Goal: Task Accomplishment & Management: Use online tool/utility

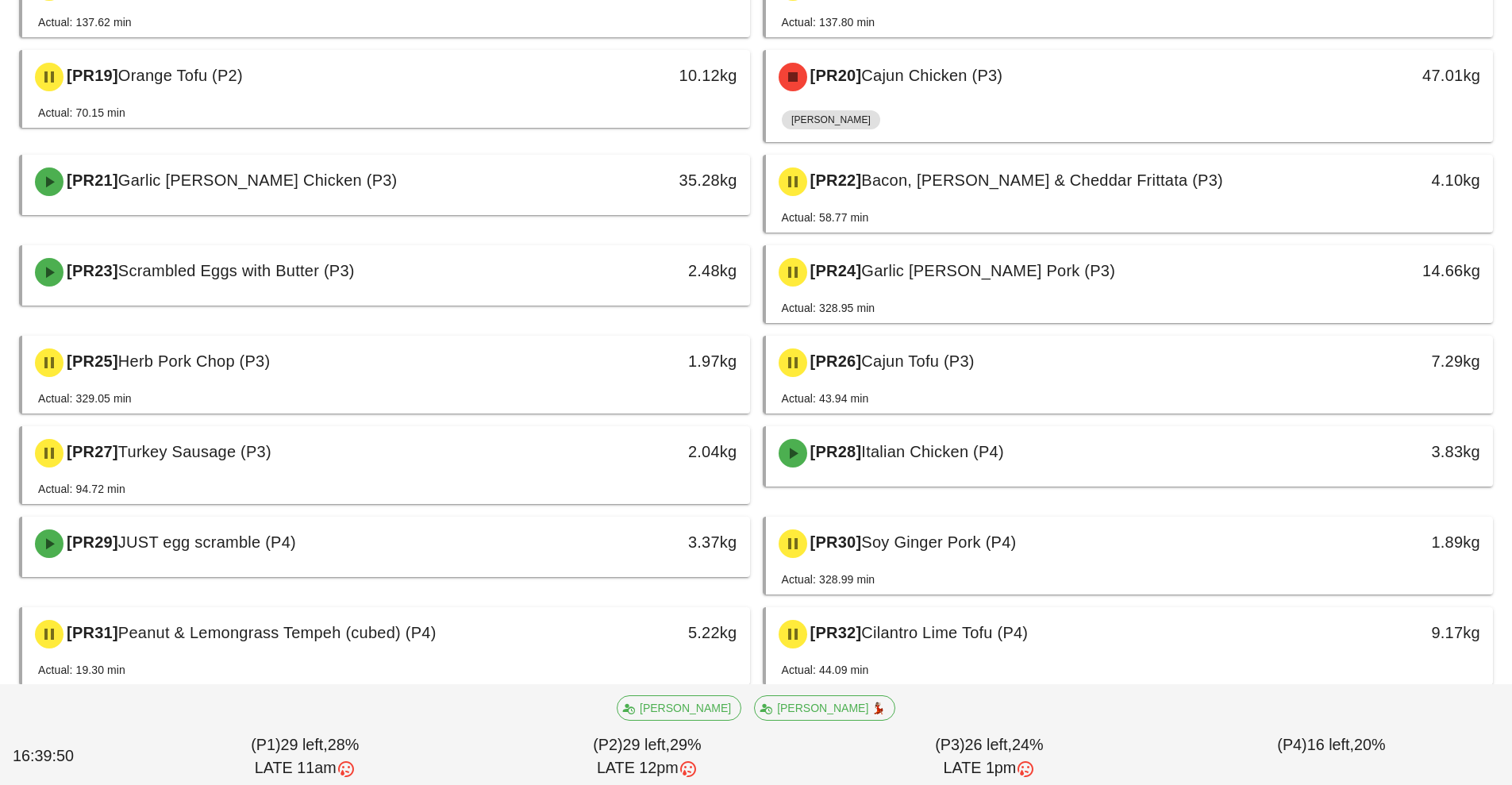
scroll to position [993, 0]
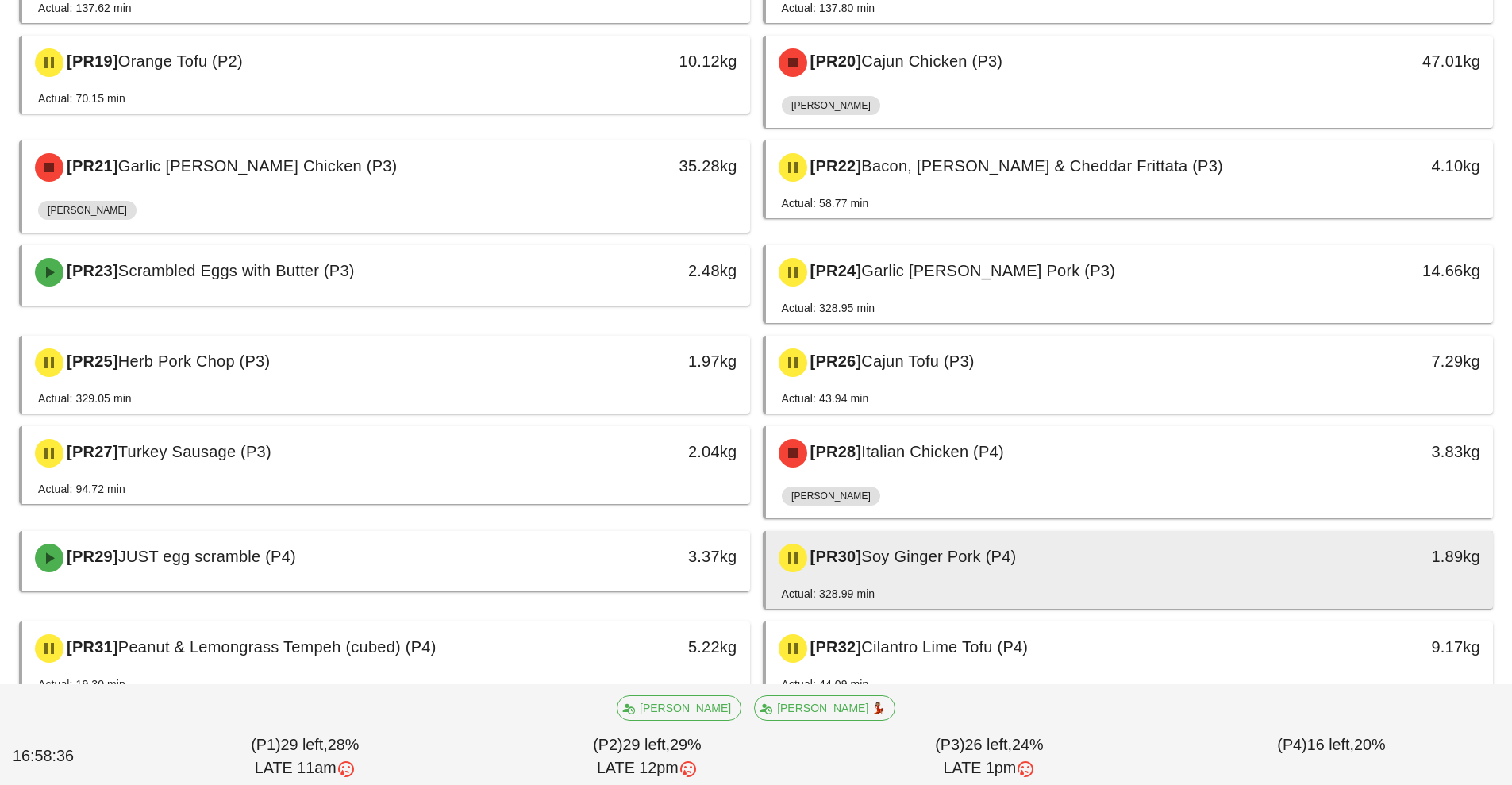
click at [1132, 536] on div "[PR30] Soy Ginger Pork (P4)" at bounding box center [1039, 558] width 541 height 47
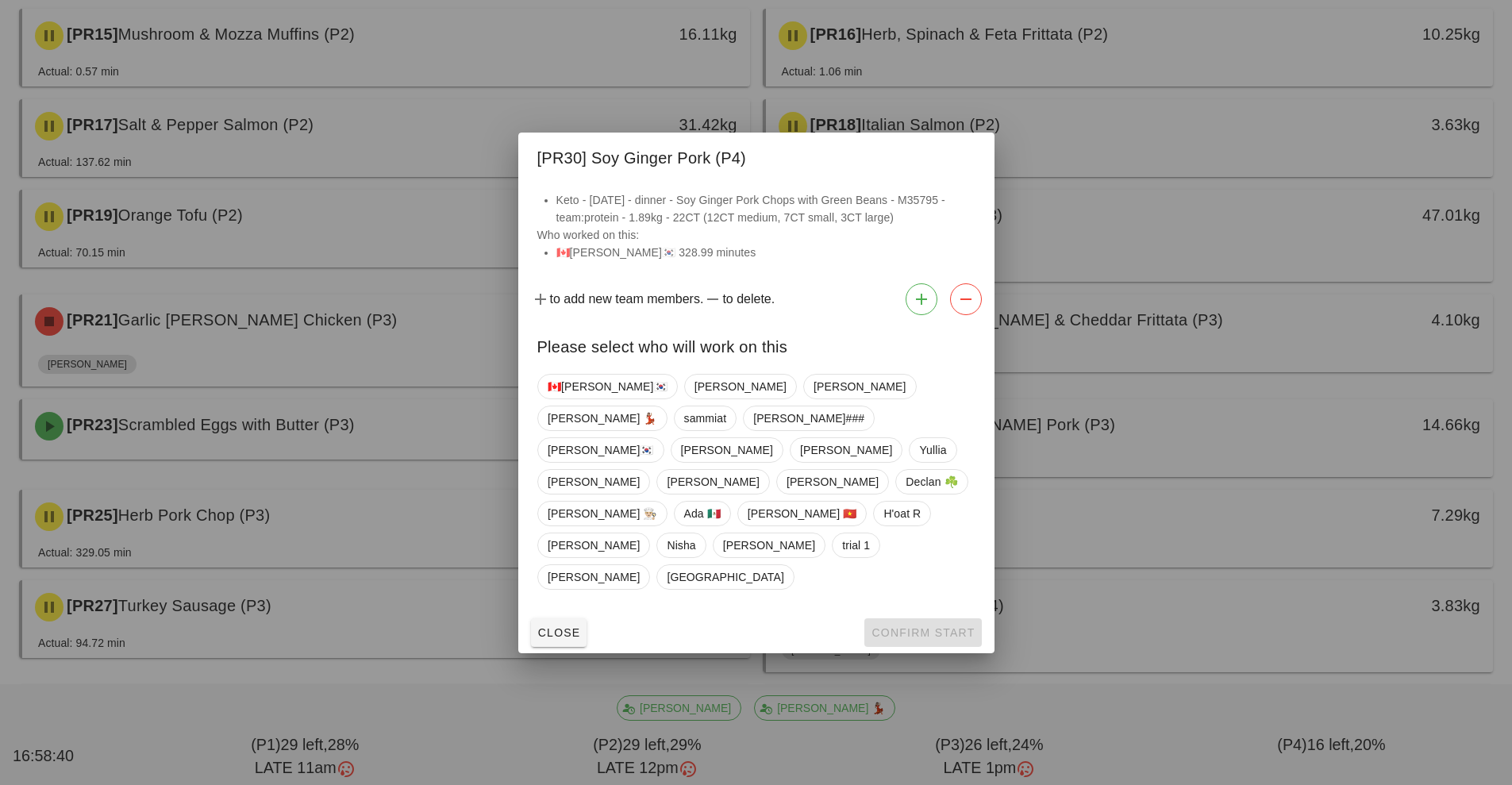
scroll to position [834, 0]
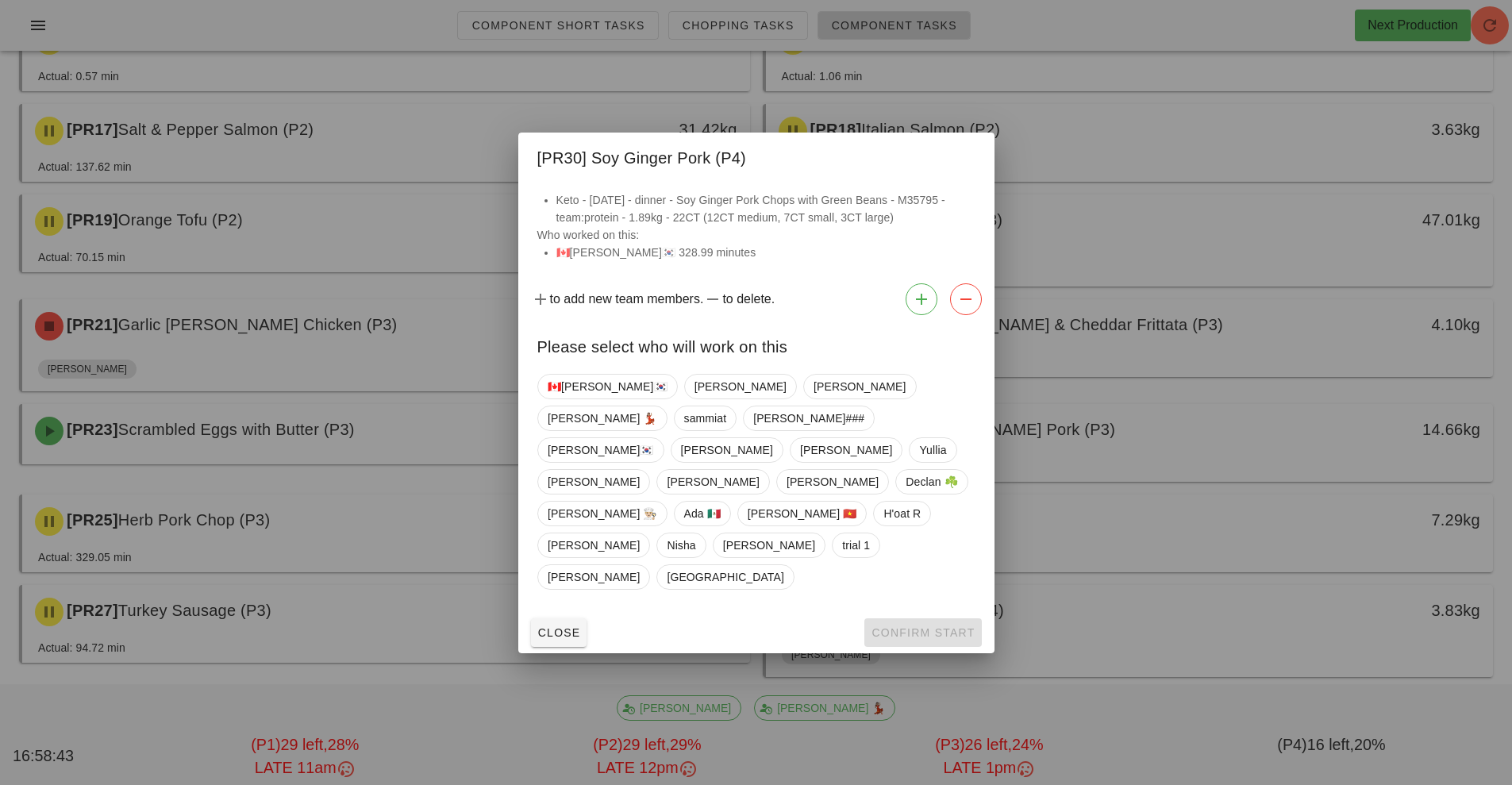
click at [1146, 41] on div at bounding box center [756, 392] width 1512 height 785
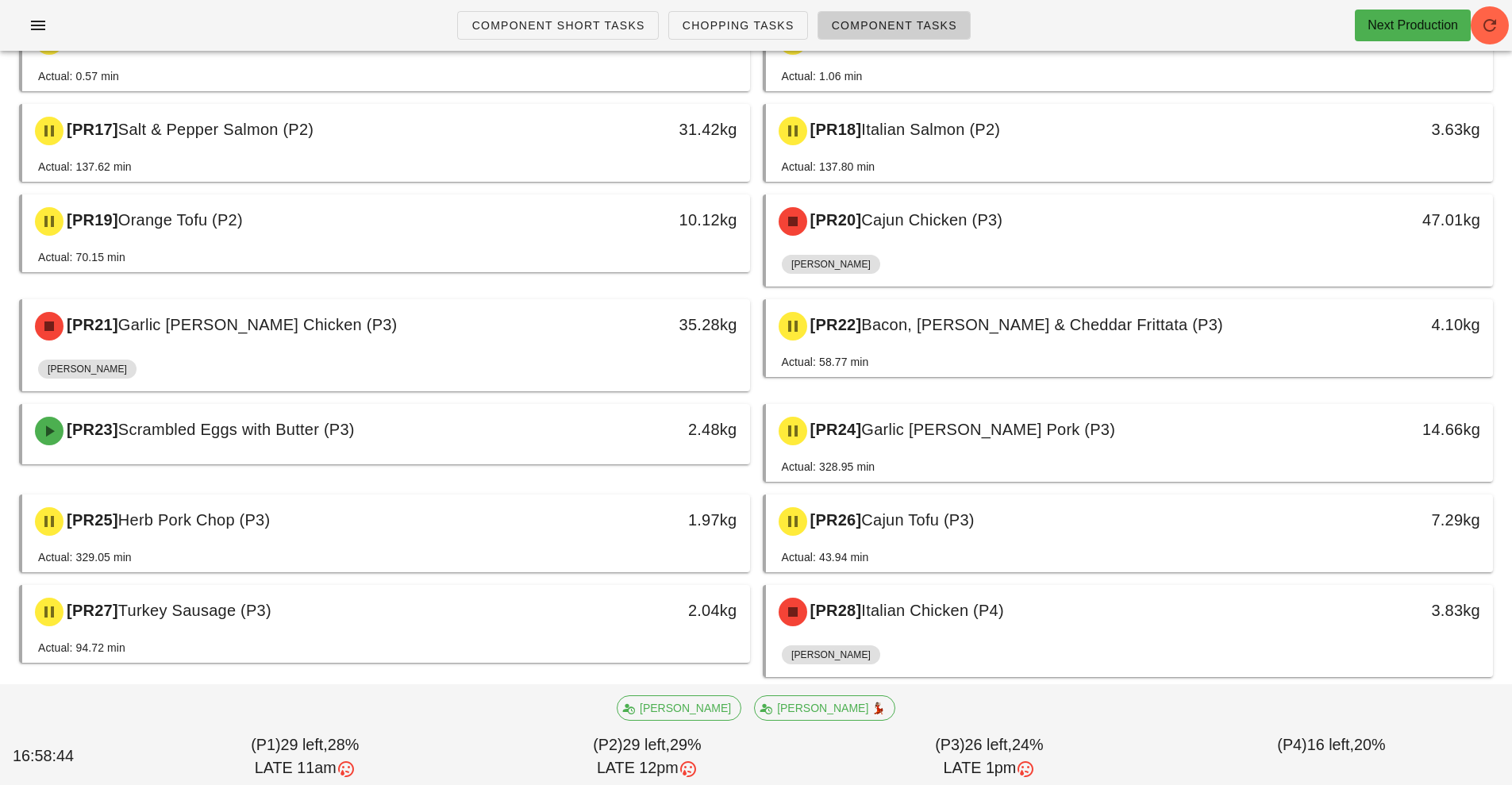
click at [888, 37] on link "Component Tasks" at bounding box center [893, 25] width 153 height 29
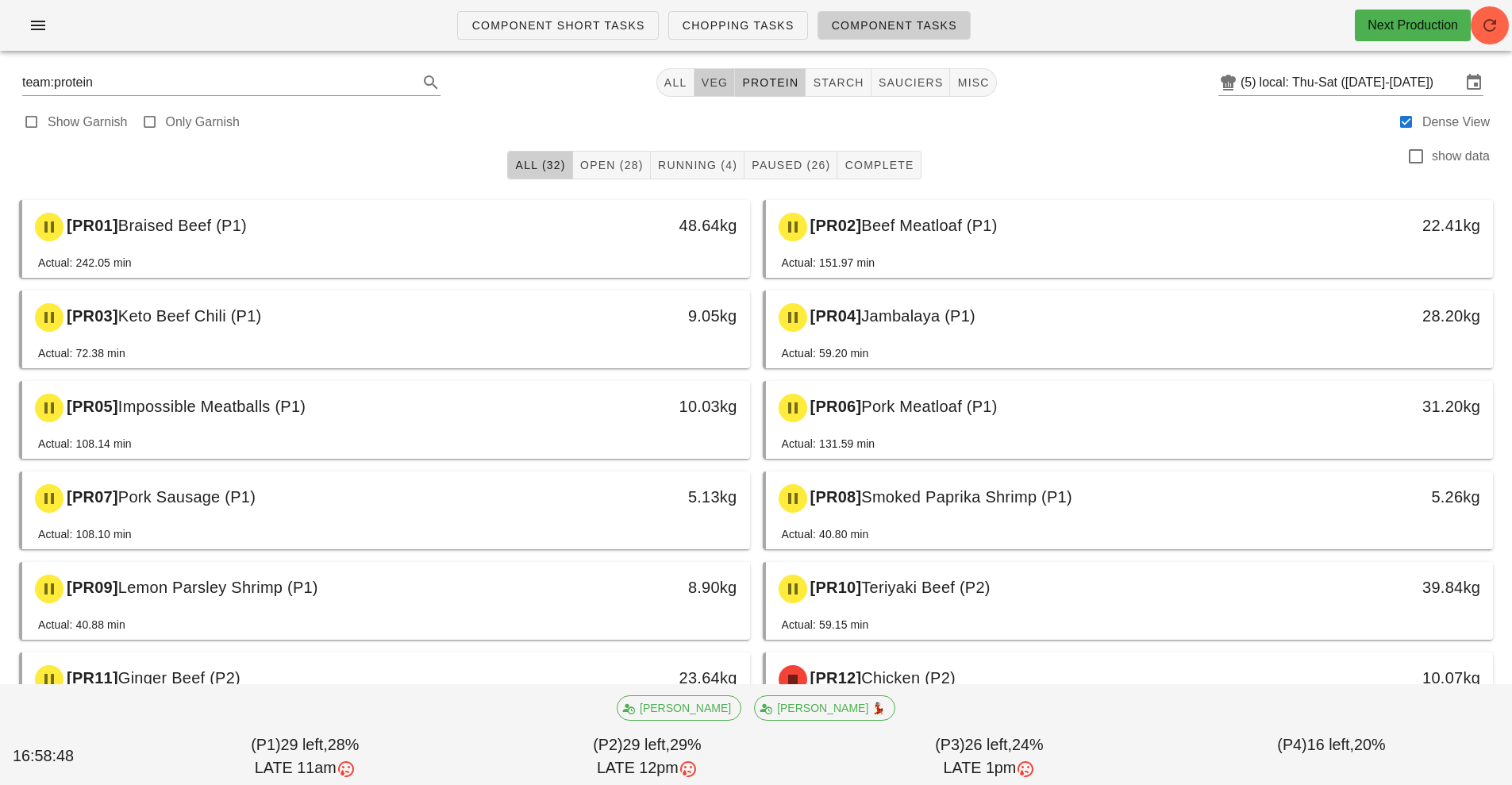
click at [705, 82] on span "veg" at bounding box center [714, 82] width 28 height 13
type input "team:veg"
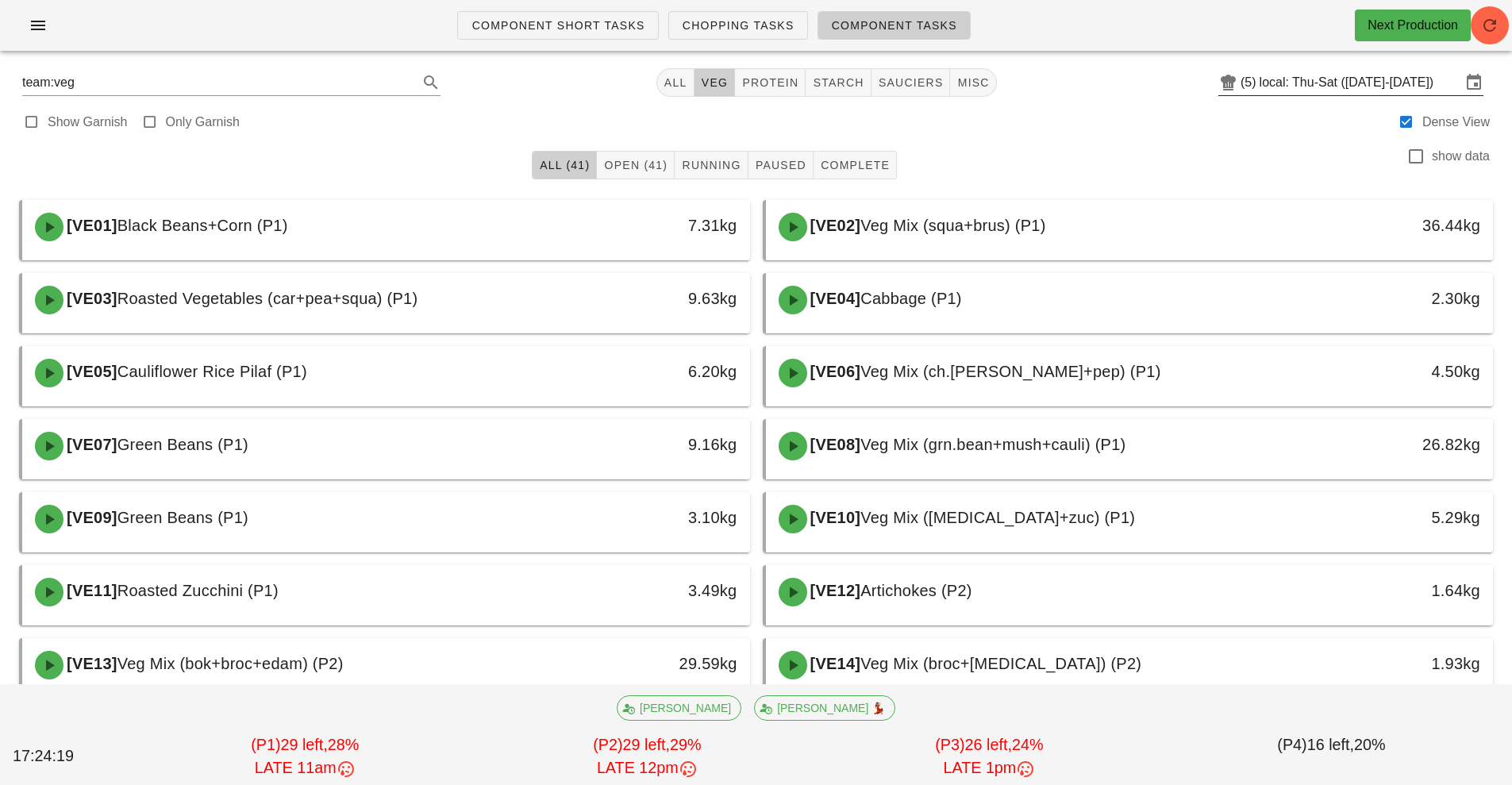
click at [1371, 86] on input "local: Thu-Sat ([DATE]-[DATE])" at bounding box center [1360, 82] width 201 height 25
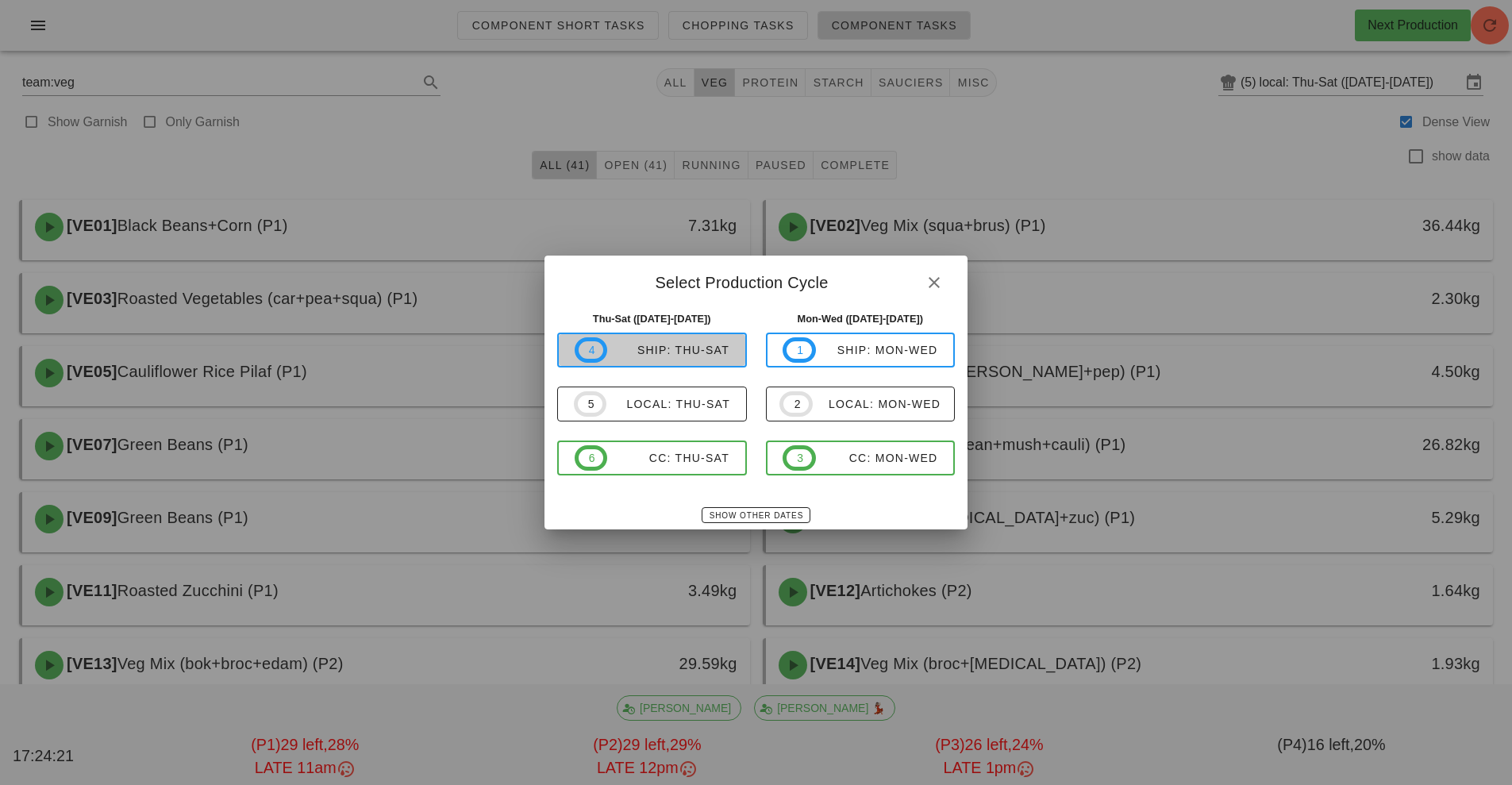
click at [662, 337] on button "4 ship: Thu-Sat" at bounding box center [652, 350] width 190 height 35
type input "ship: Thu-Sat ([DATE]-[DATE])"
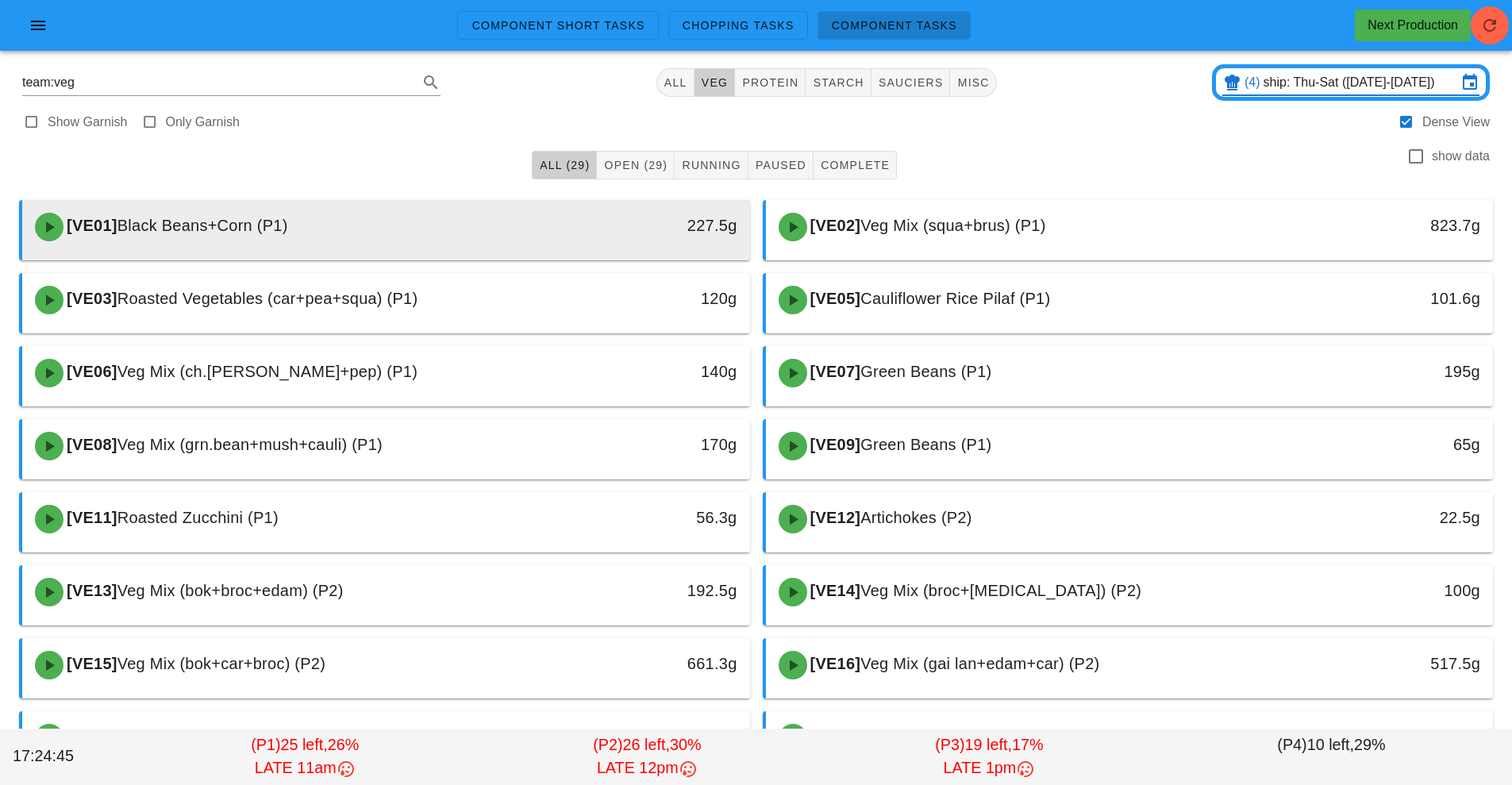
click at [560, 233] on div "[VE01] Black Beans+Corn (P1)" at bounding box center [295, 226] width 541 height 47
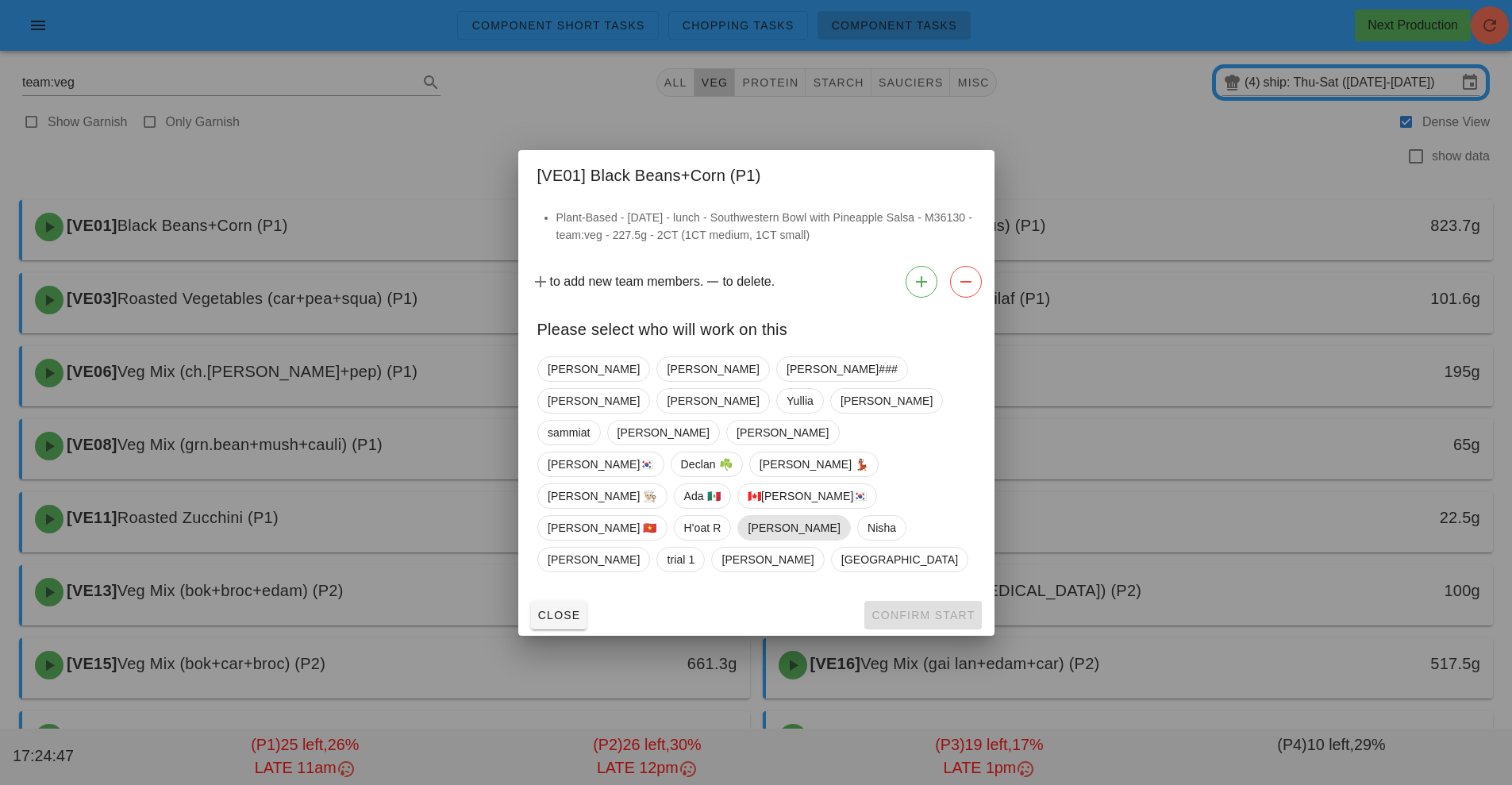
click at [747, 522] on span "[PERSON_NAME]" at bounding box center [793, 527] width 92 height 24
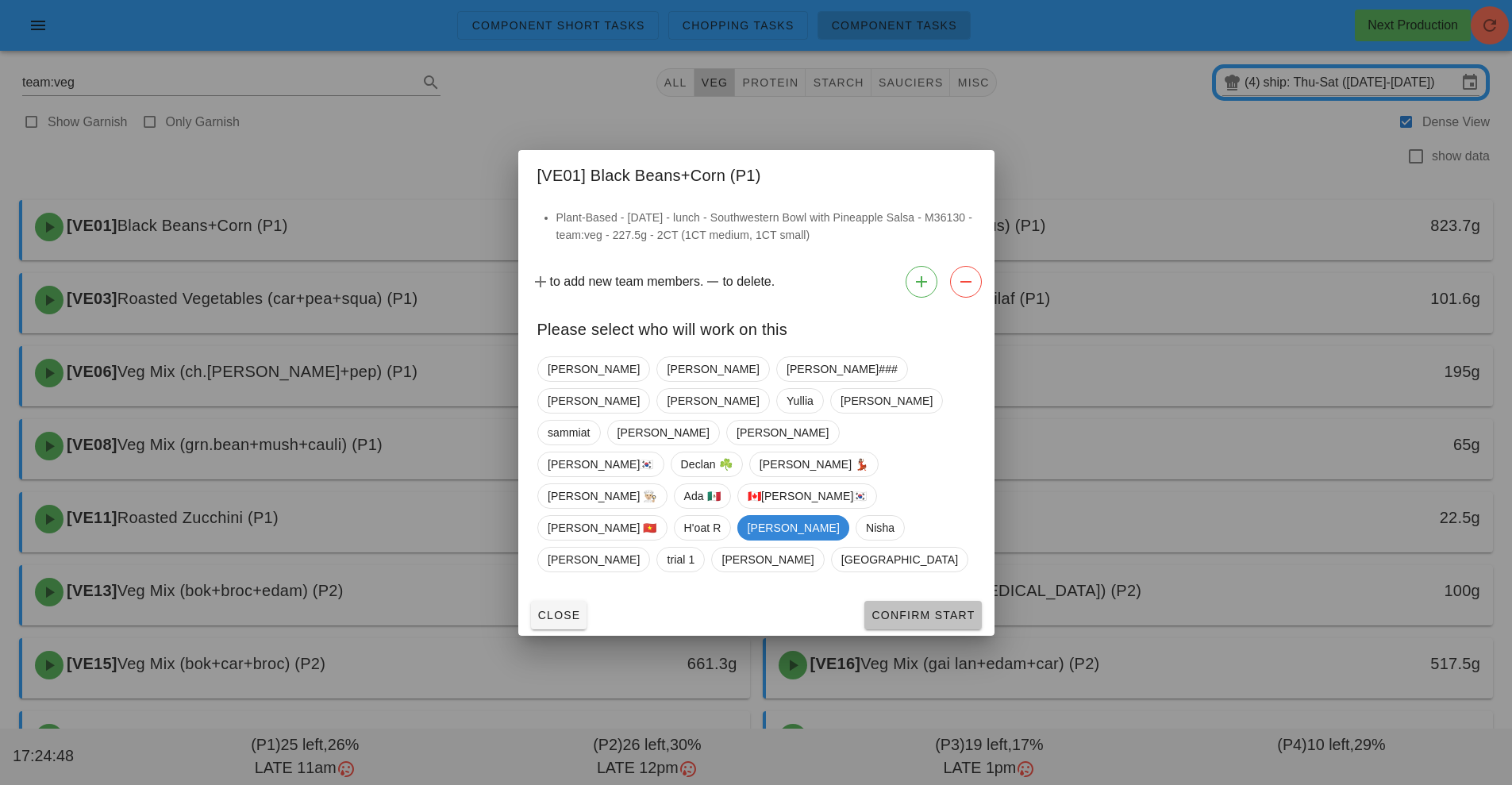
click at [919, 609] on span "Confirm Start" at bounding box center [923, 615] width 104 height 13
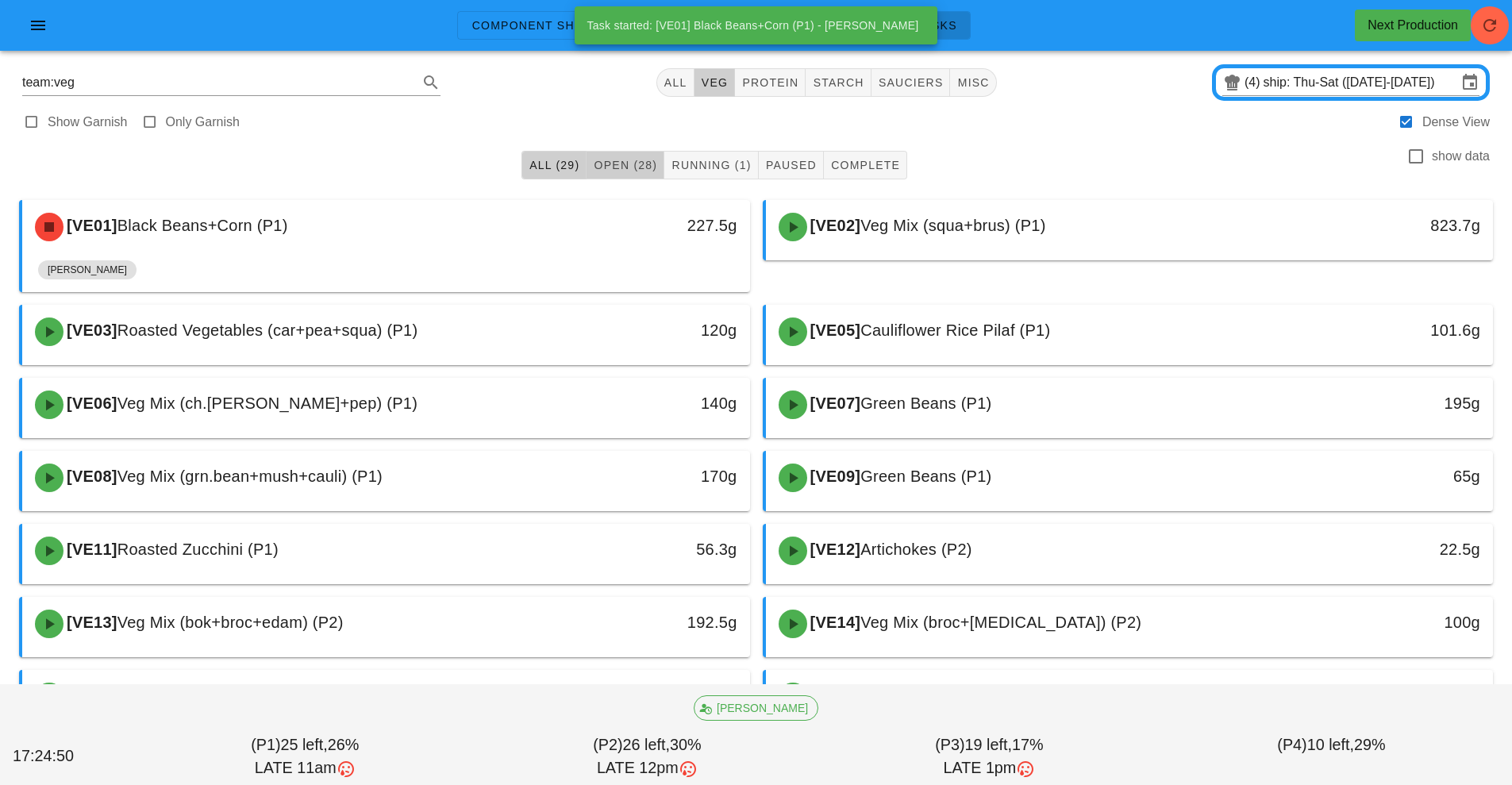
click at [627, 164] on span "Open (28)" at bounding box center [625, 165] width 64 height 13
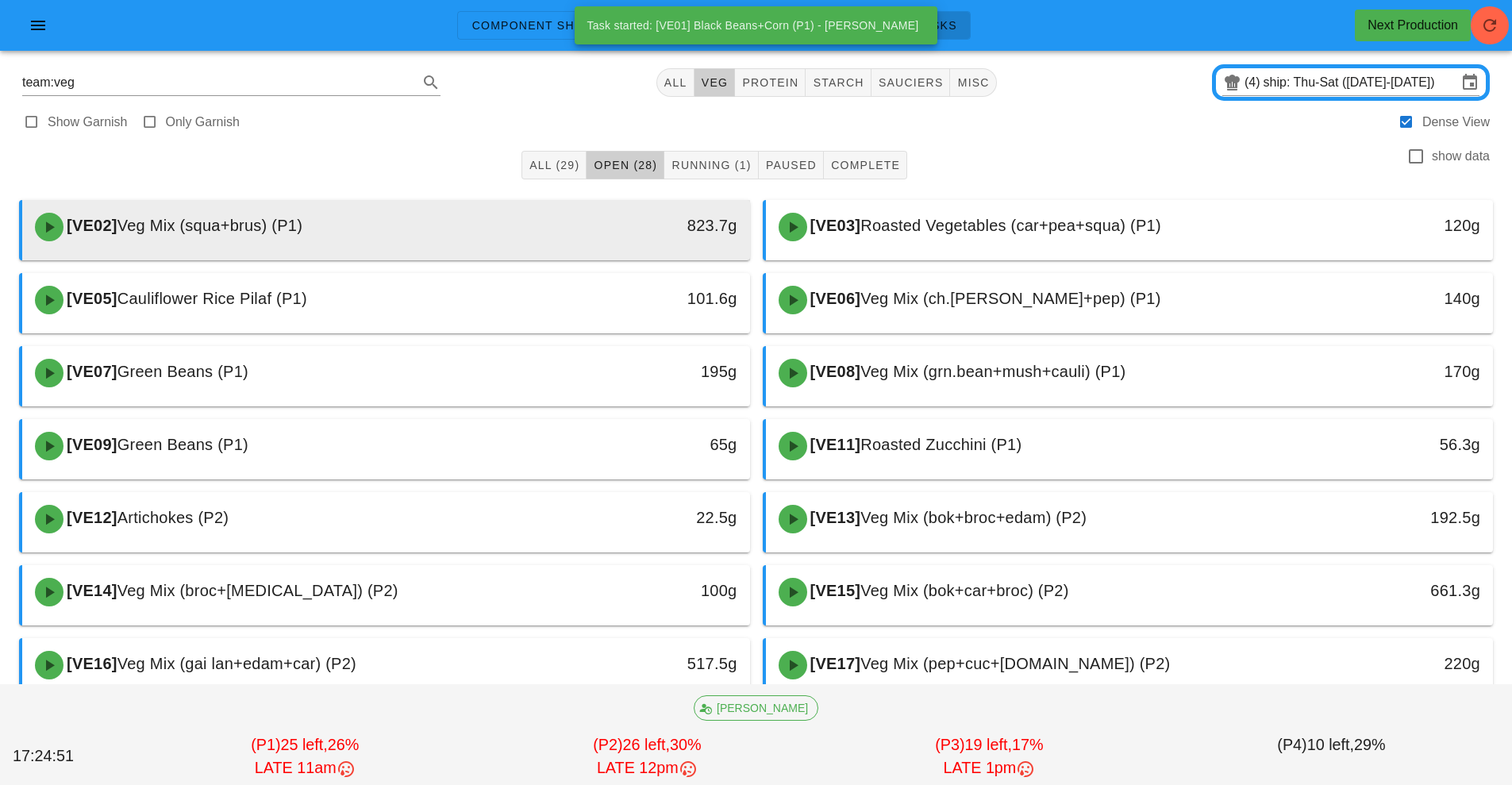
click at [551, 235] on div "[VE02] Veg Mix (squa+brus) (P1)" at bounding box center [295, 226] width 541 height 47
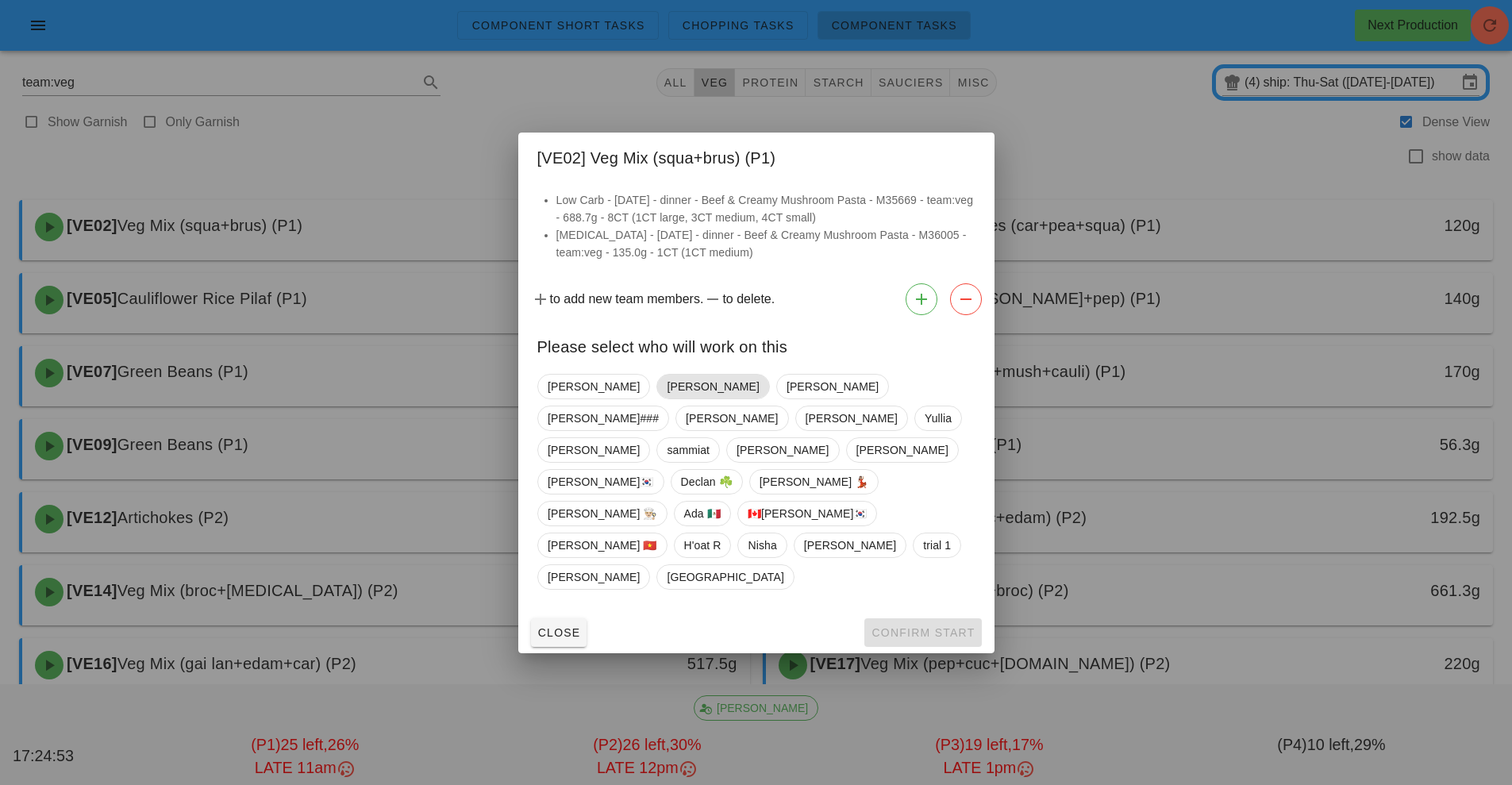
click at [667, 398] on span "[PERSON_NAME]" at bounding box center [713, 387] width 92 height 24
click at [935, 627] on span "Confirm Start" at bounding box center [923, 633] width 104 height 13
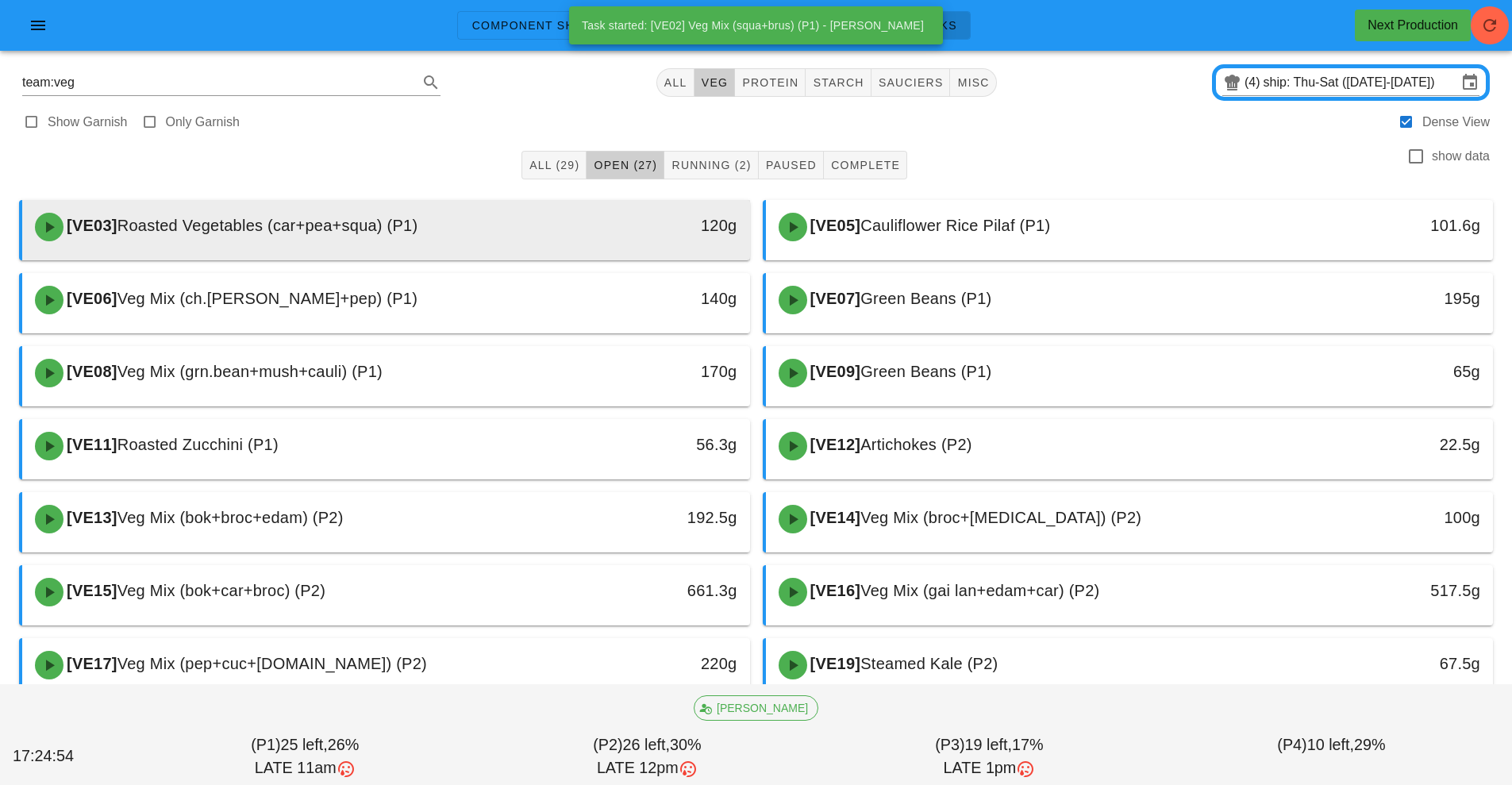
click at [578, 243] on div "120g" at bounding box center [655, 226] width 180 height 47
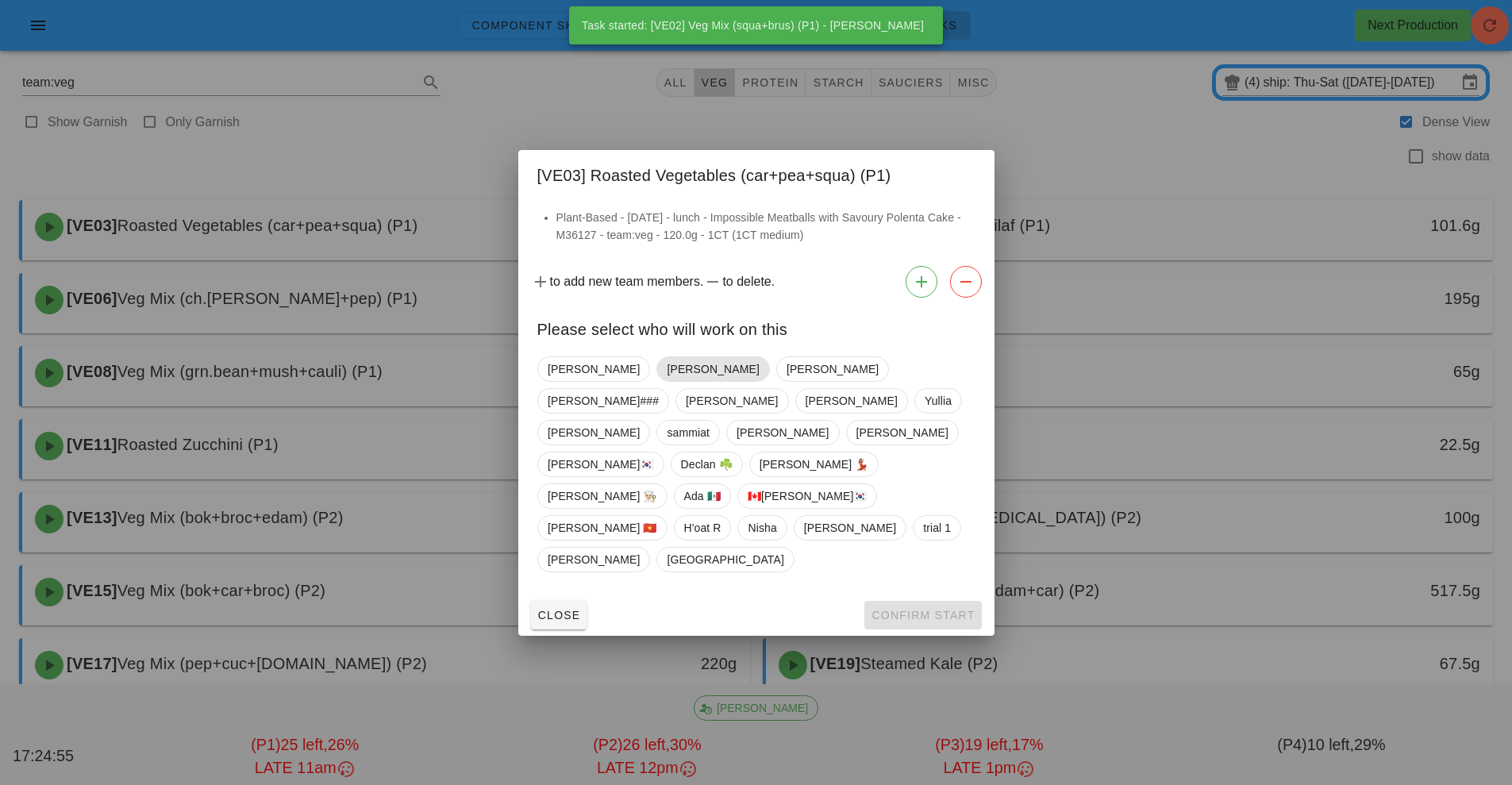
click at [667, 381] on span "[PERSON_NAME]" at bounding box center [713, 369] width 92 height 24
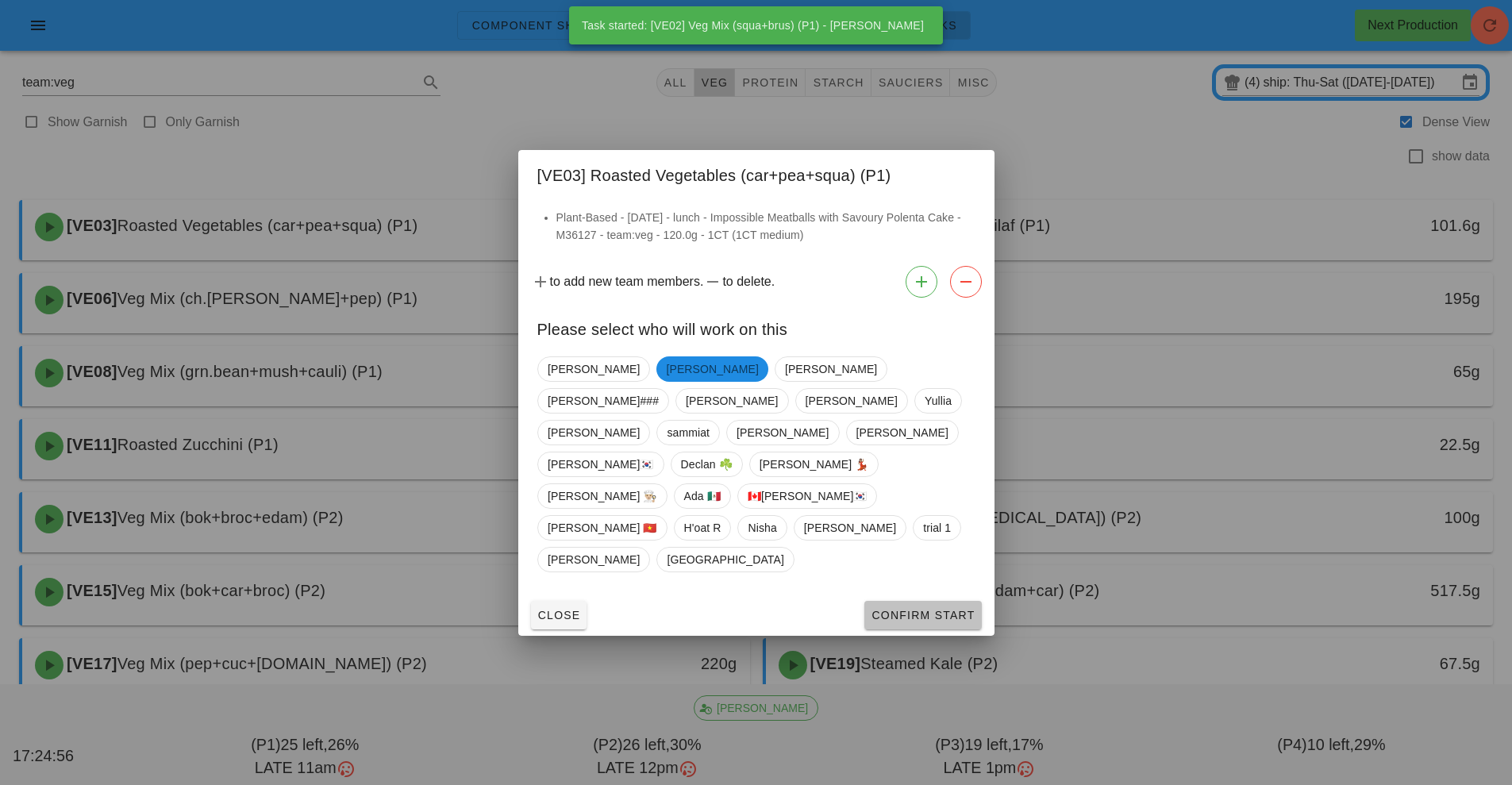
click at [963, 609] on span "Confirm Start" at bounding box center [923, 615] width 104 height 13
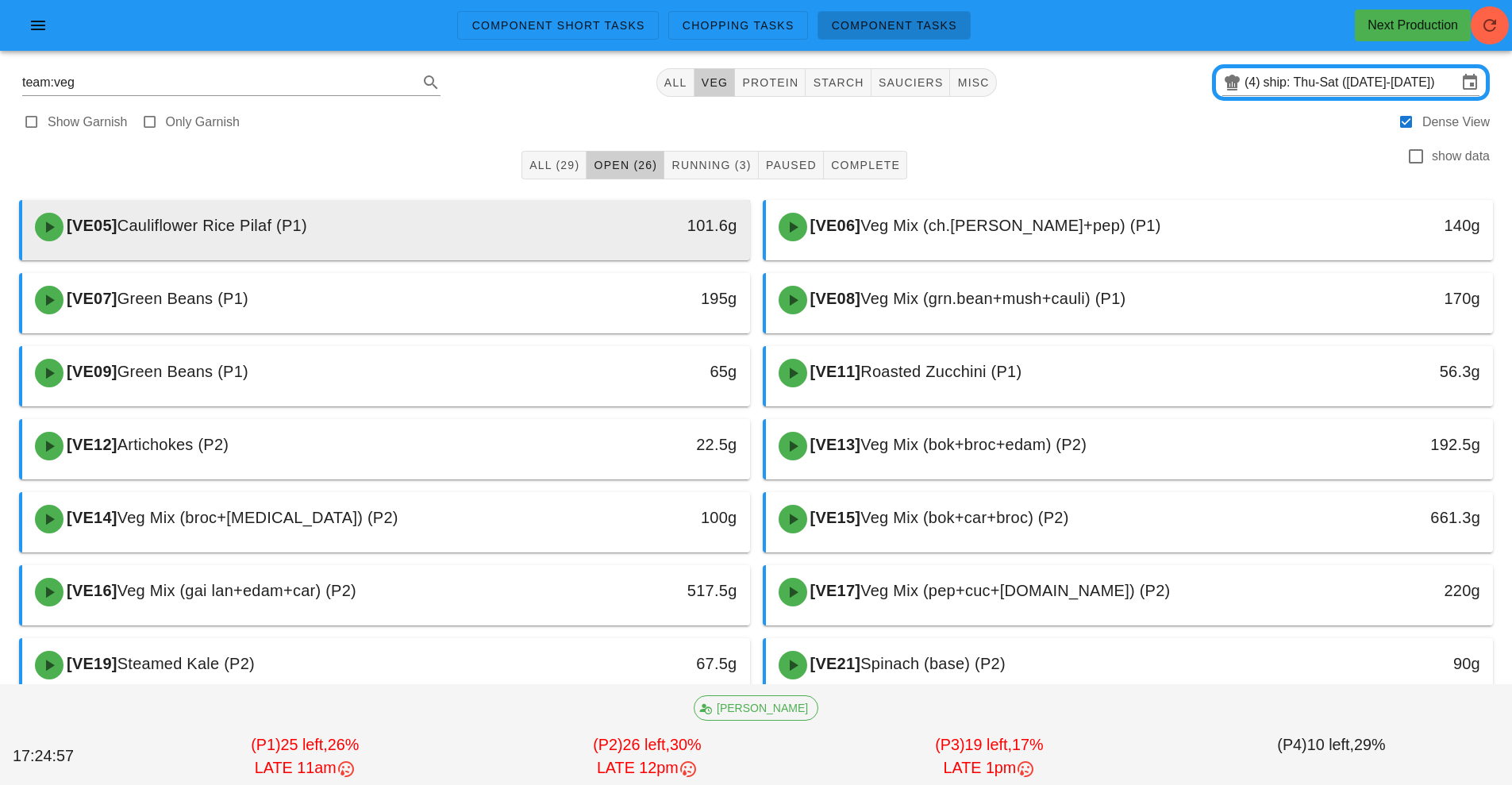
click at [594, 239] on div "101.6g" at bounding box center [655, 226] width 180 height 47
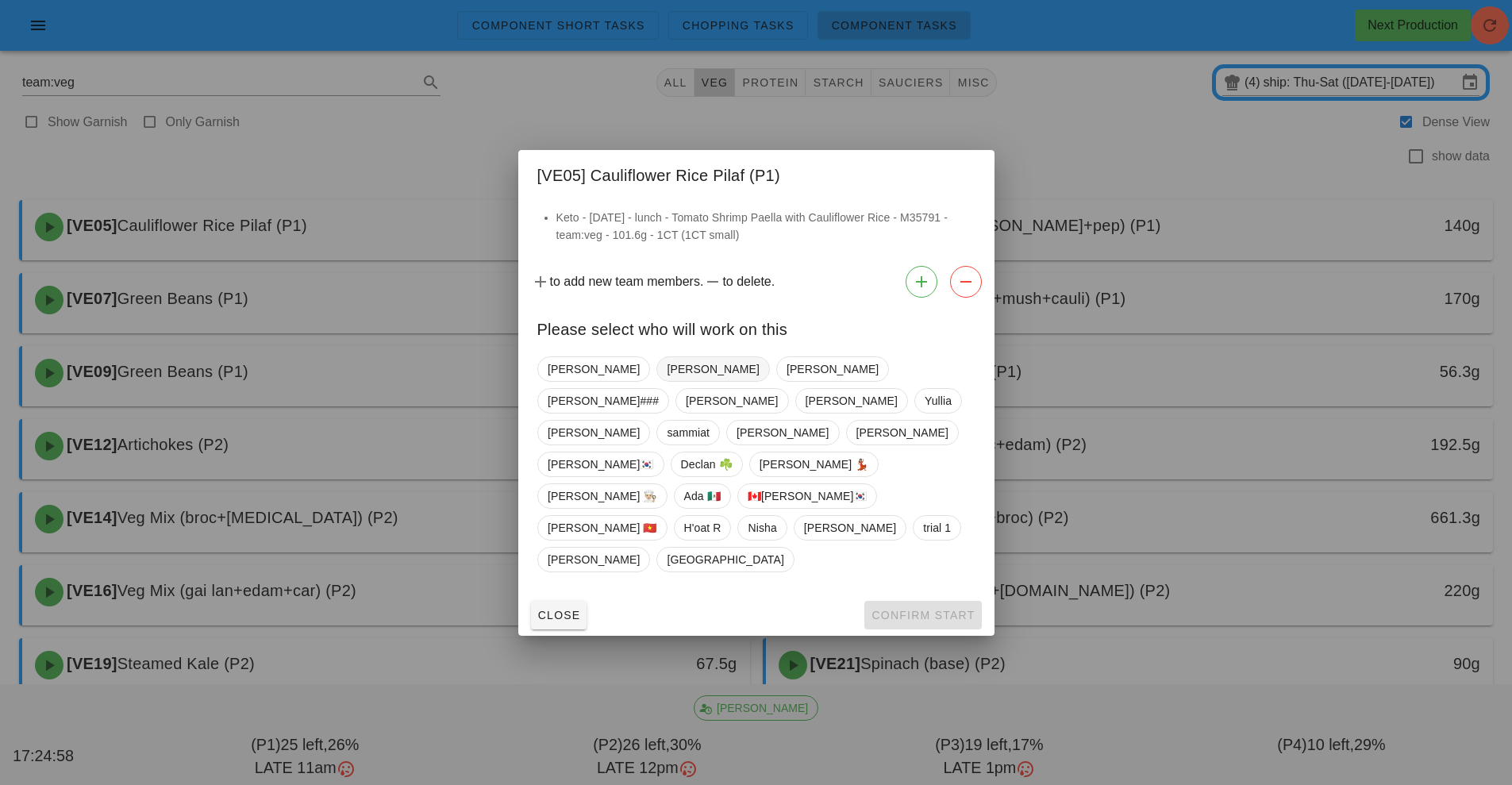
click at [667, 381] on span "[PERSON_NAME]" at bounding box center [713, 369] width 92 height 24
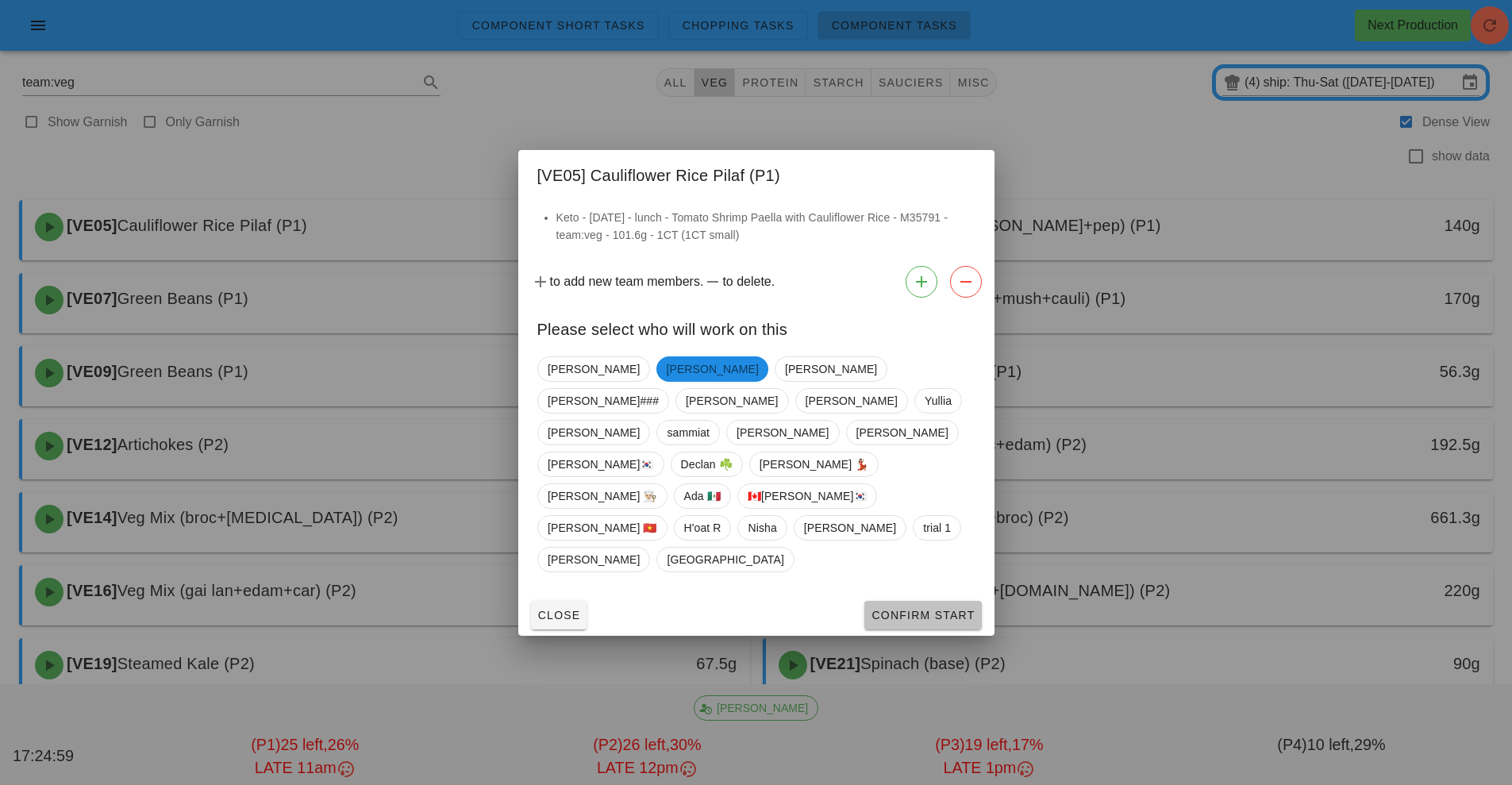
click at [954, 609] on span "Confirm Start" at bounding box center [923, 615] width 104 height 13
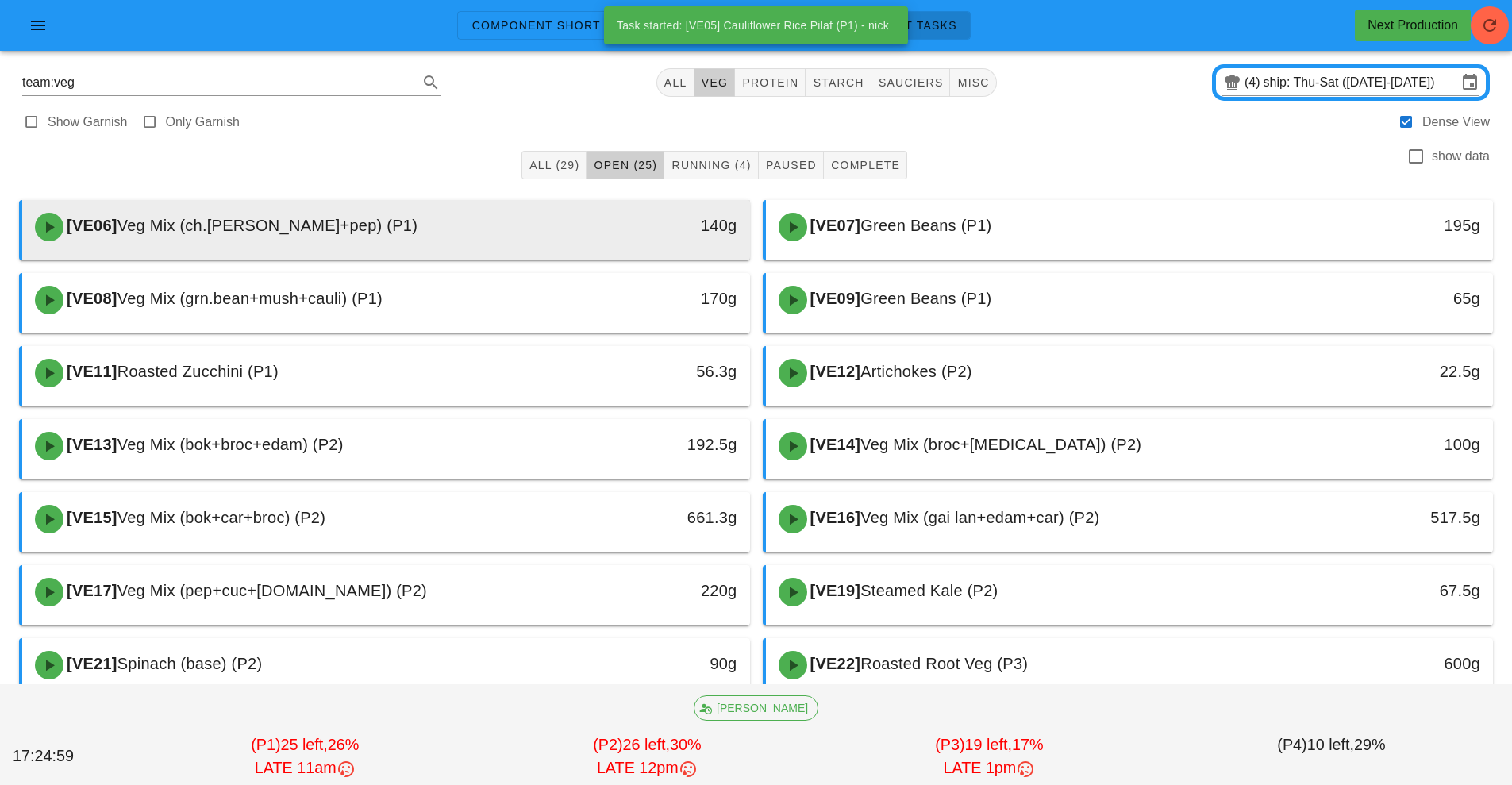
click at [531, 235] on div "[VE06] Veg Mix (ch.[PERSON_NAME]+pep) (P1)" at bounding box center [295, 226] width 541 height 47
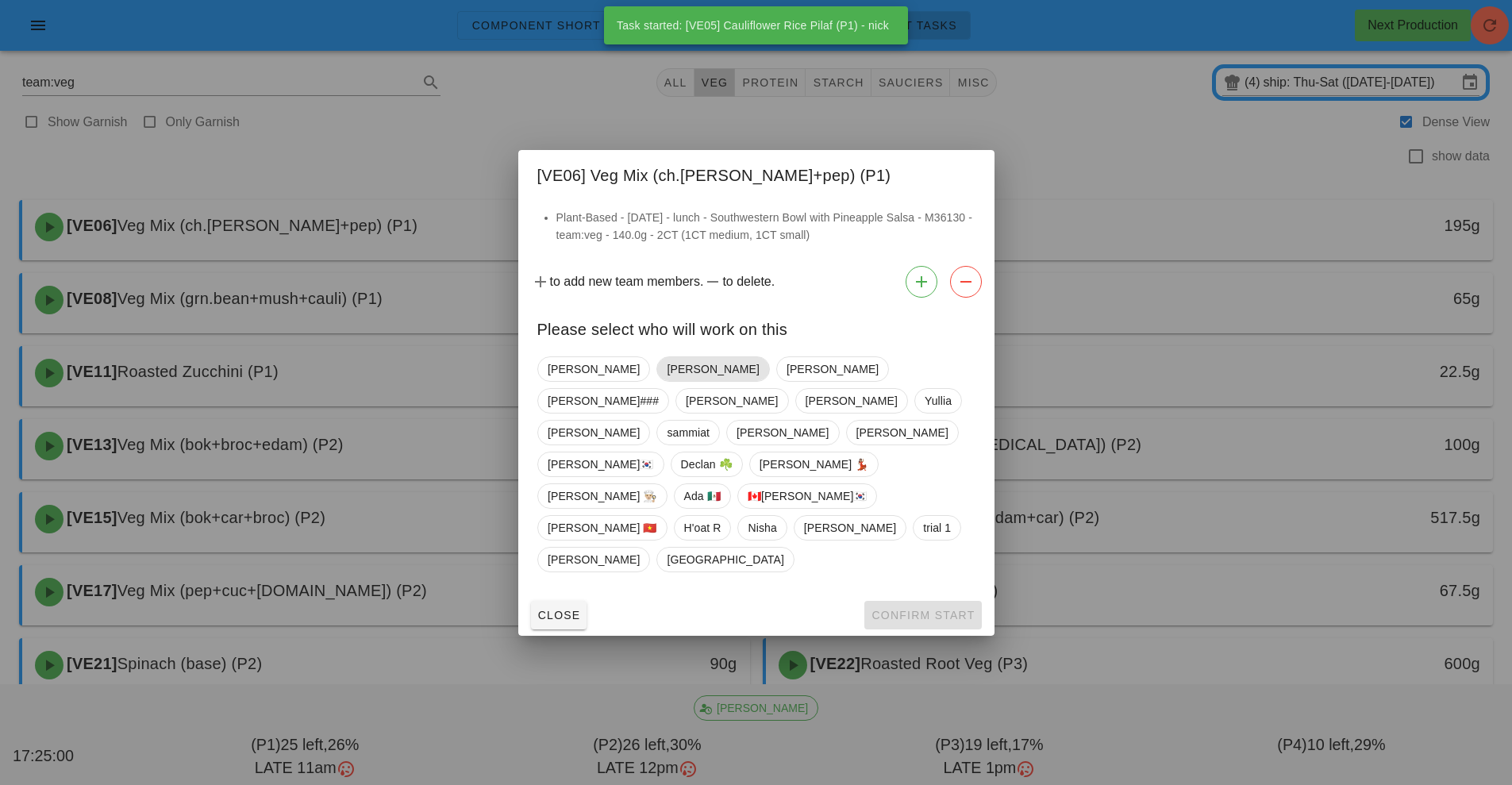
click at [667, 381] on span "[PERSON_NAME]" at bounding box center [713, 369] width 92 height 24
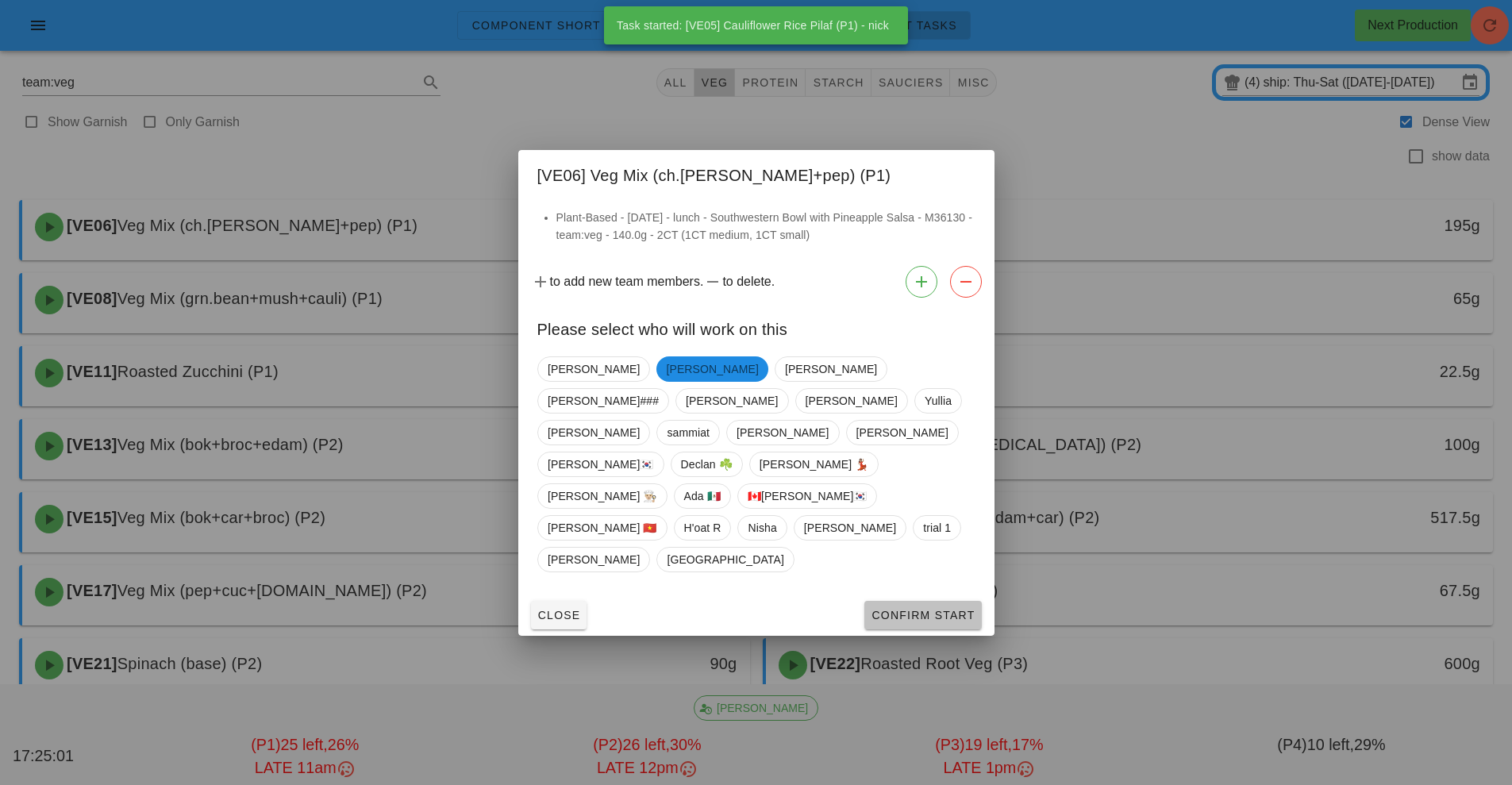
click at [942, 609] on span "Confirm Start" at bounding box center [923, 615] width 104 height 13
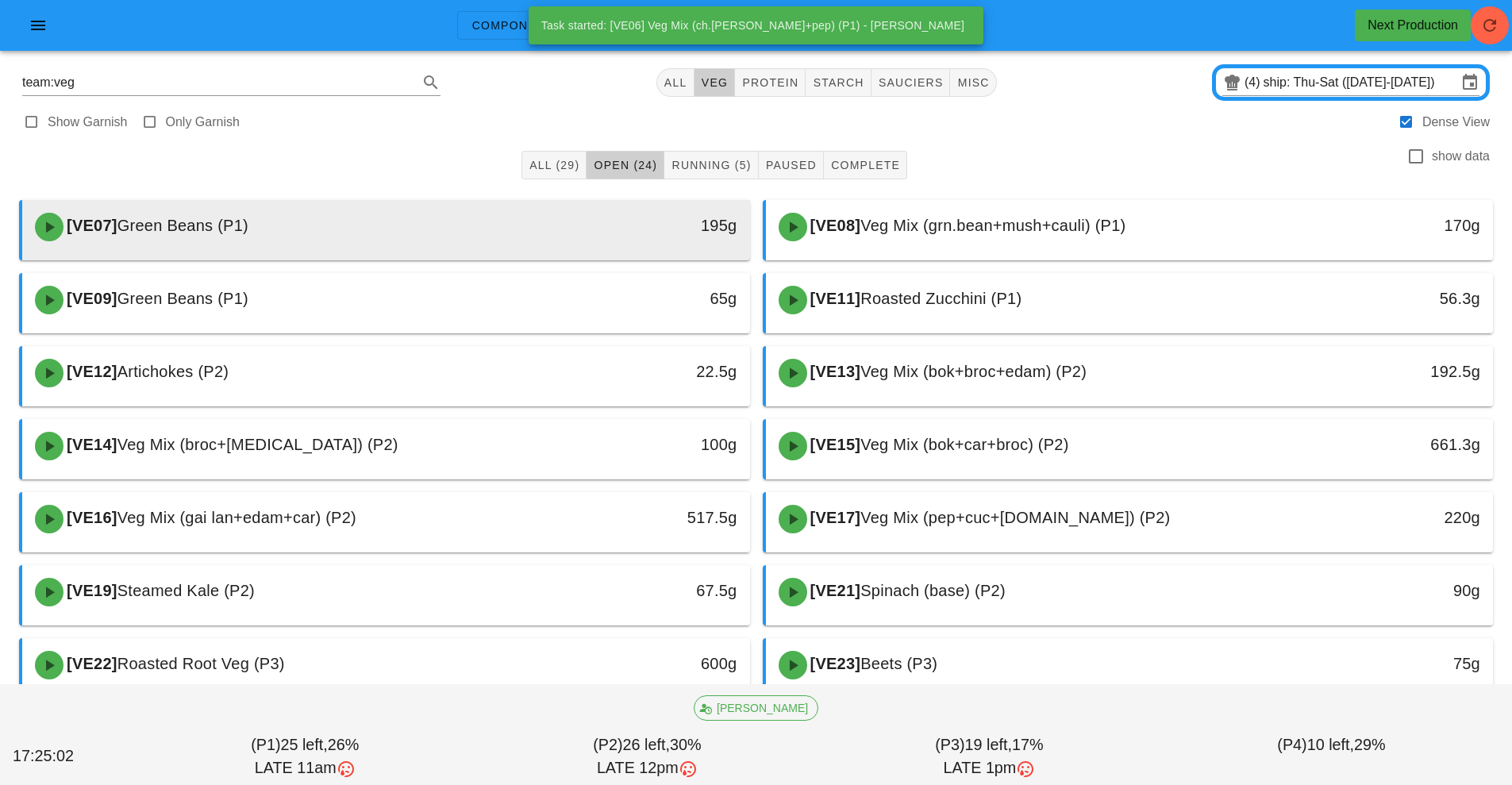
click at [502, 239] on div "[VE07] Green Beans (P1)" at bounding box center [295, 226] width 541 height 47
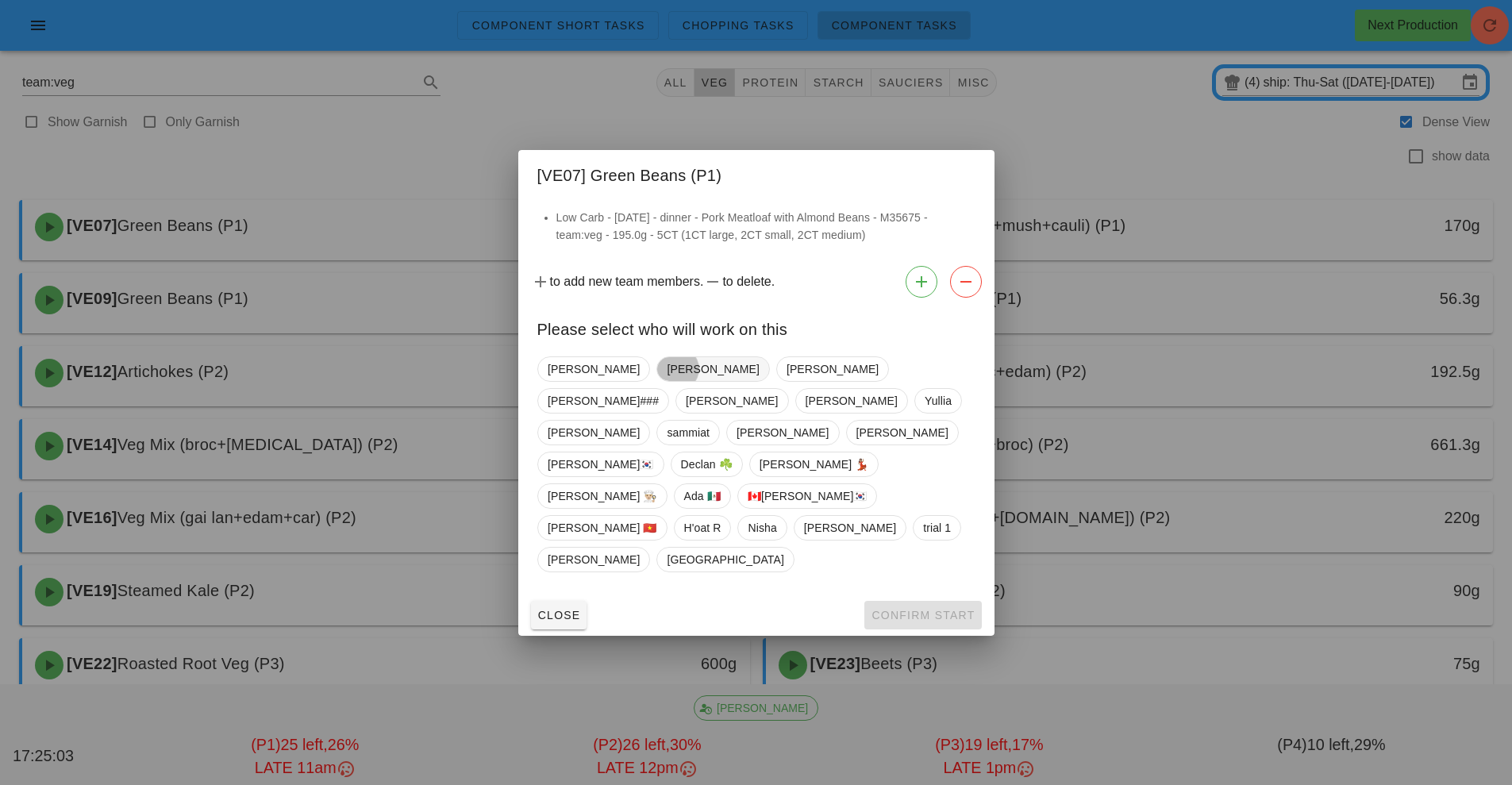
click at [667, 381] on span "[PERSON_NAME]" at bounding box center [713, 369] width 92 height 24
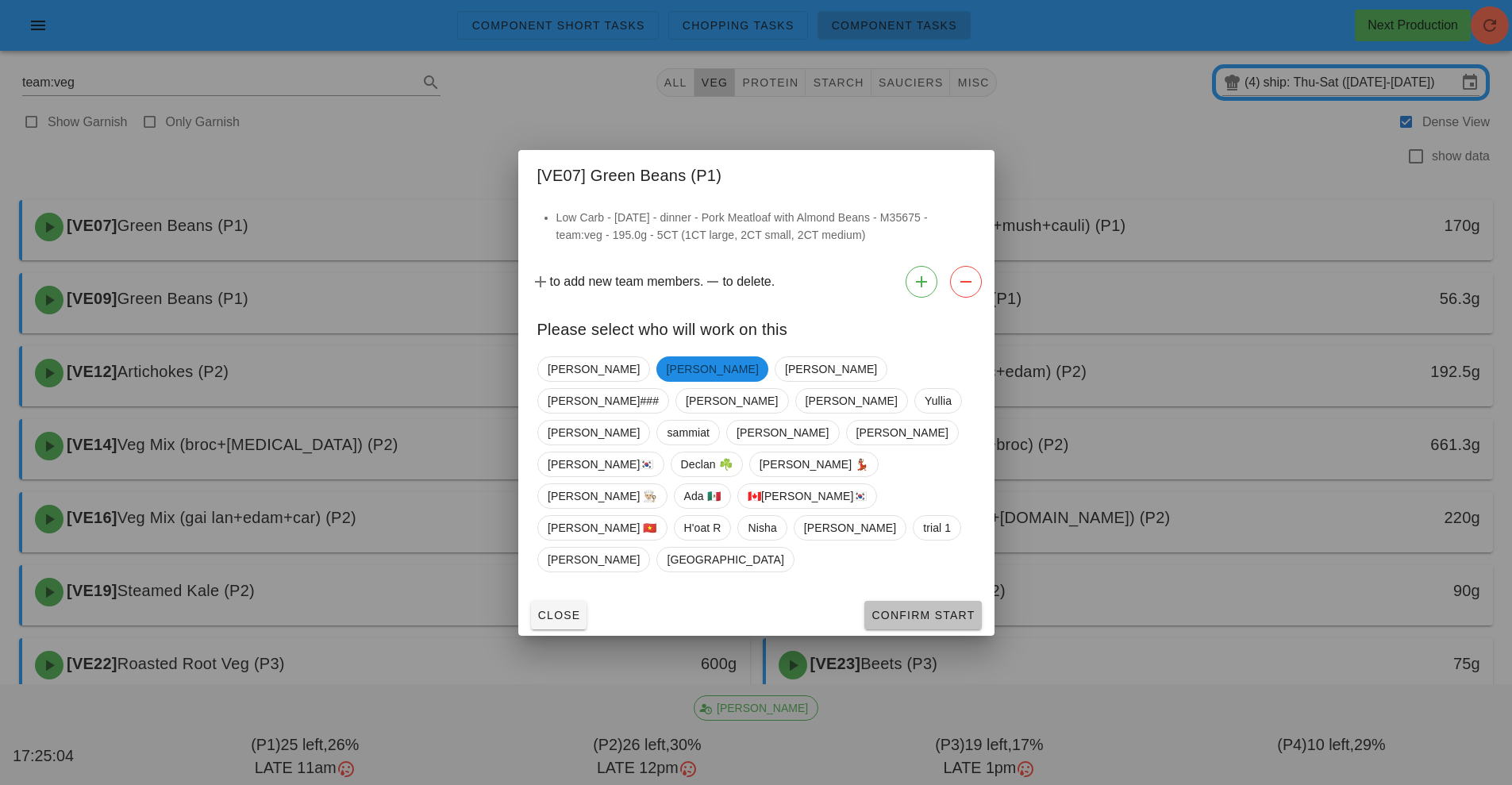
click at [924, 601] on button "Confirm Start" at bounding box center [923, 615] width 116 height 29
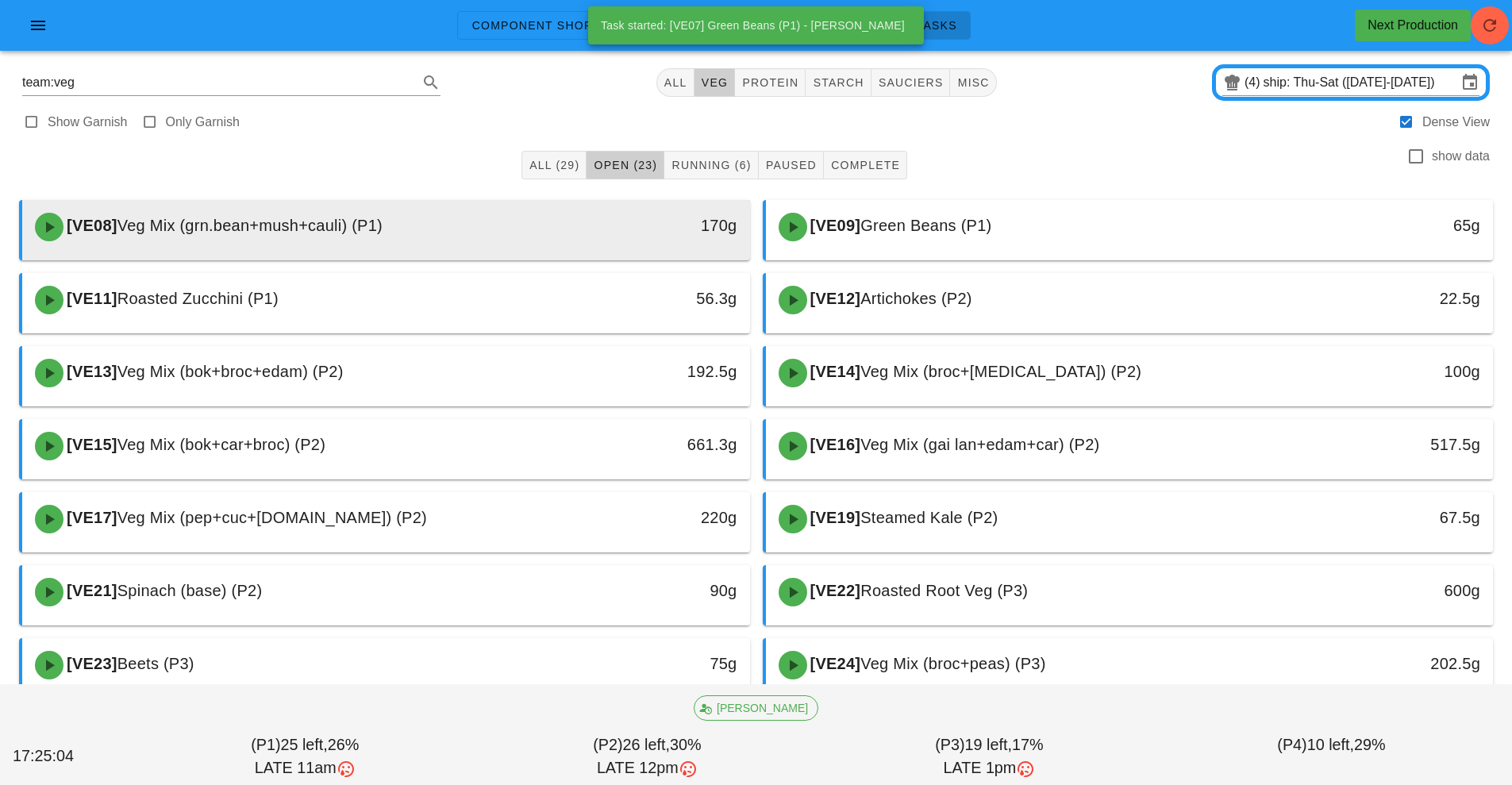
click at [542, 244] on div "[VE08] Veg Mix (grn.bean+mush+cauli) (P1)" at bounding box center [295, 226] width 541 height 47
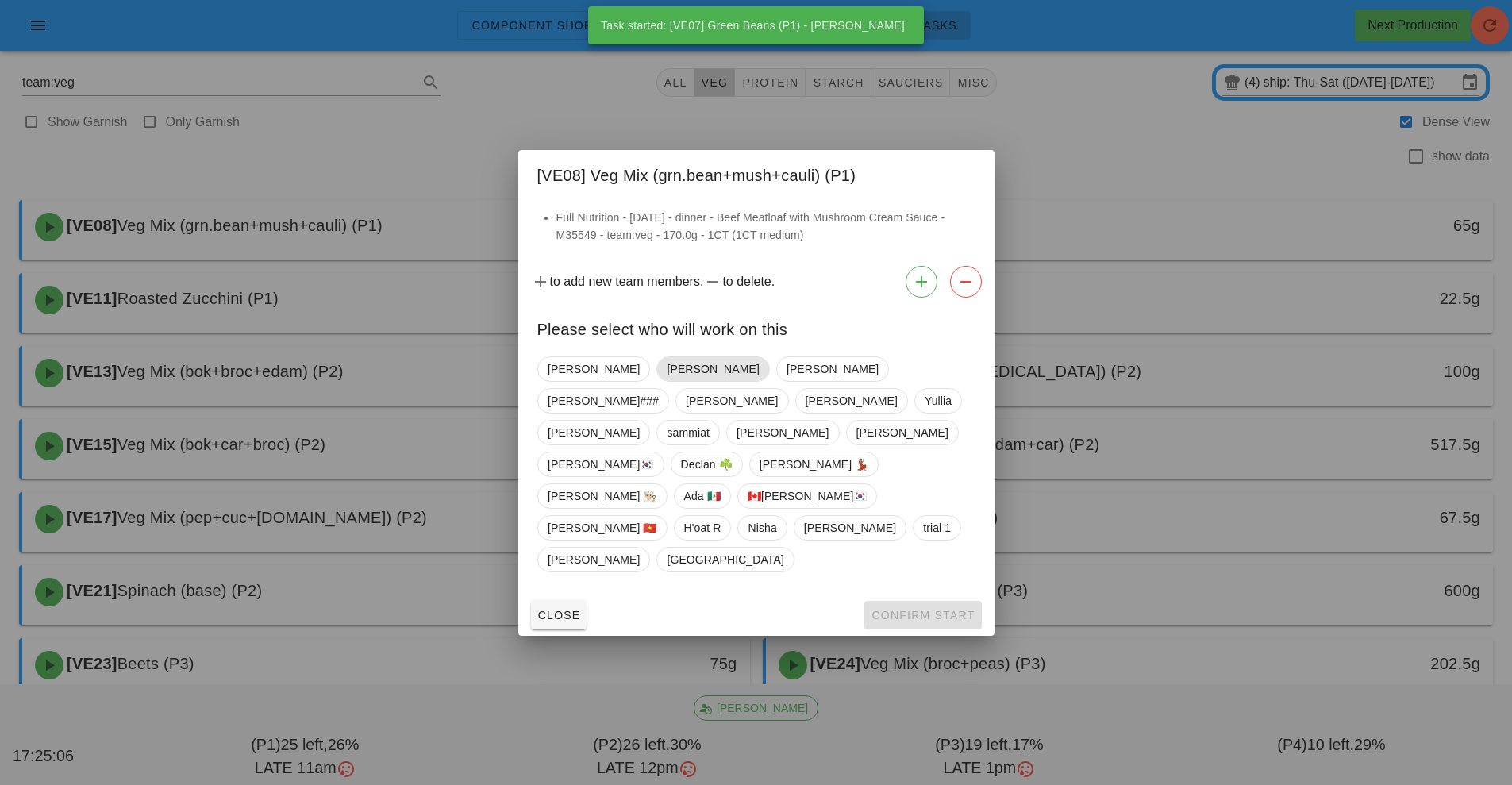
click at [667, 381] on span "[PERSON_NAME]" at bounding box center [713, 369] width 92 height 24
click at [956, 601] on button "Confirm Start" at bounding box center [923, 615] width 116 height 29
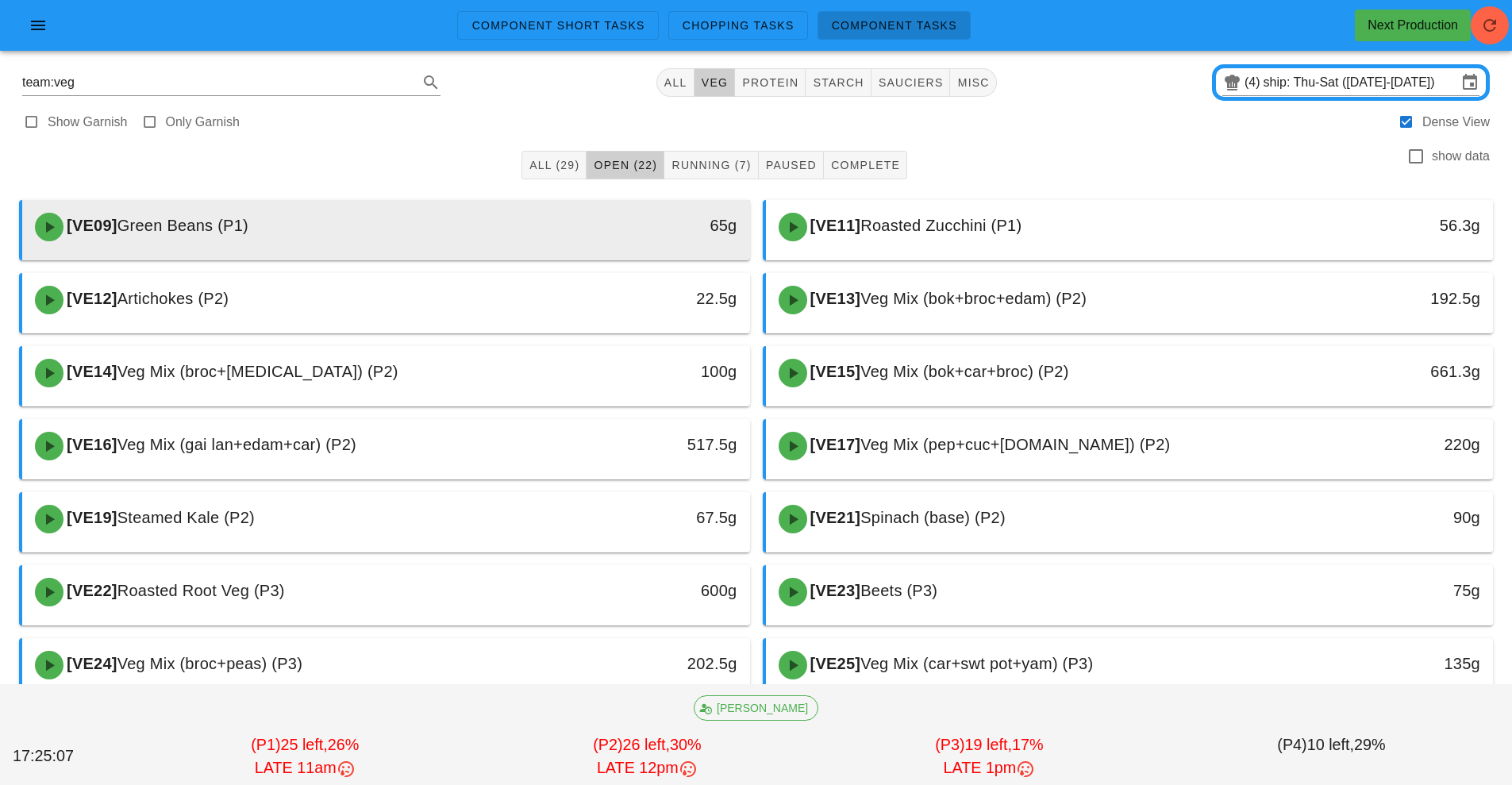
click at [581, 242] on div "65g" at bounding box center [655, 226] width 180 height 47
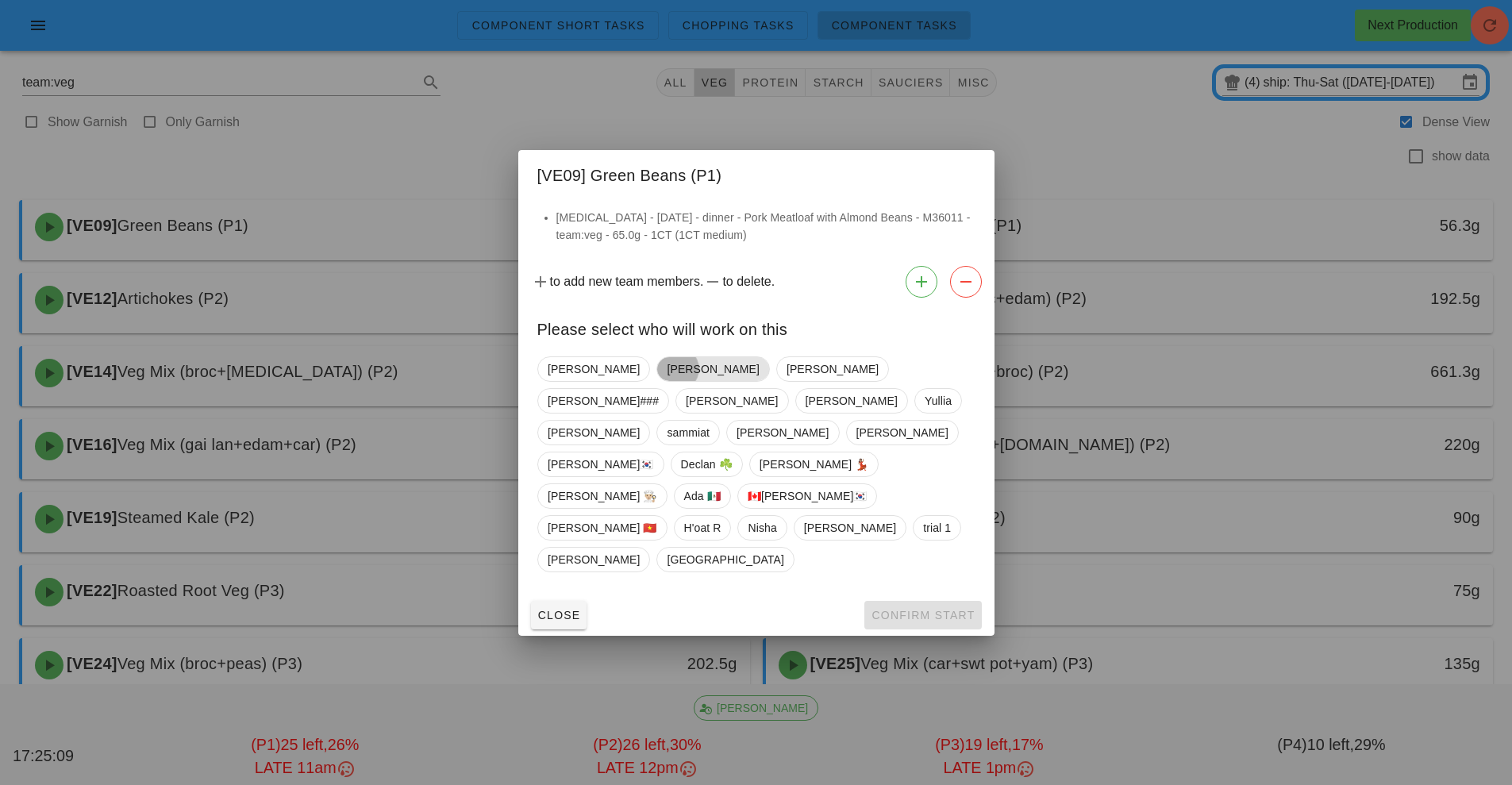
click at [667, 381] on span "[PERSON_NAME]" at bounding box center [713, 369] width 92 height 24
click at [917, 609] on span "Confirm Start" at bounding box center [923, 615] width 104 height 13
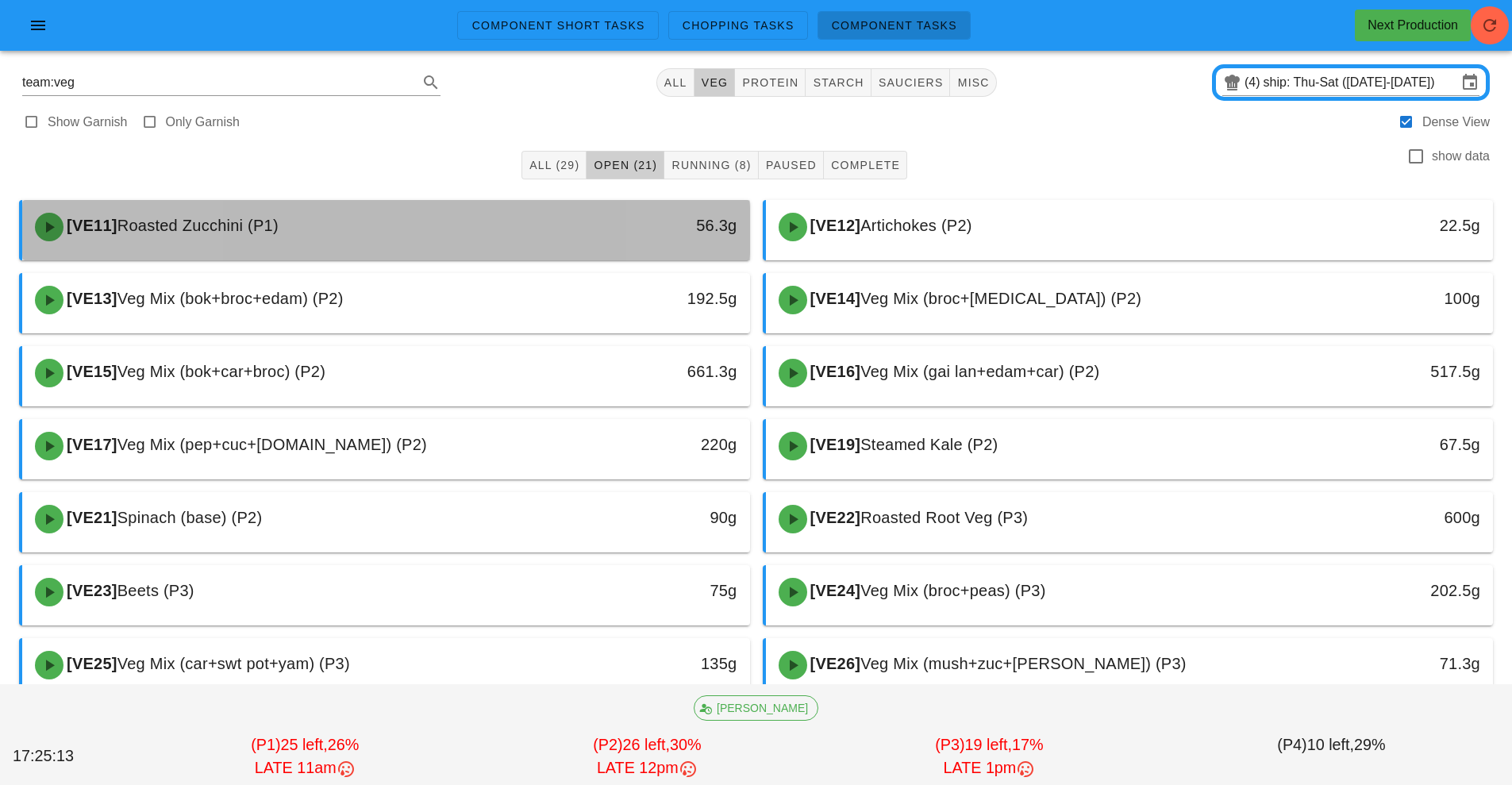
click at [534, 249] on div "[VE11] Roasted Zucchini (P1)" at bounding box center [295, 226] width 541 height 47
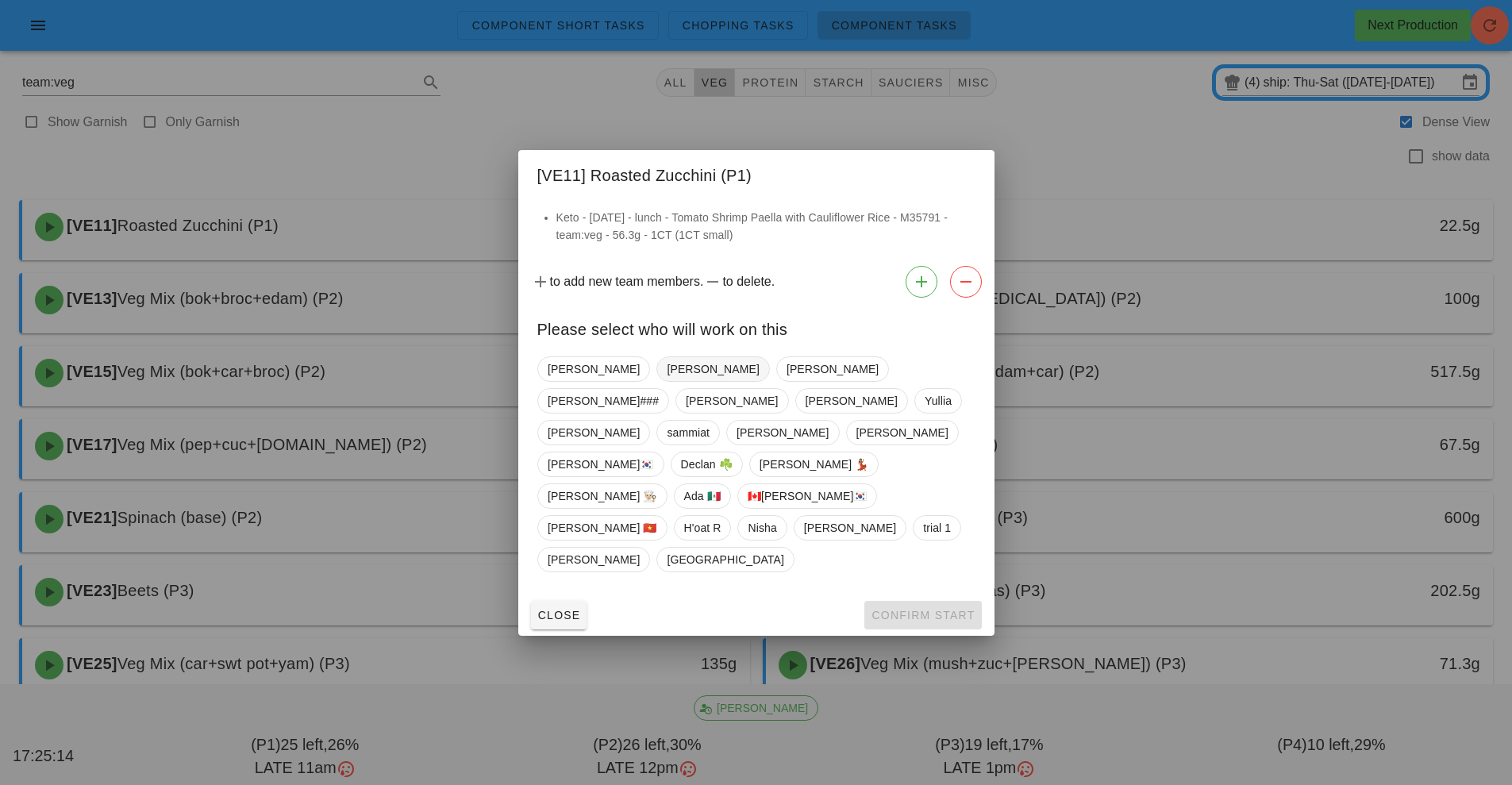
click at [667, 381] on span "[PERSON_NAME]" at bounding box center [713, 369] width 92 height 24
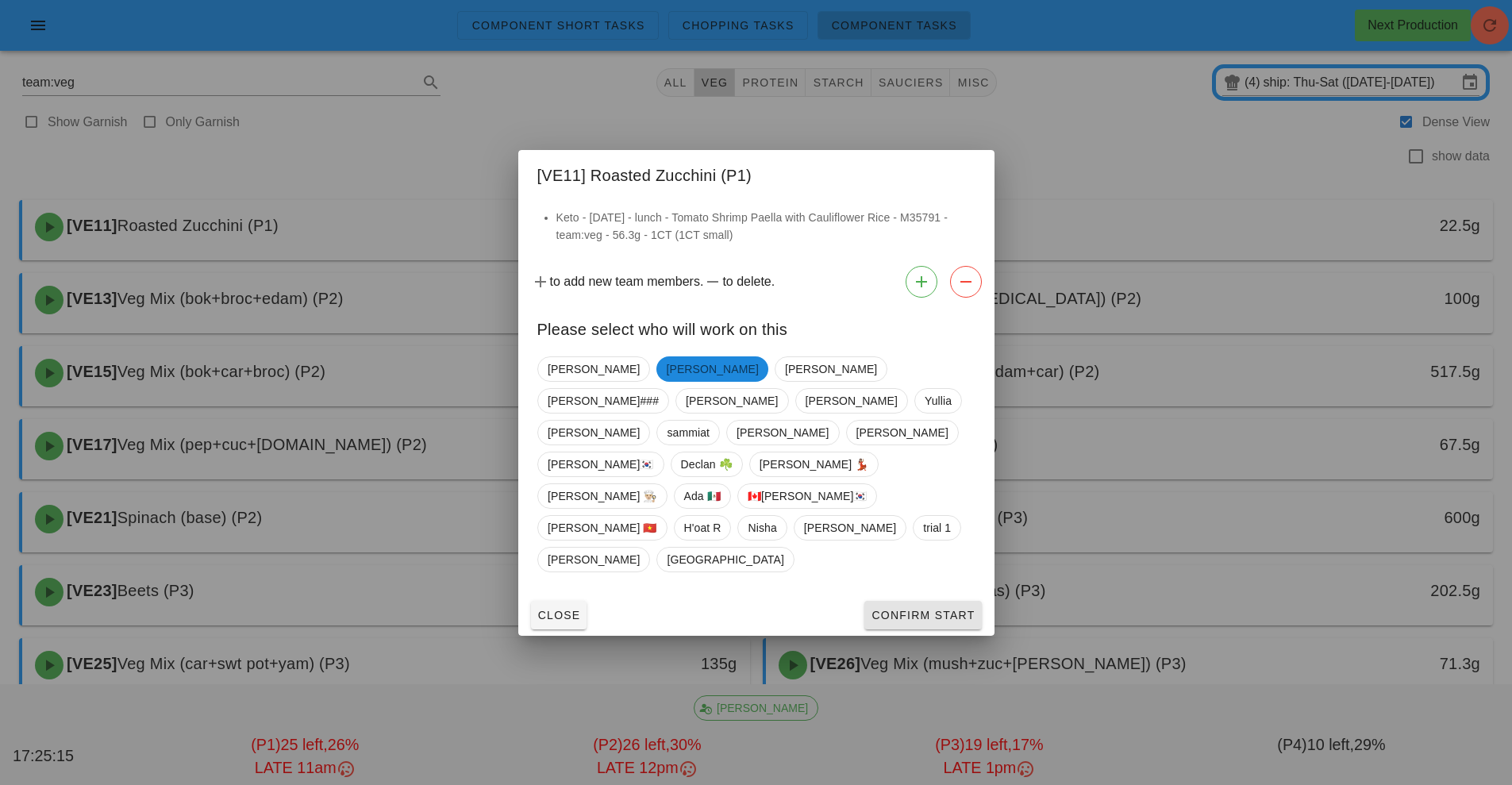
click at [924, 601] on button "Confirm Start" at bounding box center [923, 615] width 116 height 29
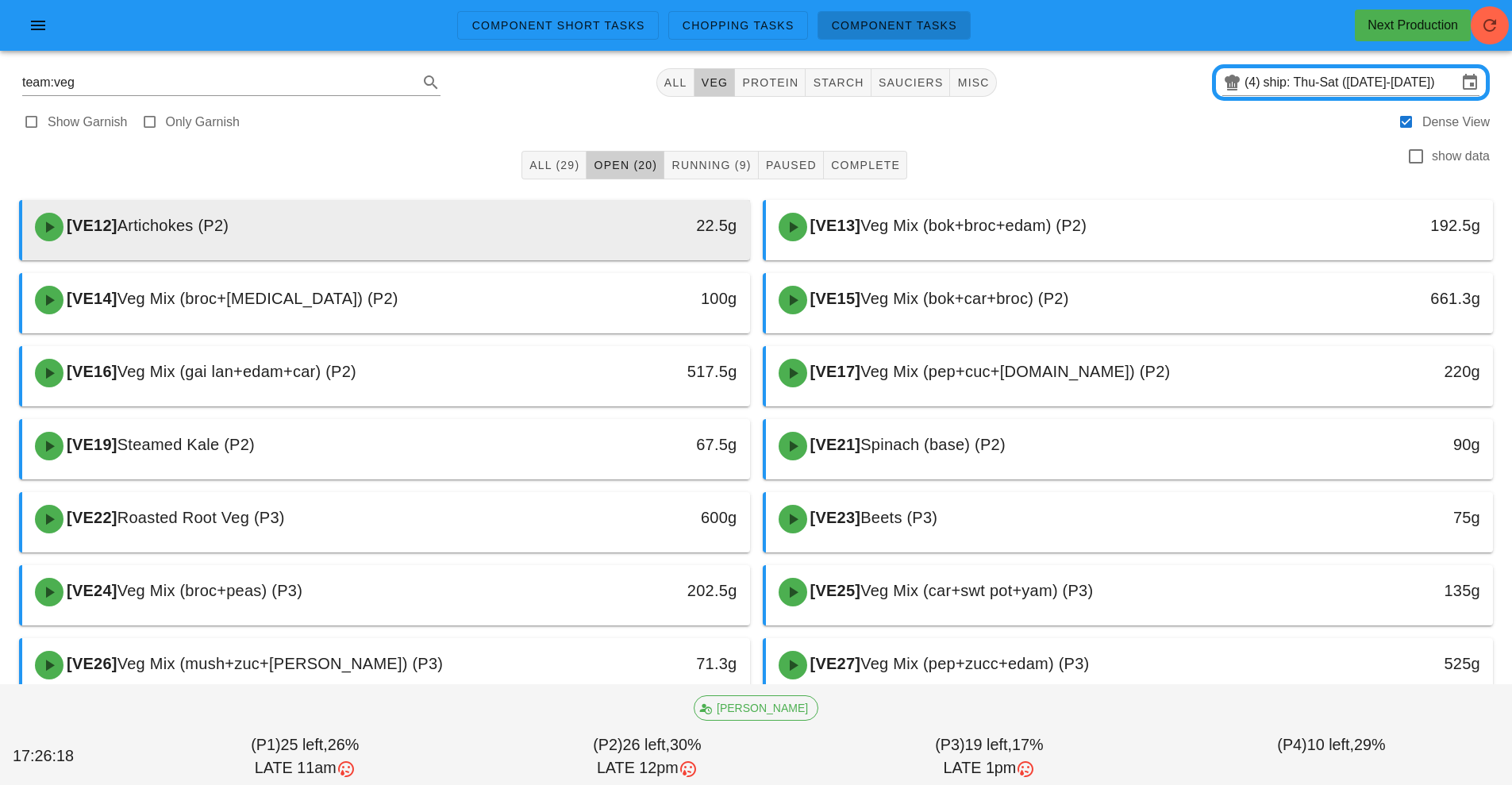
click at [633, 236] on div "22.5g" at bounding box center [656, 226] width 161 height 25
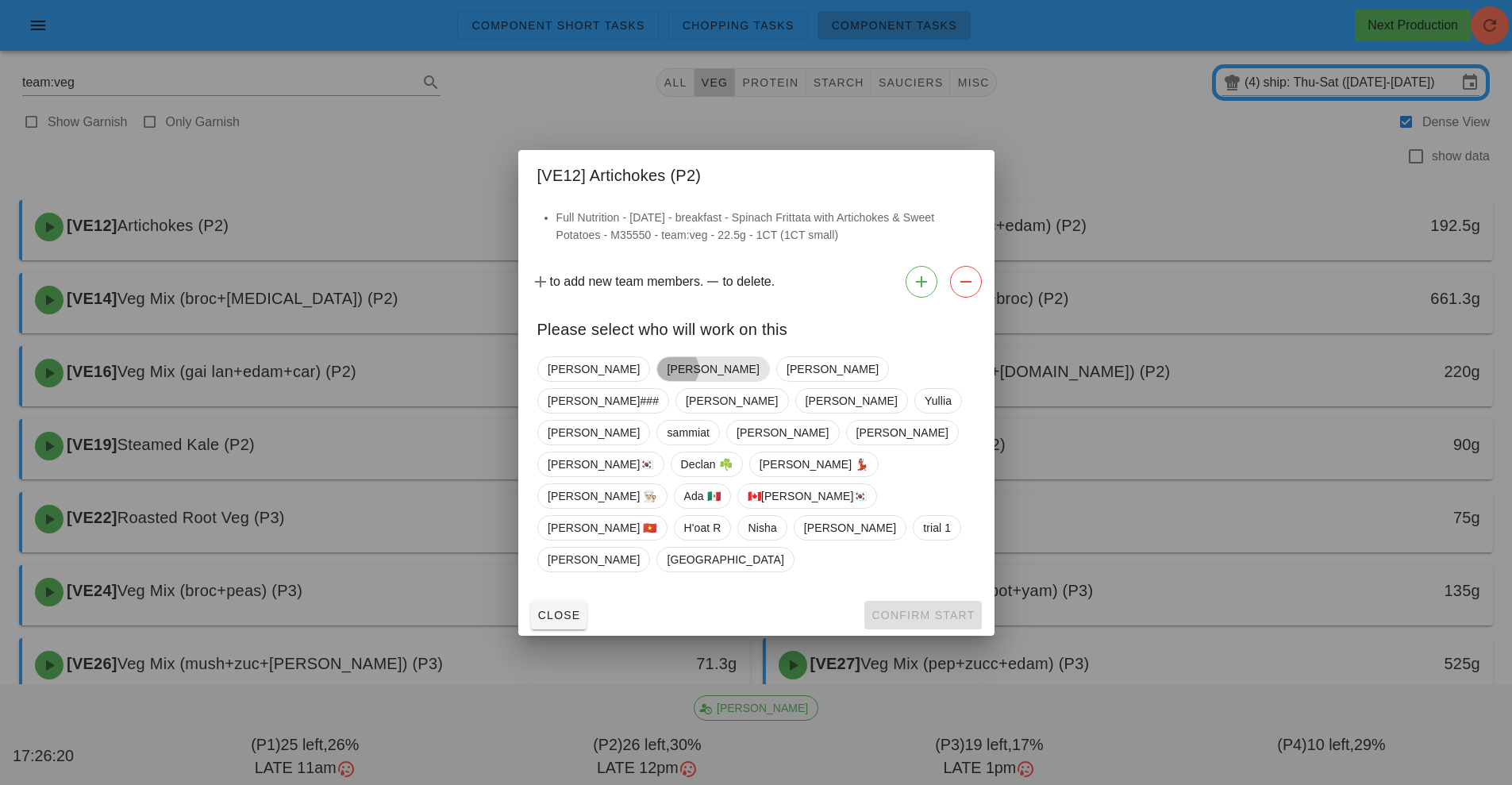
click at [667, 381] on span "[PERSON_NAME]" at bounding box center [713, 369] width 92 height 24
click at [930, 609] on span "Confirm Start" at bounding box center [923, 615] width 104 height 13
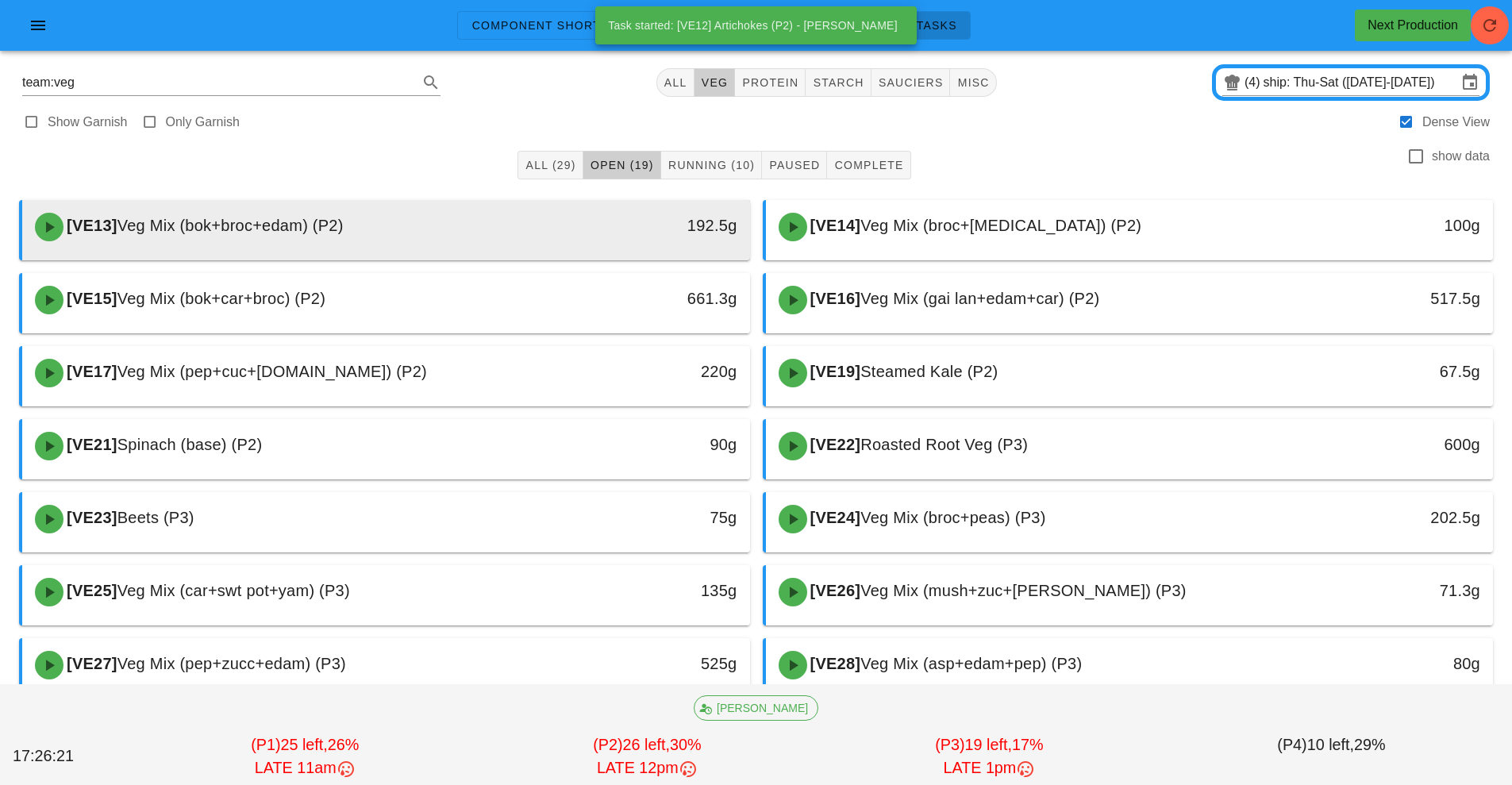
click at [596, 235] on div "192.5g" at bounding box center [656, 226] width 161 height 25
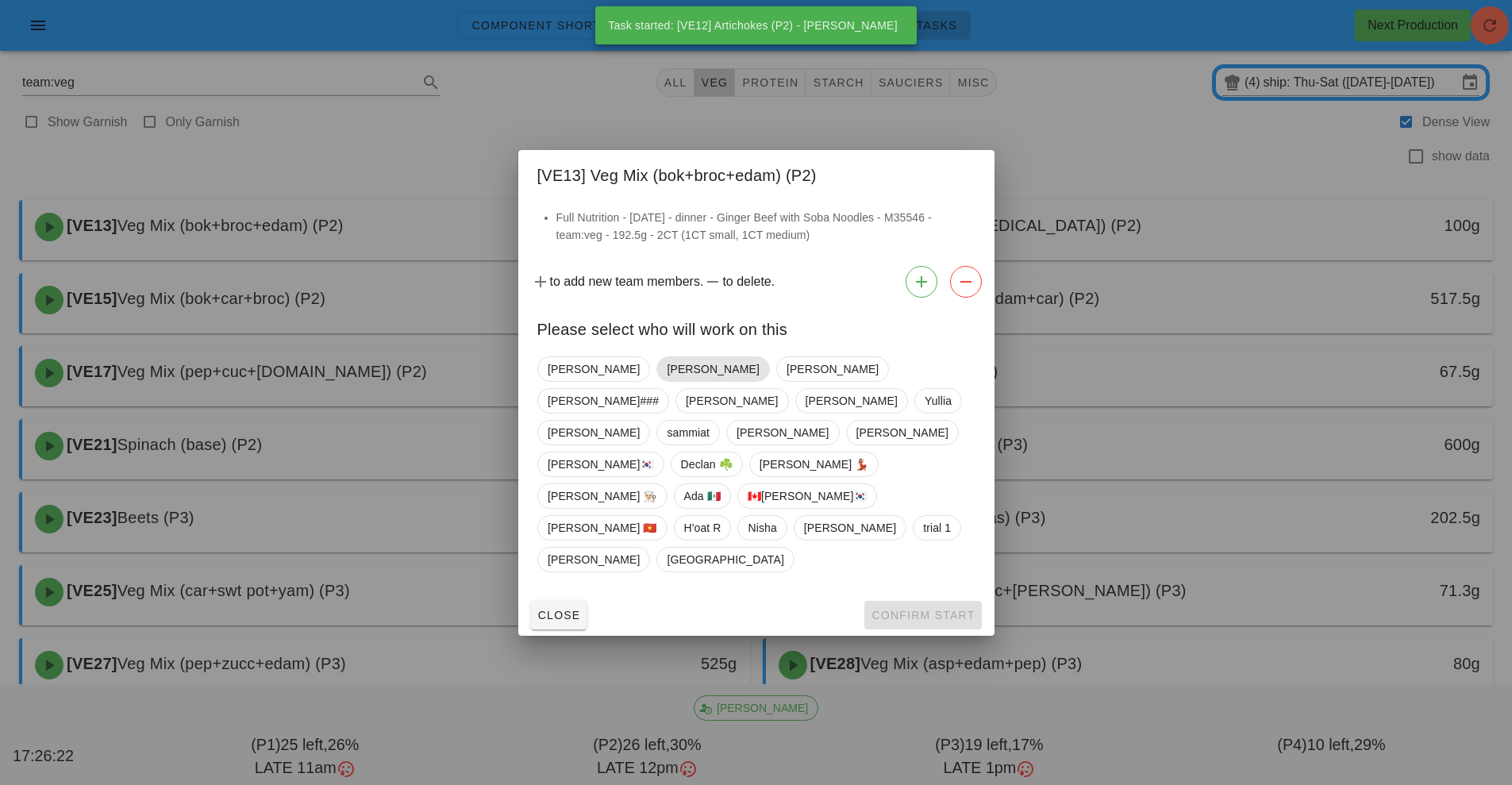
click at [667, 381] on span "[PERSON_NAME]" at bounding box center [713, 369] width 92 height 24
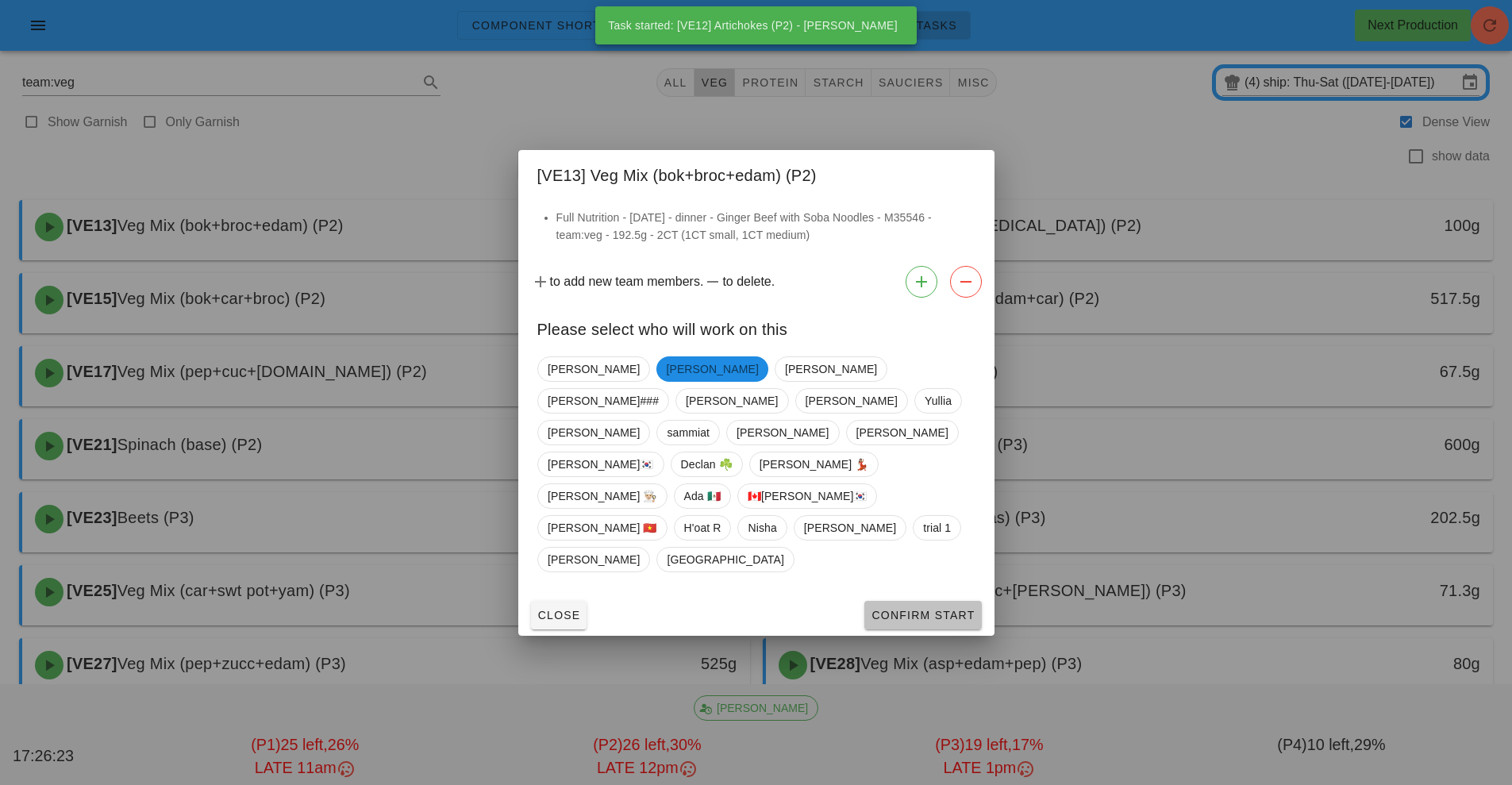
click at [934, 601] on button "Confirm Start" at bounding box center [923, 615] width 116 height 29
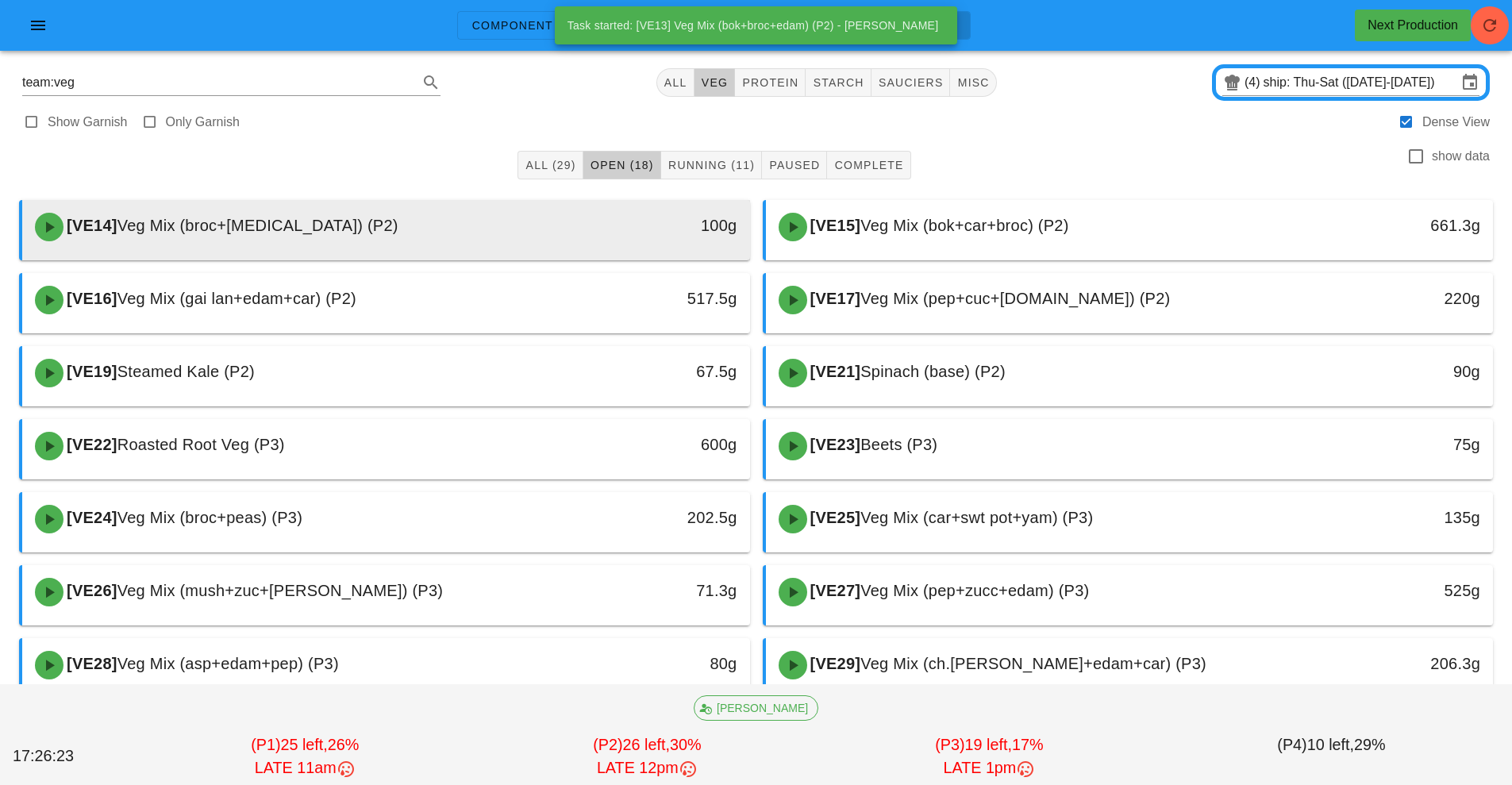
click at [501, 228] on div "[VE14] Veg Mix (broc+[MEDICAL_DATA]) (P2)" at bounding box center [295, 226] width 541 height 47
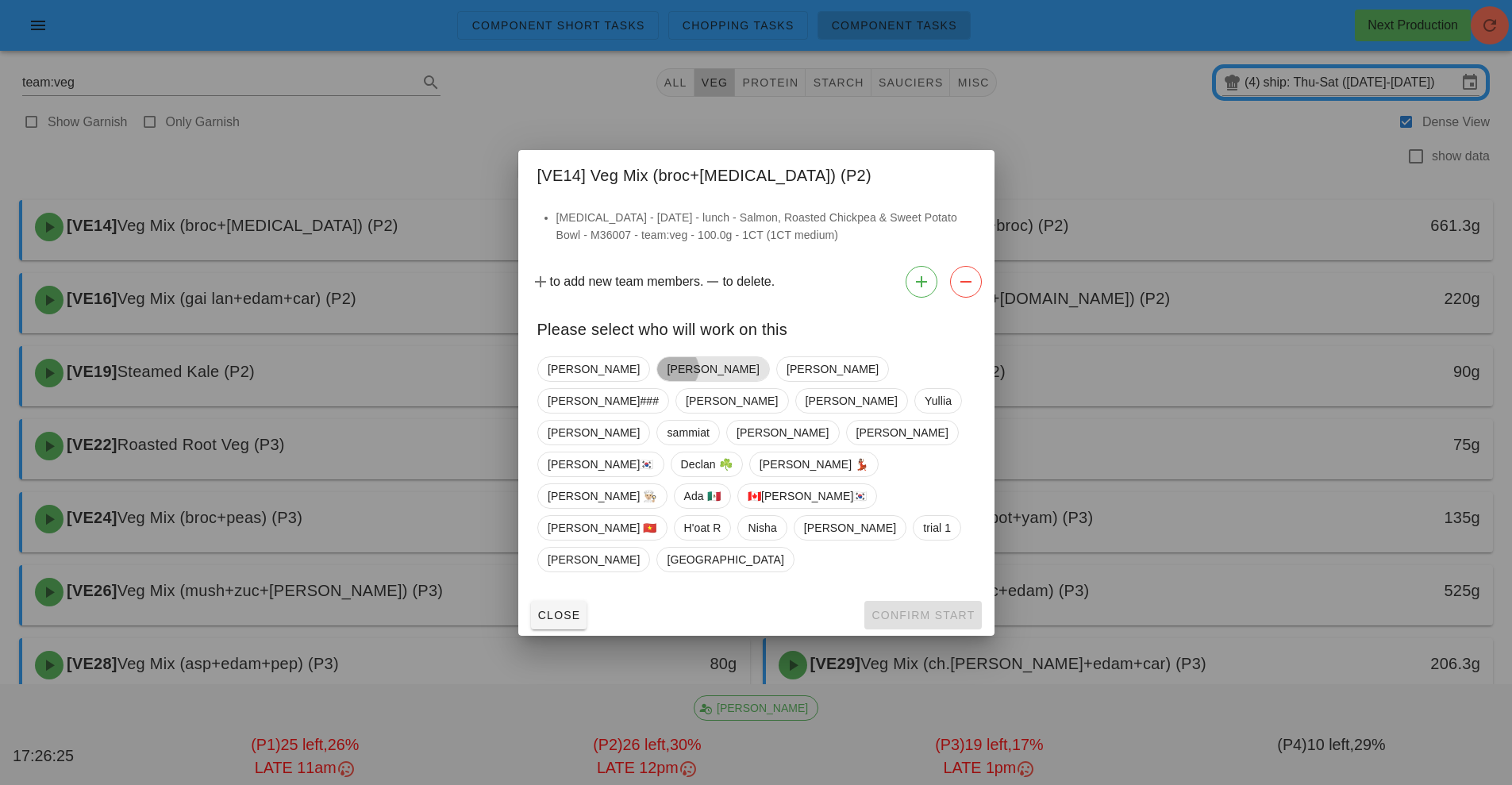
click at [667, 381] on span "[PERSON_NAME]" at bounding box center [713, 369] width 92 height 24
click at [922, 609] on span "Confirm Start" at bounding box center [923, 615] width 104 height 13
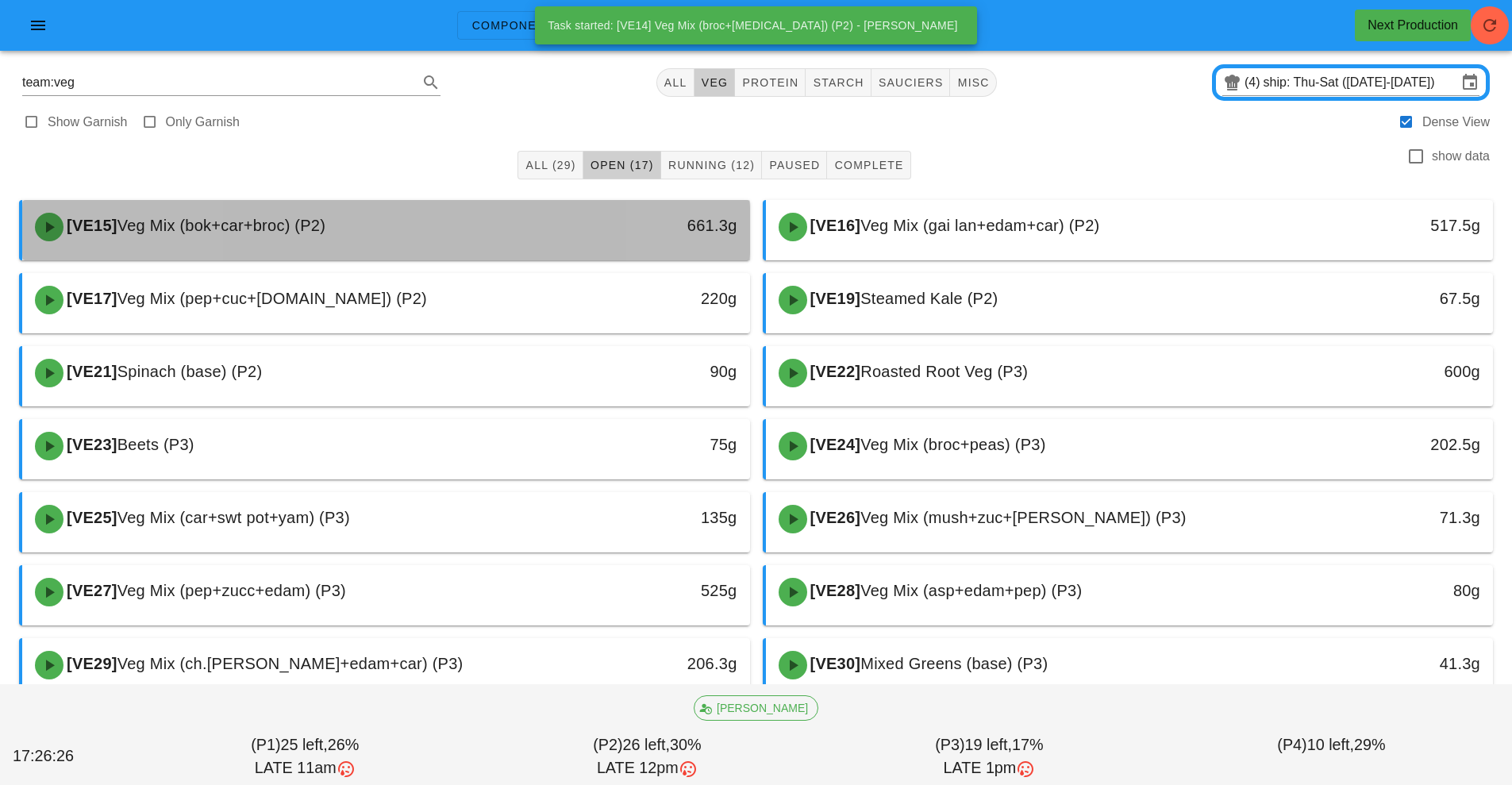
click at [550, 233] on div "[VE15] Veg Mix (bok+car+broc) (P2)" at bounding box center [295, 226] width 541 height 47
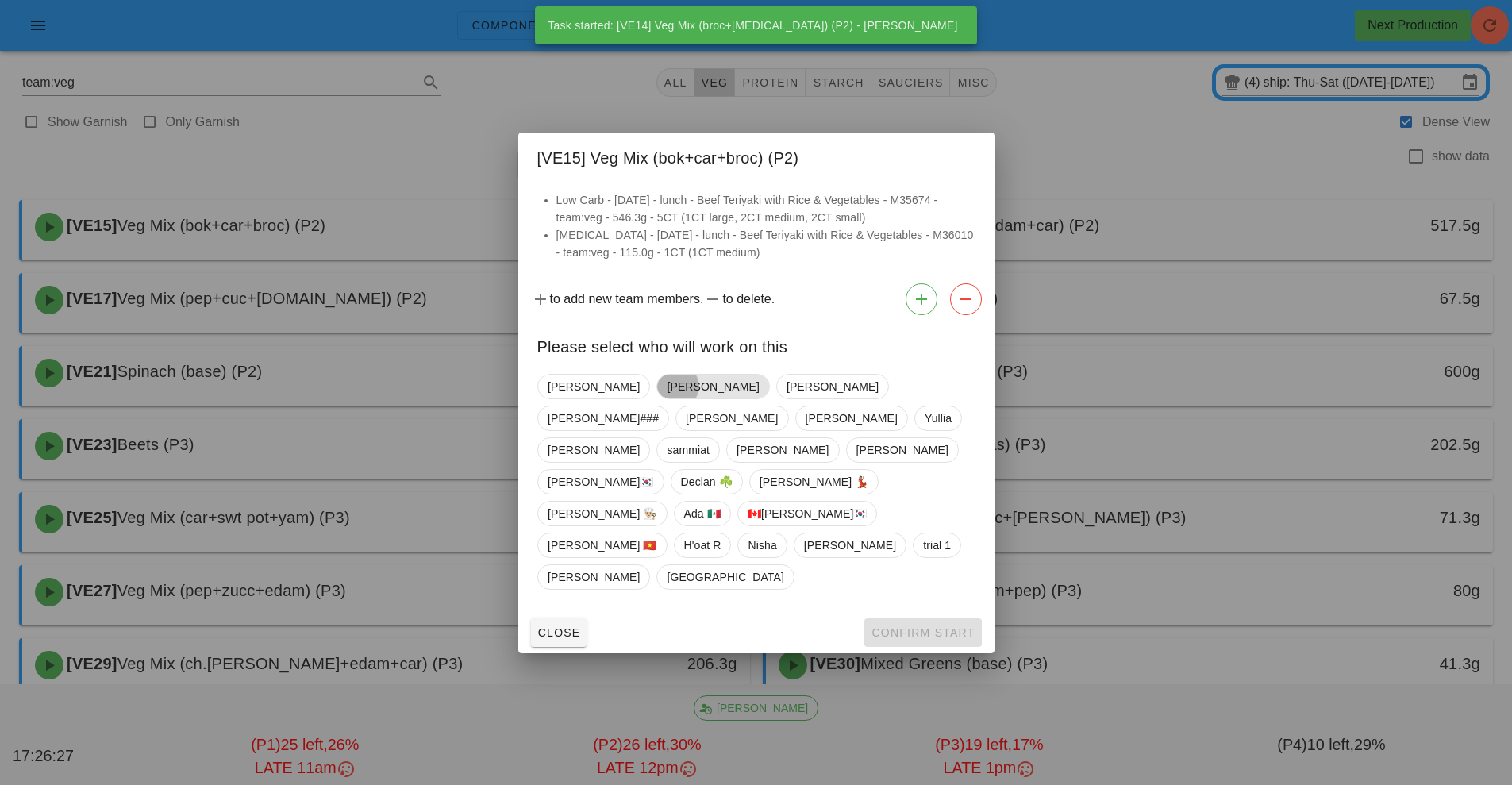
click at [667, 398] on span "[PERSON_NAME]" at bounding box center [713, 387] width 92 height 24
click at [933, 619] on button "Confirm Start" at bounding box center [923, 633] width 116 height 29
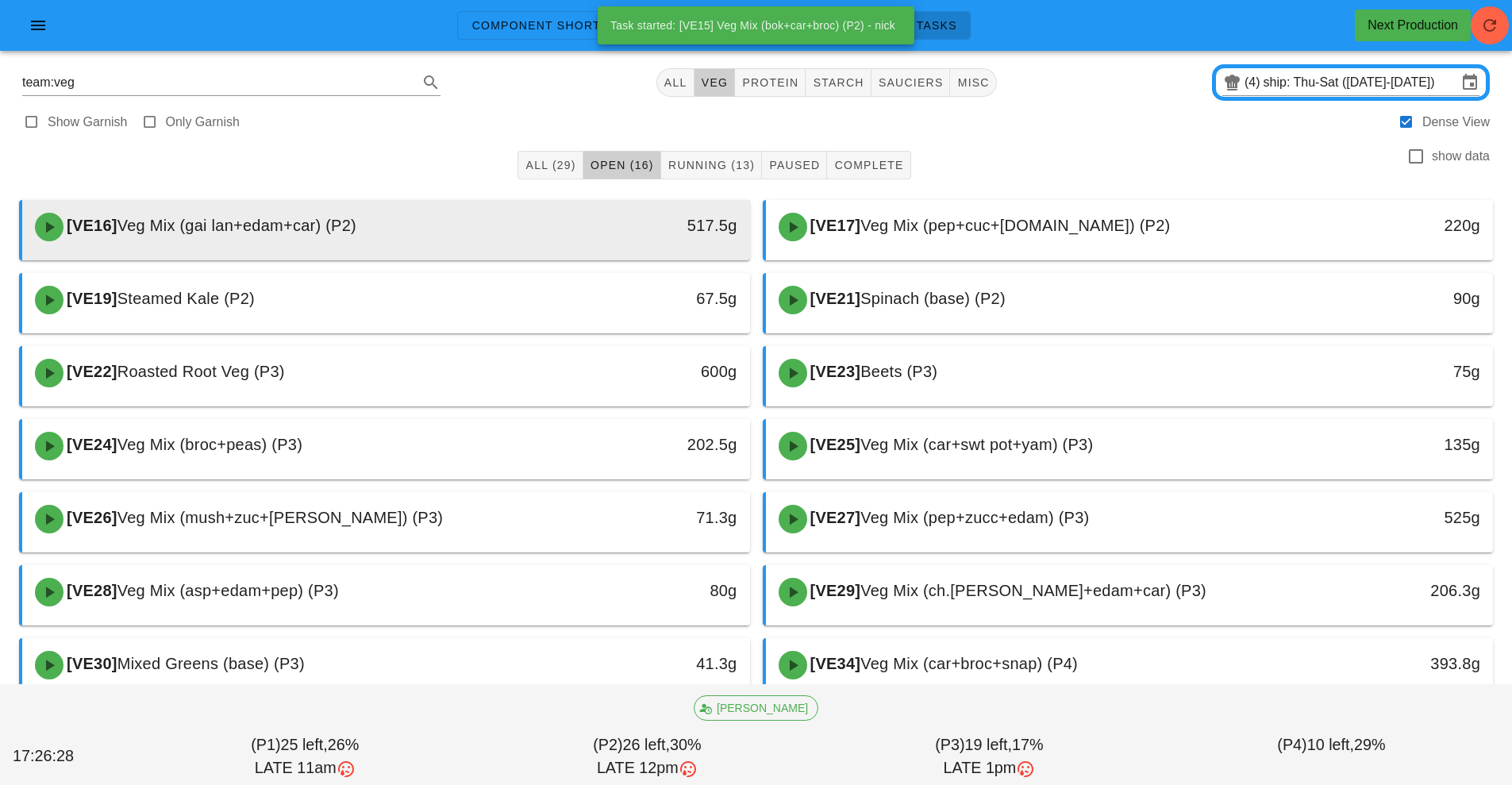
click at [547, 235] on div "[VE16] Veg Mix (gai lan+edam+car) (P2)" at bounding box center [295, 226] width 541 height 47
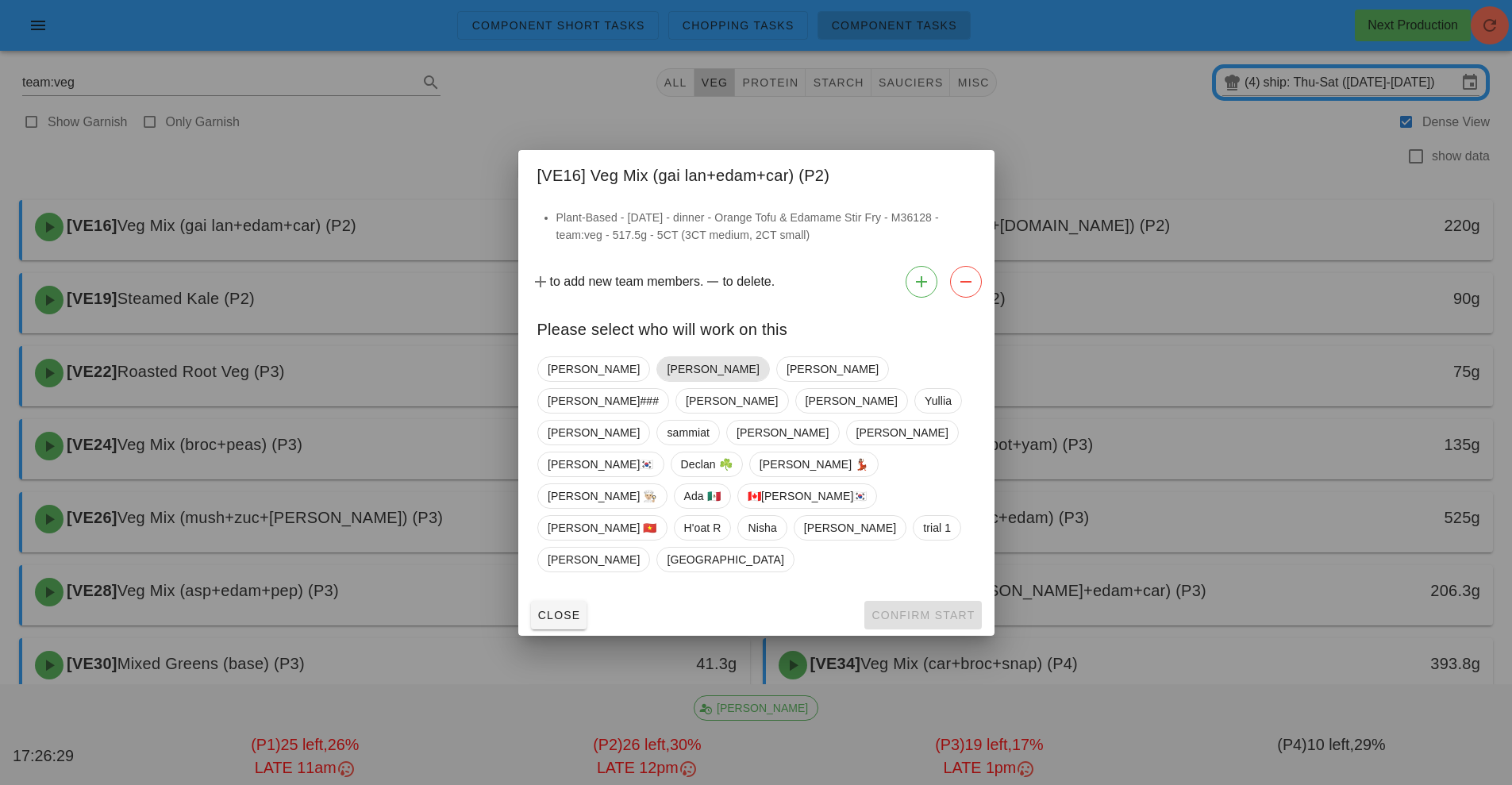
click at [667, 381] on span "[PERSON_NAME]" at bounding box center [713, 369] width 92 height 24
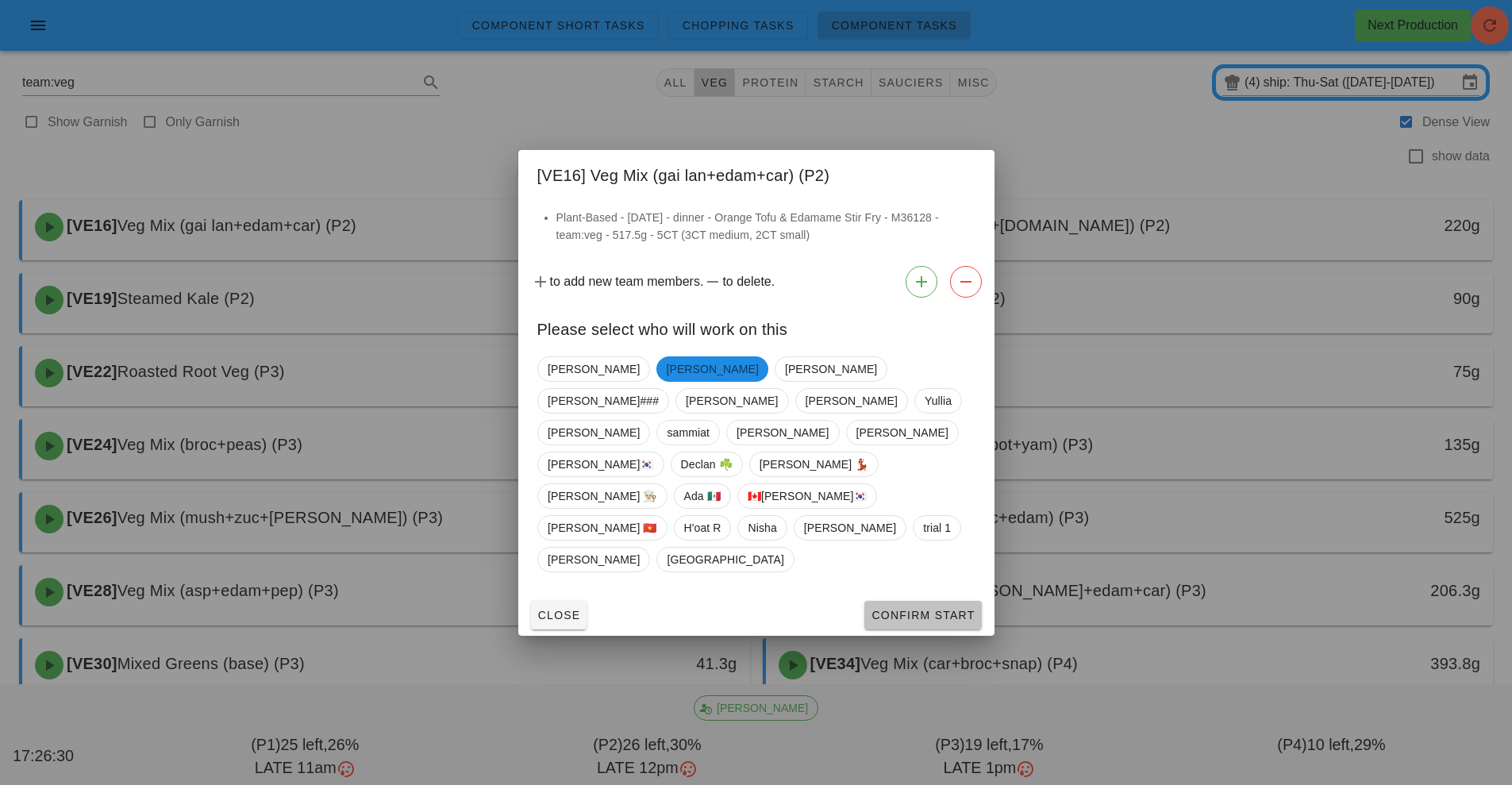
click at [935, 609] on span "Confirm Start" at bounding box center [923, 615] width 104 height 13
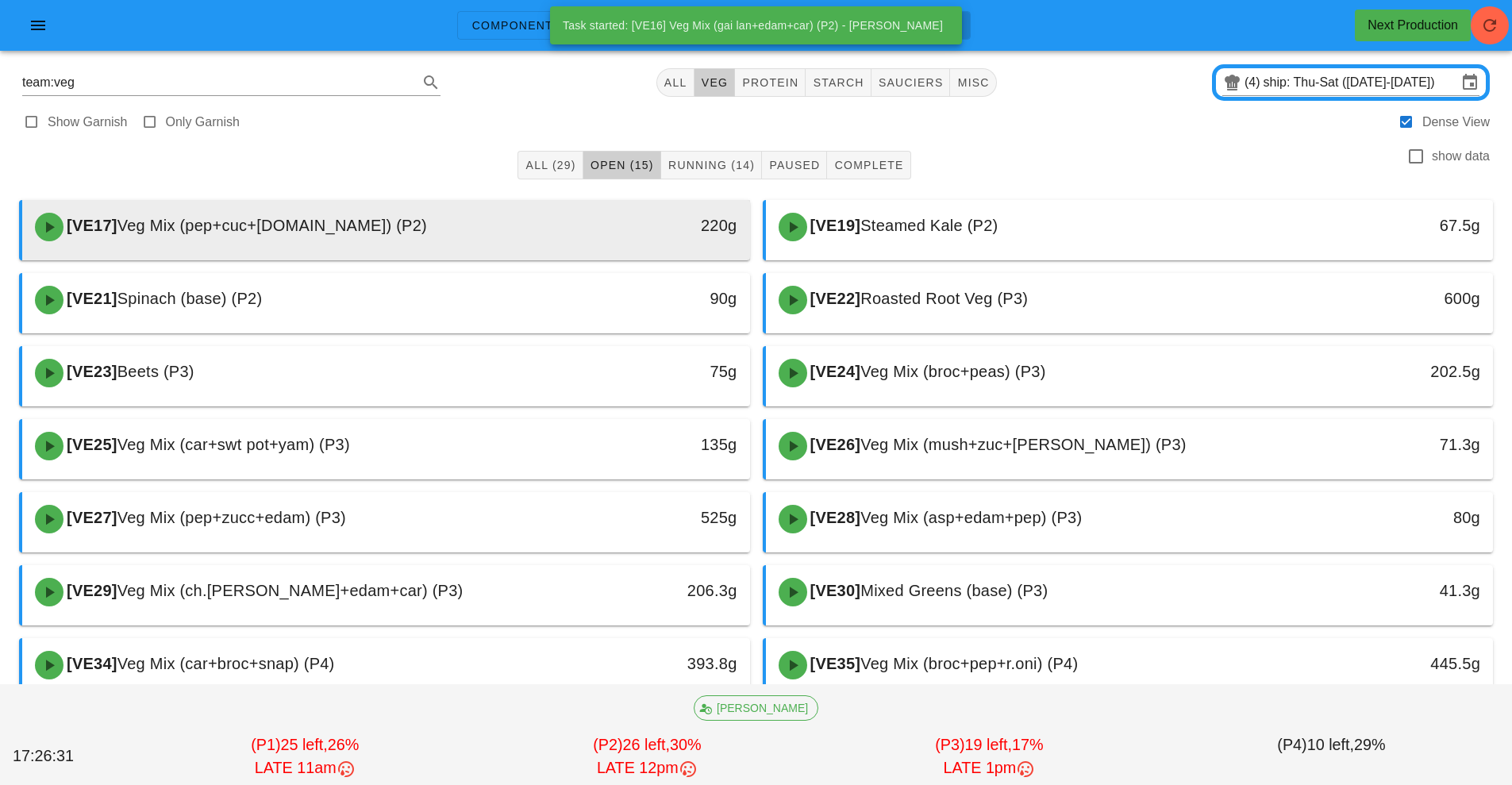
click at [509, 221] on div "[VE17] Veg Mix (pep+cuc+[DOMAIN_NAME]) (P2)" at bounding box center [295, 226] width 541 height 47
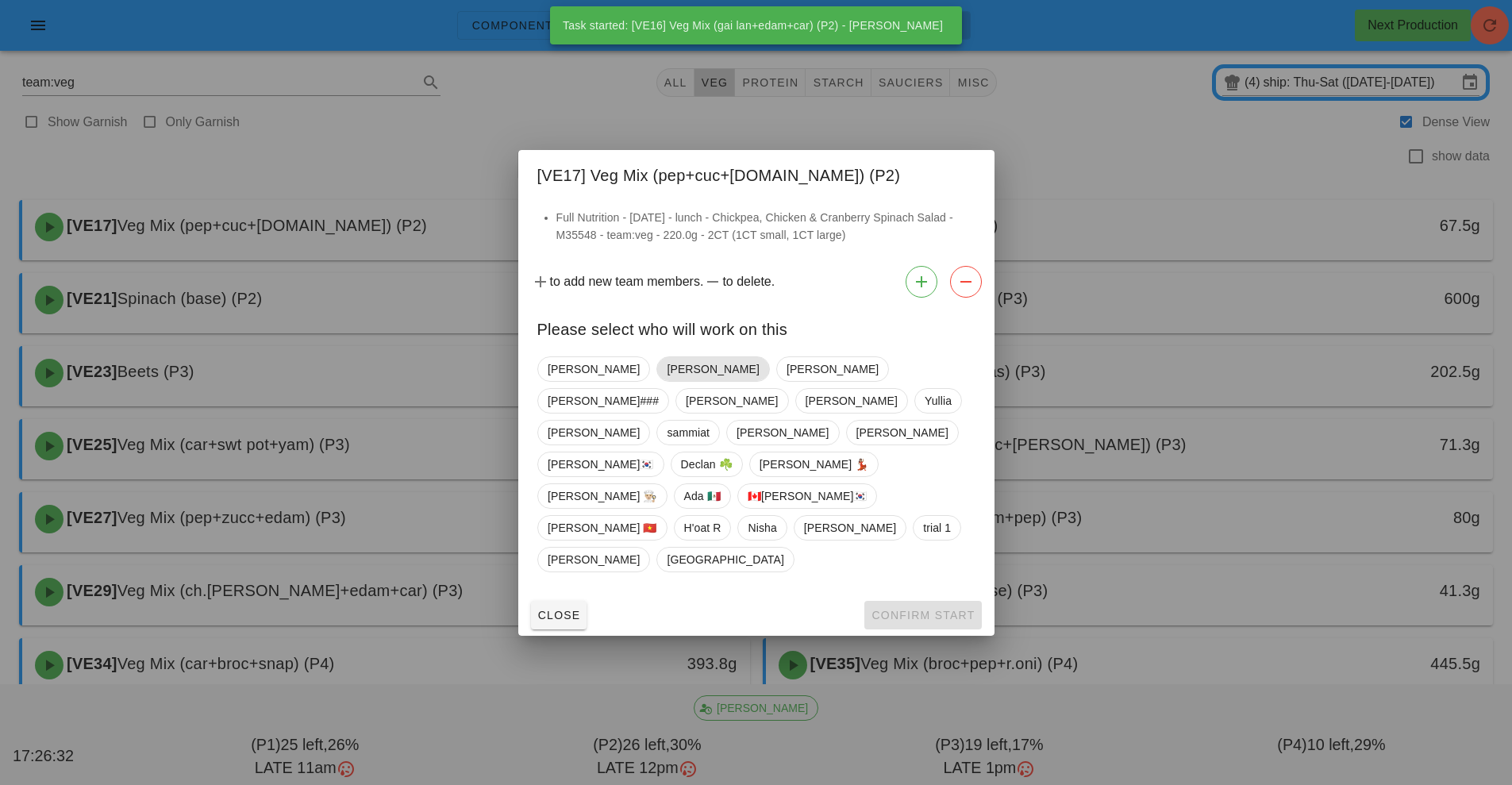
click at [667, 381] on span "[PERSON_NAME]" at bounding box center [713, 369] width 92 height 24
click at [935, 609] on span "Confirm Start" at bounding box center [923, 615] width 104 height 13
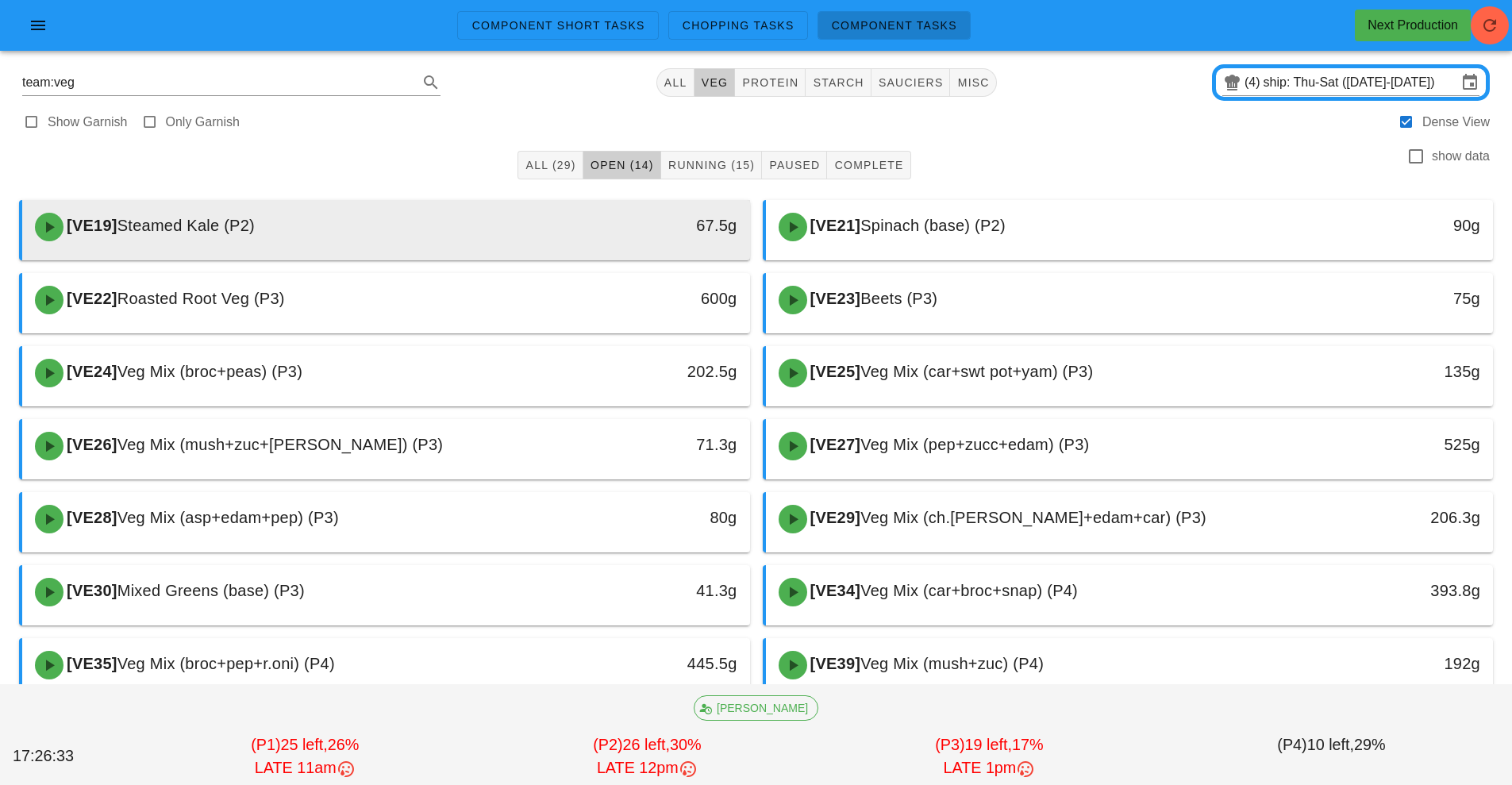
click at [513, 247] on div "[VE19] Steamed Kale (P2)" at bounding box center [295, 226] width 541 height 47
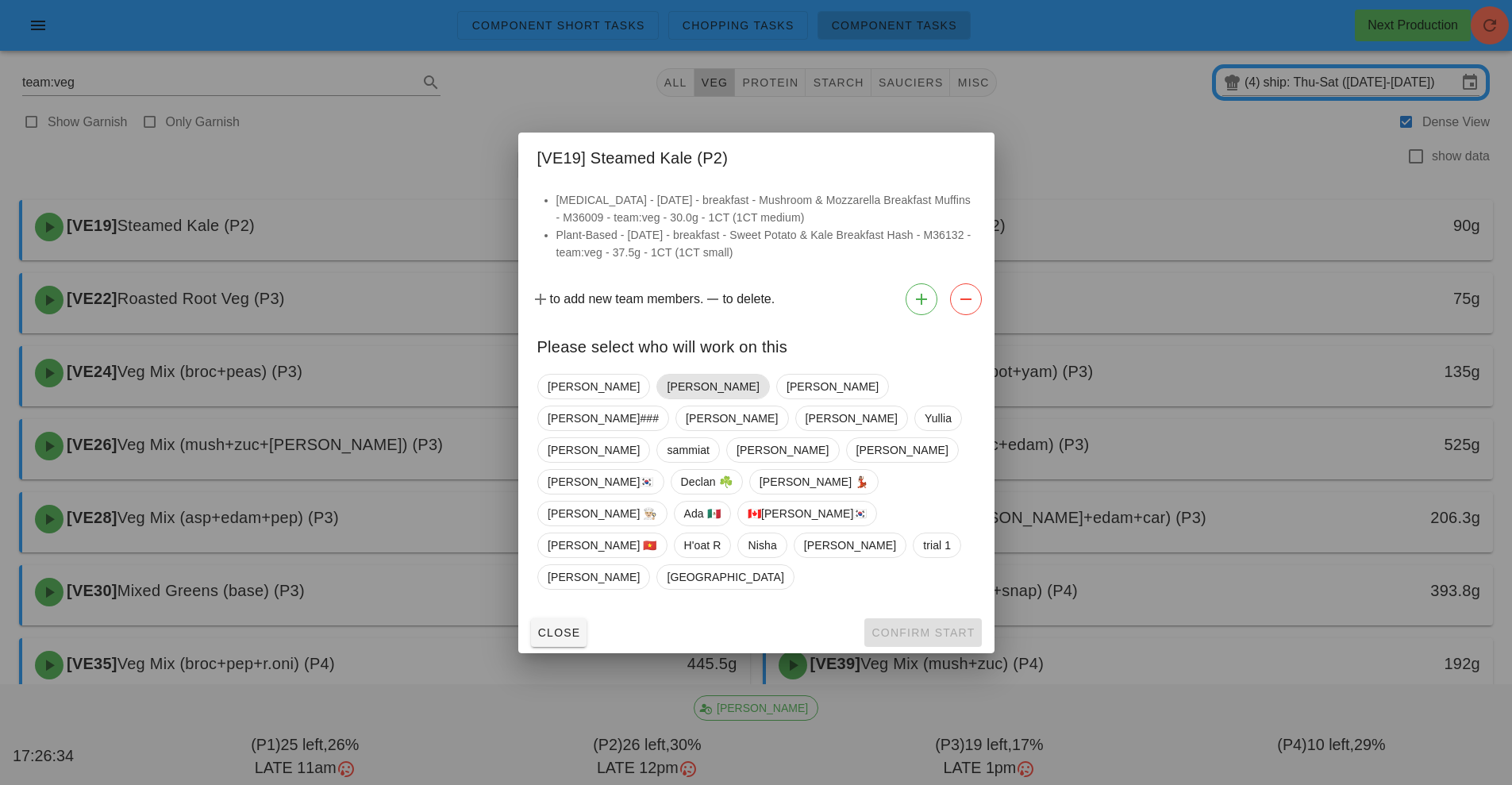
click at [667, 398] on span "[PERSON_NAME]" at bounding box center [713, 387] width 92 height 24
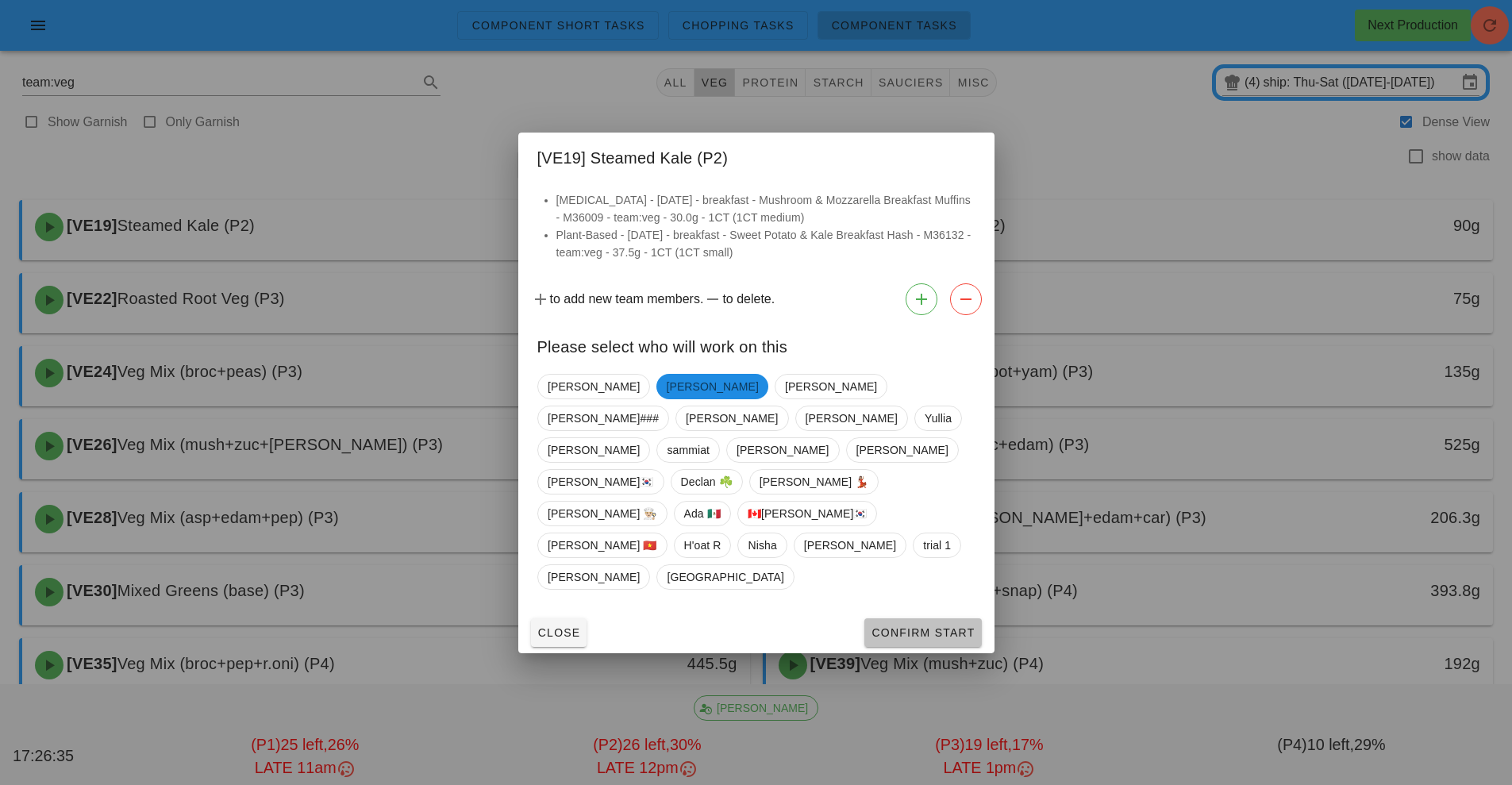
click at [916, 627] on span "Confirm Start" at bounding box center [923, 633] width 104 height 13
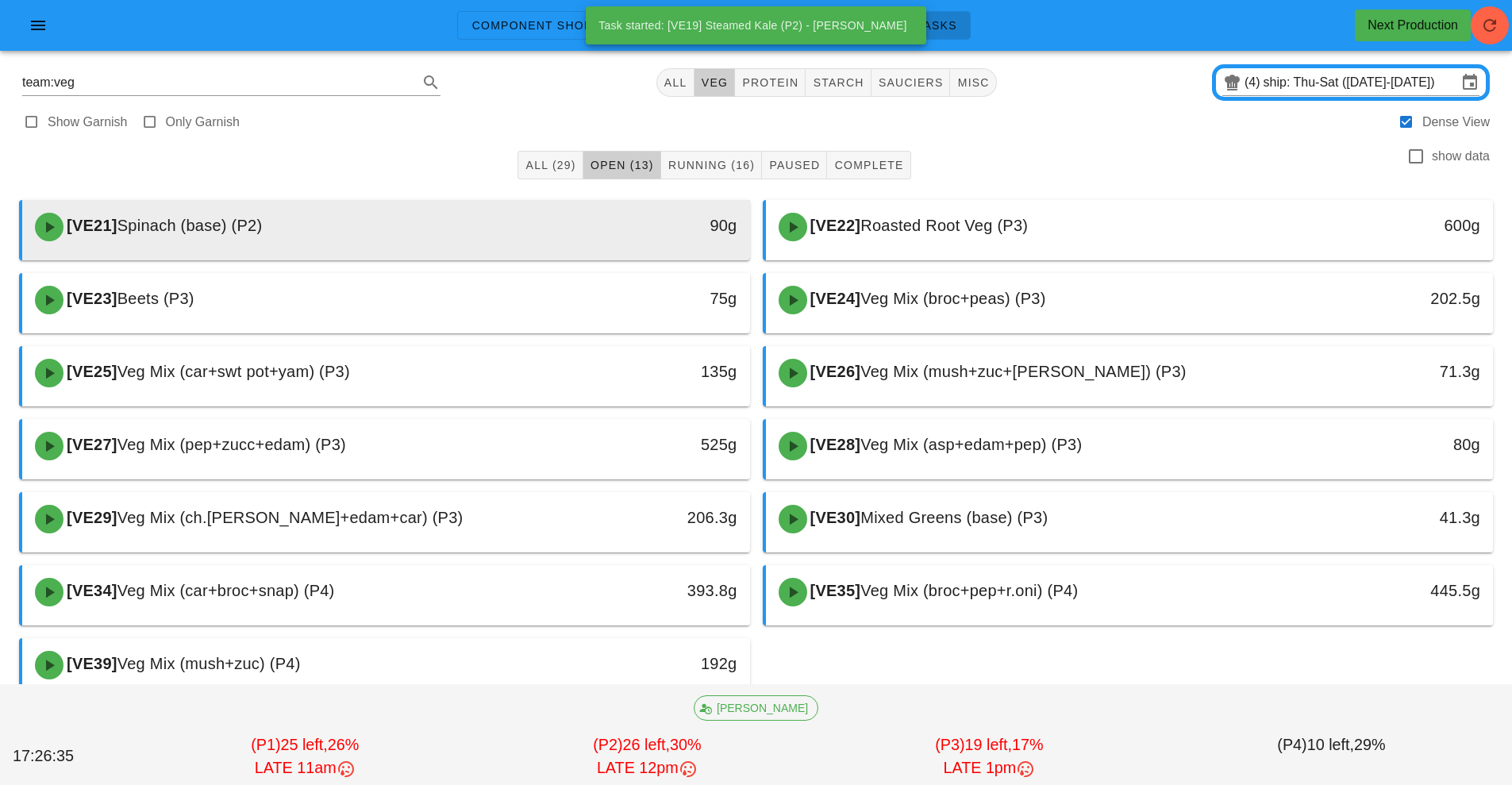
click at [536, 220] on div "[VE21] Spinach (base) (P2)" at bounding box center [295, 226] width 541 height 47
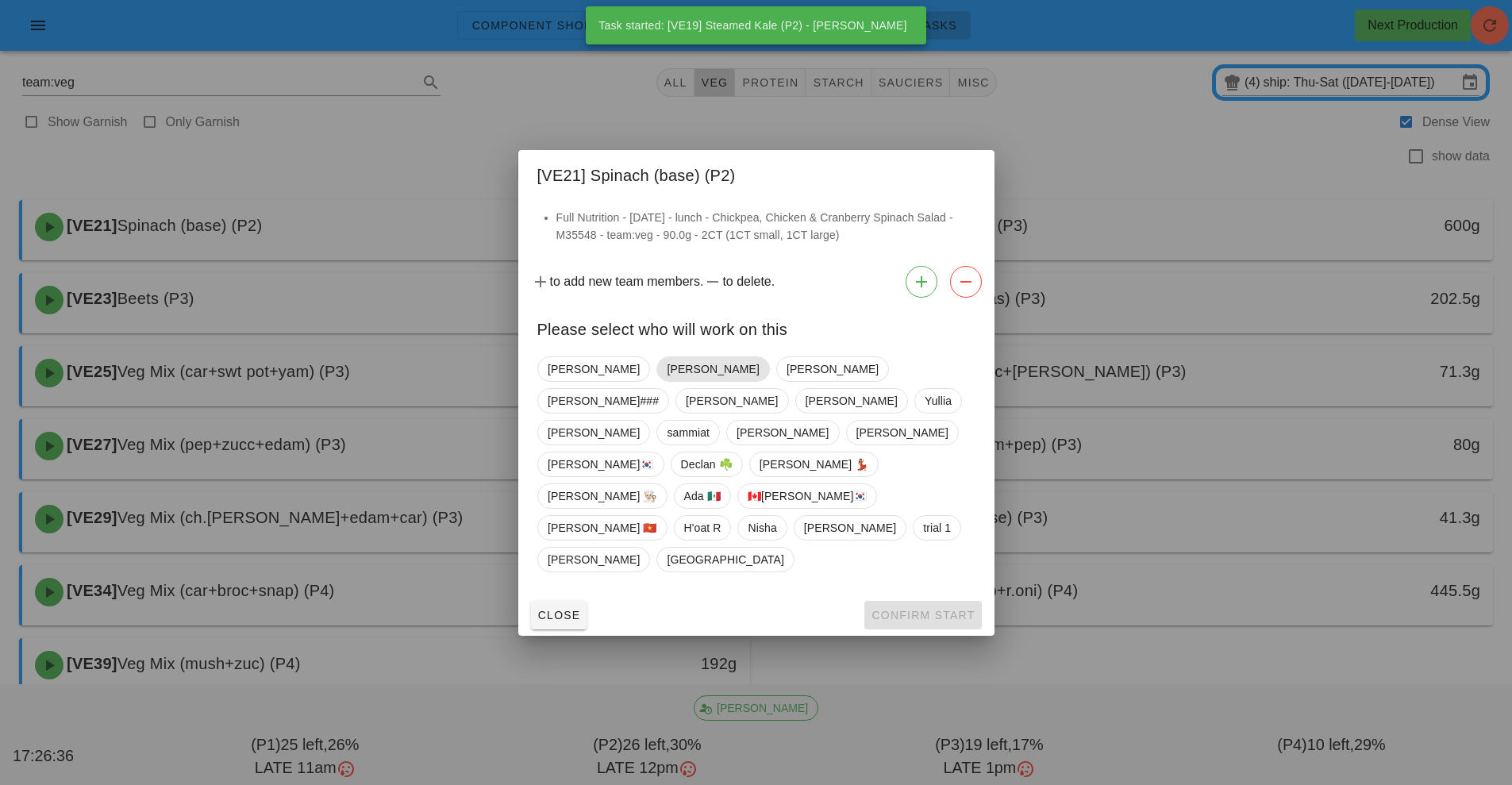
click at [667, 381] on span "[PERSON_NAME]" at bounding box center [713, 369] width 92 height 24
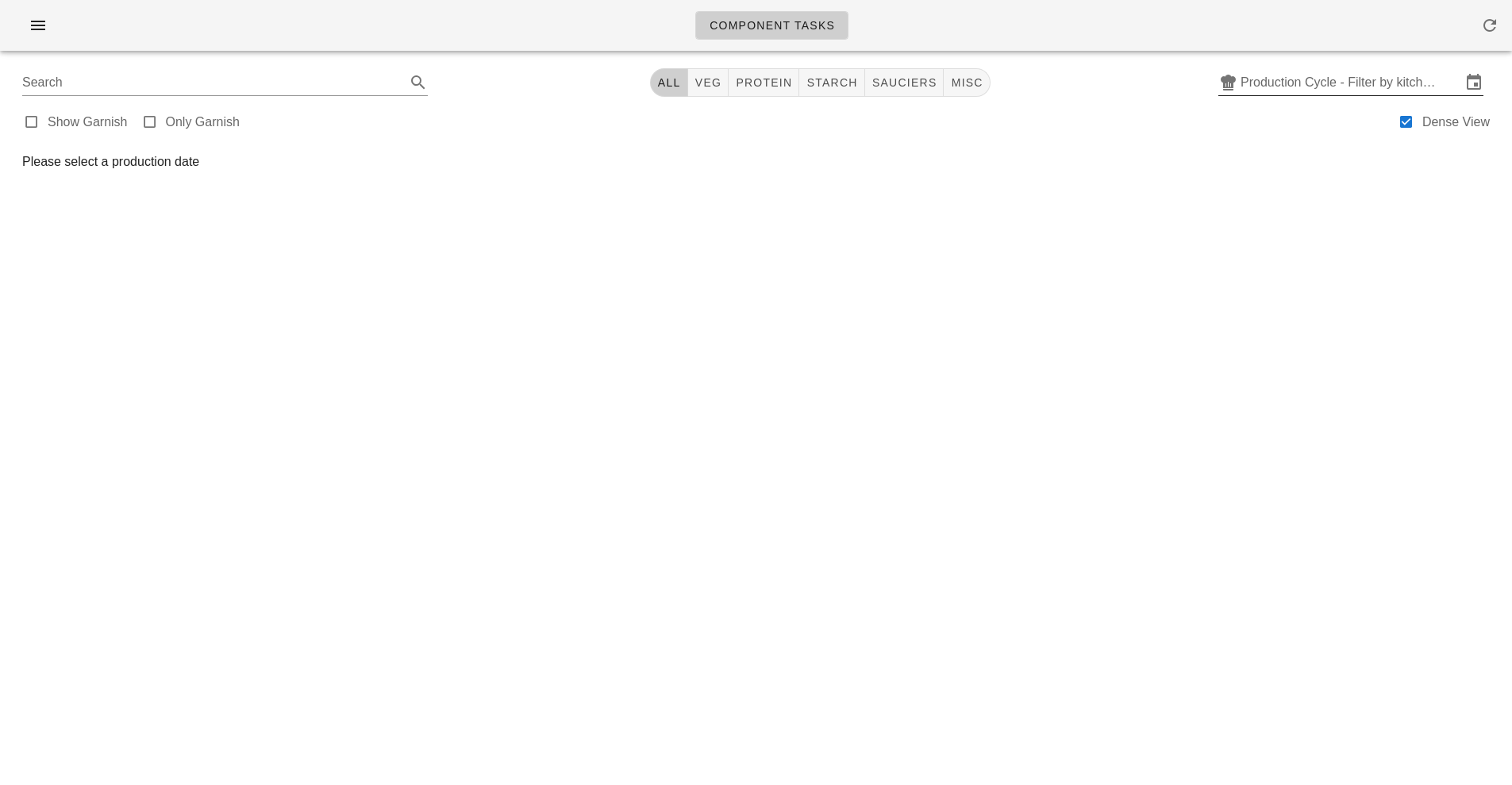
click at [1394, 77] on input "Production Cycle - Filter by kitchen production schedules" at bounding box center [1351, 82] width 221 height 25
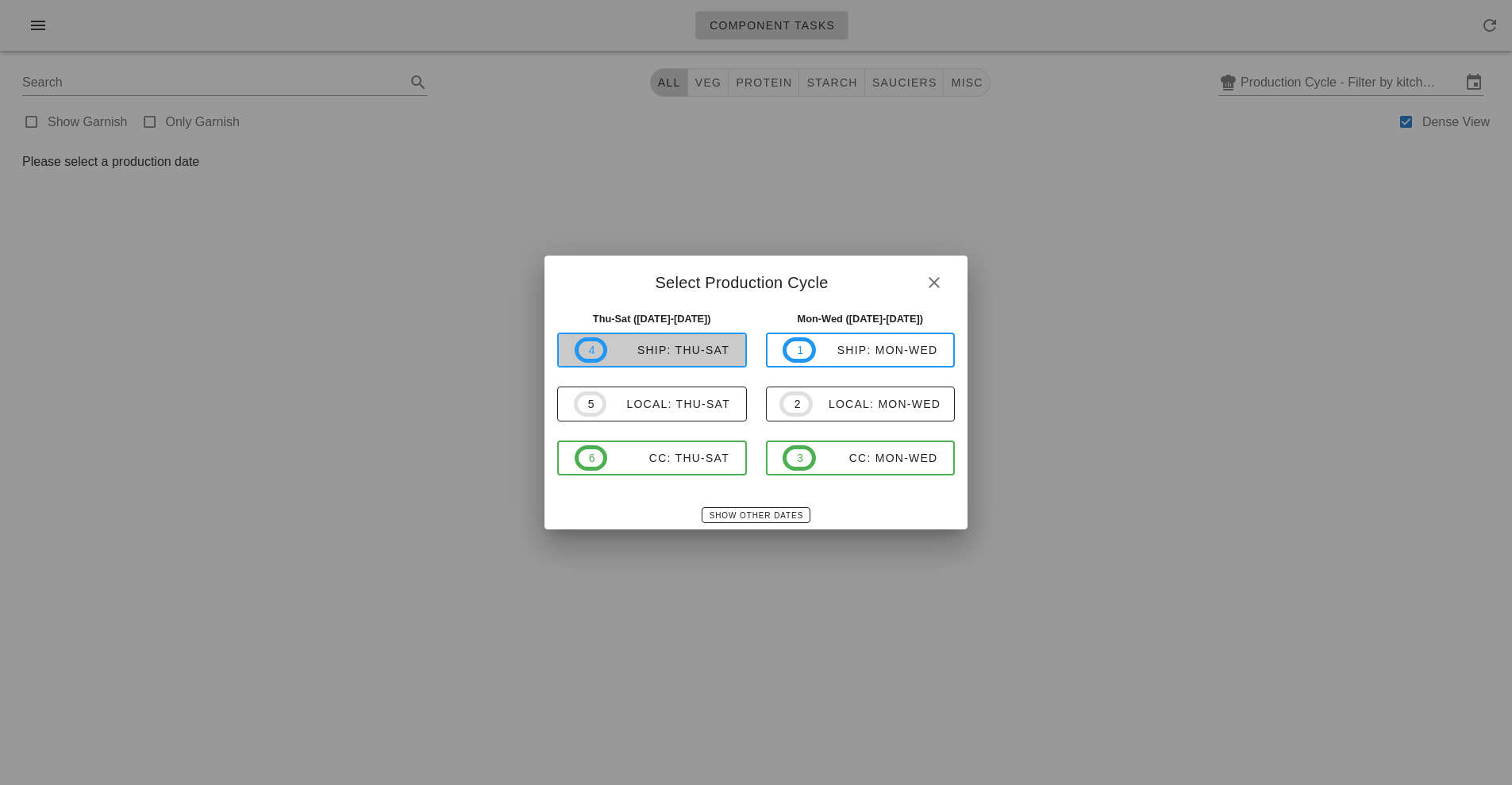
click at [707, 350] on div "ship: Thu-Sat" at bounding box center [668, 350] width 123 height 13
type input "ship: Thu-Sat ([DATE]-[DATE])"
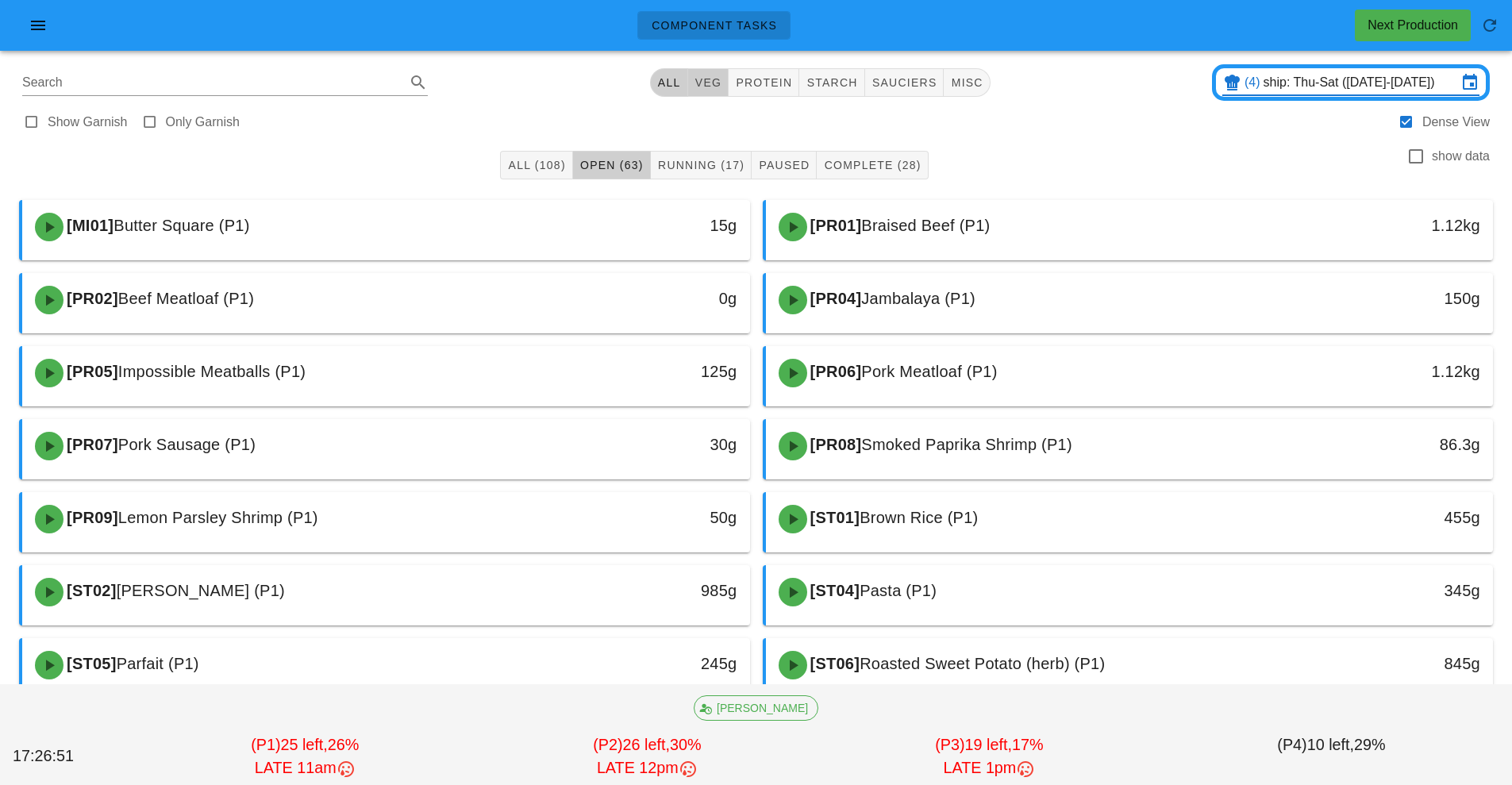
click at [711, 83] on span "veg" at bounding box center [708, 82] width 28 height 13
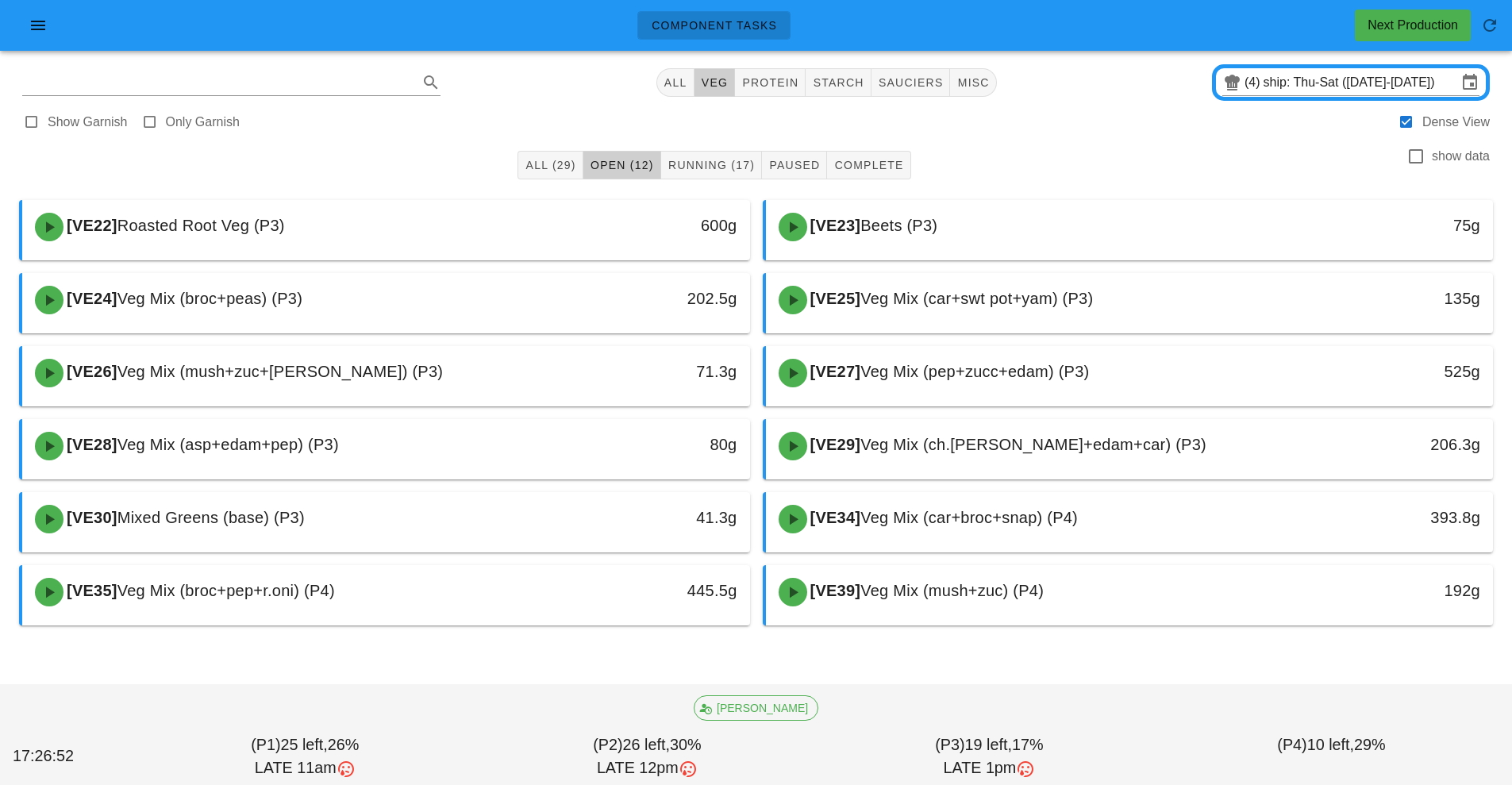
type input "team:veg"
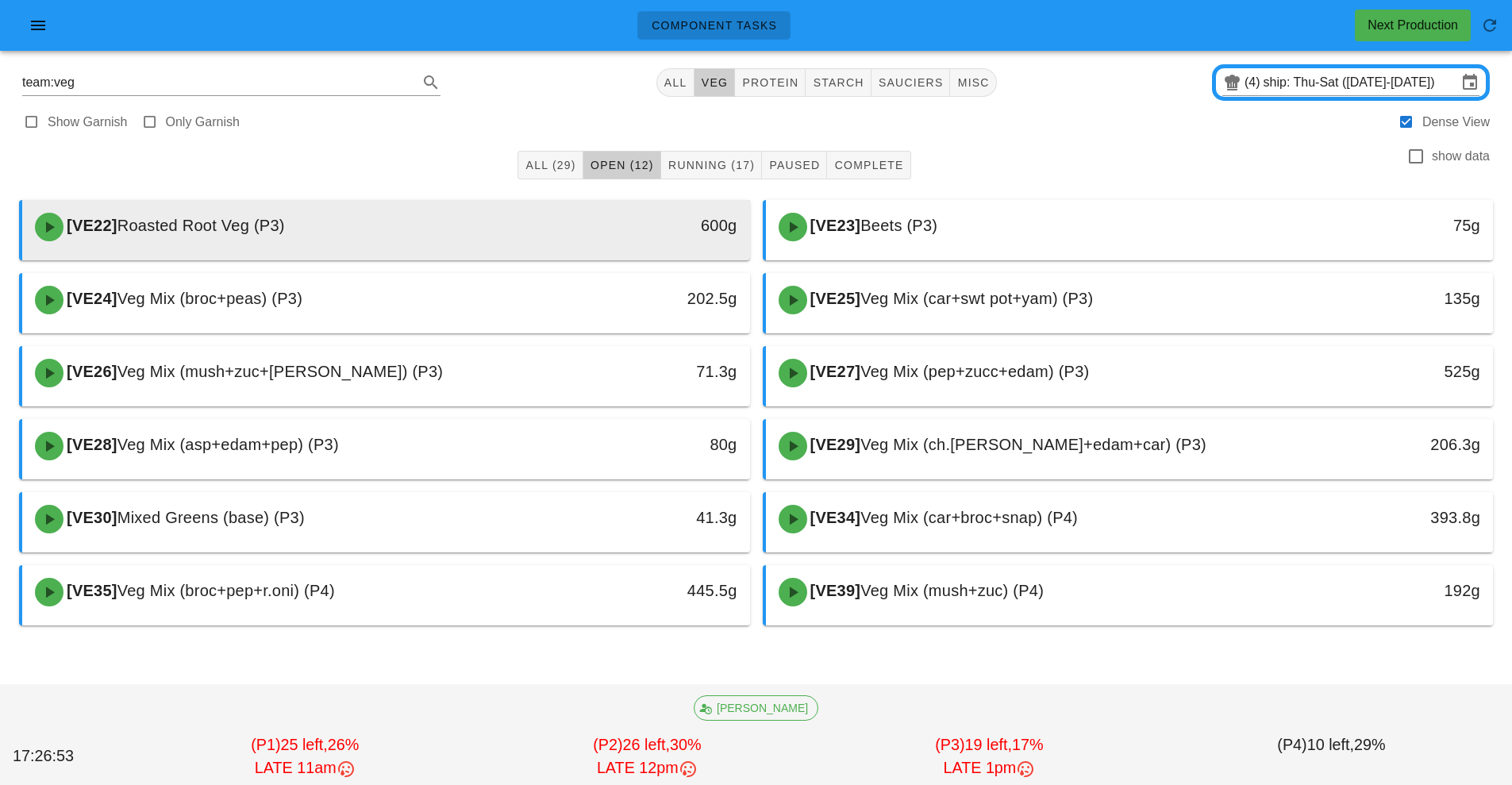
click at [585, 230] on div "600g" at bounding box center [656, 226] width 161 height 25
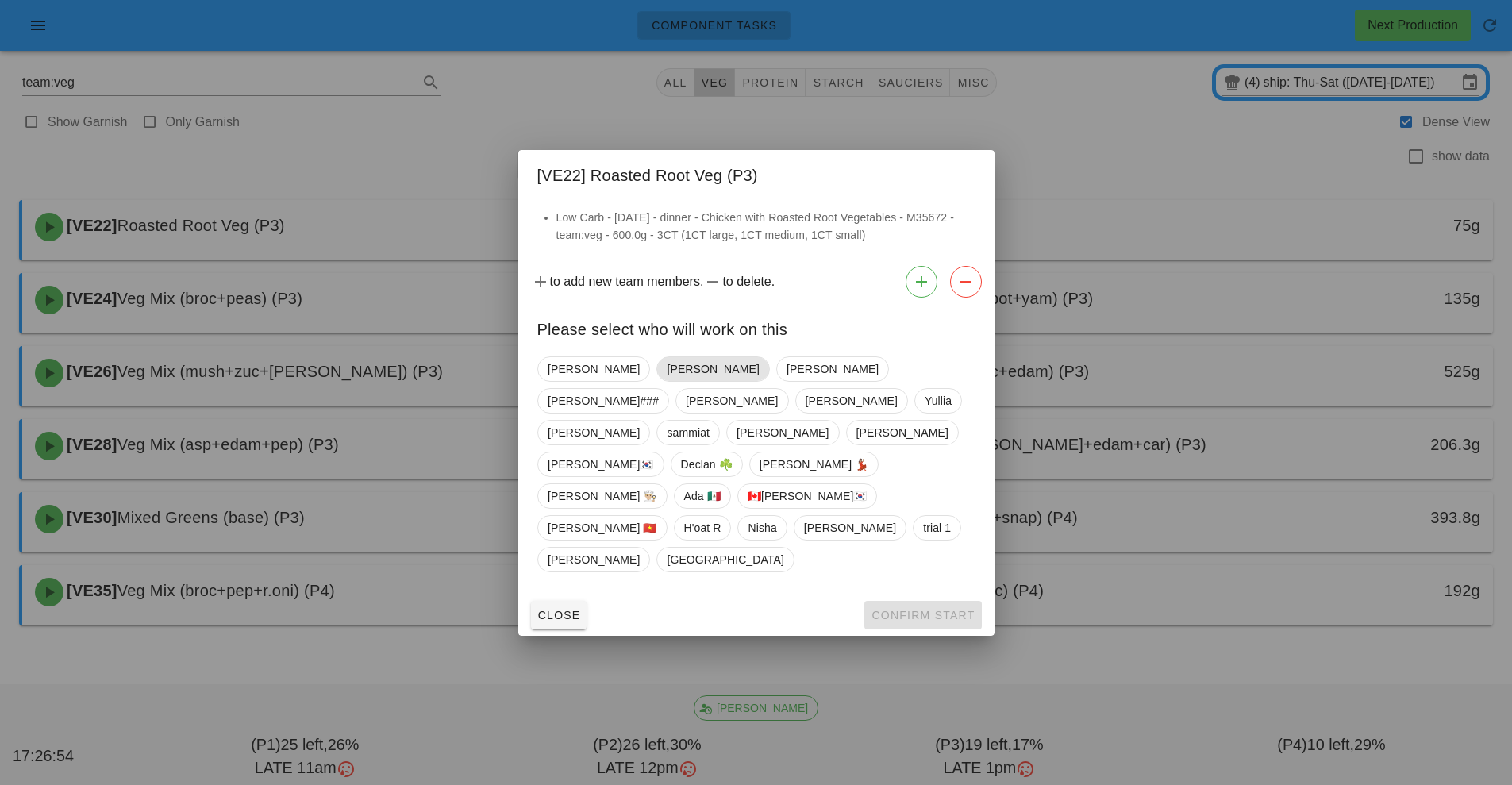
click at [667, 381] on span "[PERSON_NAME]" at bounding box center [713, 369] width 92 height 24
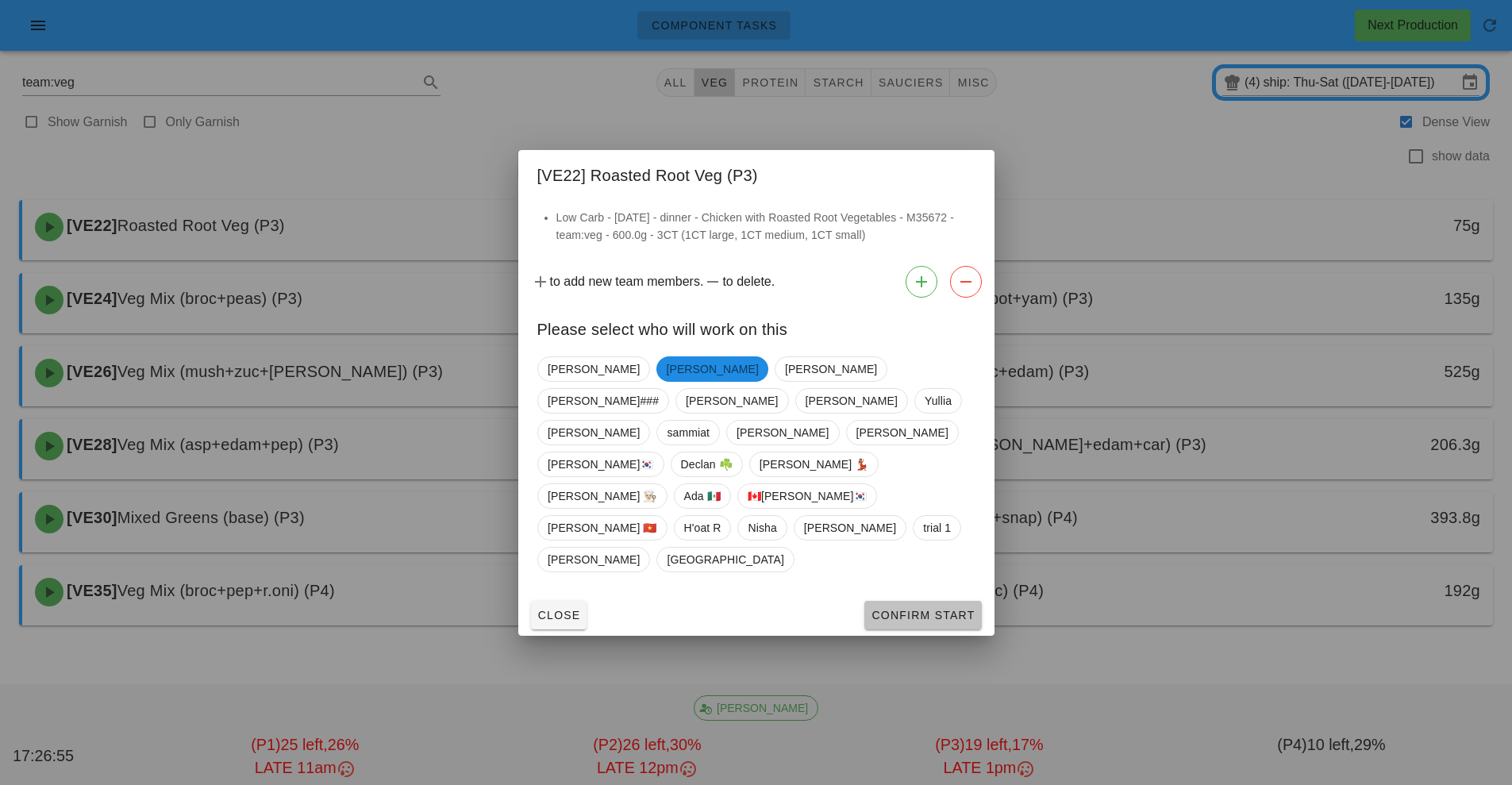
click at [952, 609] on span "Confirm Start" at bounding box center [923, 615] width 104 height 13
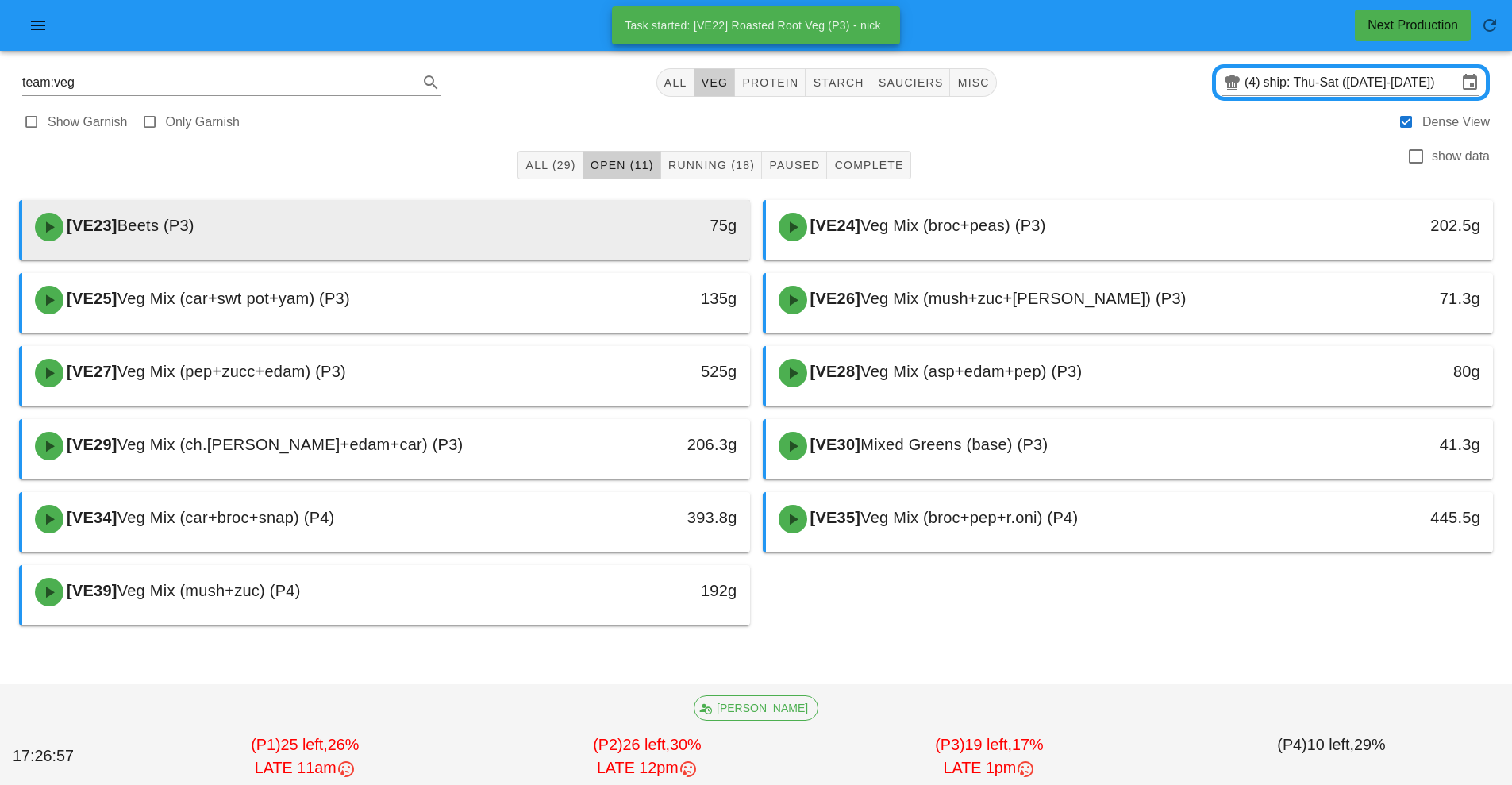
click at [560, 257] on div at bounding box center [387, 257] width 696 height 6
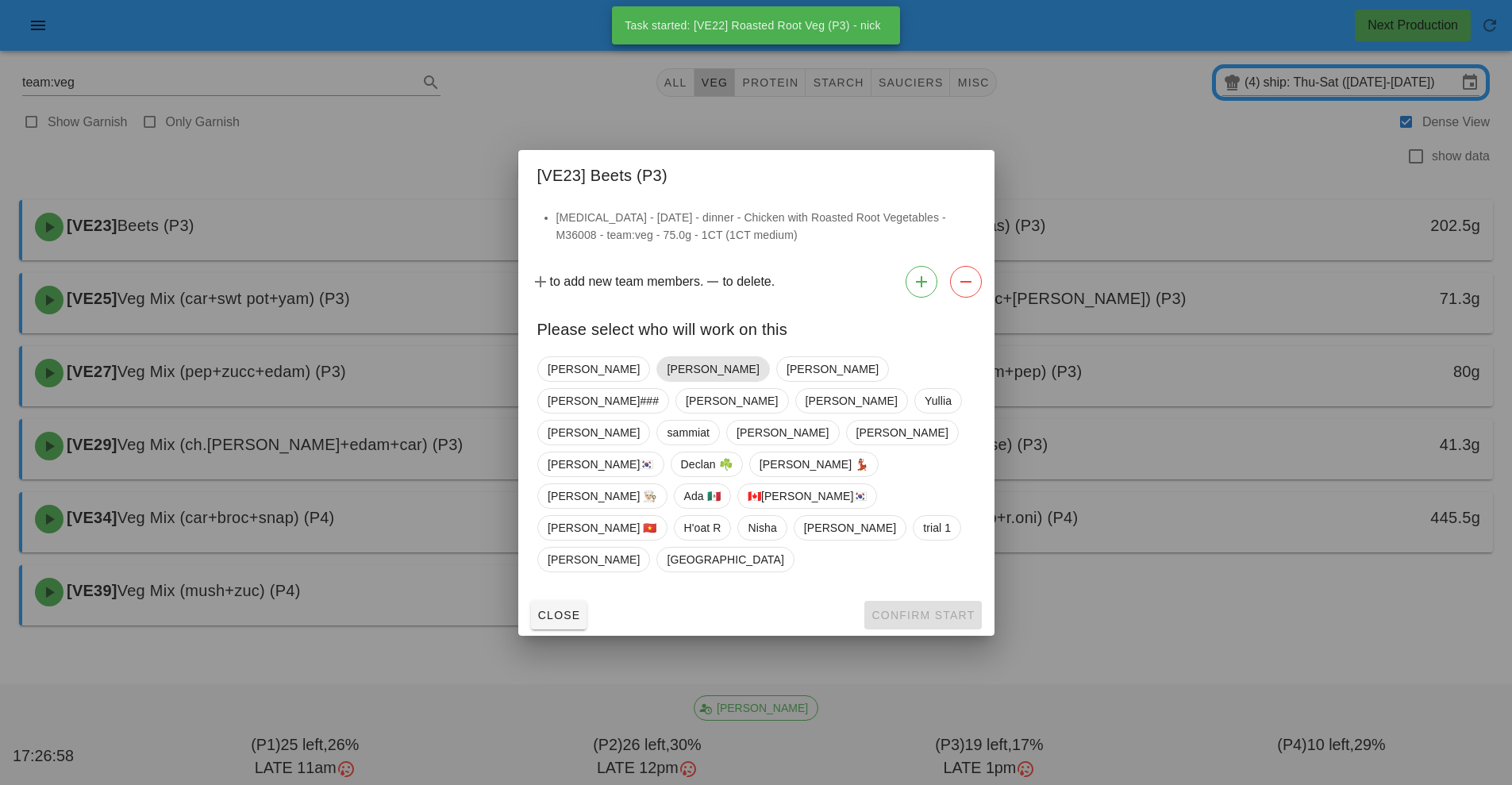
click at [667, 381] on span "[PERSON_NAME]" at bounding box center [713, 369] width 92 height 24
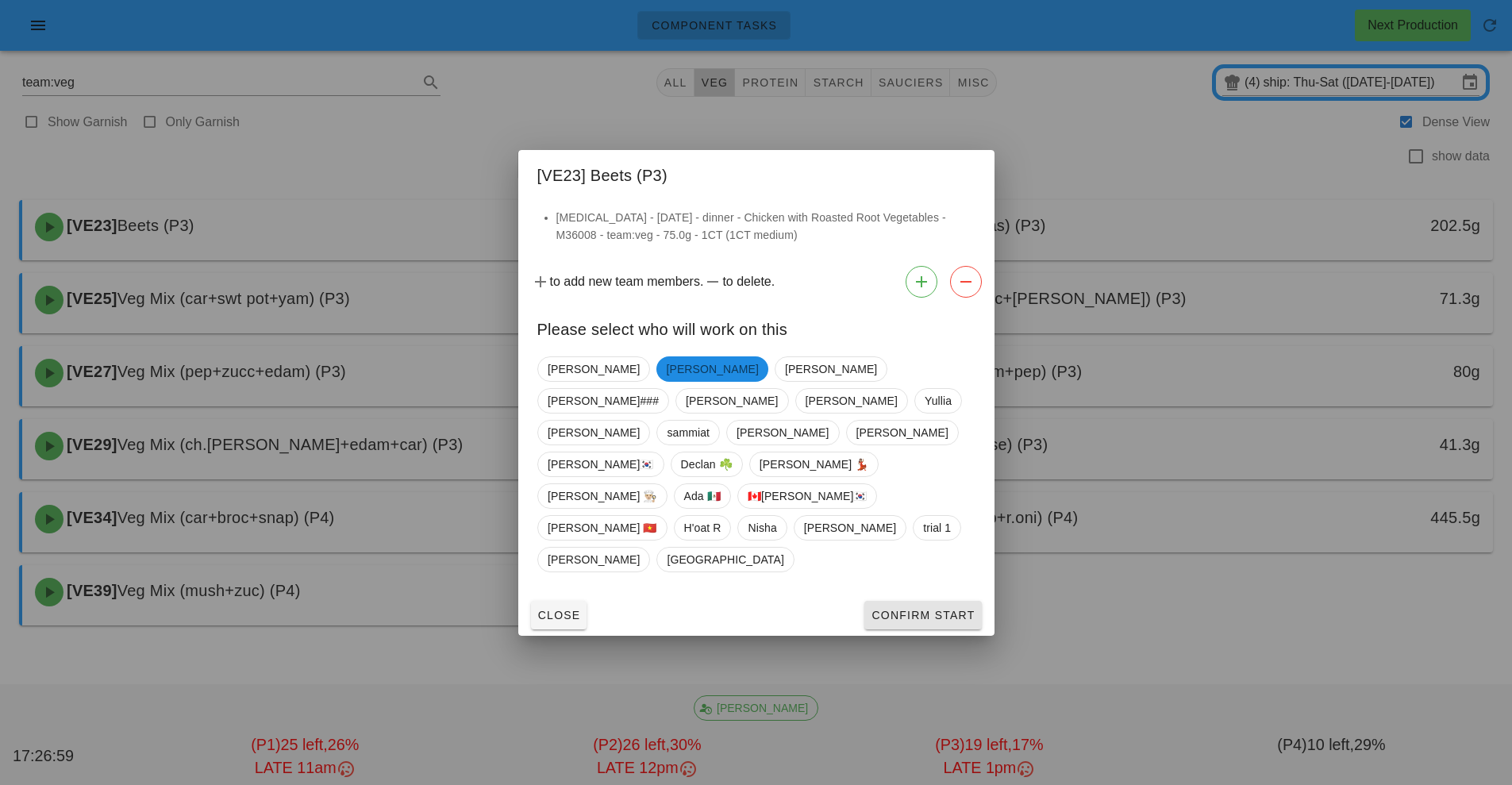
click at [945, 601] on button "Confirm Start" at bounding box center [923, 615] width 116 height 29
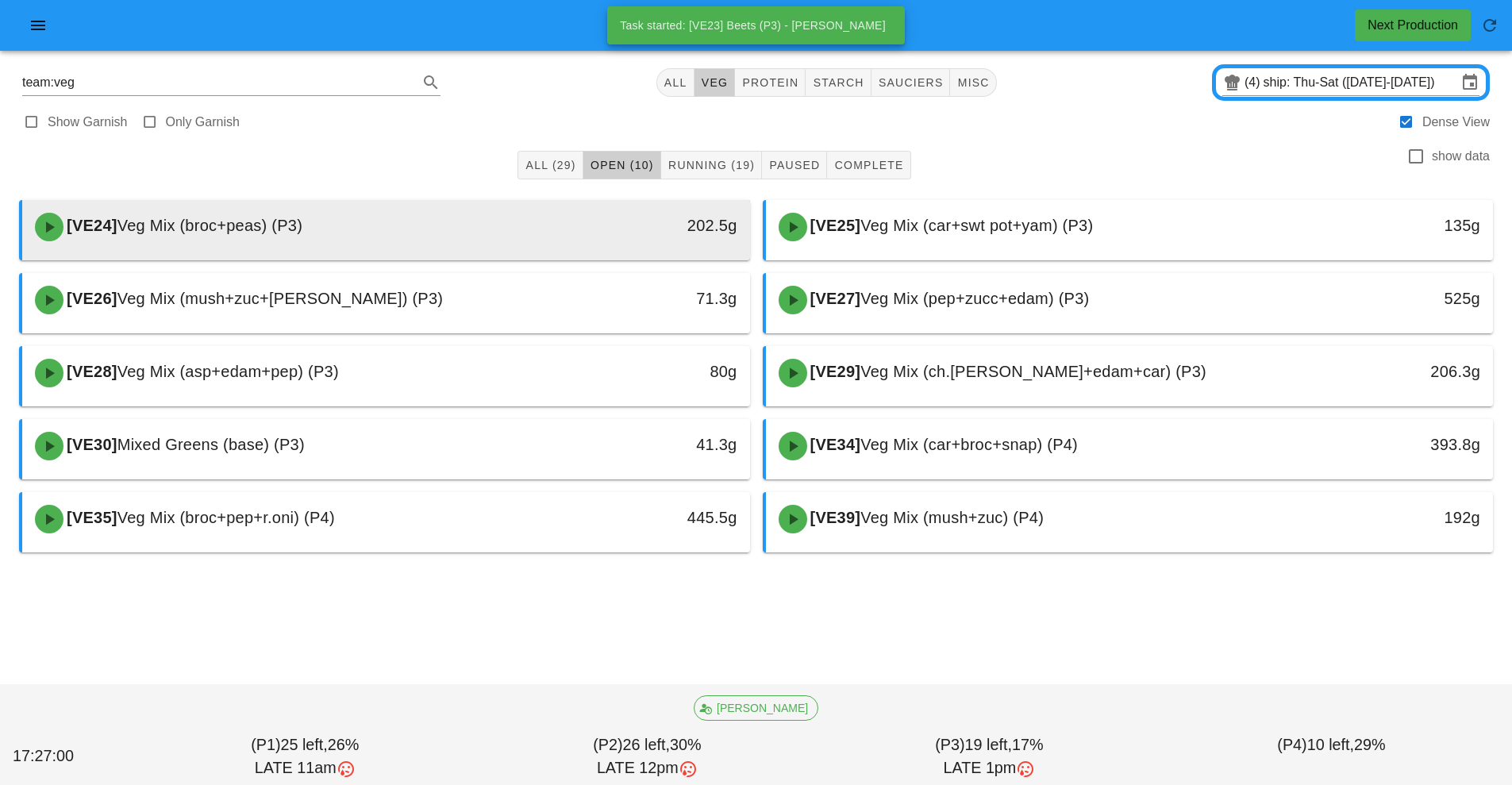
click at [631, 227] on div "202.5g" at bounding box center [656, 226] width 161 height 25
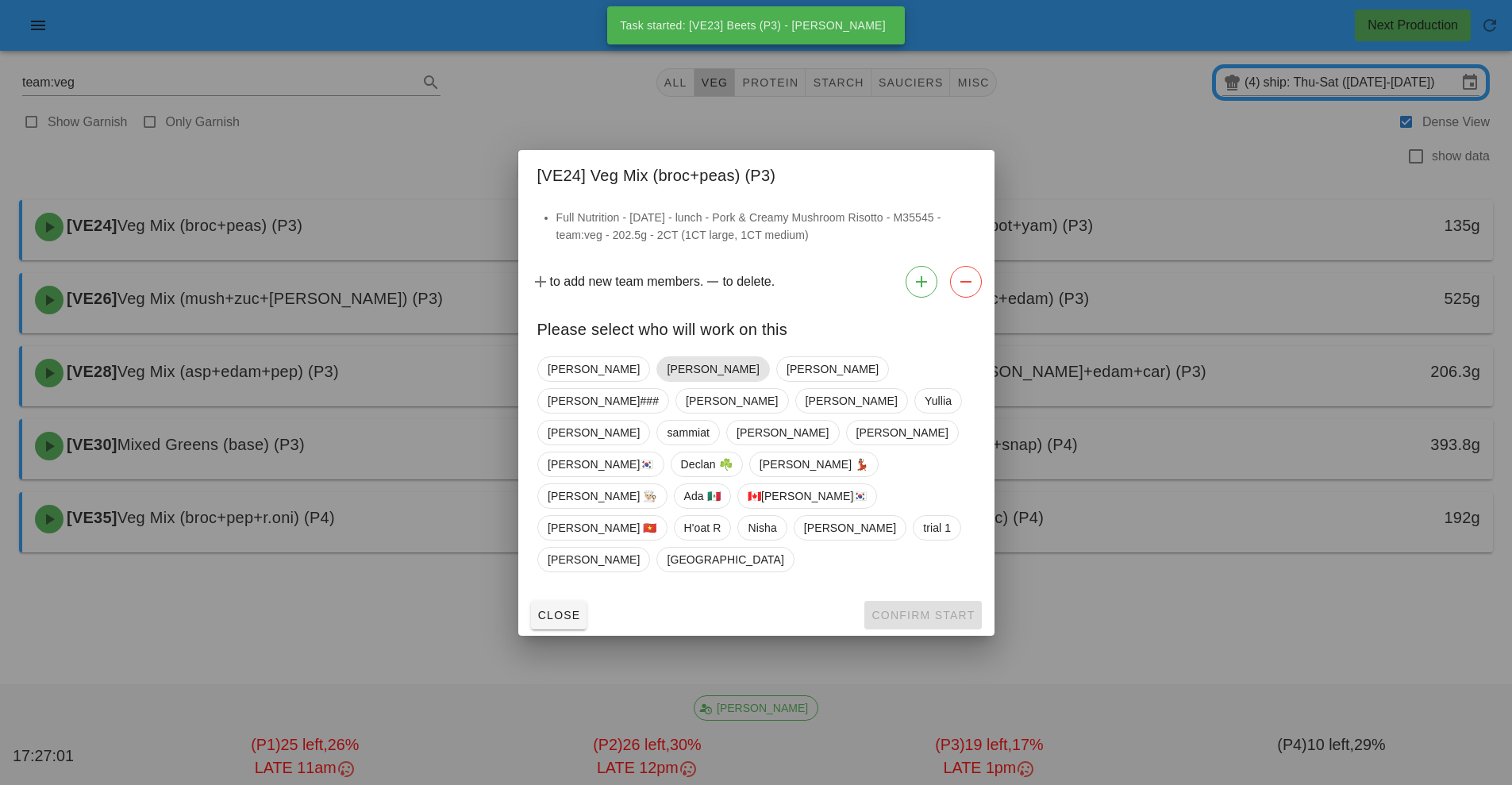
click at [667, 381] on span "[PERSON_NAME]" at bounding box center [713, 369] width 92 height 24
click at [961, 601] on button "Confirm Start" at bounding box center [923, 615] width 116 height 29
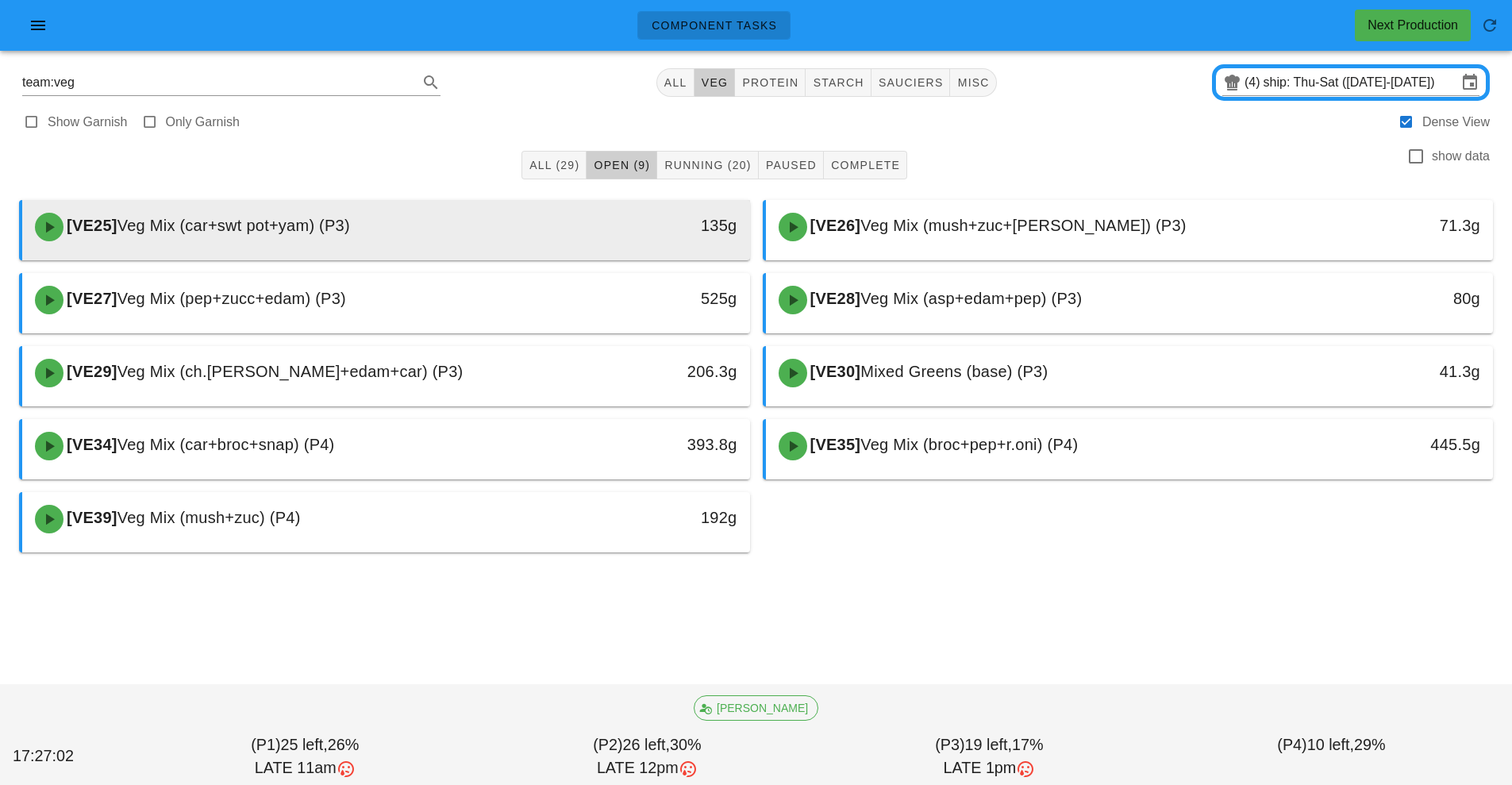
click at [585, 229] on div "135g" at bounding box center [656, 226] width 161 height 25
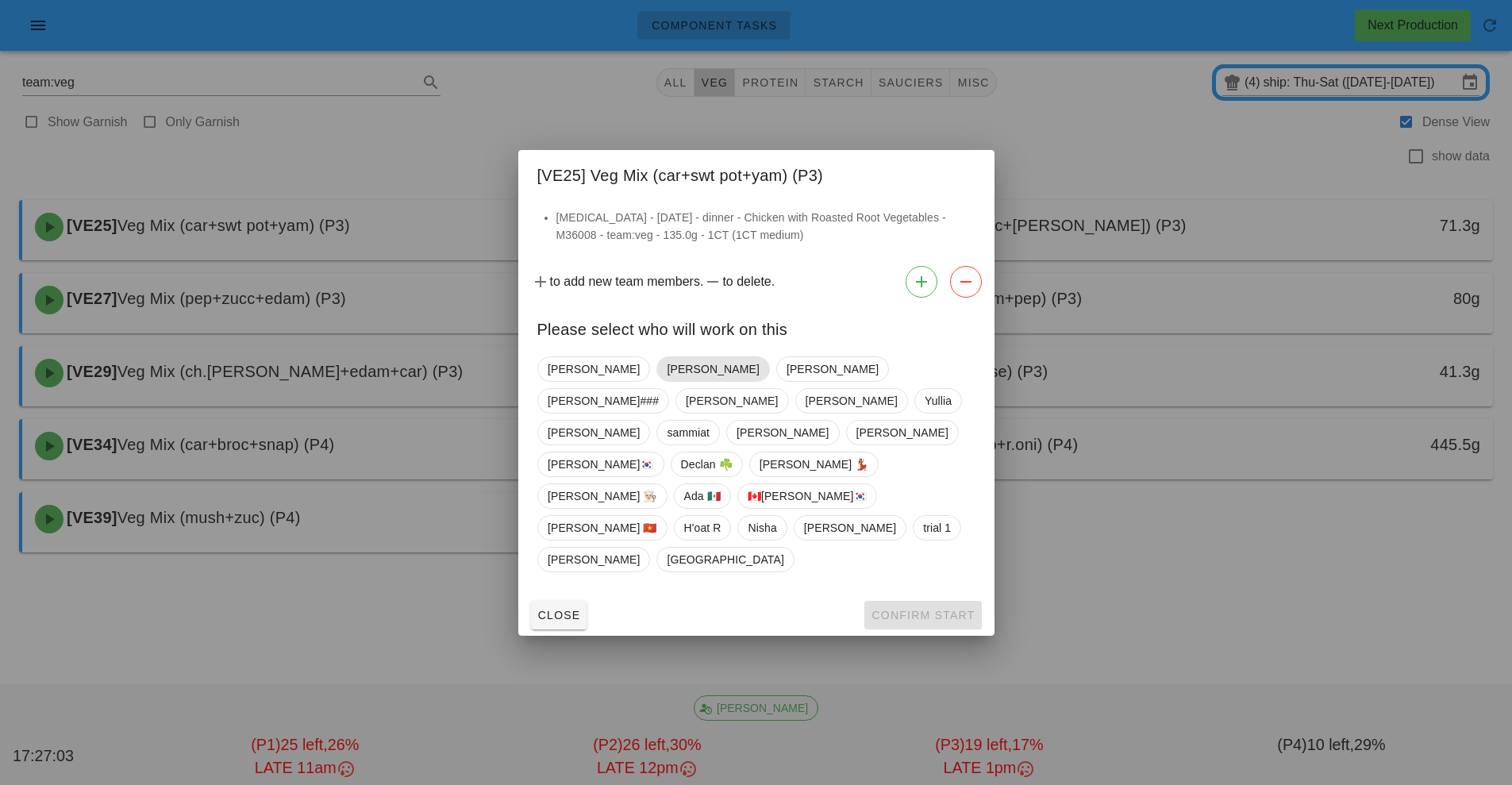
click at [656, 382] on span "[PERSON_NAME]" at bounding box center [713, 369] width 113 height 25
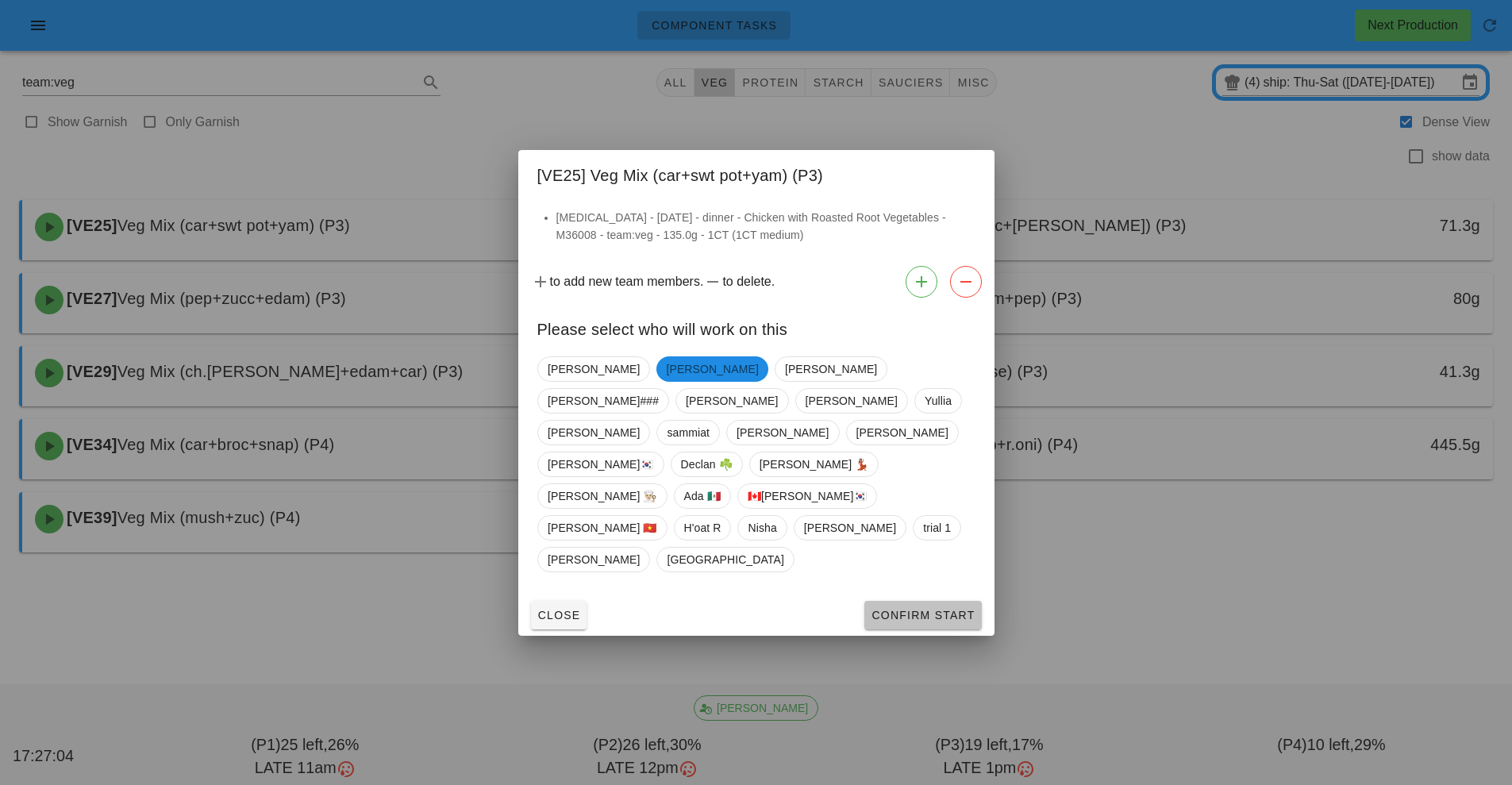
click at [949, 601] on button "Confirm Start" at bounding box center [923, 615] width 116 height 29
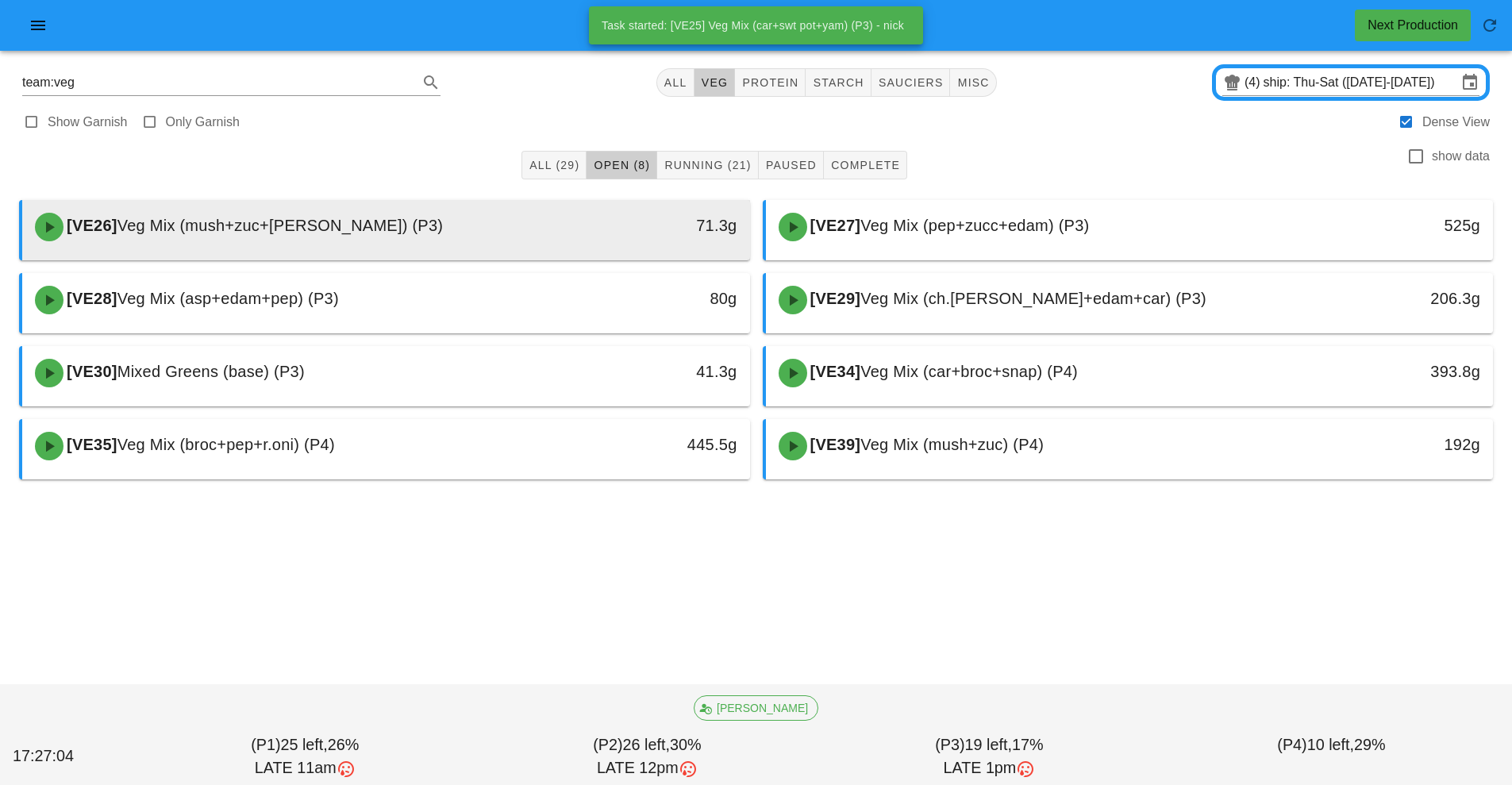
click at [578, 235] on div "71.3g" at bounding box center [656, 226] width 161 height 25
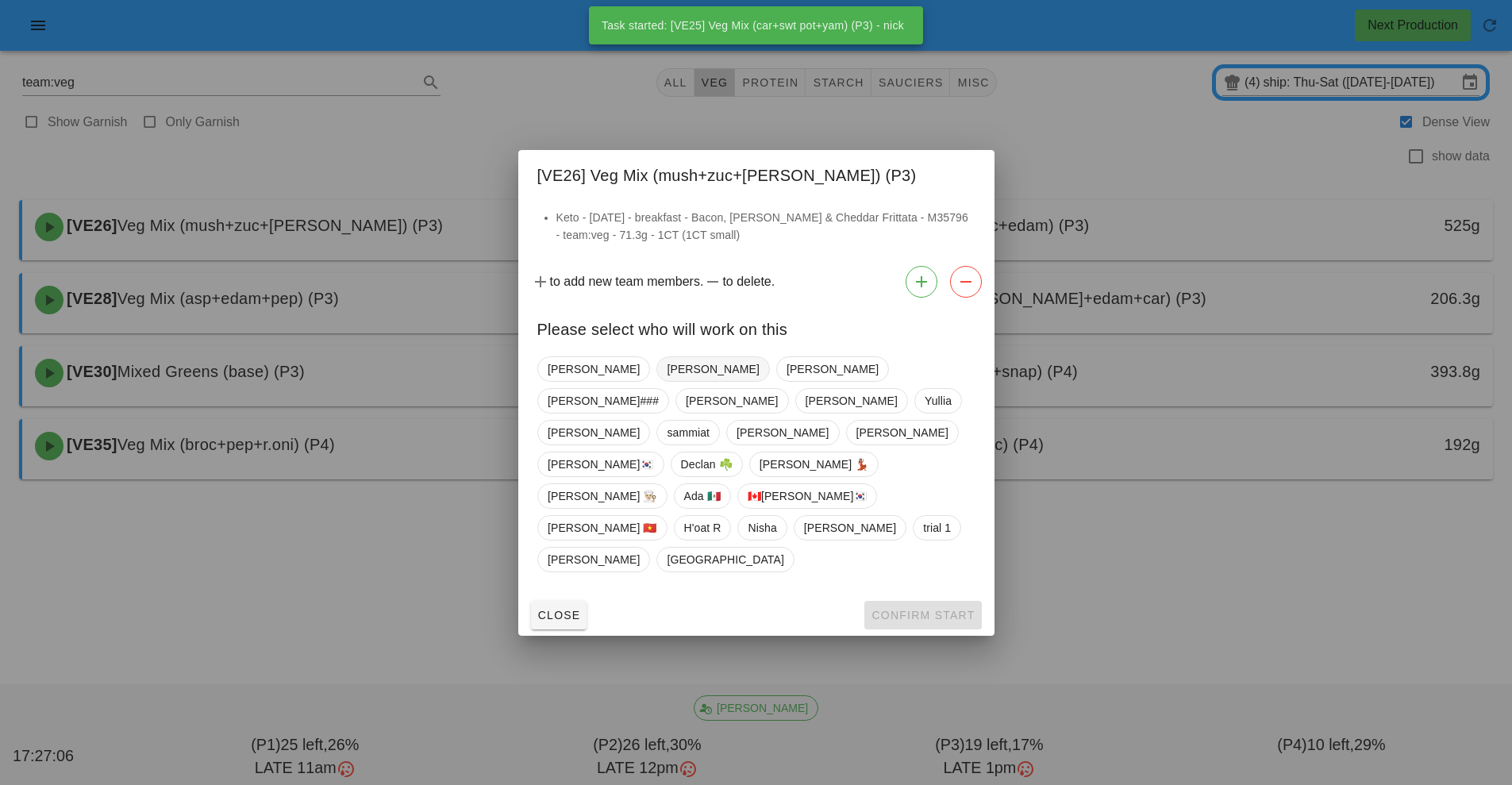
click at [667, 381] on span "[PERSON_NAME]" at bounding box center [713, 369] width 92 height 24
click at [950, 601] on button "Confirm Start" at bounding box center [923, 615] width 116 height 29
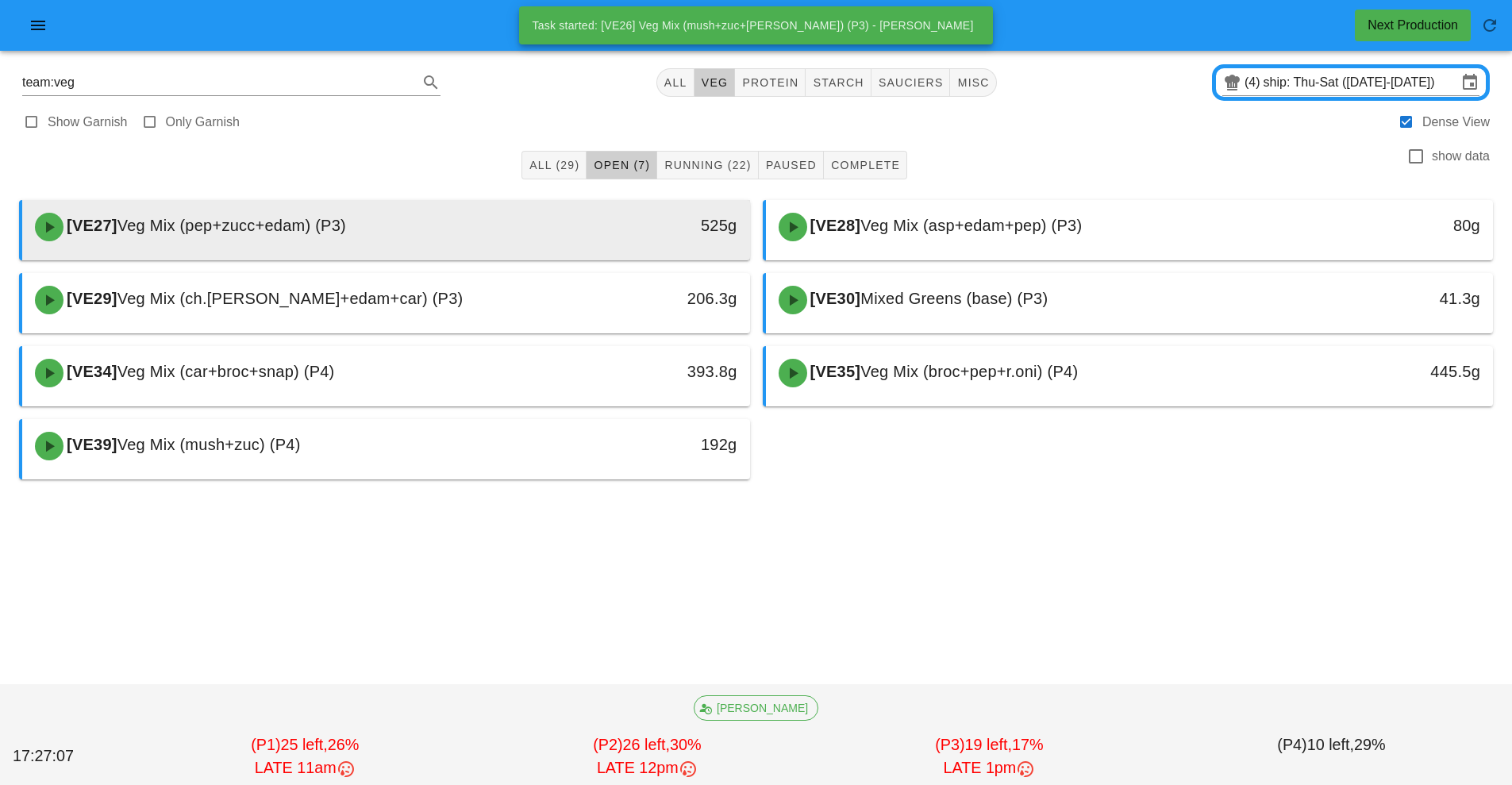
click at [584, 235] on div "525g" at bounding box center [656, 226] width 161 height 25
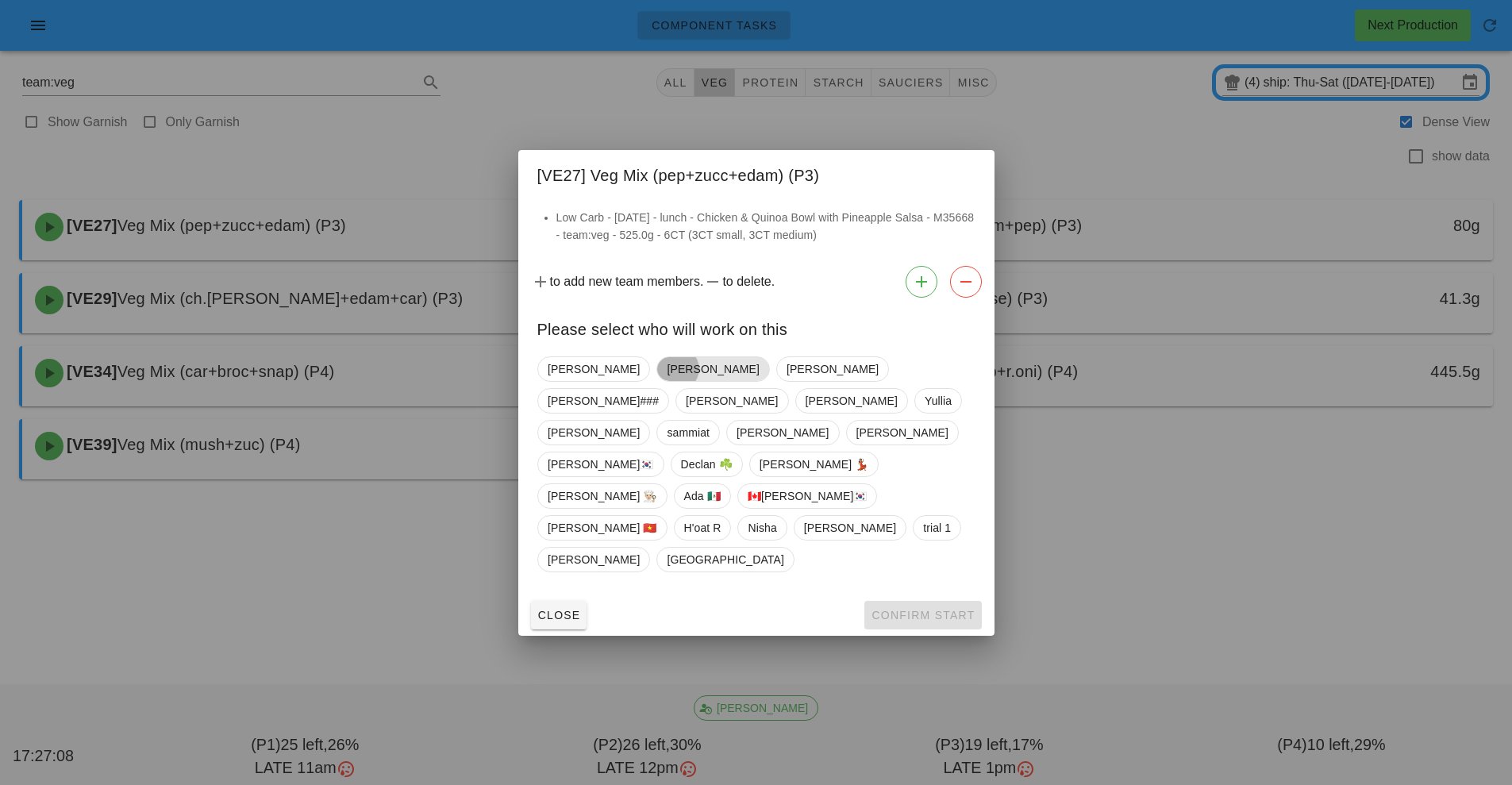
click at [667, 381] on span "[PERSON_NAME]" at bounding box center [713, 369] width 92 height 24
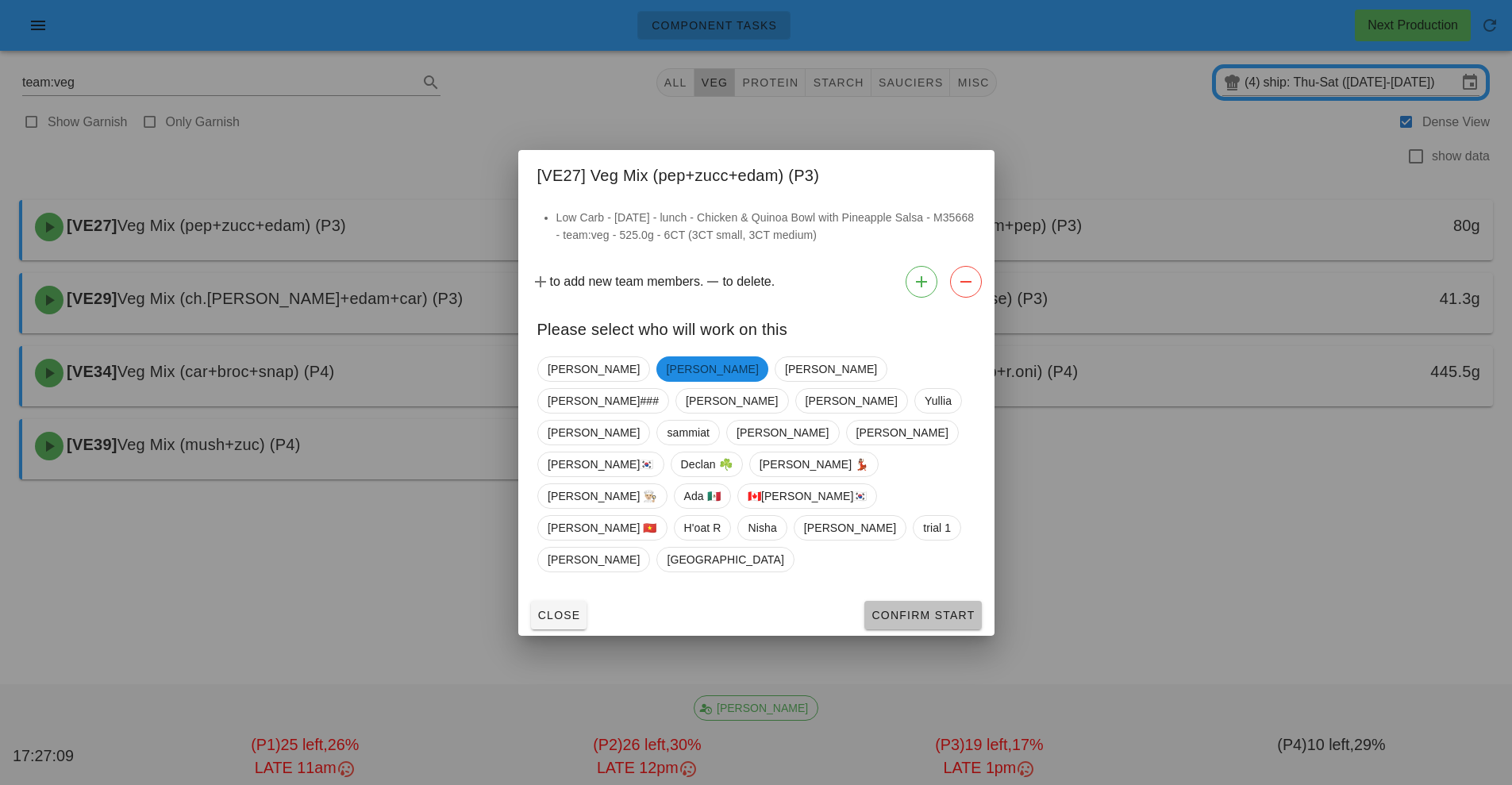
click at [963, 601] on button "Confirm Start" at bounding box center [923, 615] width 116 height 29
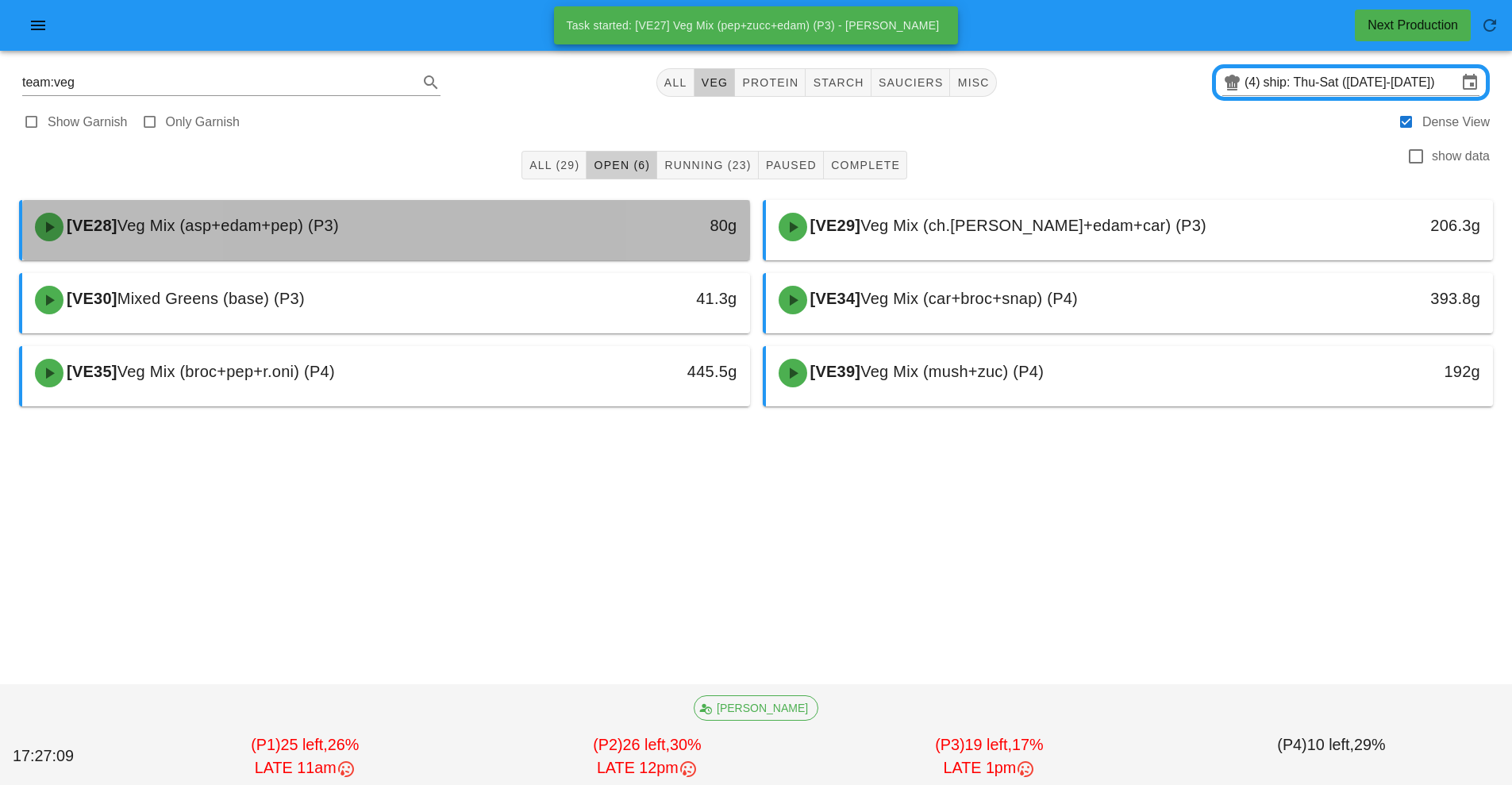
click at [550, 231] on div "[VE28] Veg Mix (asp+edam+pep) (P3)" at bounding box center [295, 226] width 541 height 47
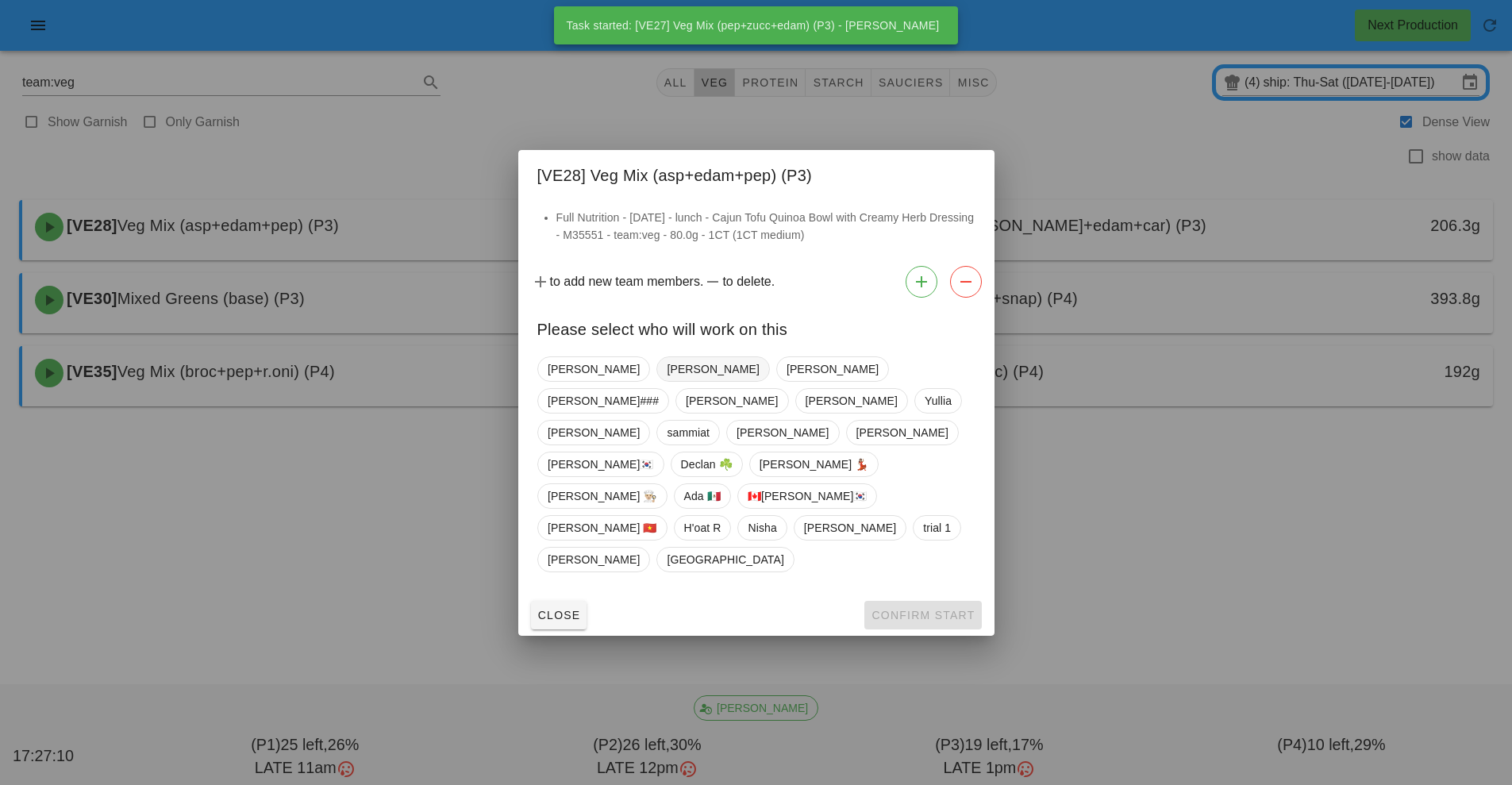
click at [667, 381] on span "[PERSON_NAME]" at bounding box center [713, 369] width 92 height 24
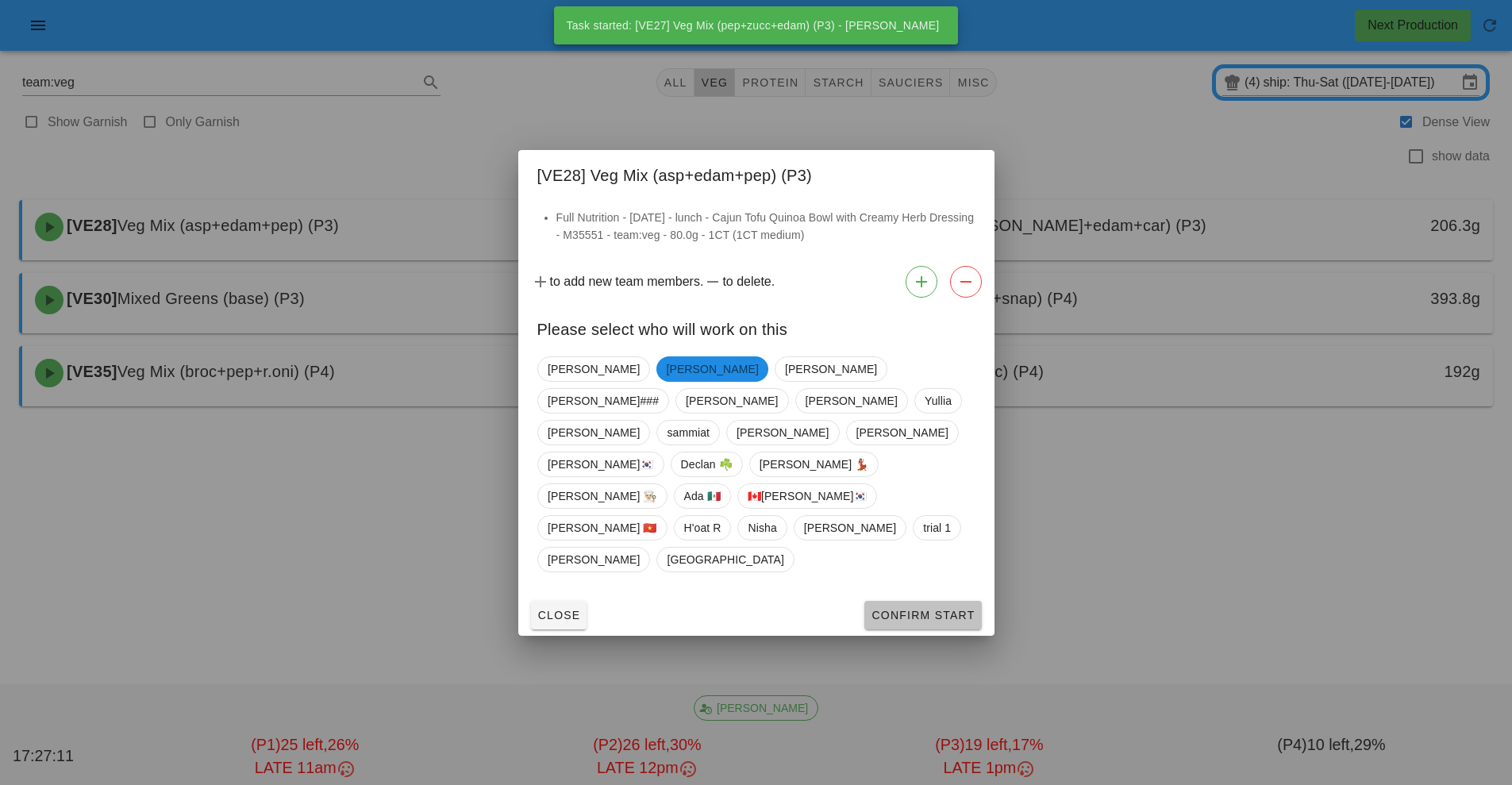
click at [941, 609] on span "Confirm Start" at bounding box center [923, 615] width 104 height 13
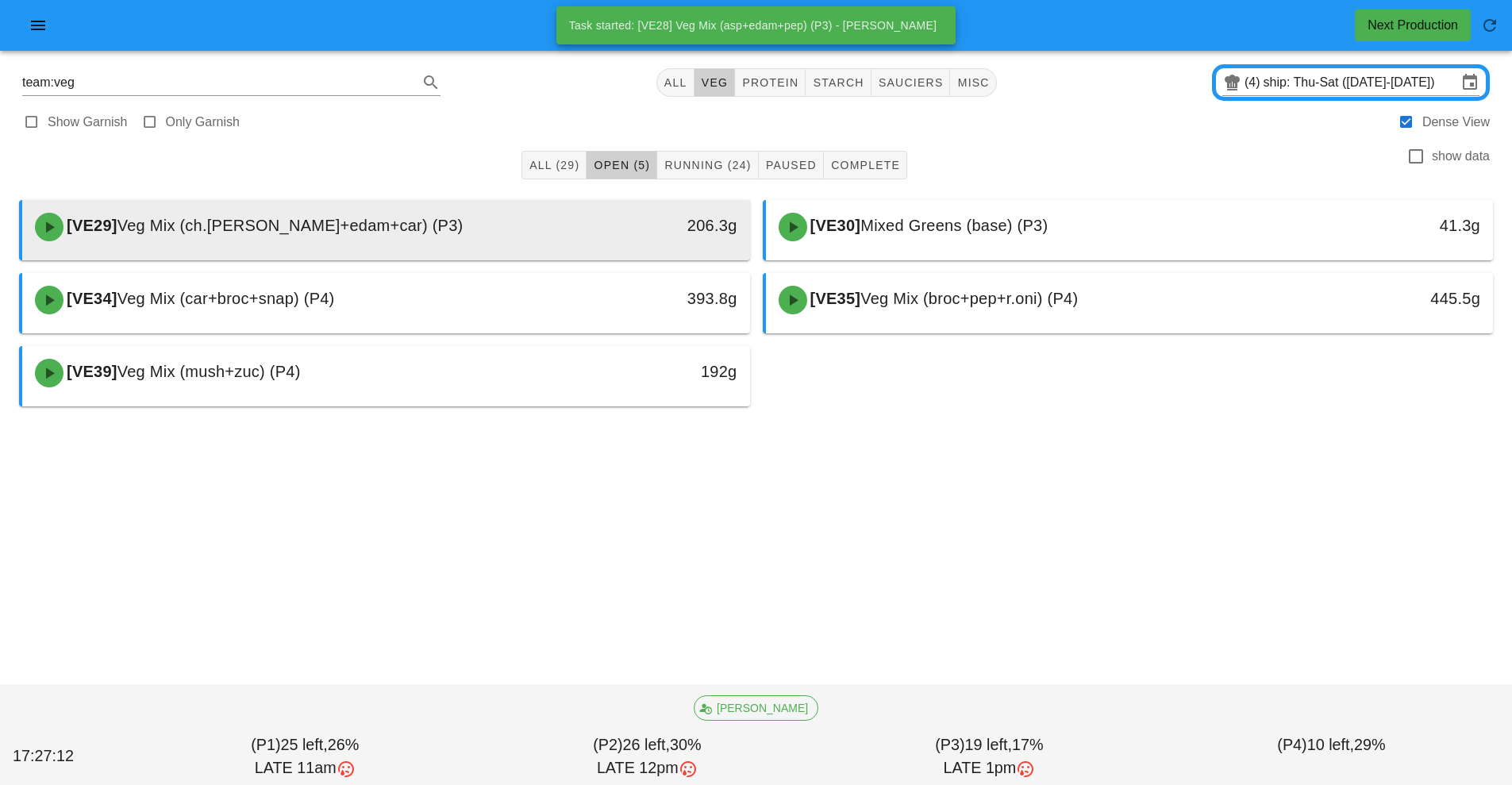
click at [552, 231] on div "[VE29] Veg Mix (ch.tom+edam+car) (P3)" at bounding box center [295, 226] width 541 height 47
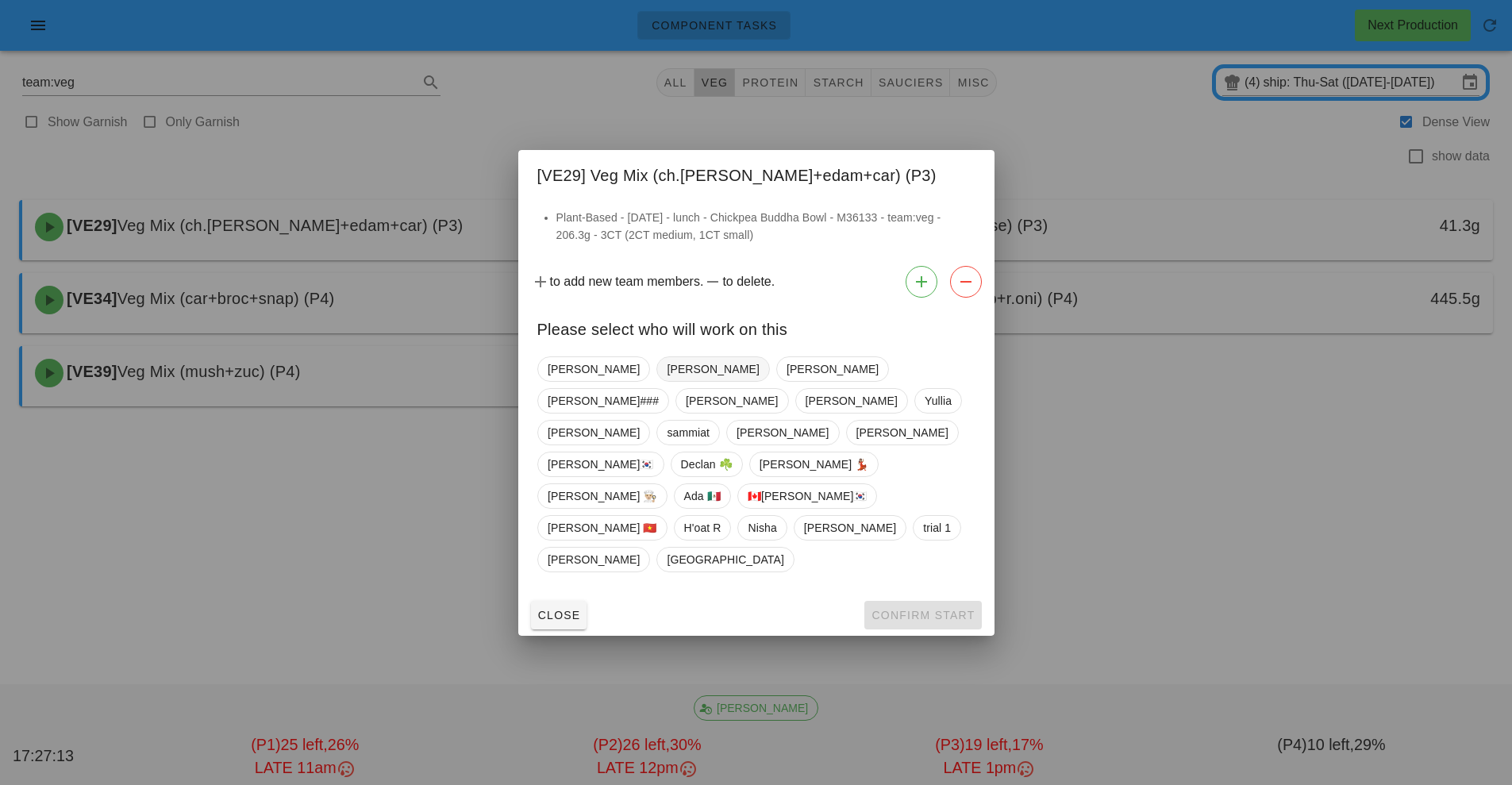
click at [656, 382] on span "[PERSON_NAME]" at bounding box center [713, 369] width 113 height 25
click at [950, 601] on button "Confirm Start" at bounding box center [923, 615] width 116 height 29
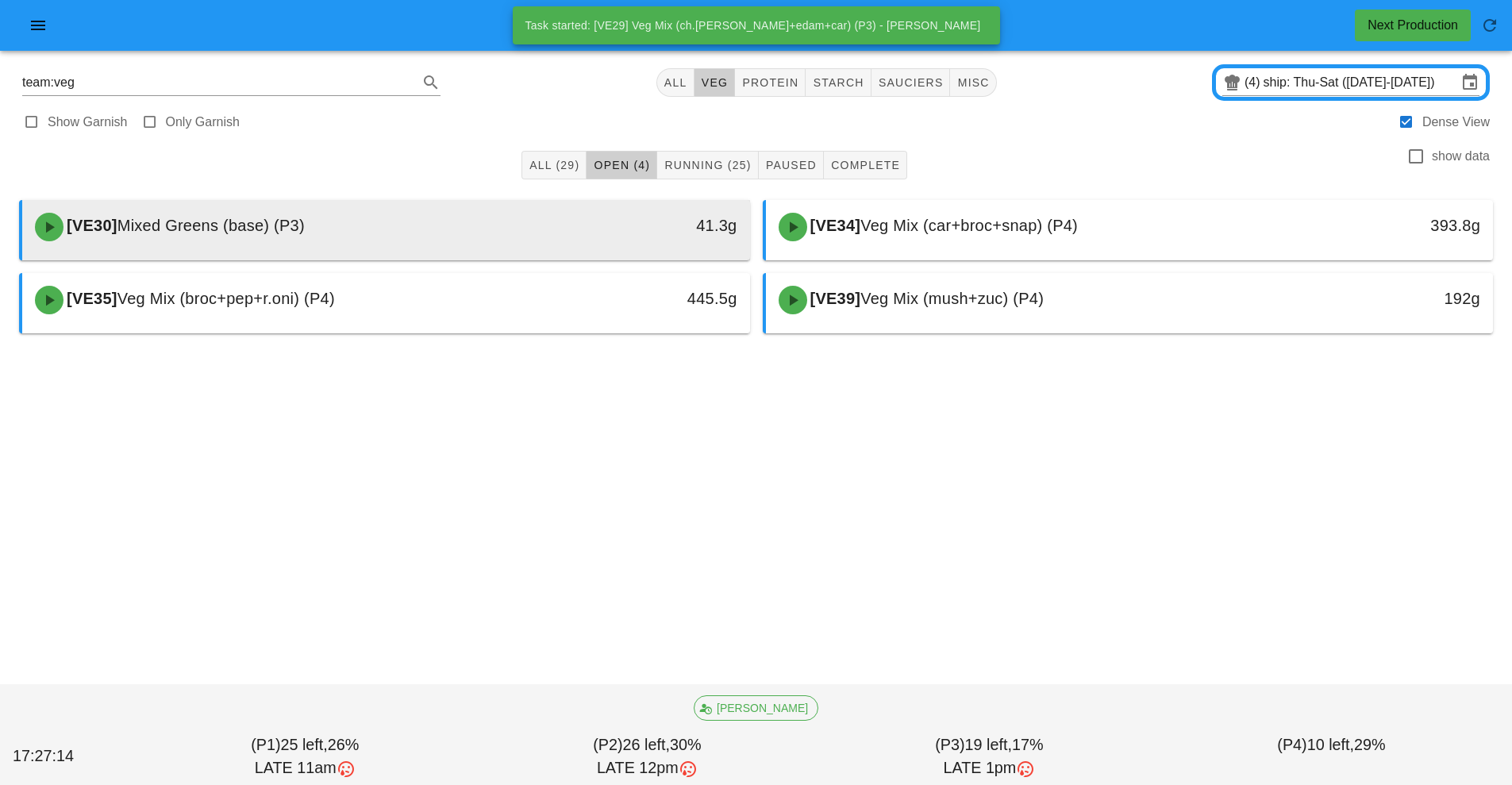
click at [590, 225] on div "41.3g" at bounding box center [656, 226] width 161 height 25
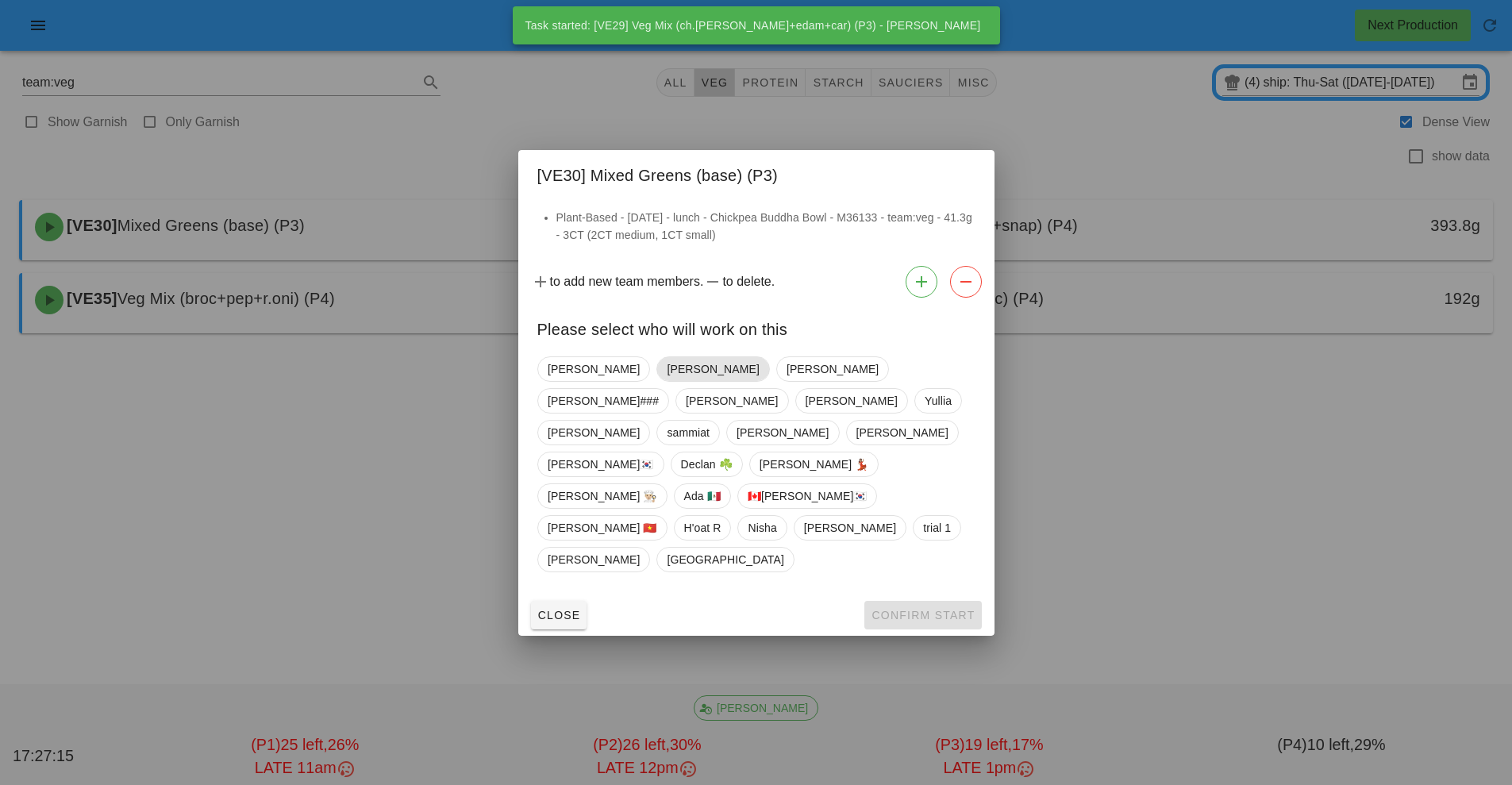
click at [667, 381] on span "[PERSON_NAME]" at bounding box center [713, 369] width 92 height 24
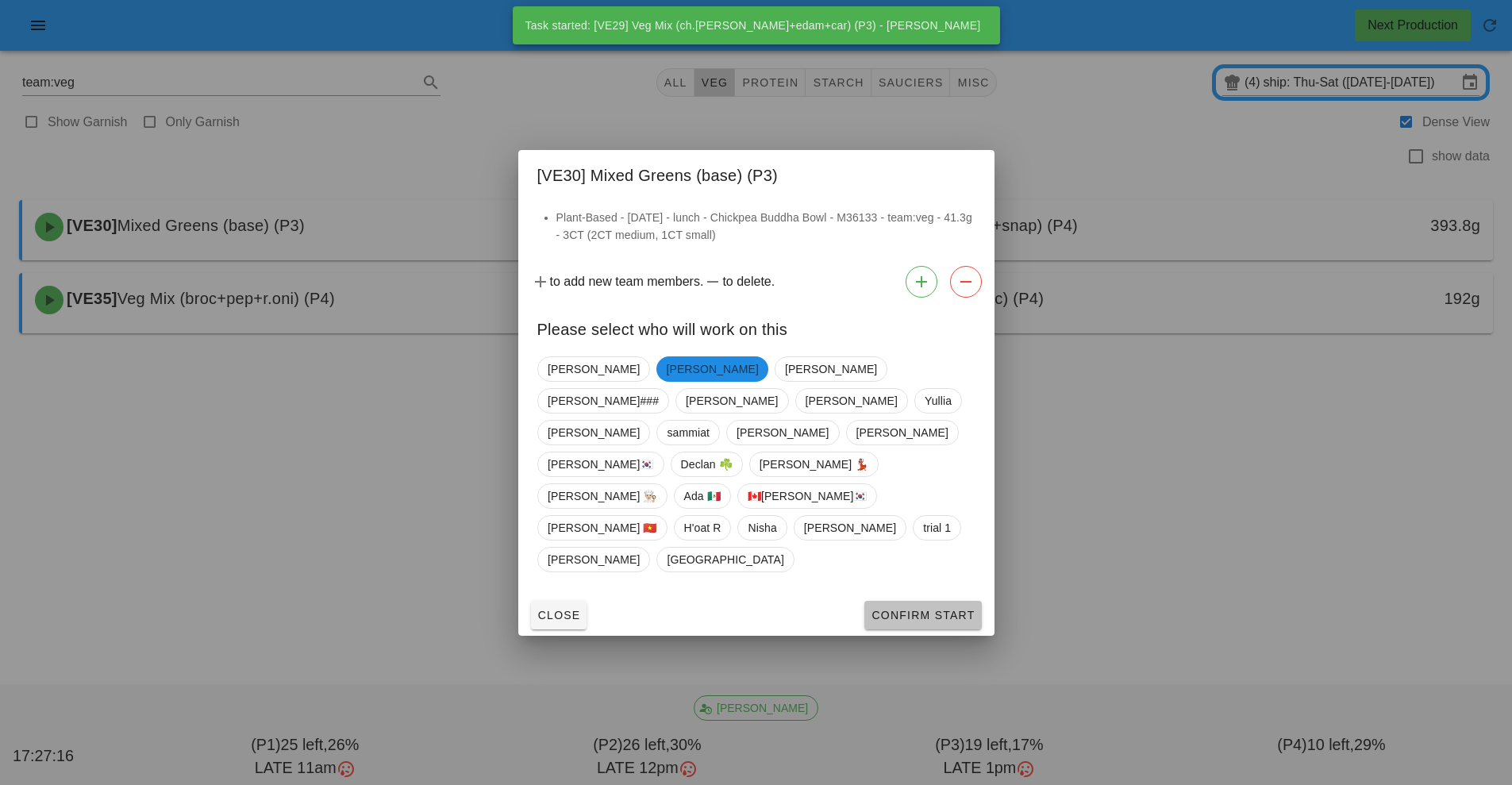
click at [940, 609] on span "Confirm Start" at bounding box center [923, 615] width 104 height 13
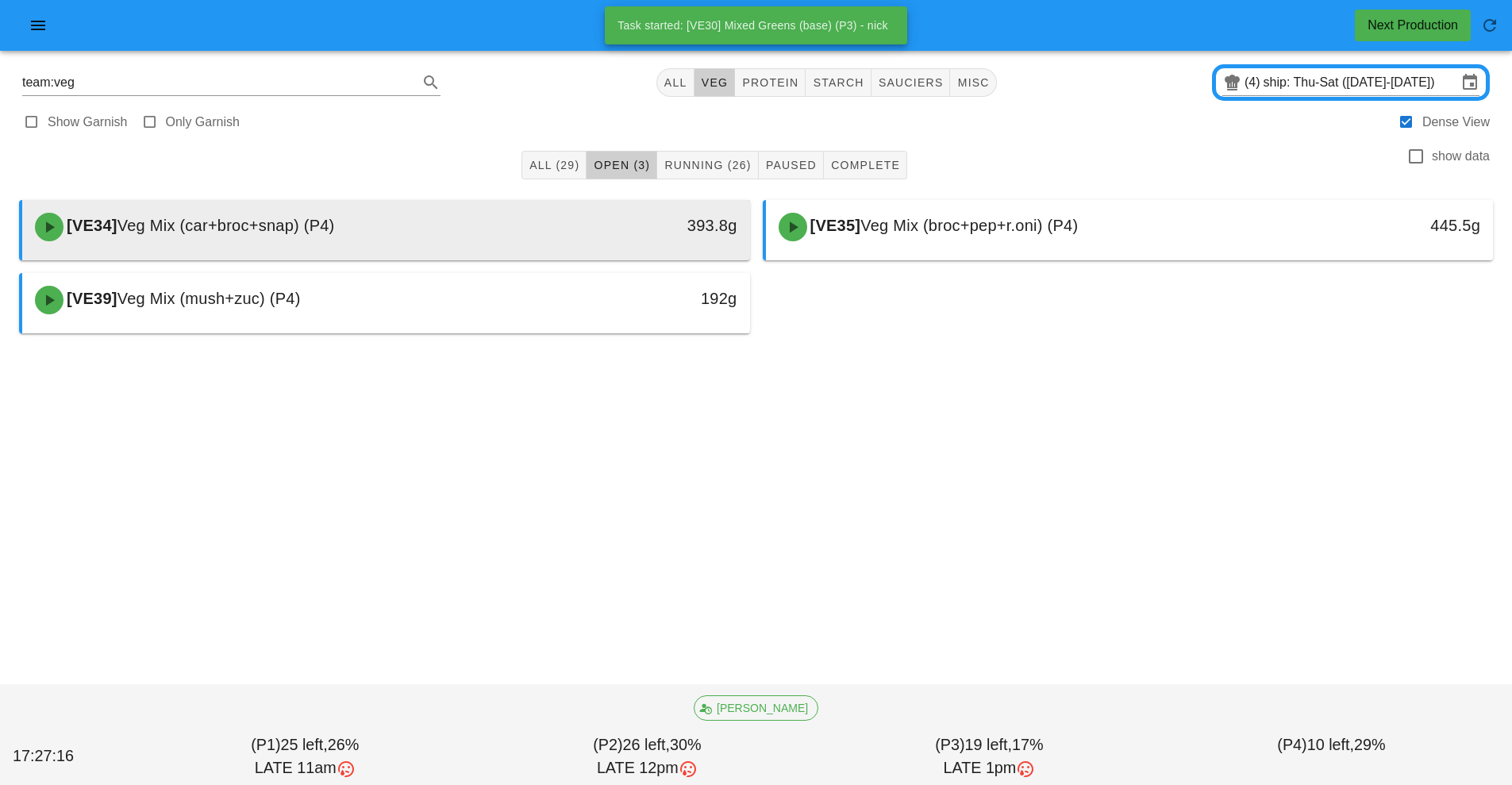
click at [564, 226] on div "[VE34] Veg Mix (car+broc+snap) (P4)" at bounding box center [295, 226] width 541 height 47
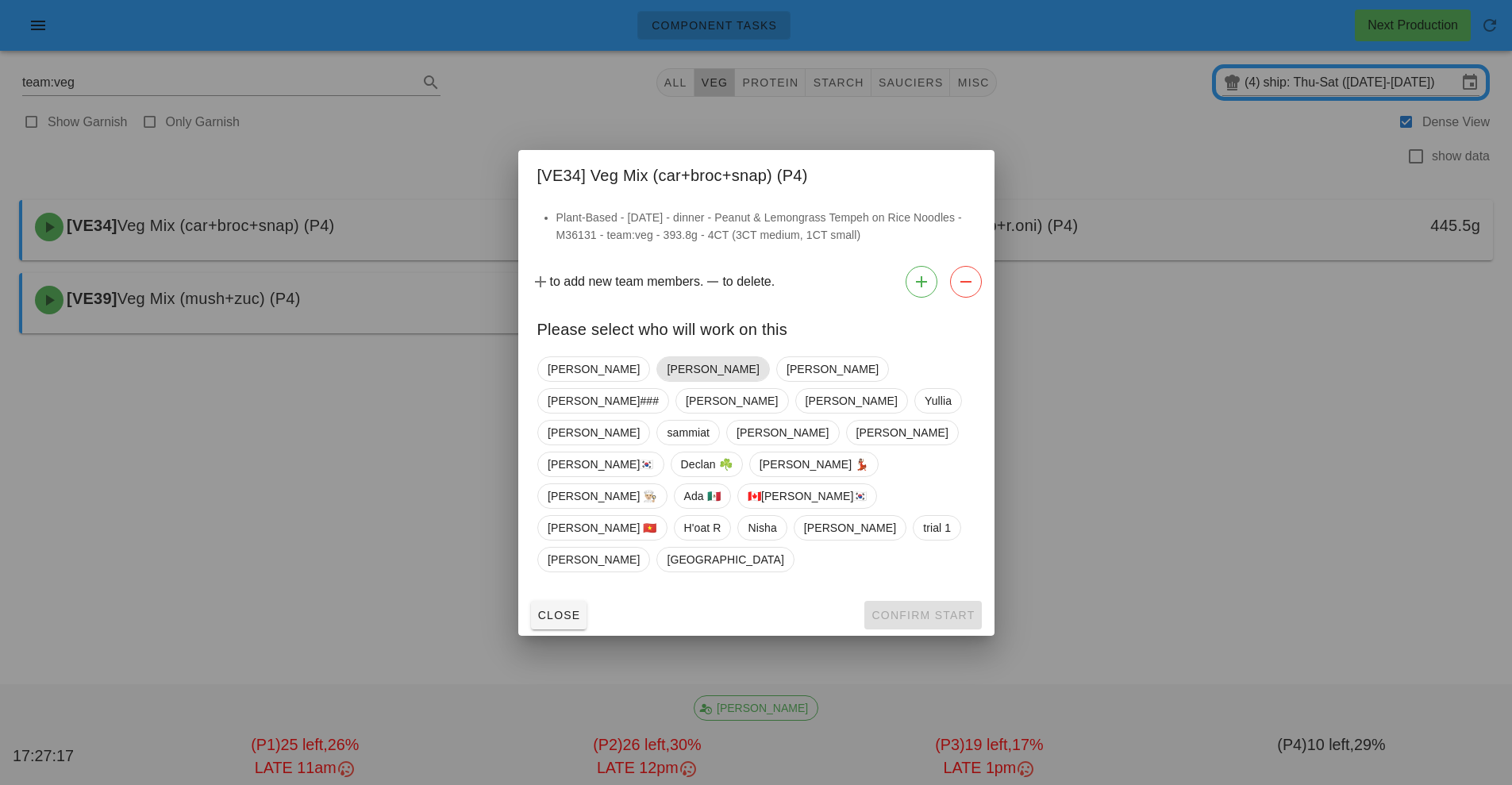
click at [667, 381] on span "[PERSON_NAME]" at bounding box center [713, 369] width 92 height 24
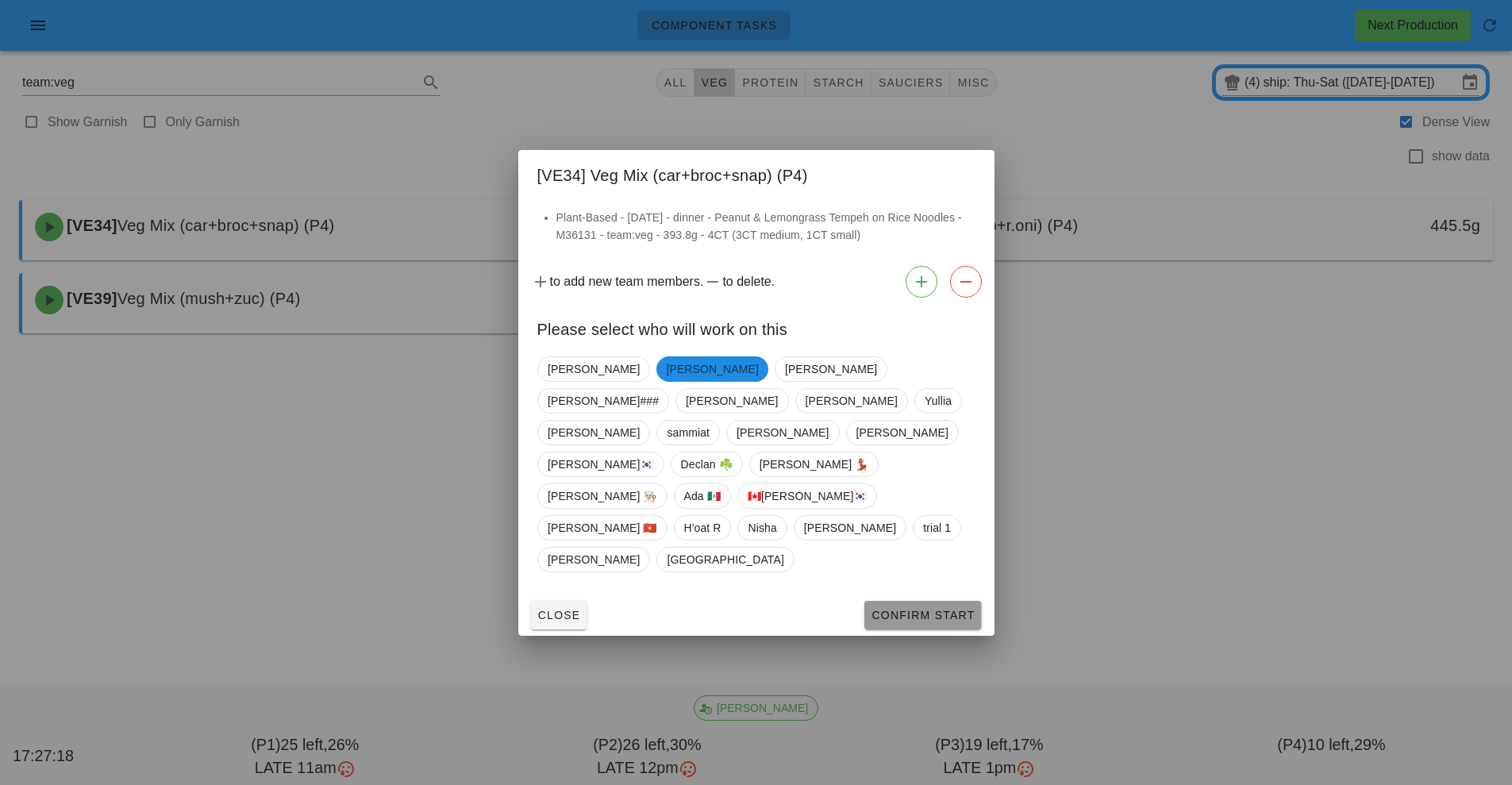
click at [928, 601] on button "Confirm Start" at bounding box center [923, 615] width 116 height 29
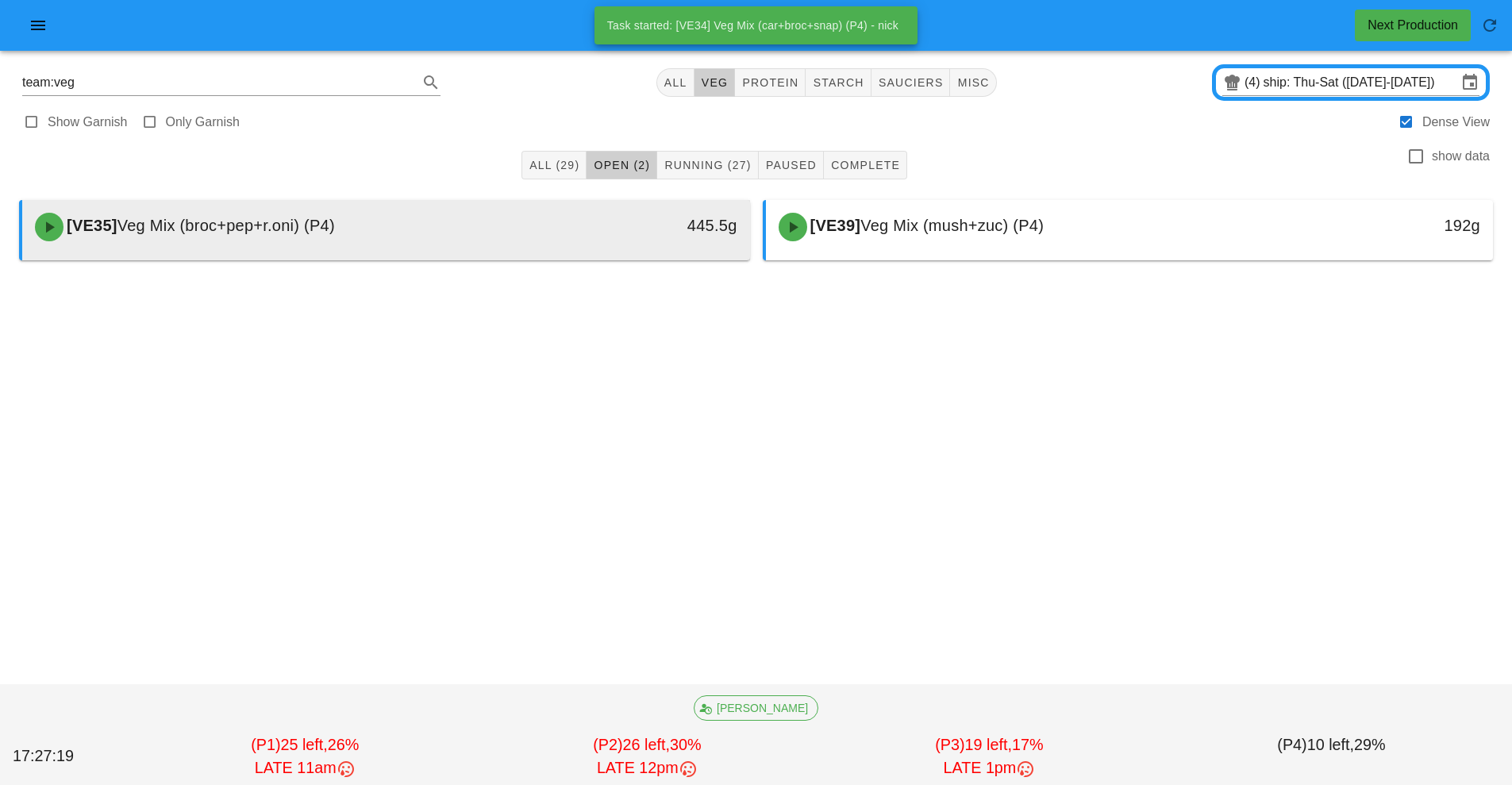
click at [551, 236] on div "[VE35] Veg Mix (broc+pep+r.oni) (P4)" at bounding box center [295, 226] width 541 height 47
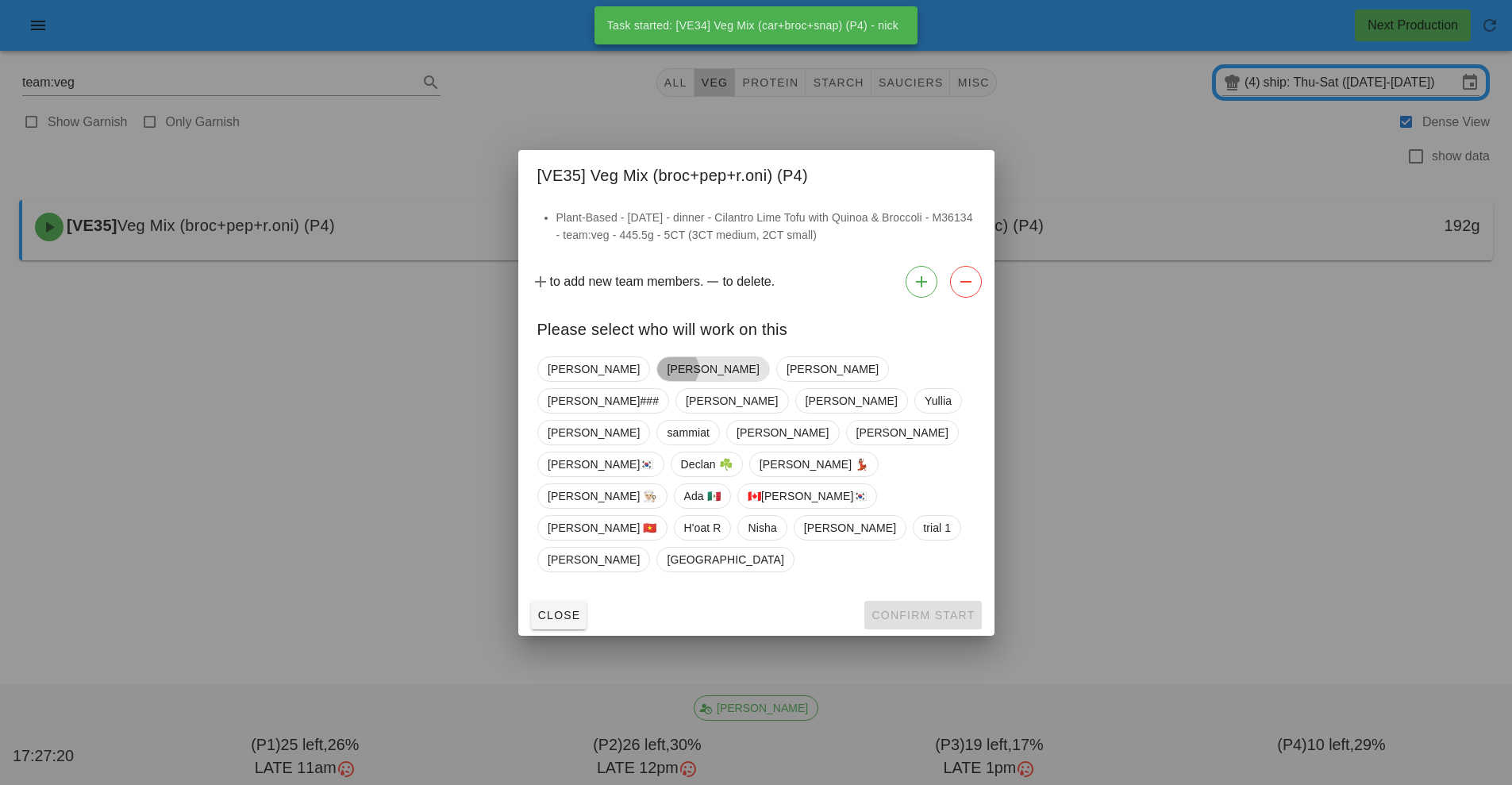
click at [656, 382] on span "[PERSON_NAME]" at bounding box center [713, 369] width 113 height 25
click at [932, 609] on span "Confirm Start" at bounding box center [923, 615] width 104 height 13
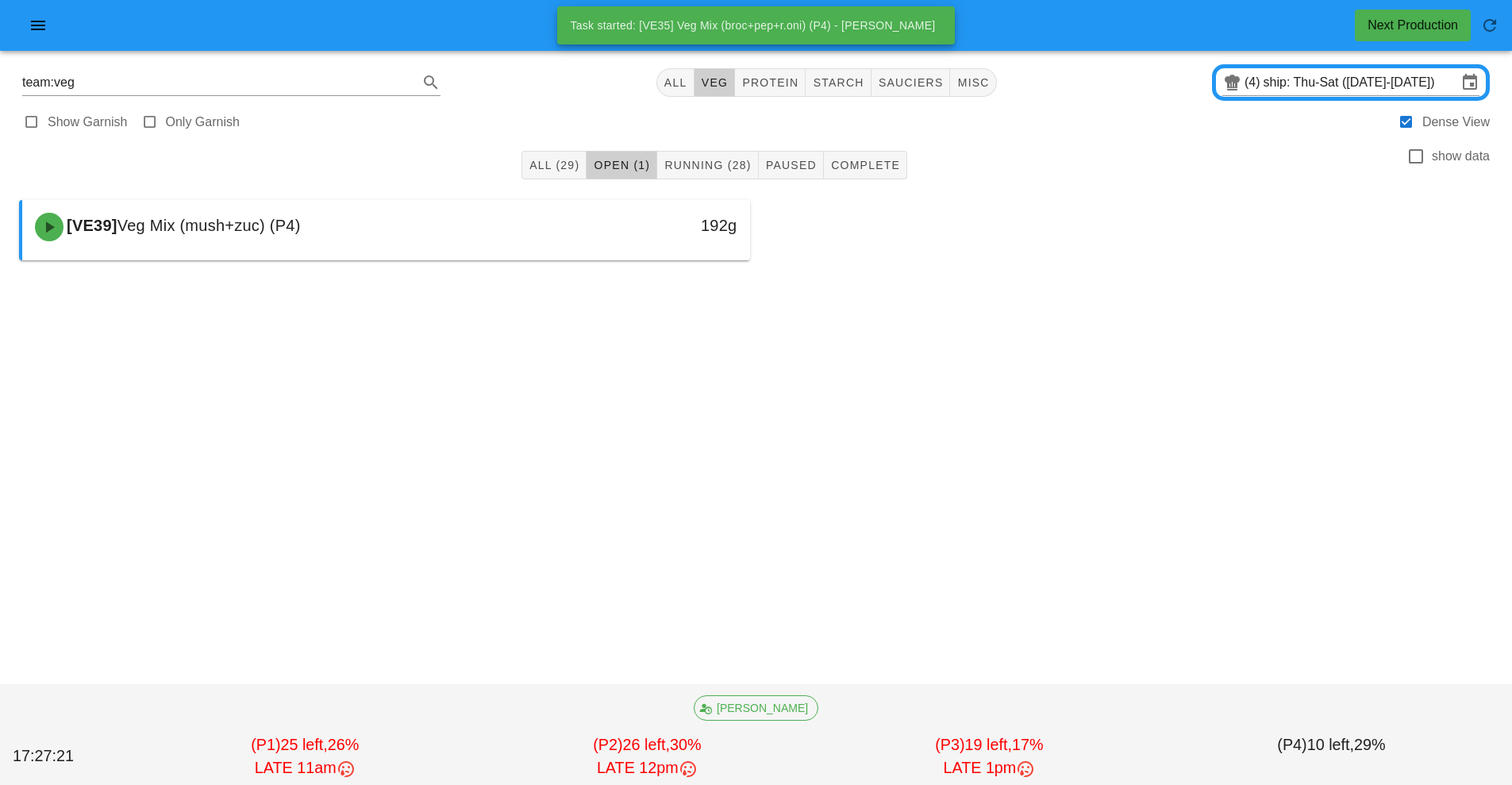
click at [553, 220] on div "[VE39] Veg Mix (mush+zuc) (P4)" at bounding box center [295, 226] width 541 height 47
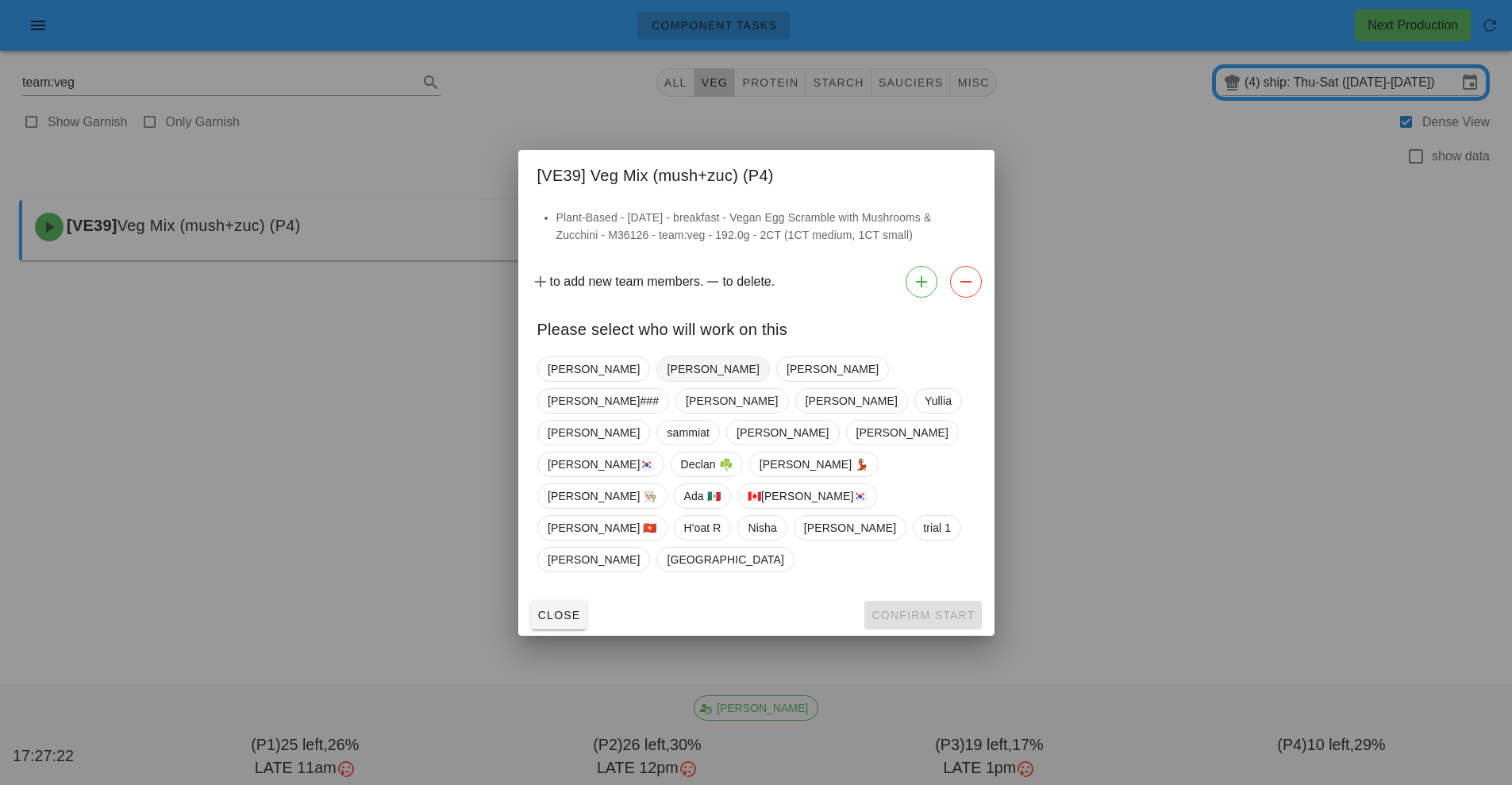
click at [667, 381] on span "[PERSON_NAME]" at bounding box center [713, 369] width 92 height 24
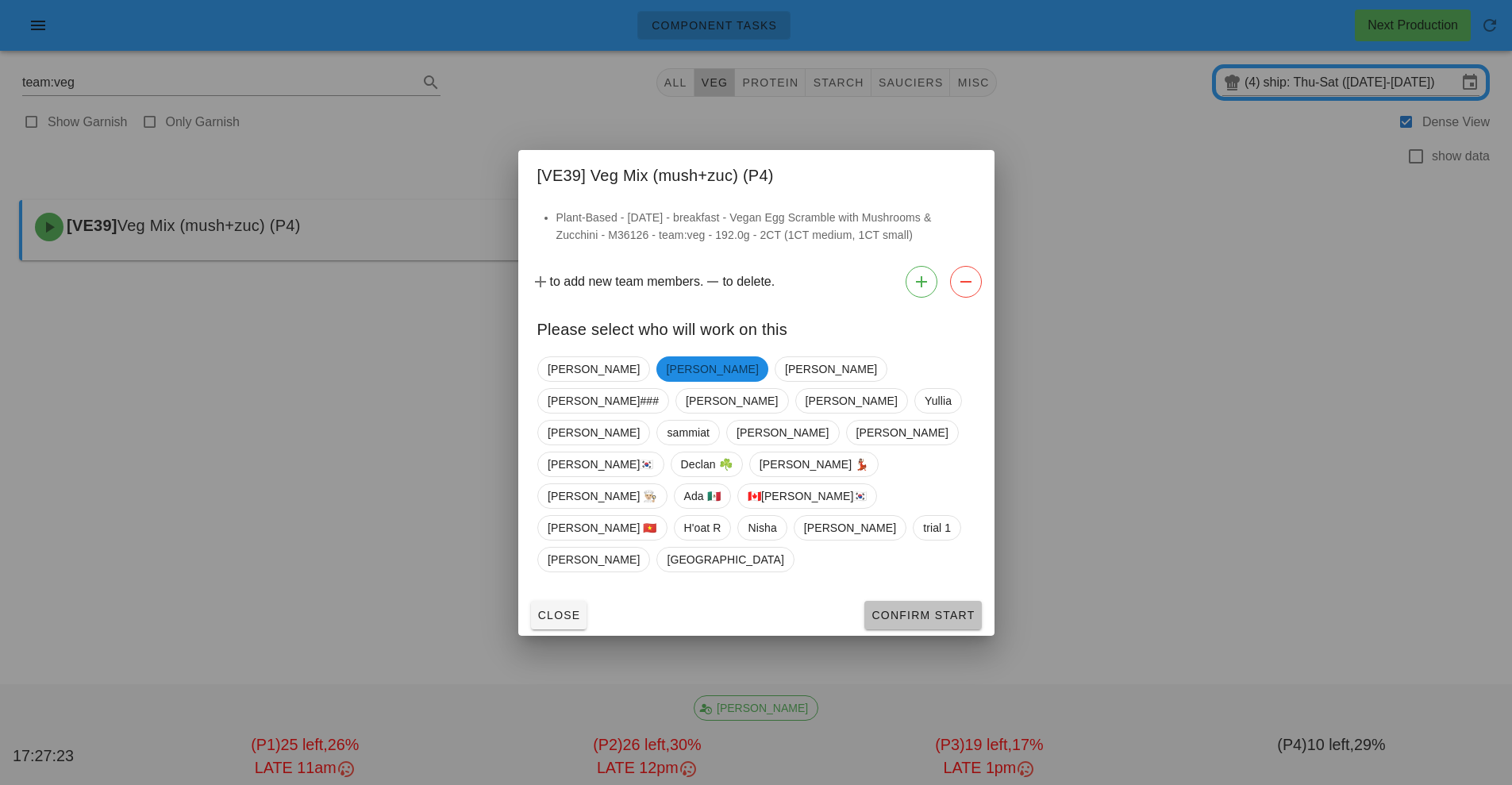
click at [947, 609] on span "Confirm Start" at bounding box center [923, 615] width 104 height 13
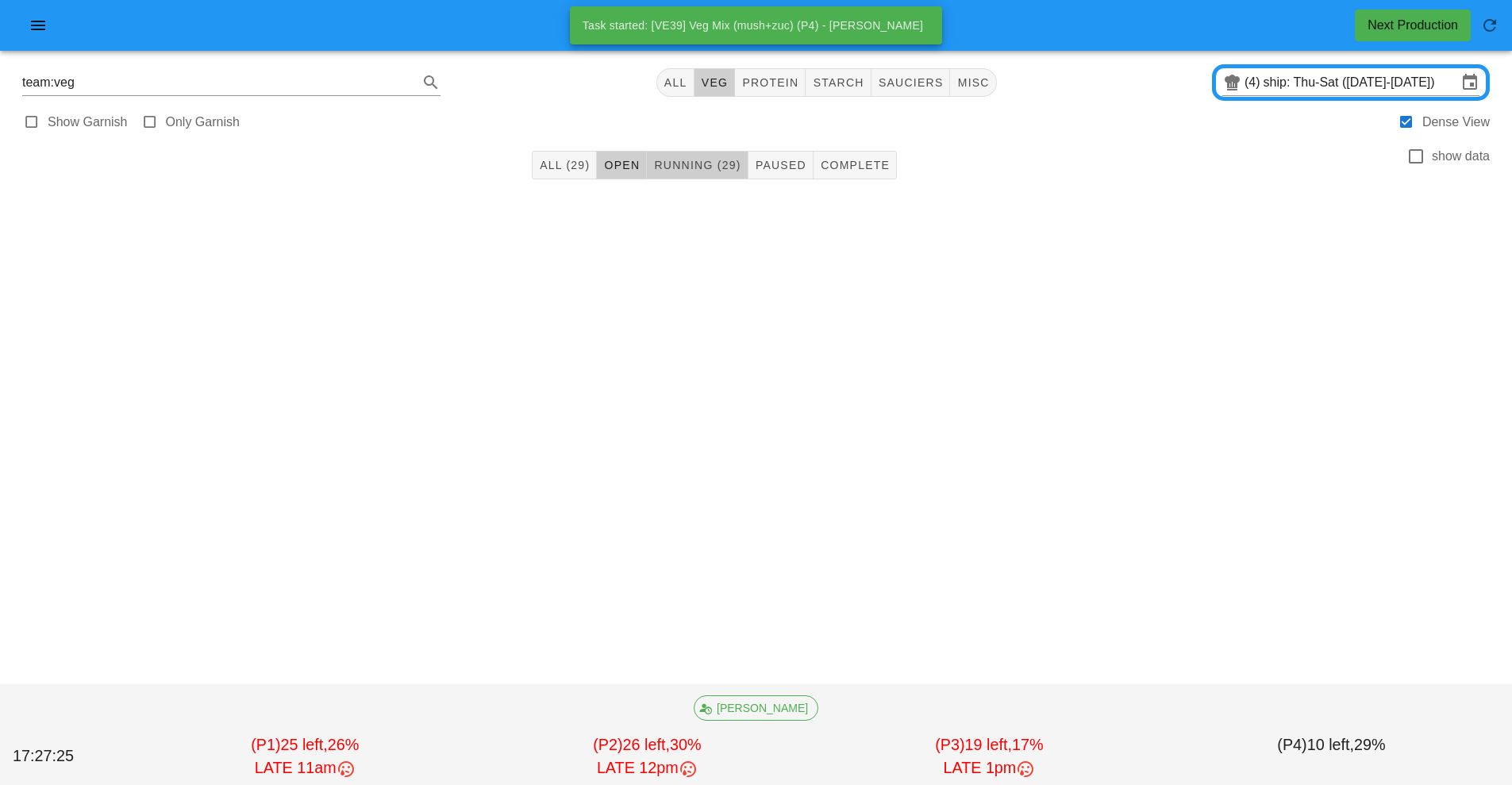
click at [706, 166] on span "Running (29)" at bounding box center [697, 165] width 88 height 13
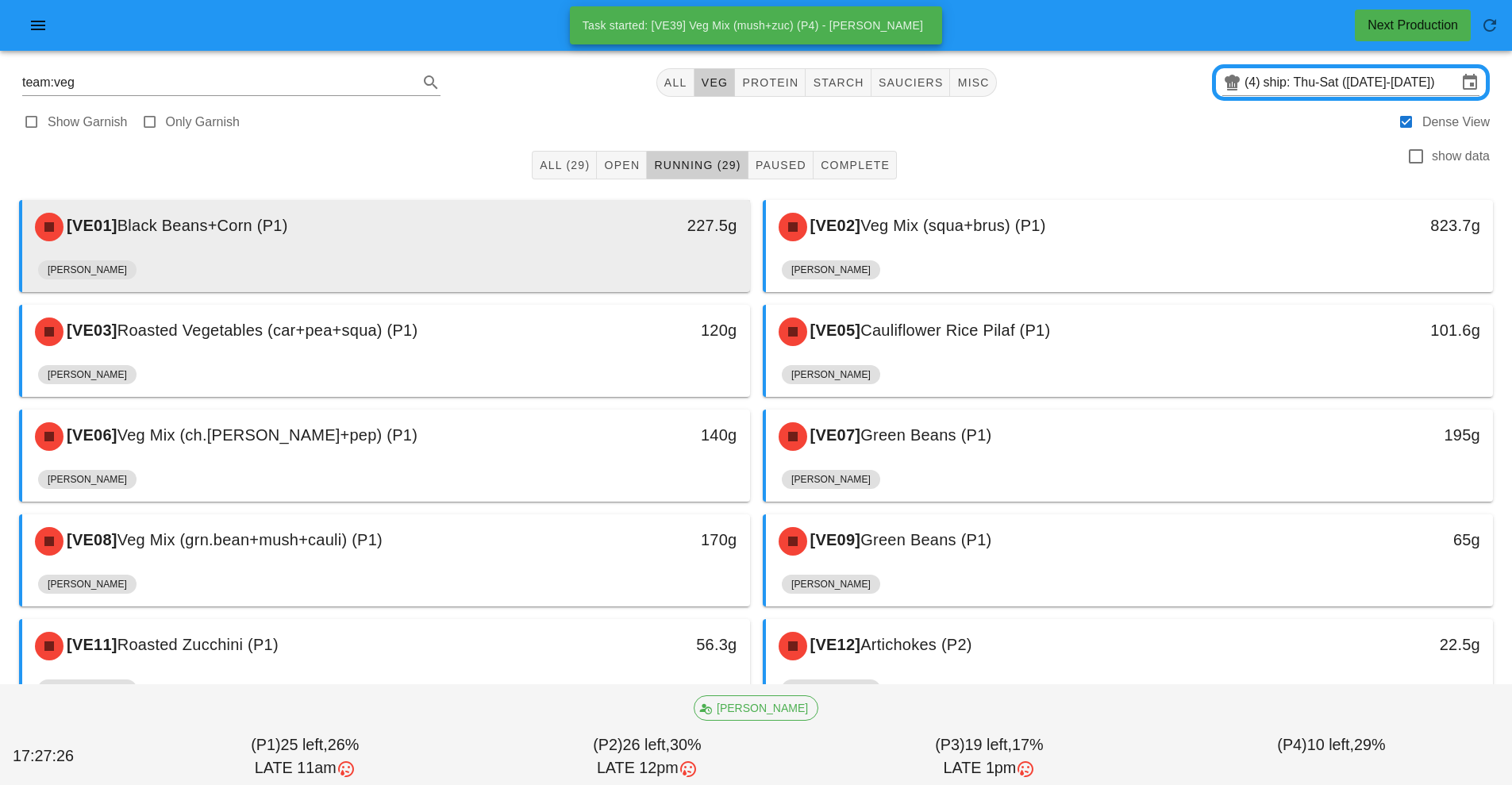
click at [556, 235] on div "[VE01] Black Beans+Corn (P1)" at bounding box center [295, 226] width 541 height 47
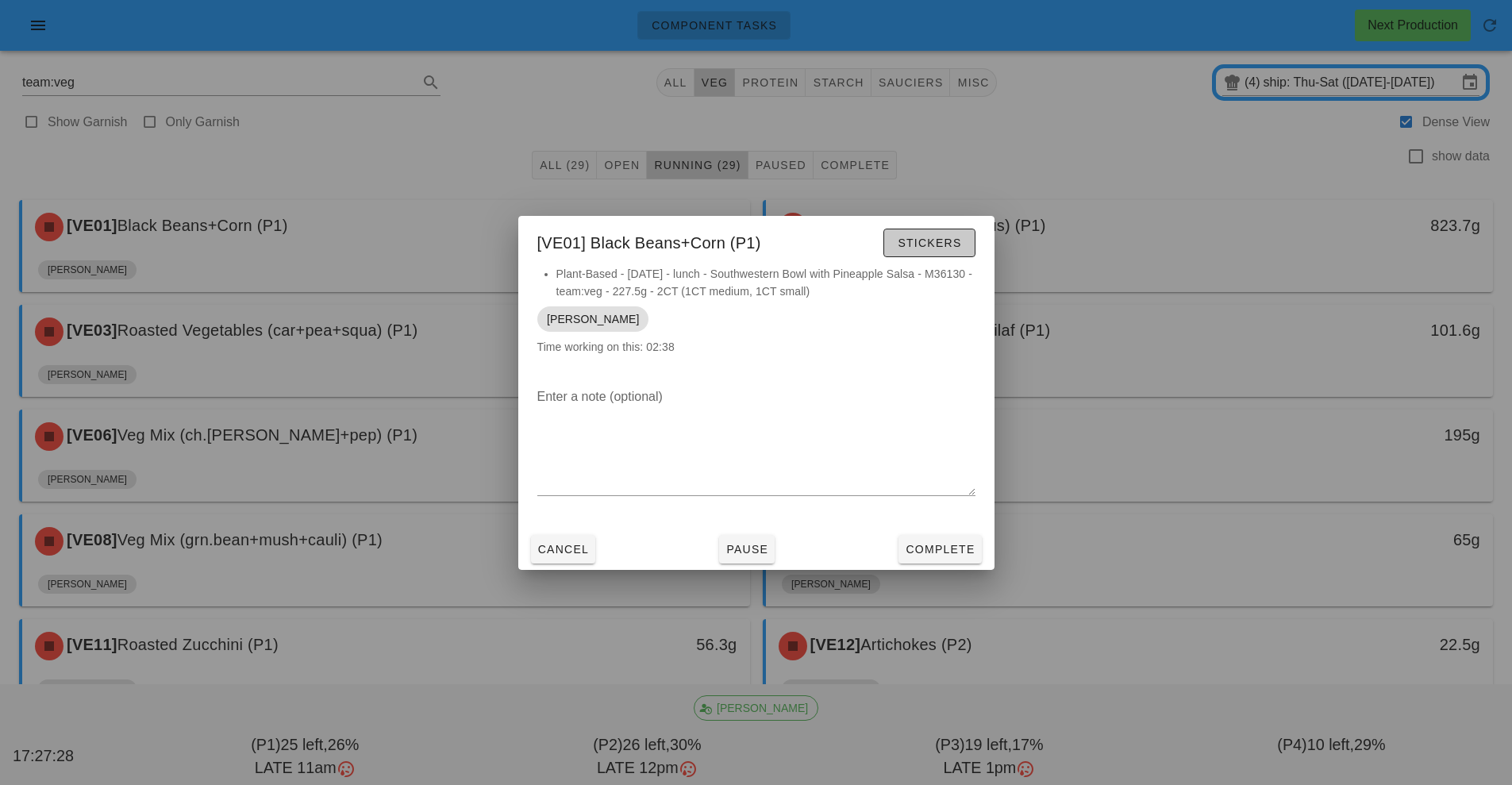
click at [947, 253] on button "Stickers" at bounding box center [929, 243] width 91 height 29
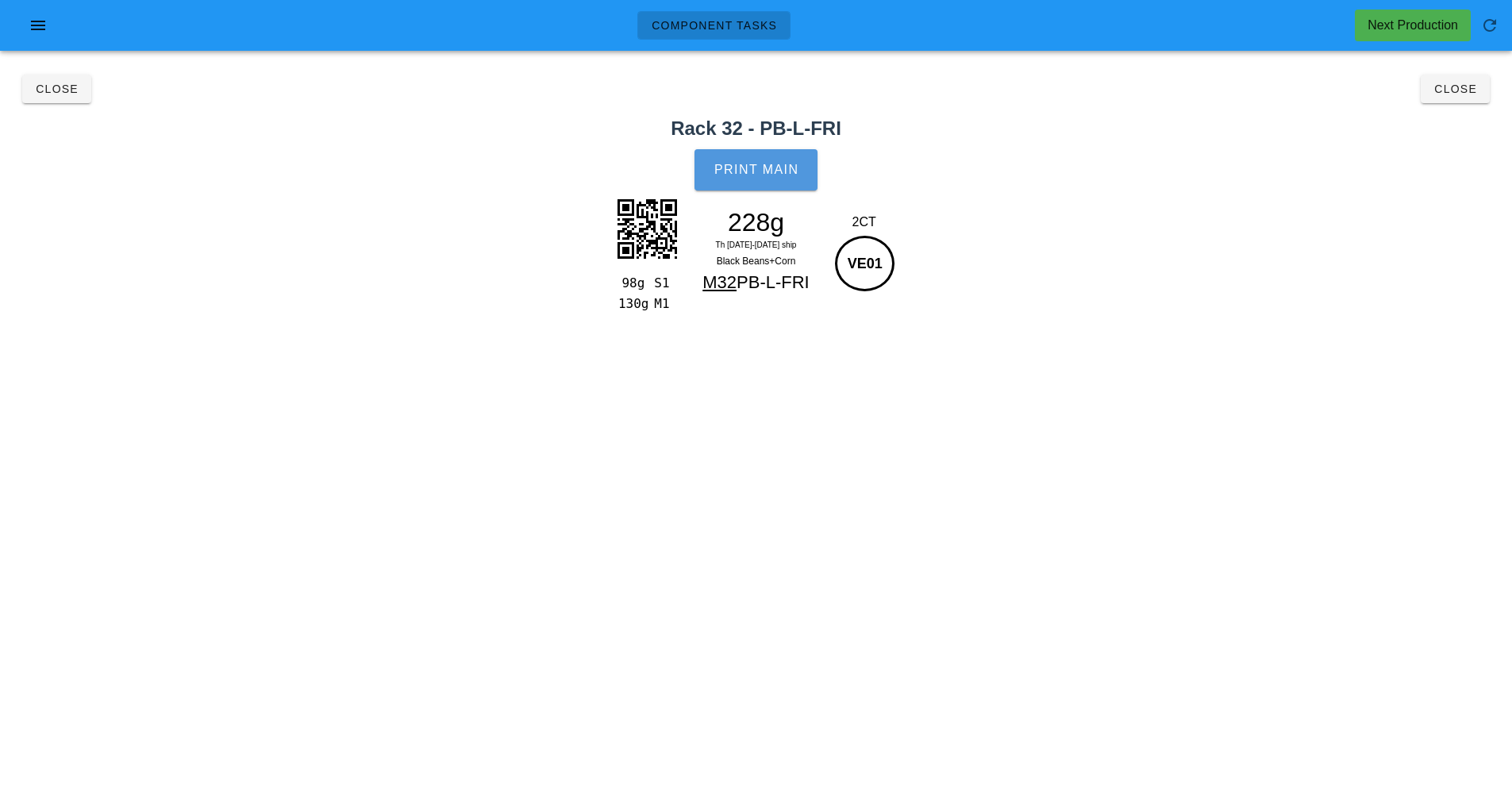
click at [782, 164] on span "Print Main" at bounding box center [756, 170] width 86 height 14
click at [1488, 86] on button "Close" at bounding box center [1455, 89] width 69 height 29
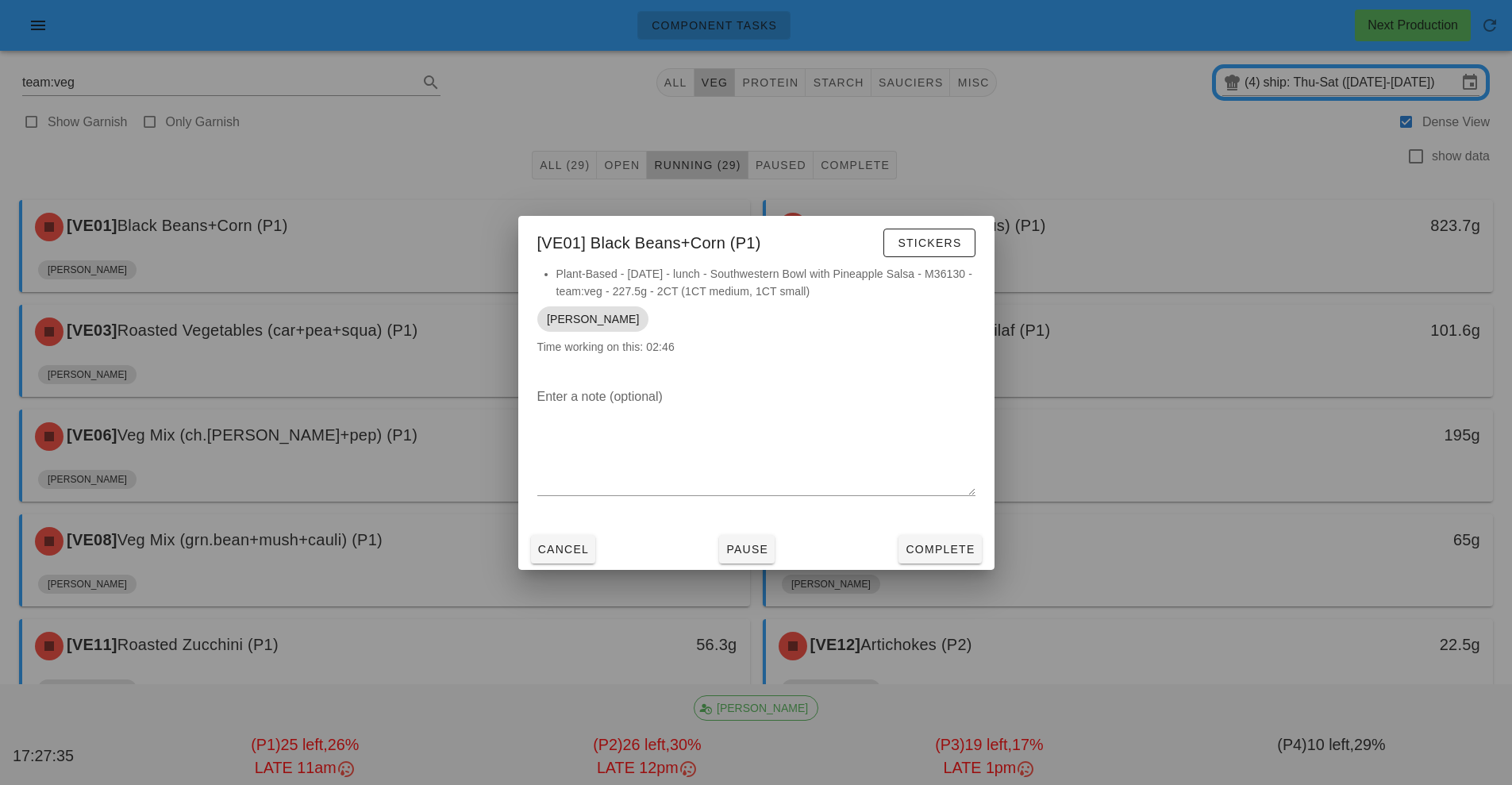
click at [1192, 235] on div at bounding box center [756, 392] width 1512 height 785
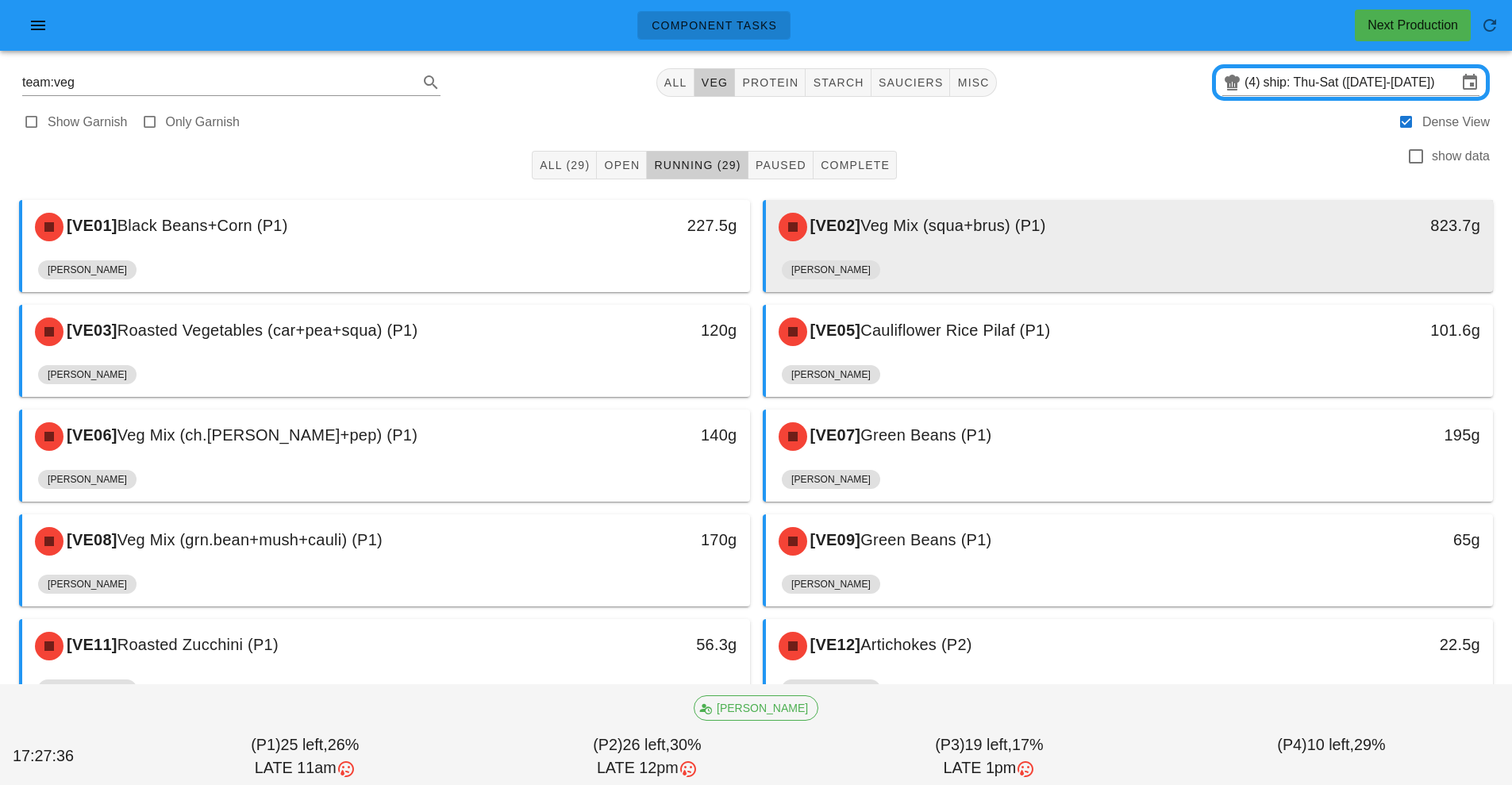
click at [1169, 240] on div "[VE02] Veg Mix (squa+brus) (P1)" at bounding box center [1039, 226] width 541 height 47
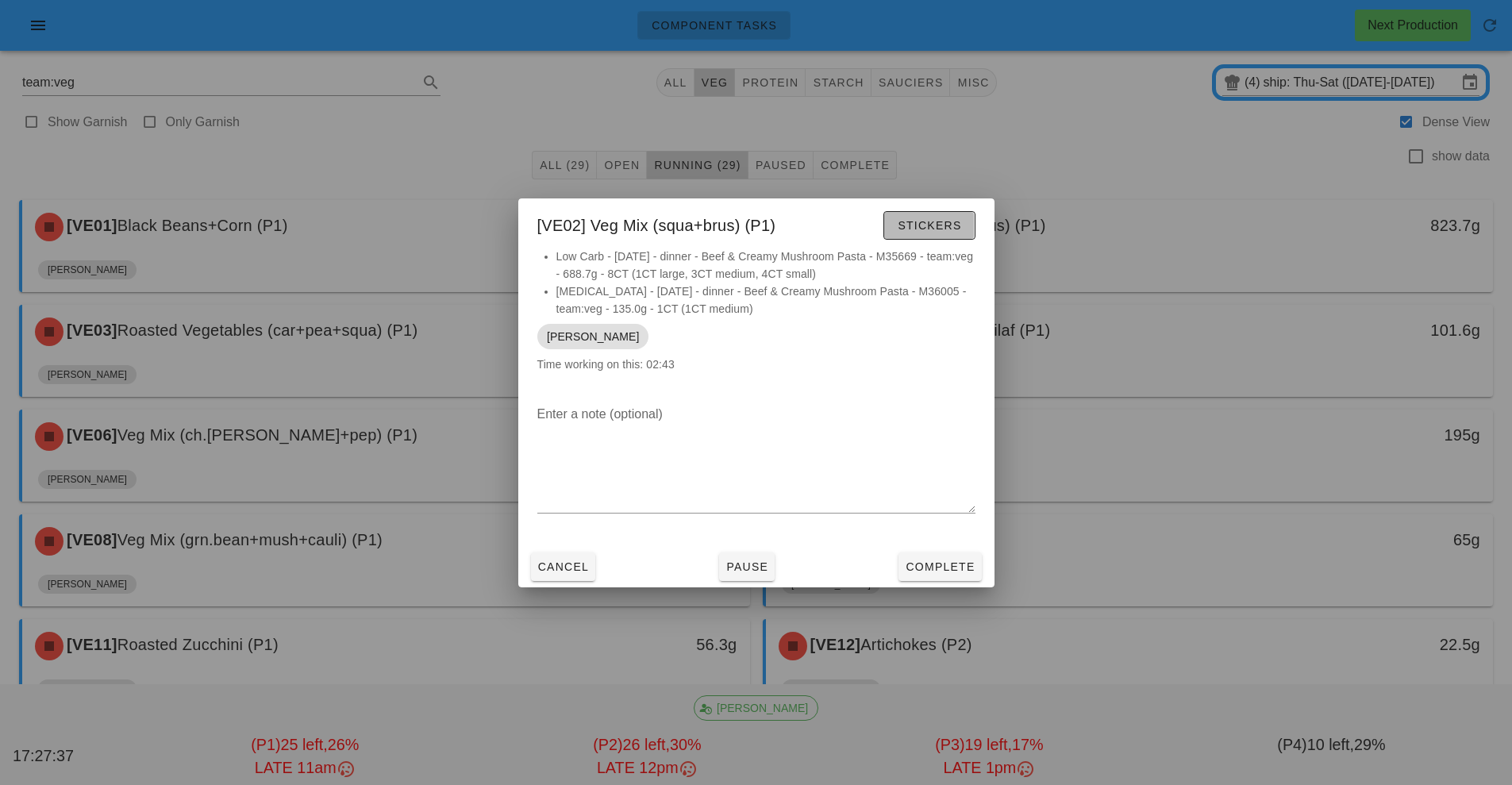
click at [935, 220] on span "Stickers" at bounding box center [929, 226] width 64 height 13
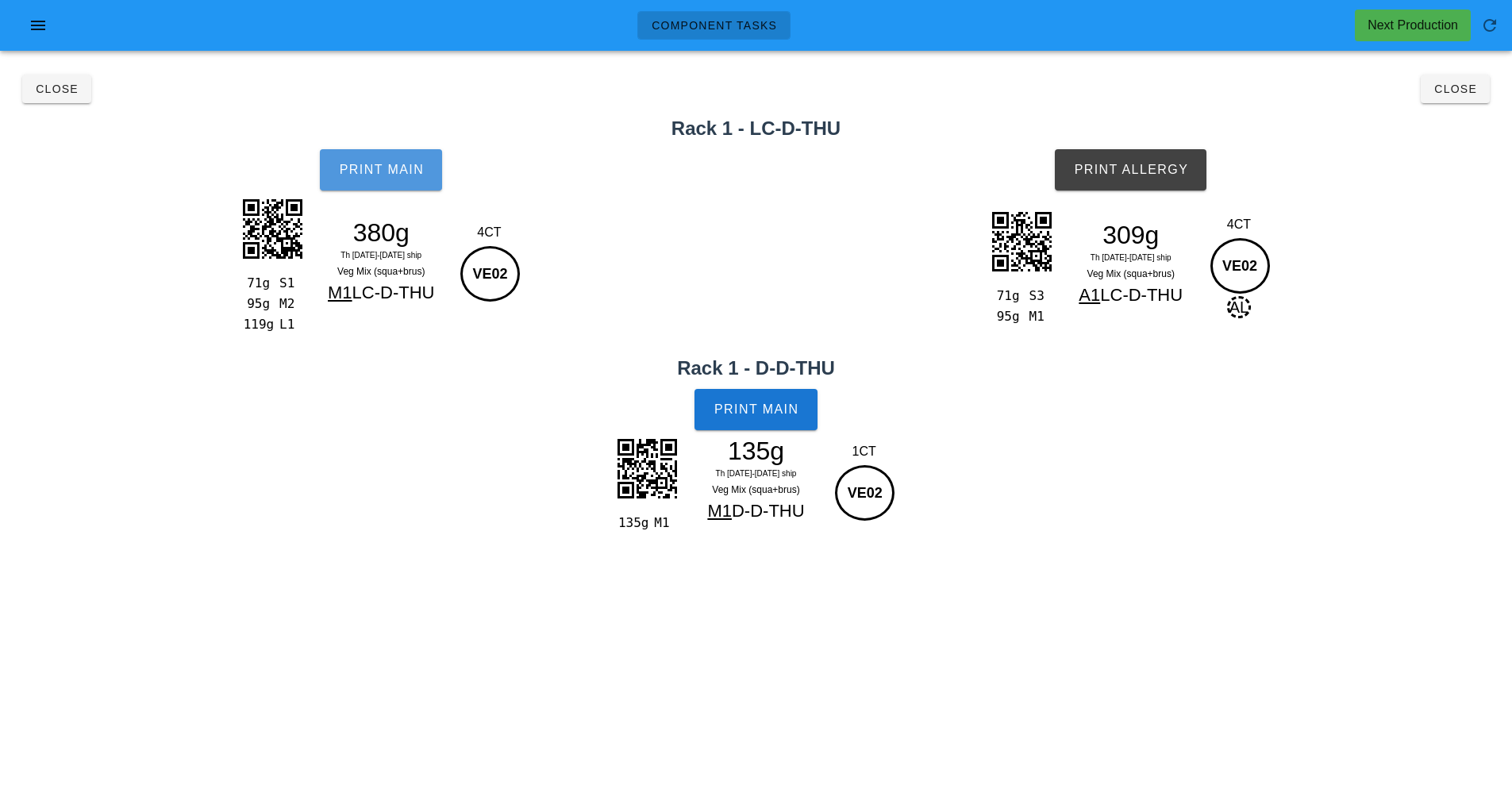
click at [360, 183] on button "Print Main" at bounding box center [380, 170] width 123 height 41
click at [804, 413] on button "Print Main" at bounding box center [756, 409] width 123 height 41
click at [1157, 173] on span "Print Allergy" at bounding box center [1131, 170] width 115 height 14
click at [1448, 89] on span "Close" at bounding box center [1455, 89] width 44 height 13
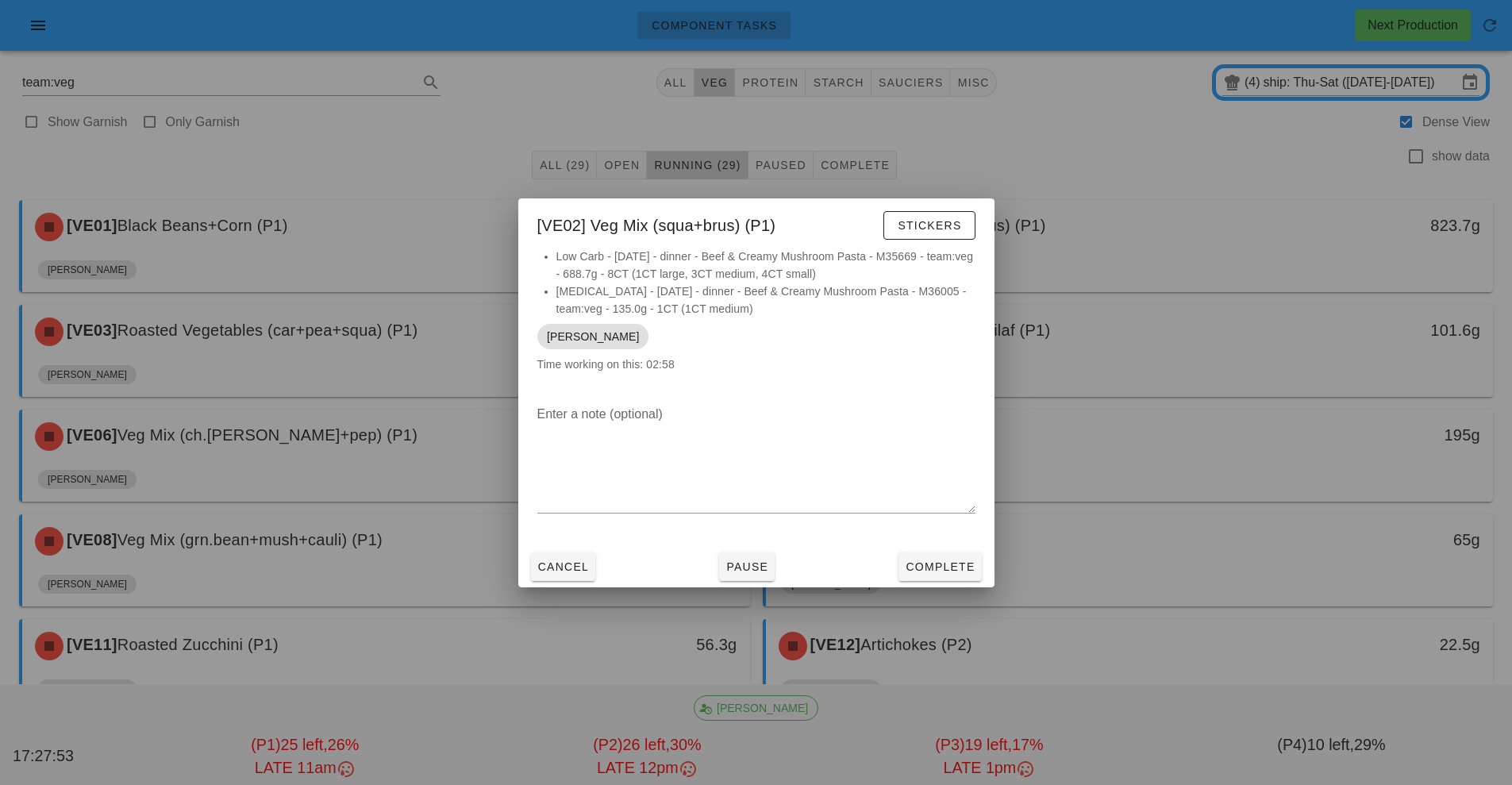
click at [397, 343] on div at bounding box center [756, 392] width 1512 height 785
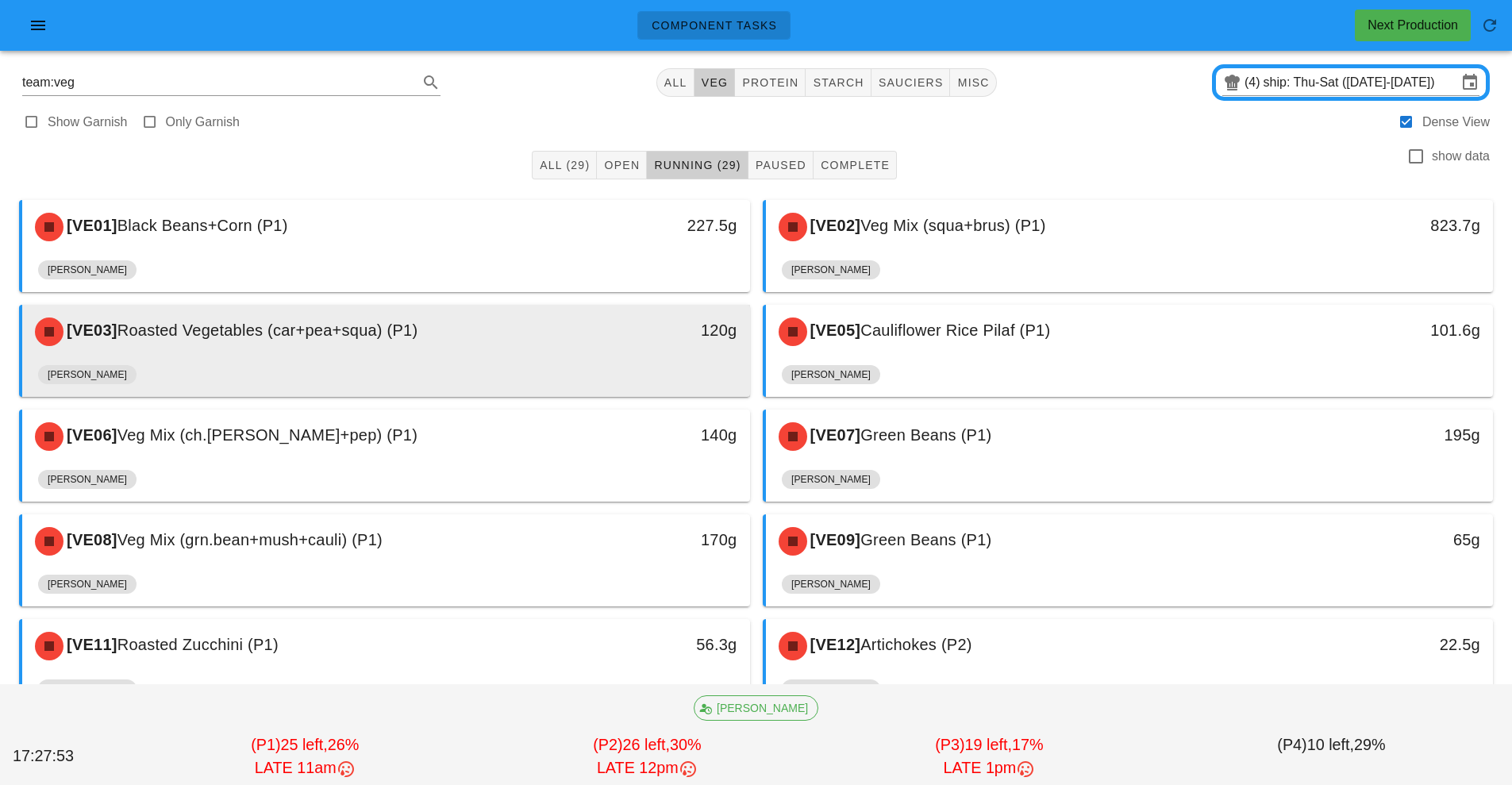
click at [493, 331] on div "[VE03] Roasted Vegetables (car+pea+squa) (P1)" at bounding box center [295, 331] width 541 height 47
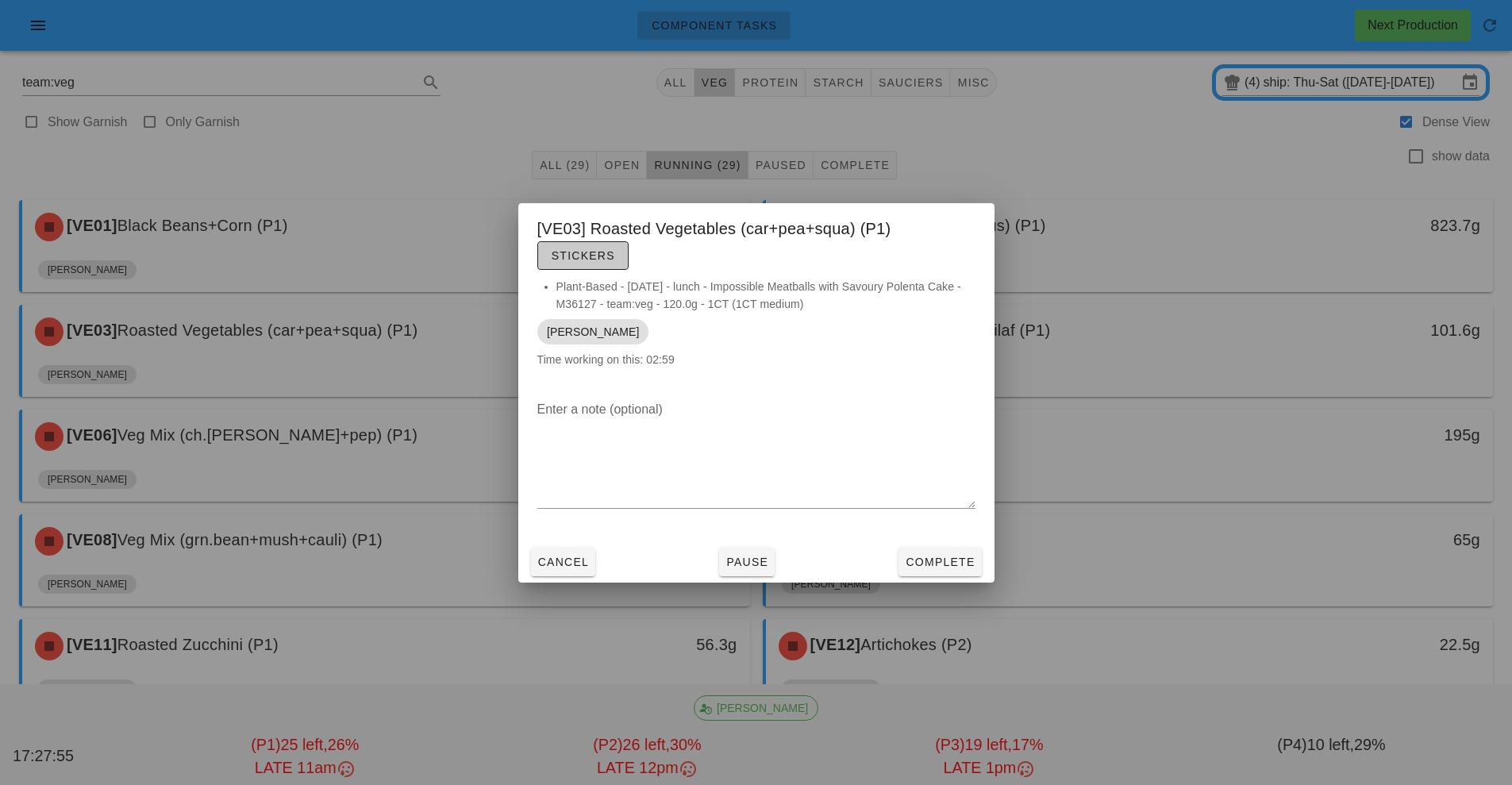
click at [602, 249] on span "Stickers" at bounding box center [583, 255] width 64 height 13
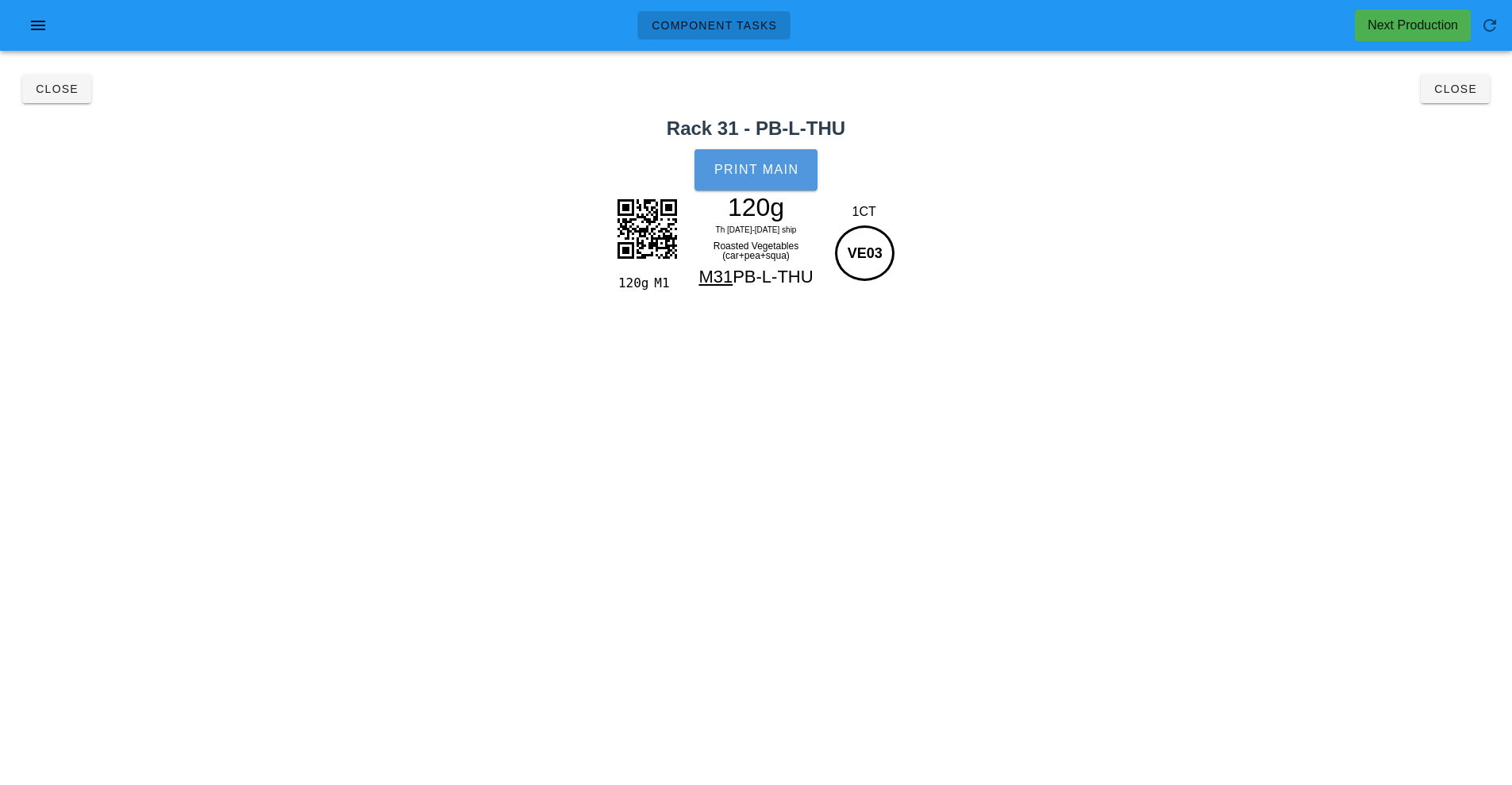
click at [774, 177] on button "Print Main" at bounding box center [756, 170] width 123 height 41
click at [1456, 78] on button "Close" at bounding box center [1455, 89] width 69 height 29
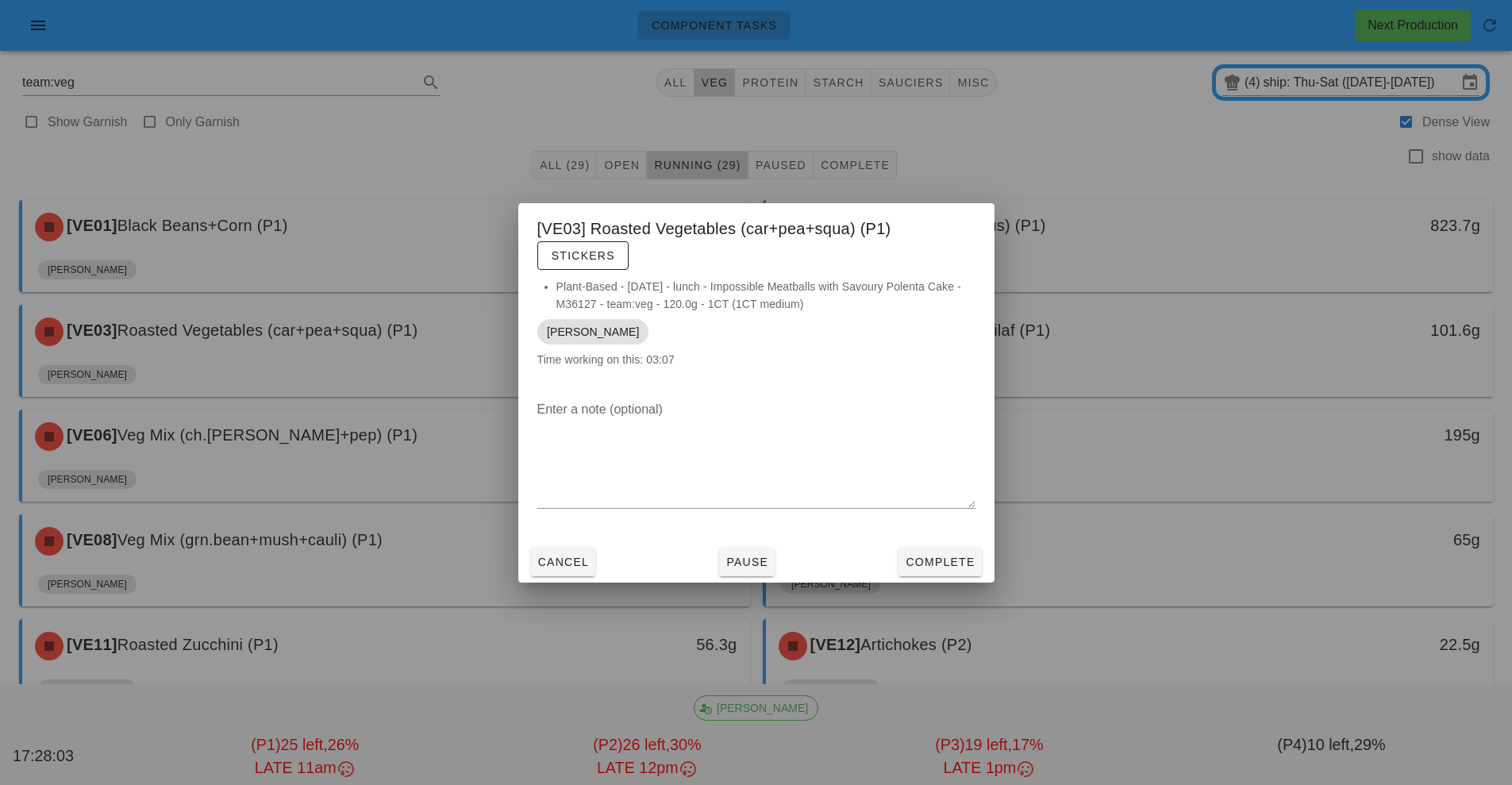
click at [1175, 350] on div at bounding box center [756, 392] width 1512 height 785
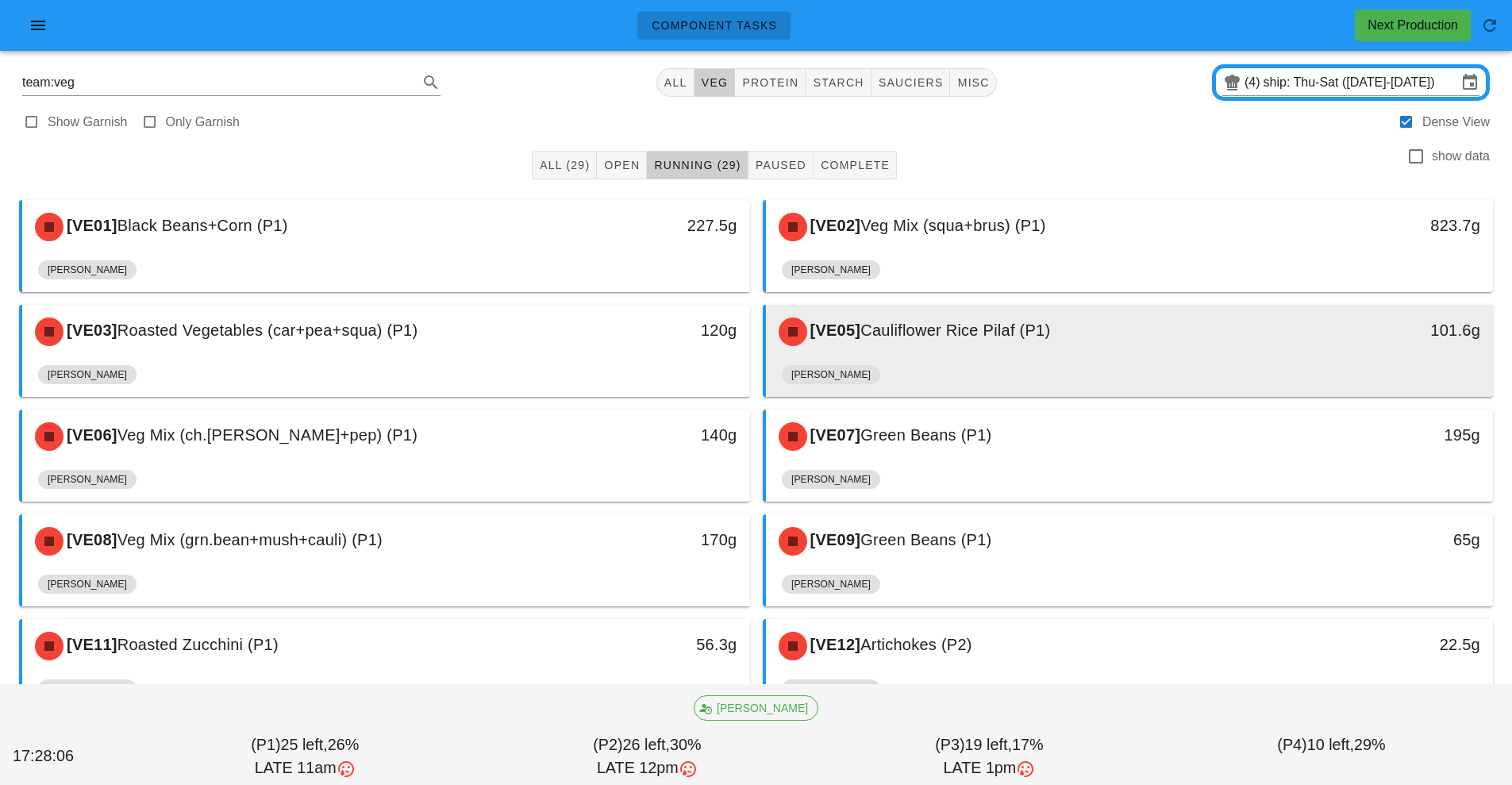
click at [1068, 348] on div "[VE05] Cauliflower Rice Pilaf (P1)" at bounding box center [1039, 331] width 541 height 47
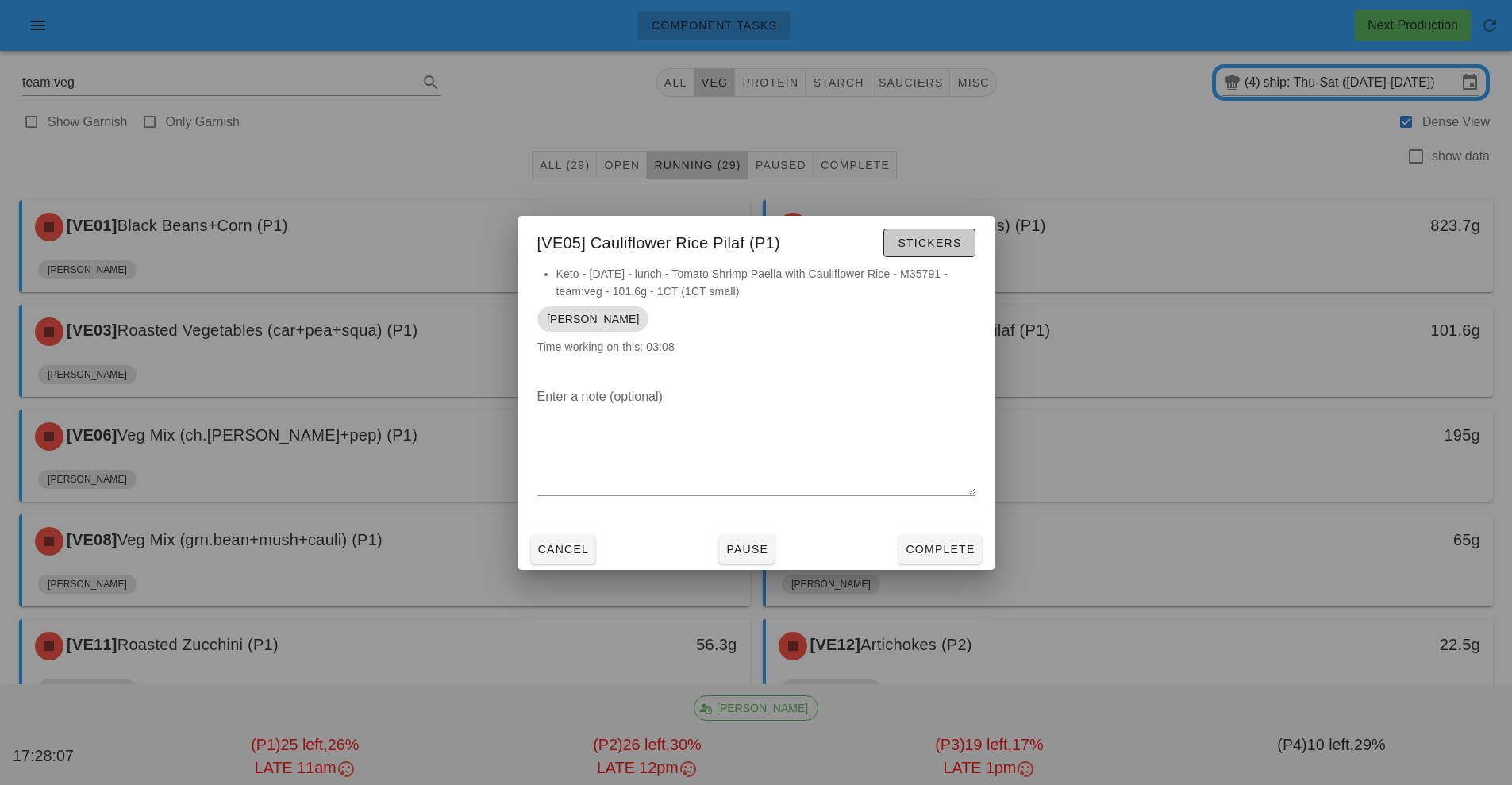
click at [920, 243] on span "Stickers" at bounding box center [929, 243] width 64 height 13
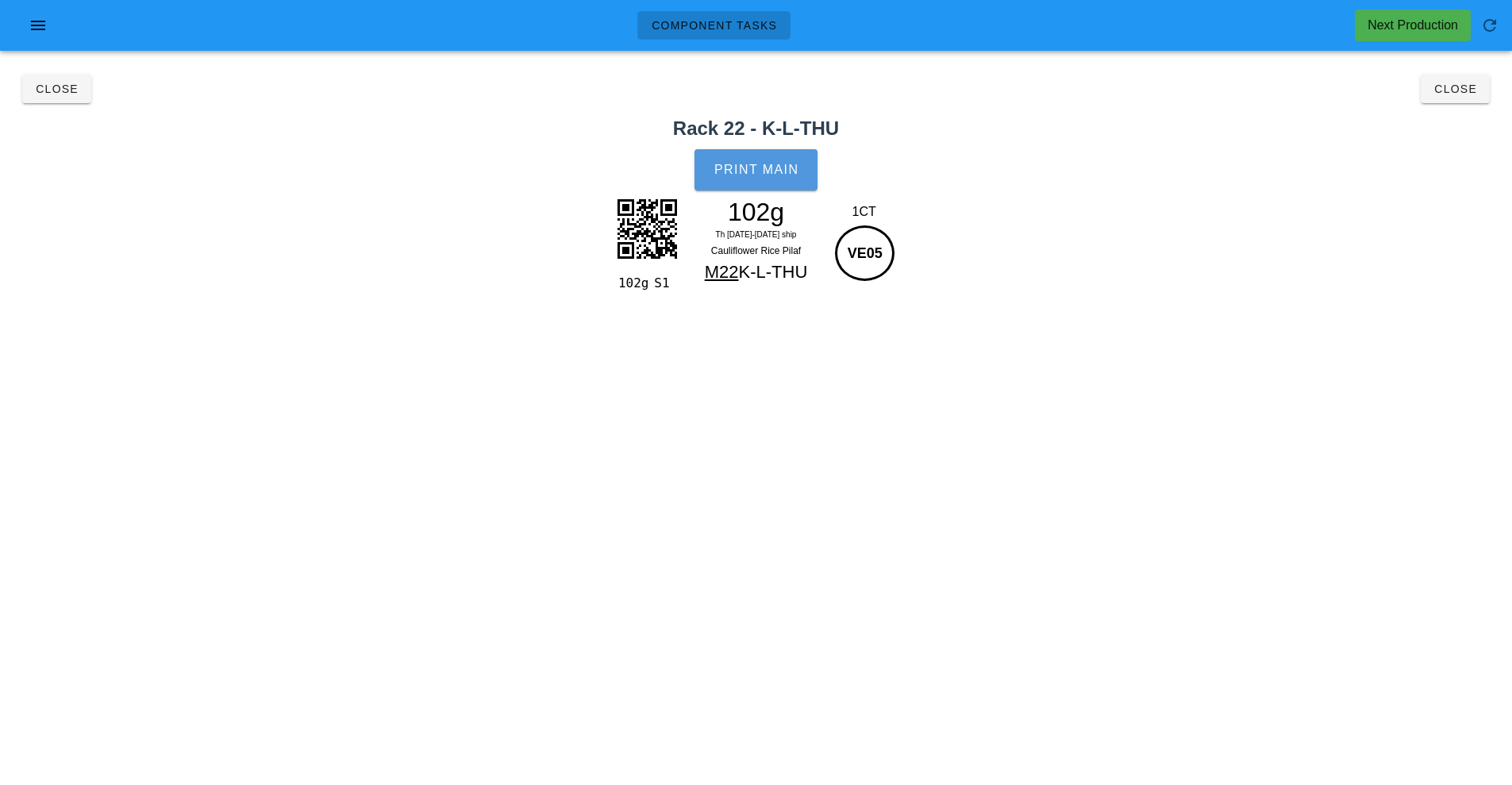
click at [756, 187] on button "Print Main" at bounding box center [756, 170] width 123 height 41
click at [1473, 91] on span "Close" at bounding box center [1455, 89] width 44 height 13
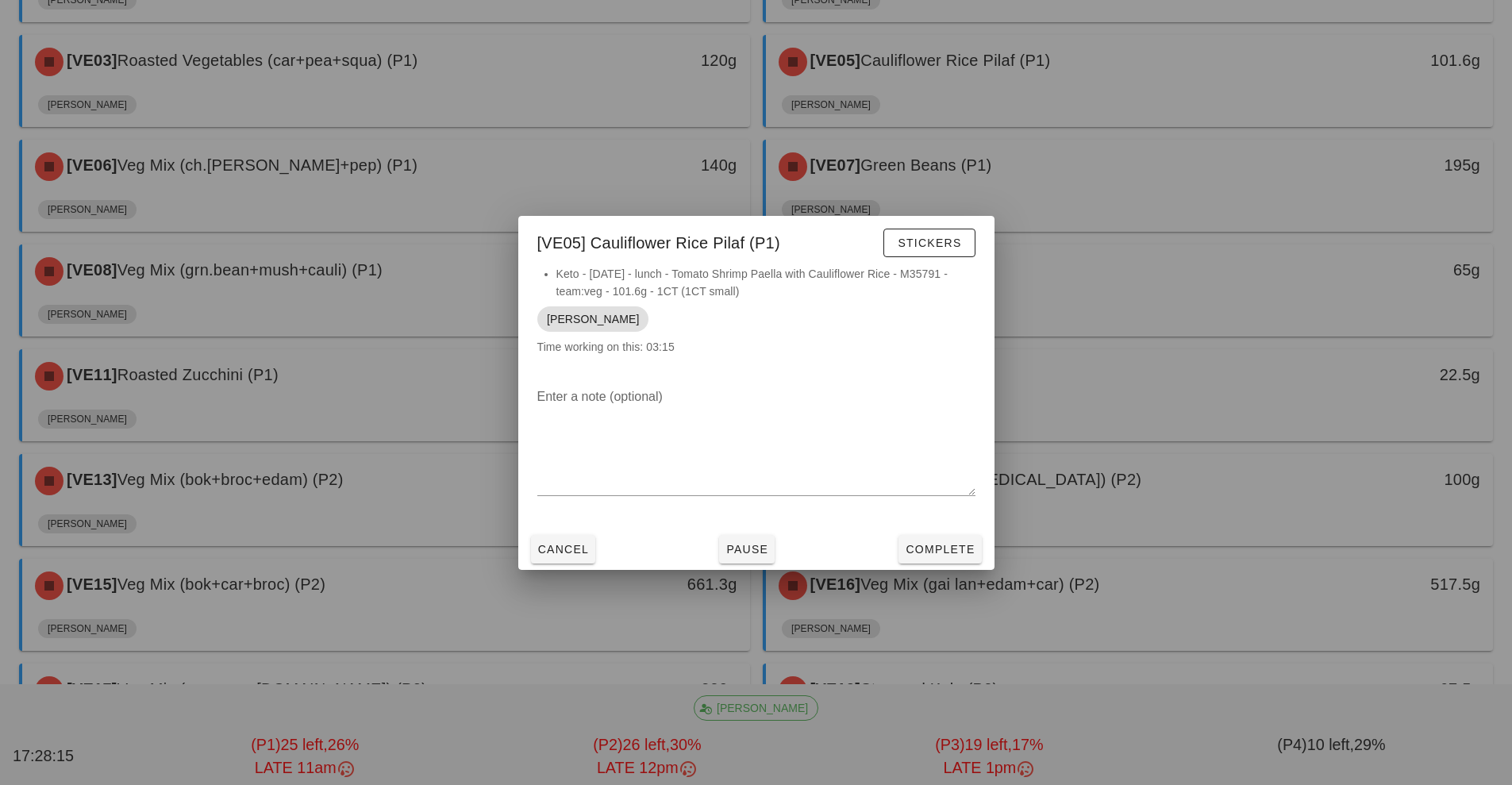
scroll to position [258, 0]
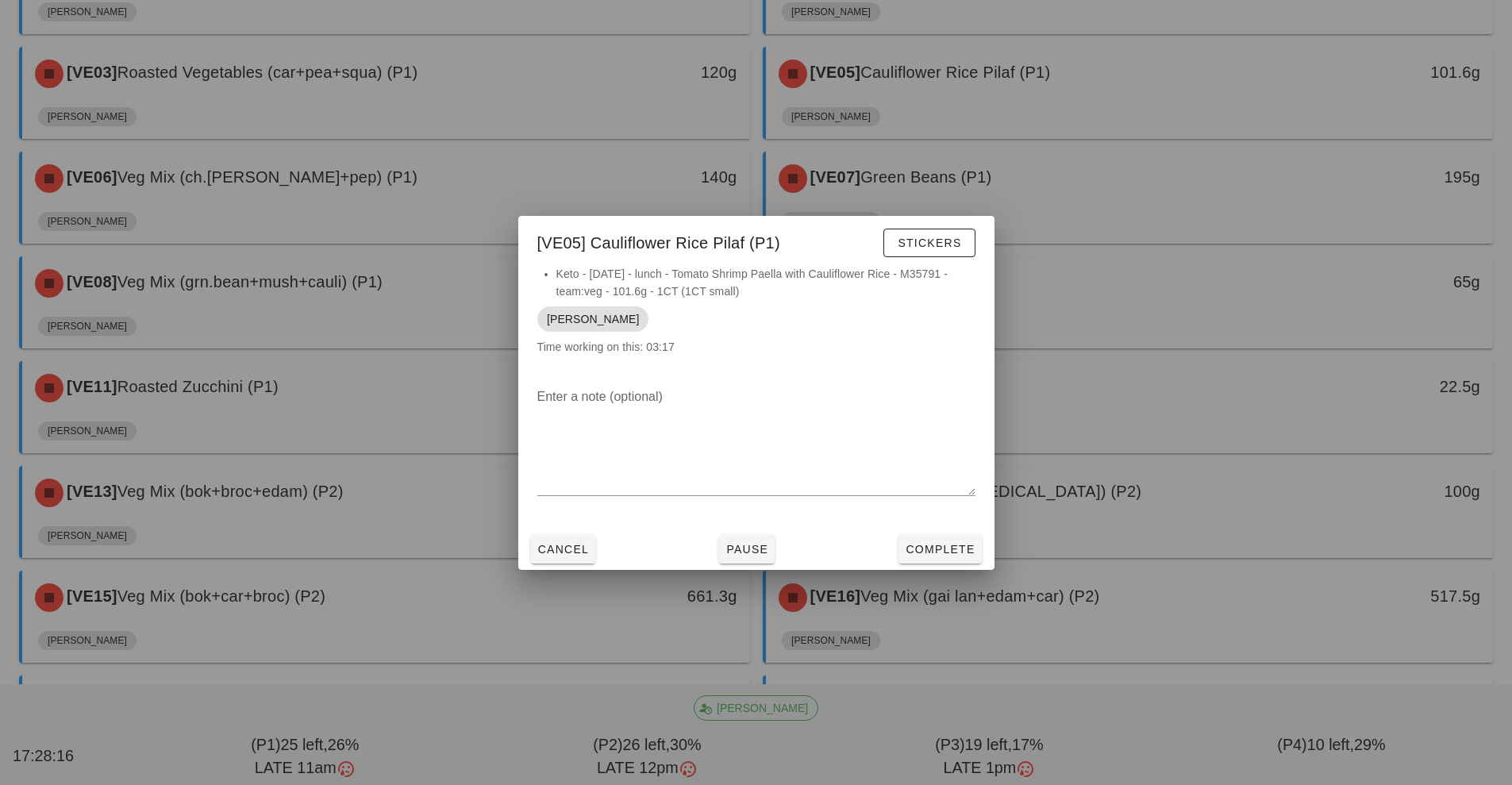
click at [402, 185] on div at bounding box center [756, 392] width 1512 height 785
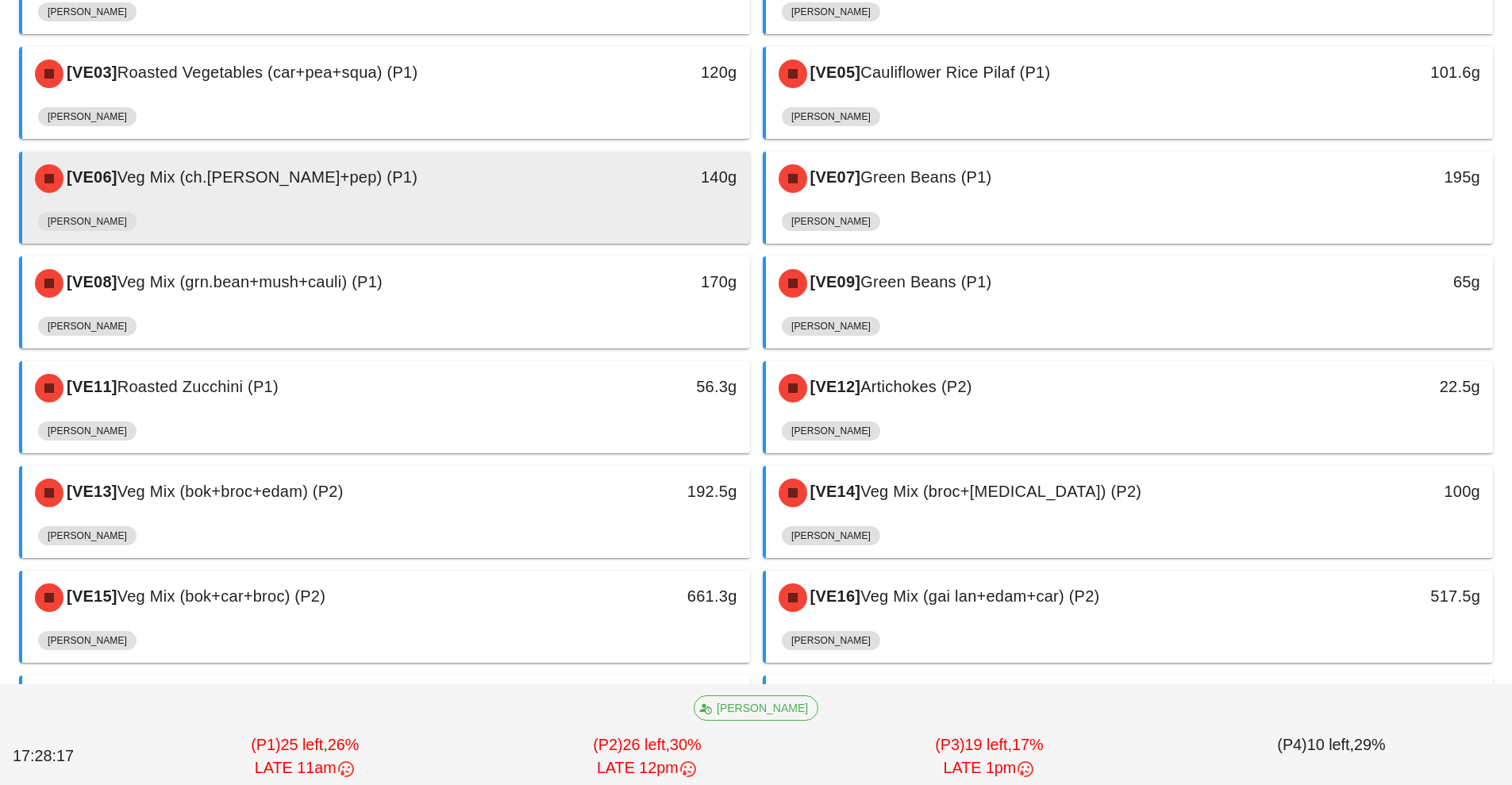
click at [508, 188] on div "[VE06] Veg Mix (ch.[PERSON_NAME]+pep) (P1)" at bounding box center [295, 178] width 541 height 47
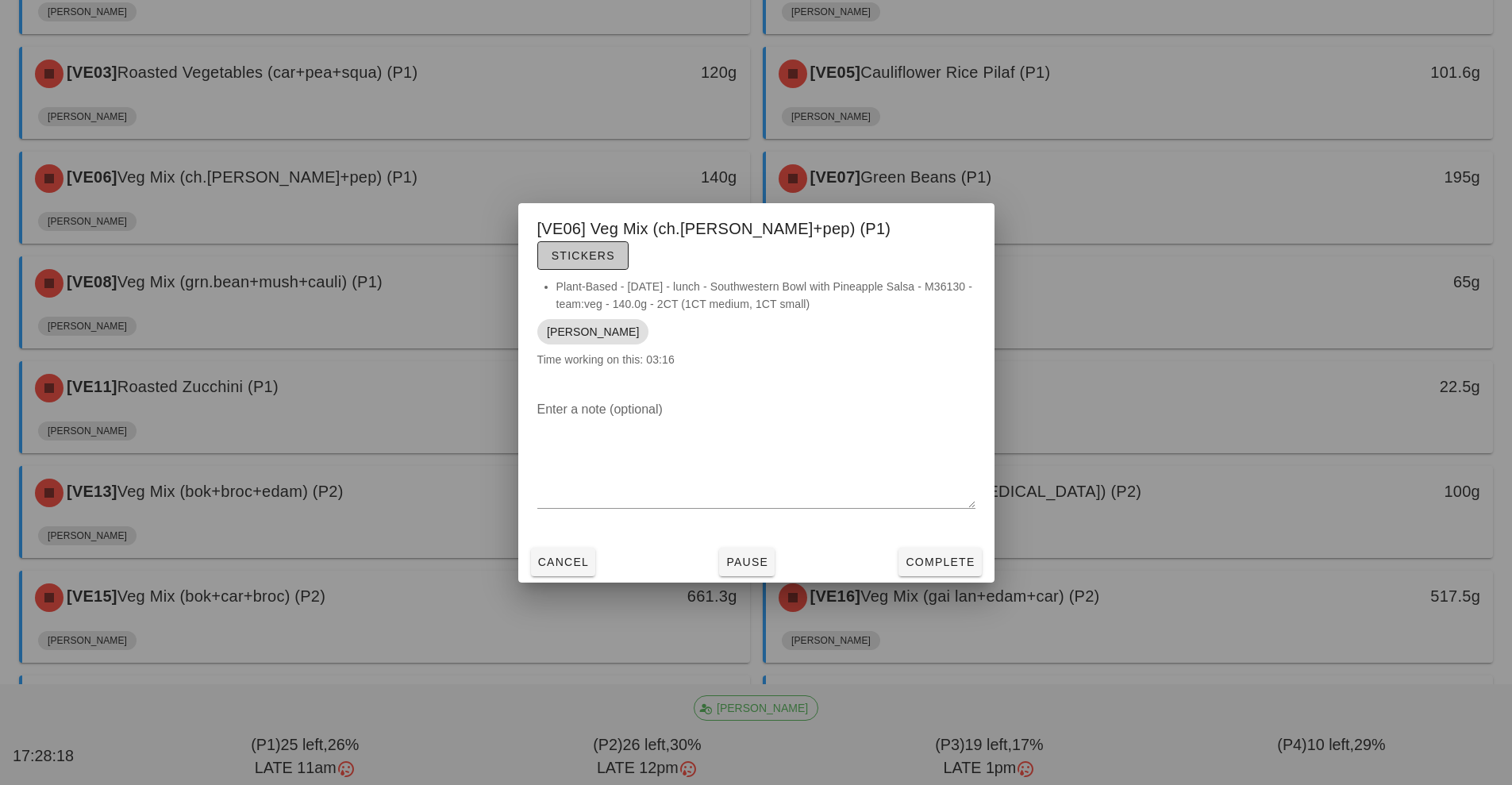
click at [615, 249] on span "Stickers" at bounding box center [583, 255] width 64 height 13
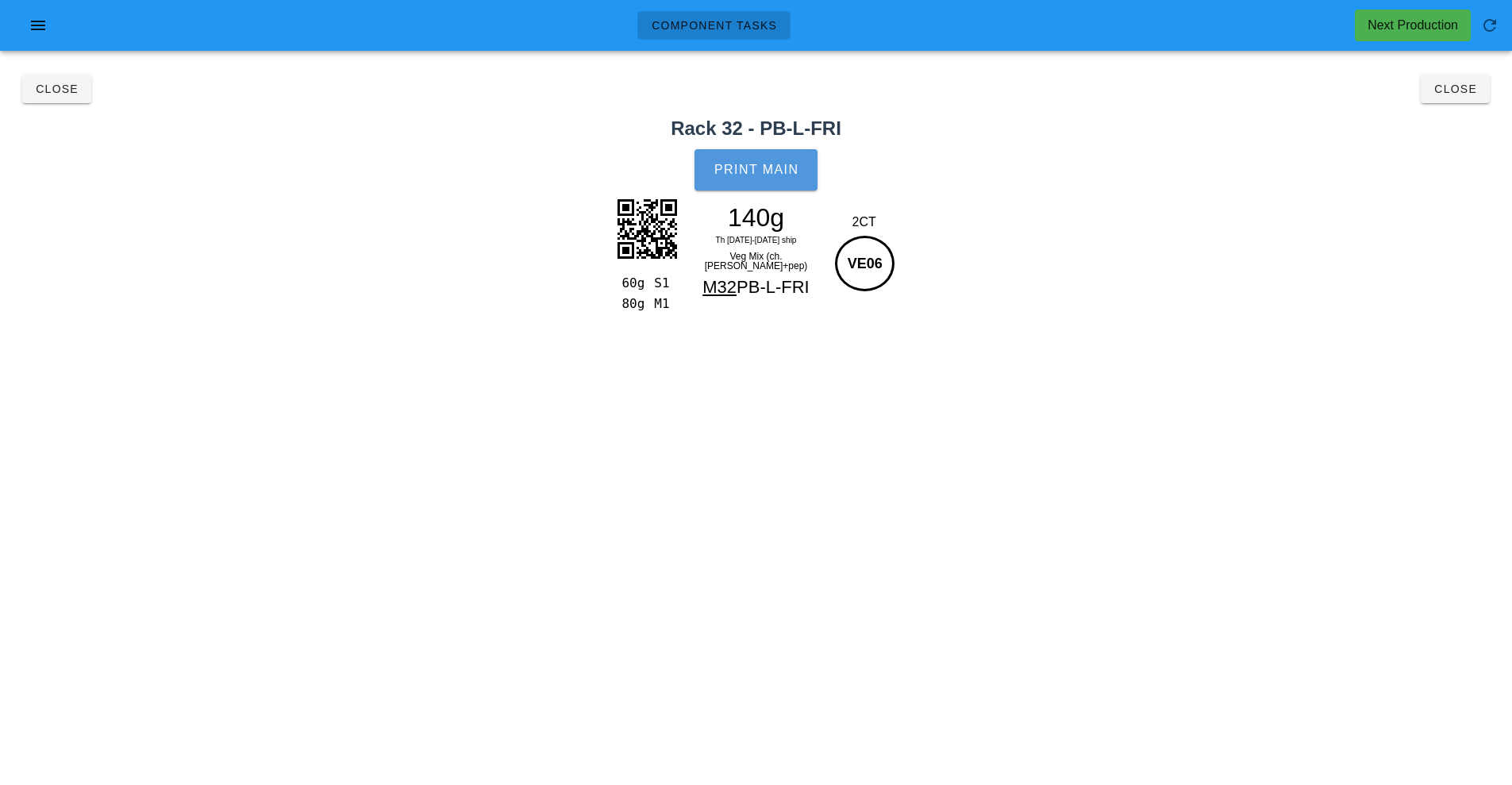
click at [746, 177] on button "Print Main" at bounding box center [756, 170] width 123 height 41
click at [1452, 100] on button "Close" at bounding box center [1455, 89] width 69 height 29
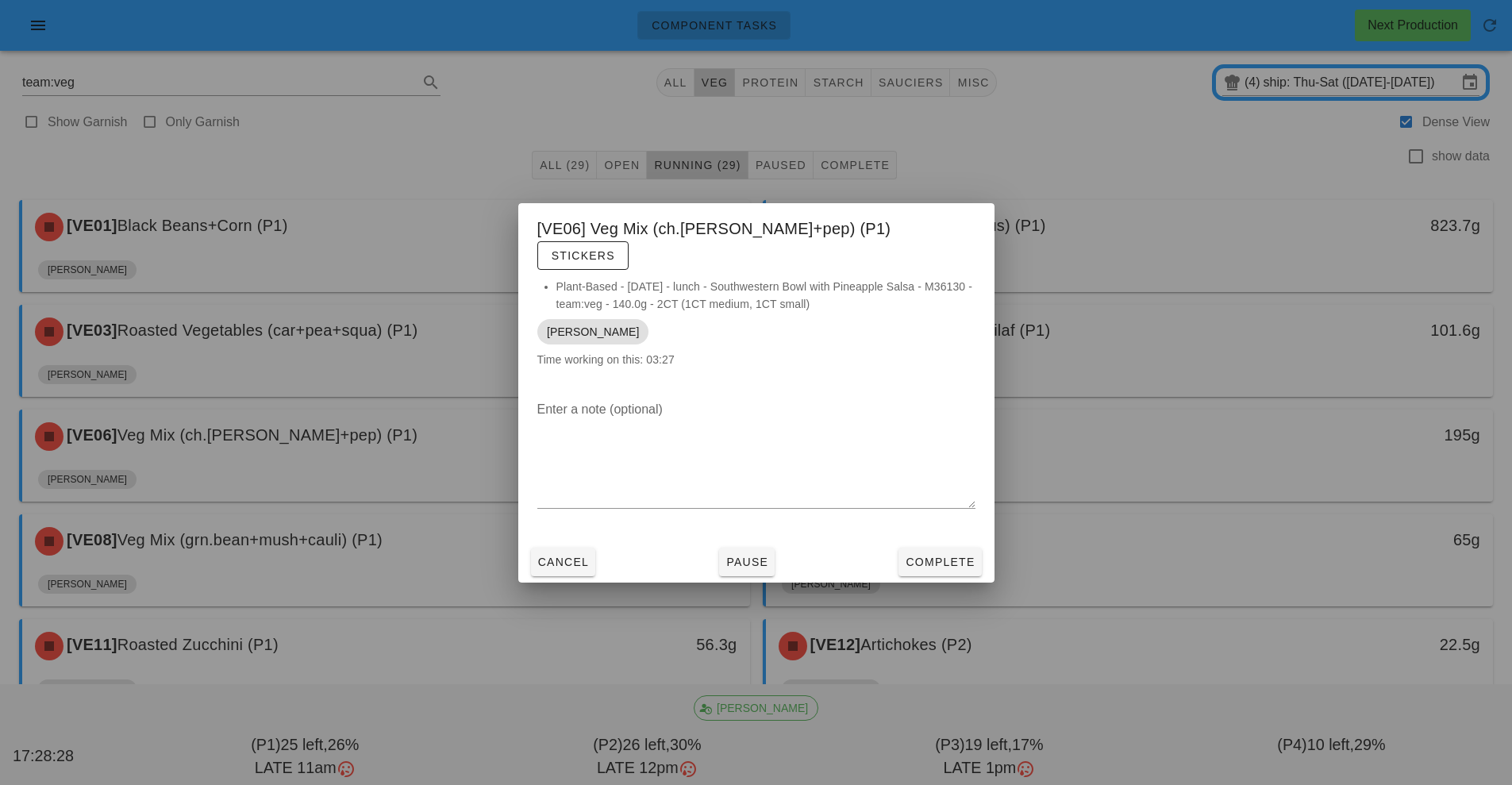
click at [1212, 445] on div at bounding box center [756, 392] width 1512 height 785
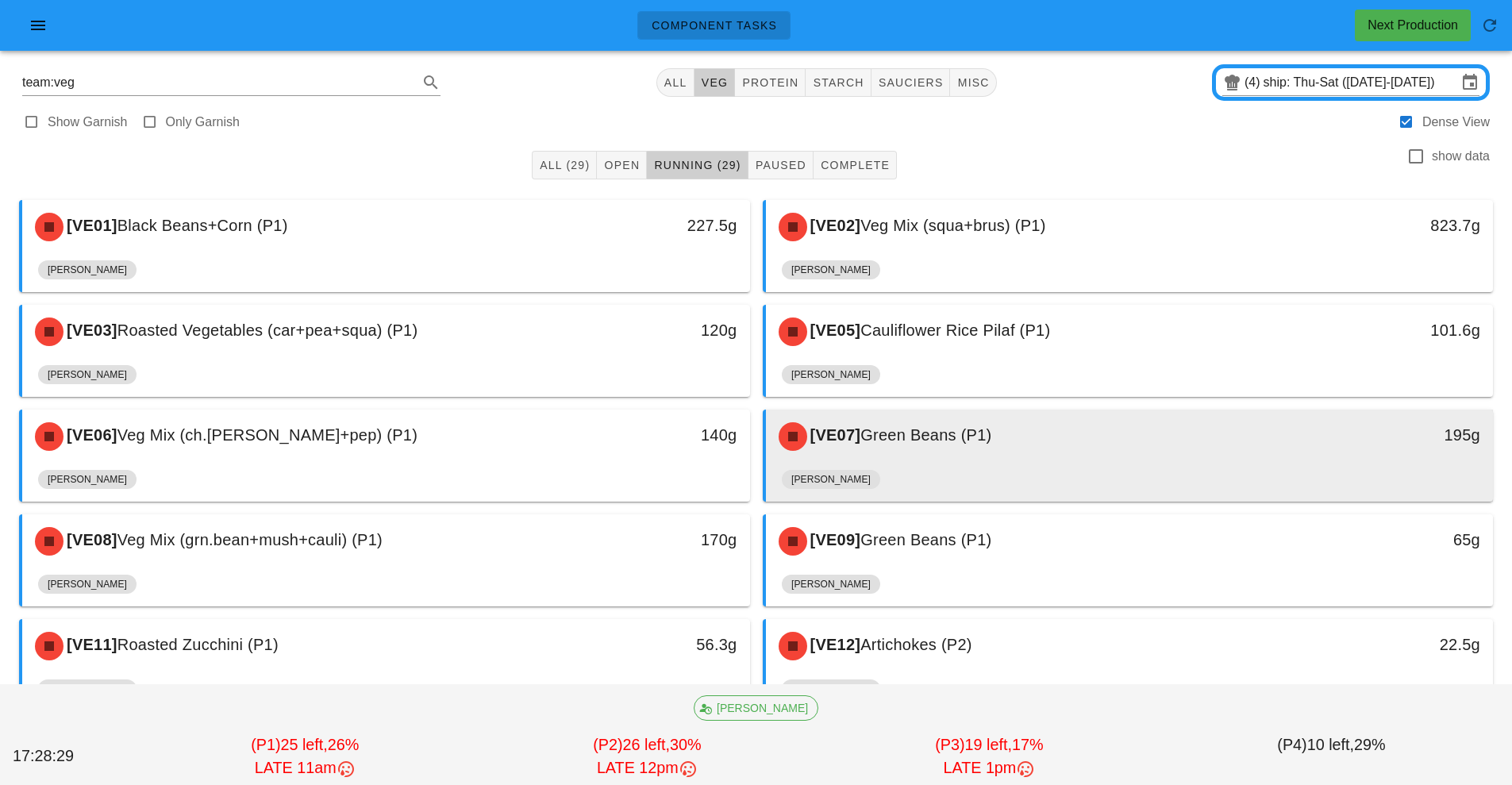
click at [1198, 451] on div "[VE07] Green Beans (P1)" at bounding box center [1039, 436] width 541 height 47
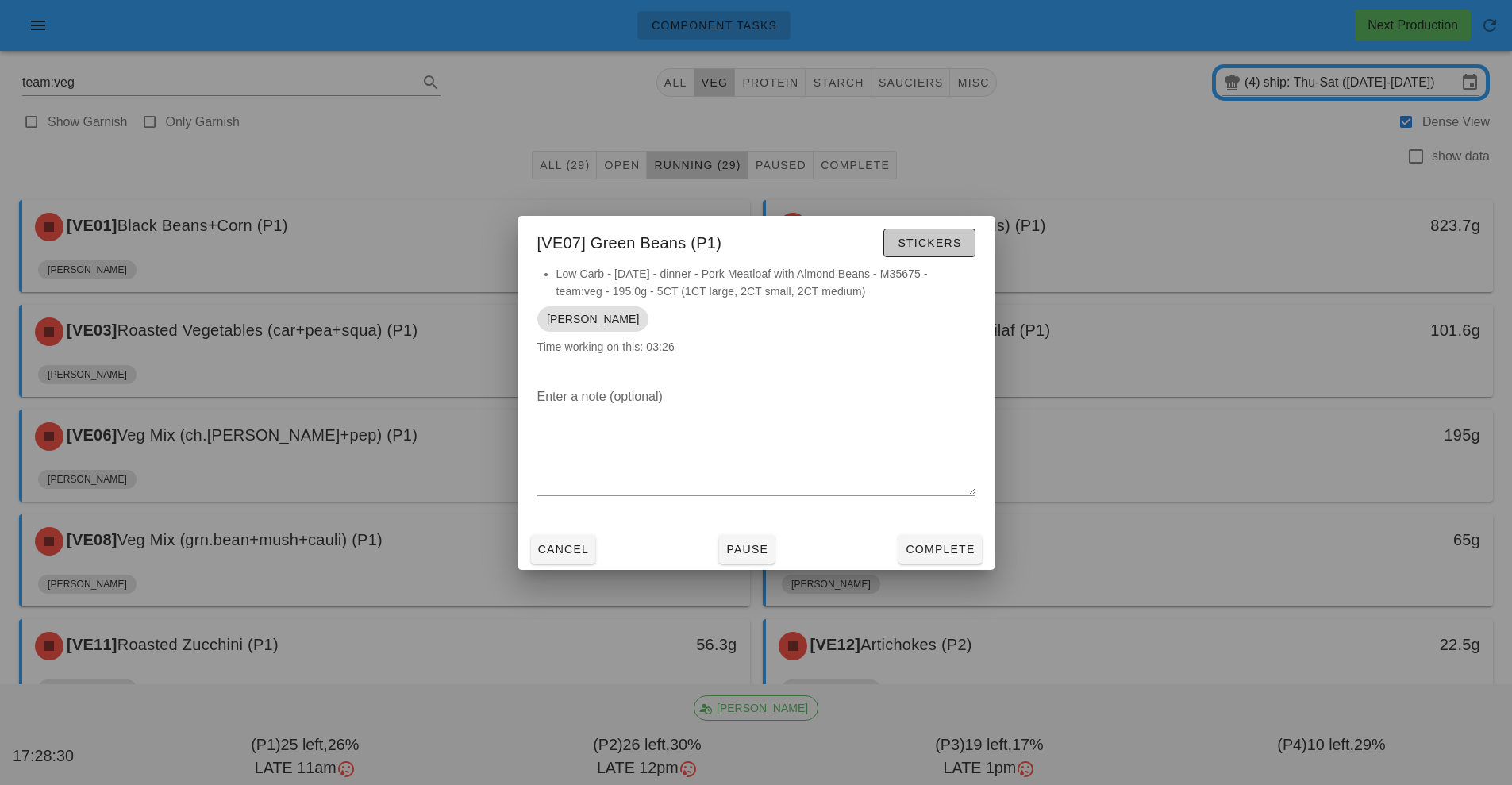
click at [938, 240] on span "Stickers" at bounding box center [929, 243] width 64 height 13
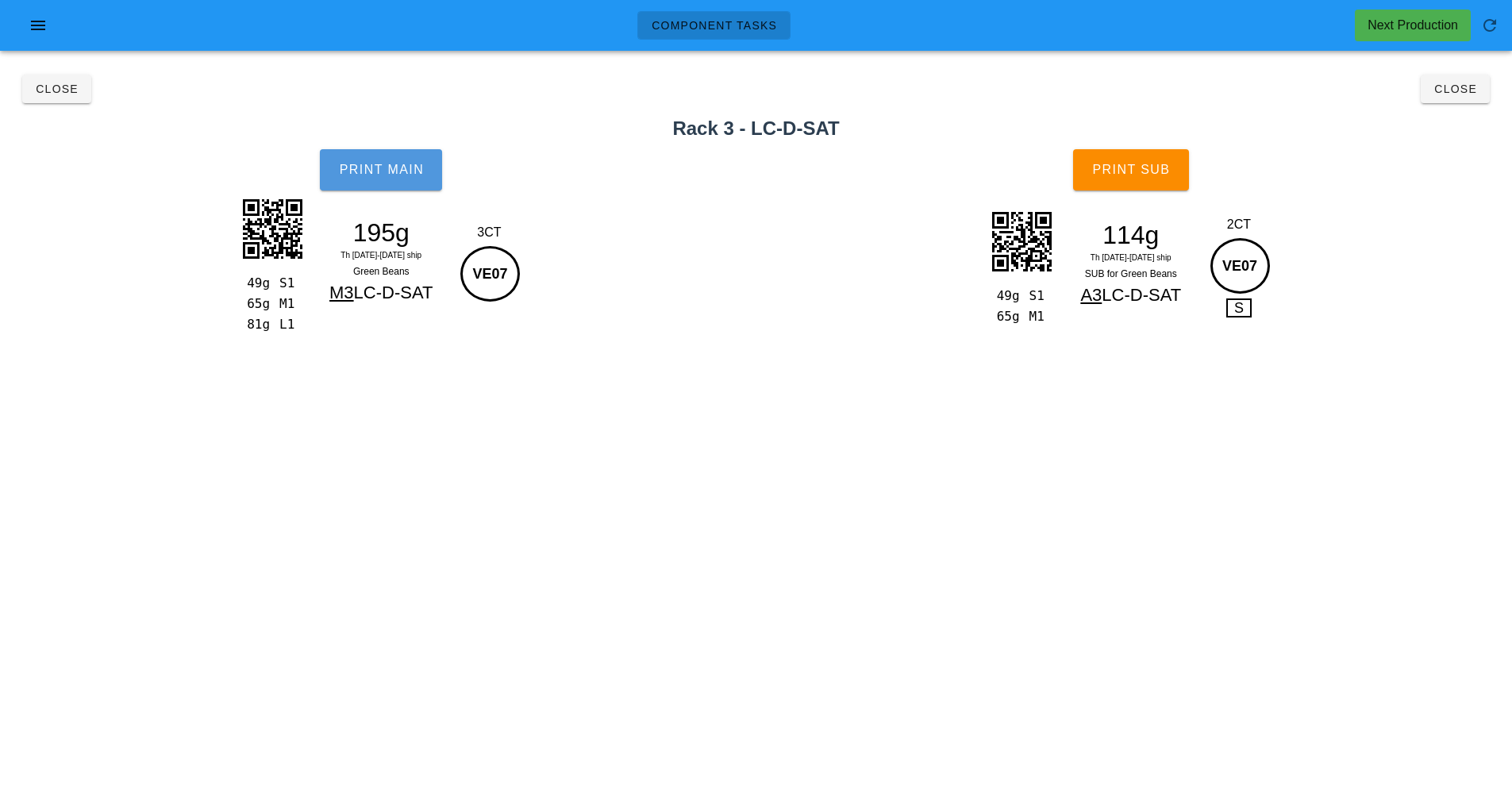
click at [384, 158] on button "Print Main" at bounding box center [380, 170] width 123 height 41
click at [1140, 172] on span "Print Sub" at bounding box center [1131, 170] width 79 height 14
click at [1473, 80] on button "Close" at bounding box center [1455, 89] width 69 height 29
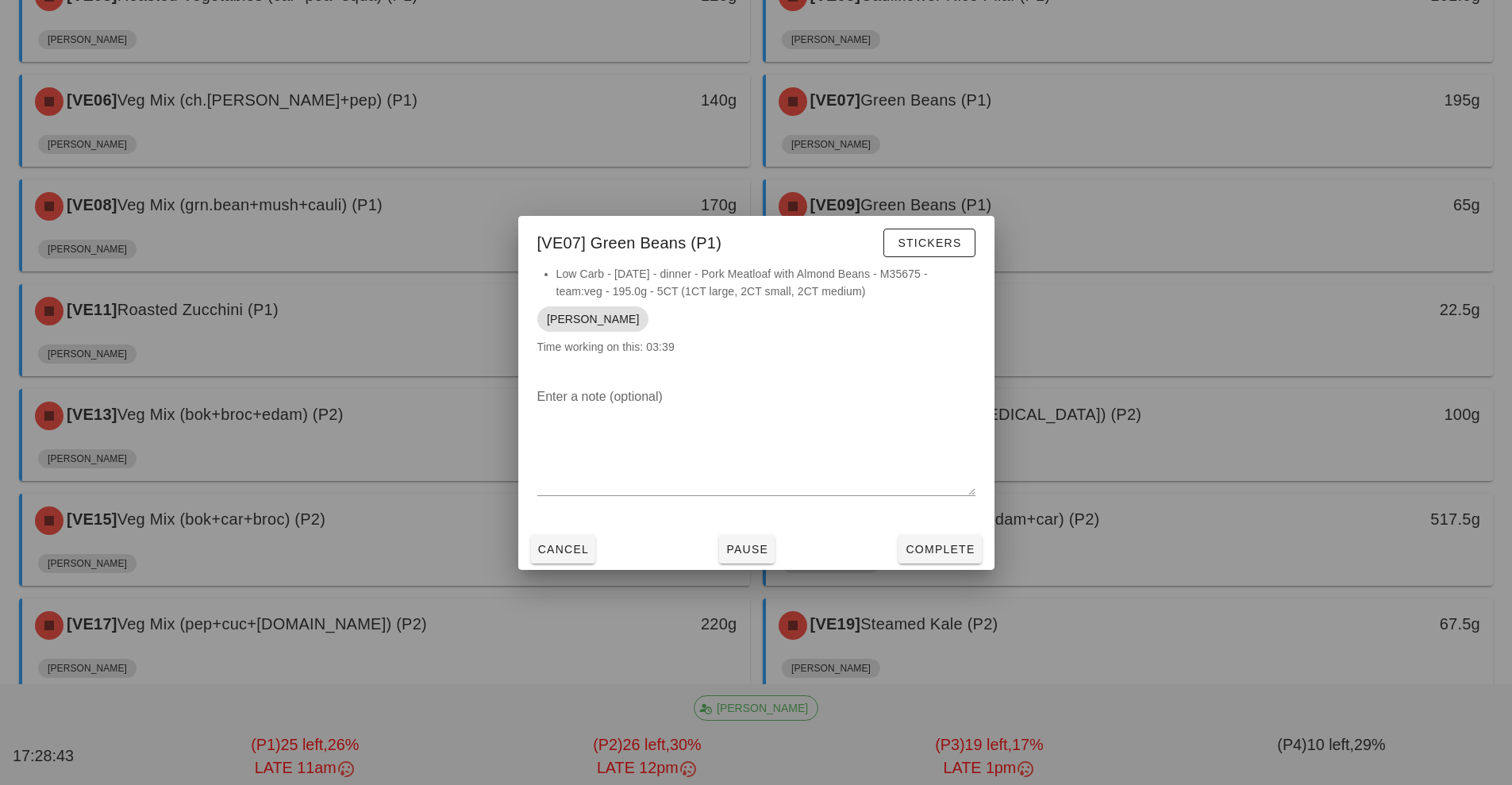
scroll to position [339, 0]
click at [380, 200] on div at bounding box center [756, 392] width 1512 height 785
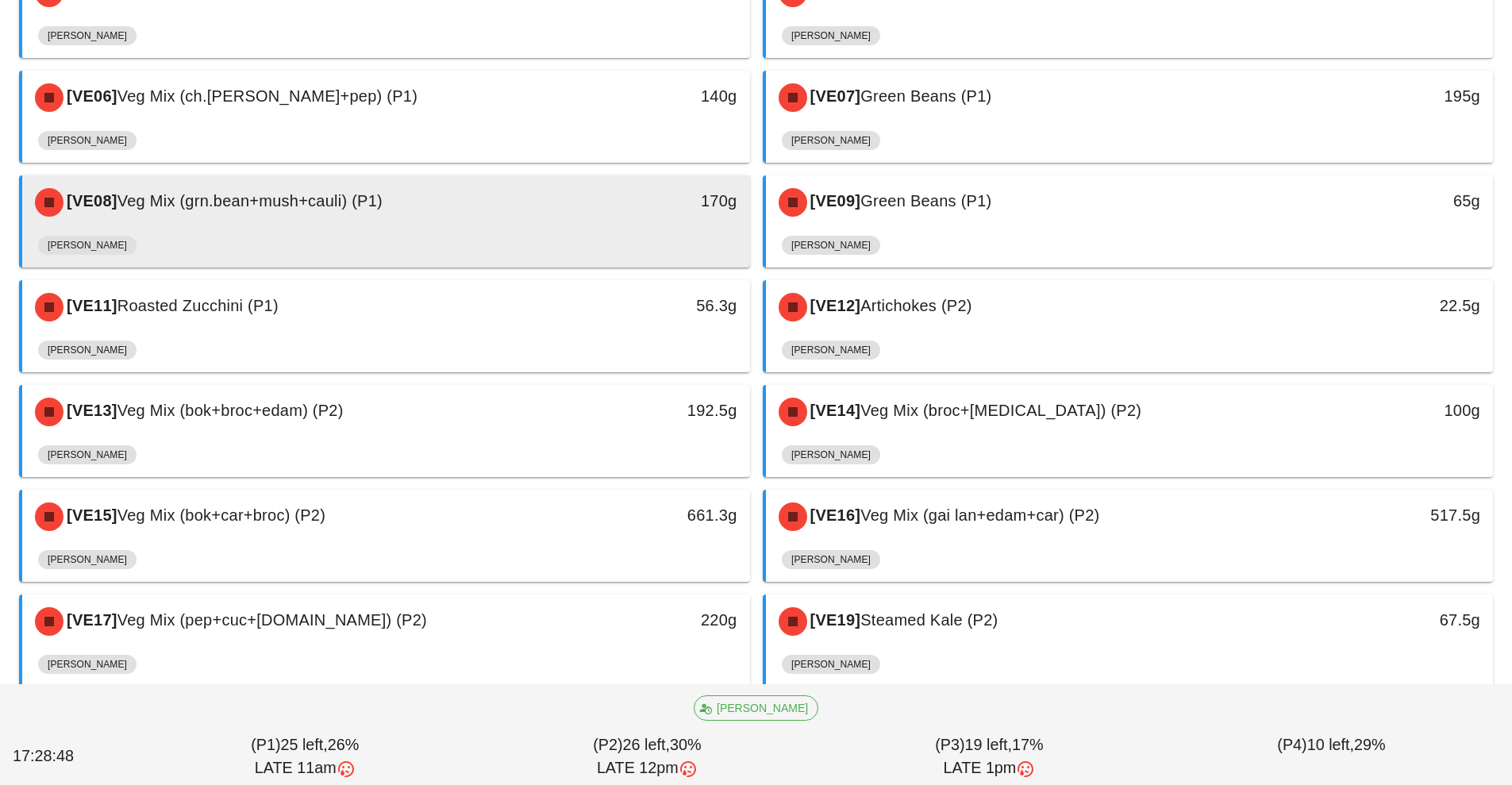
click at [474, 220] on div "[VE08] Veg Mix (grn.bean+mush+cauli) (P1)" at bounding box center [295, 202] width 541 height 47
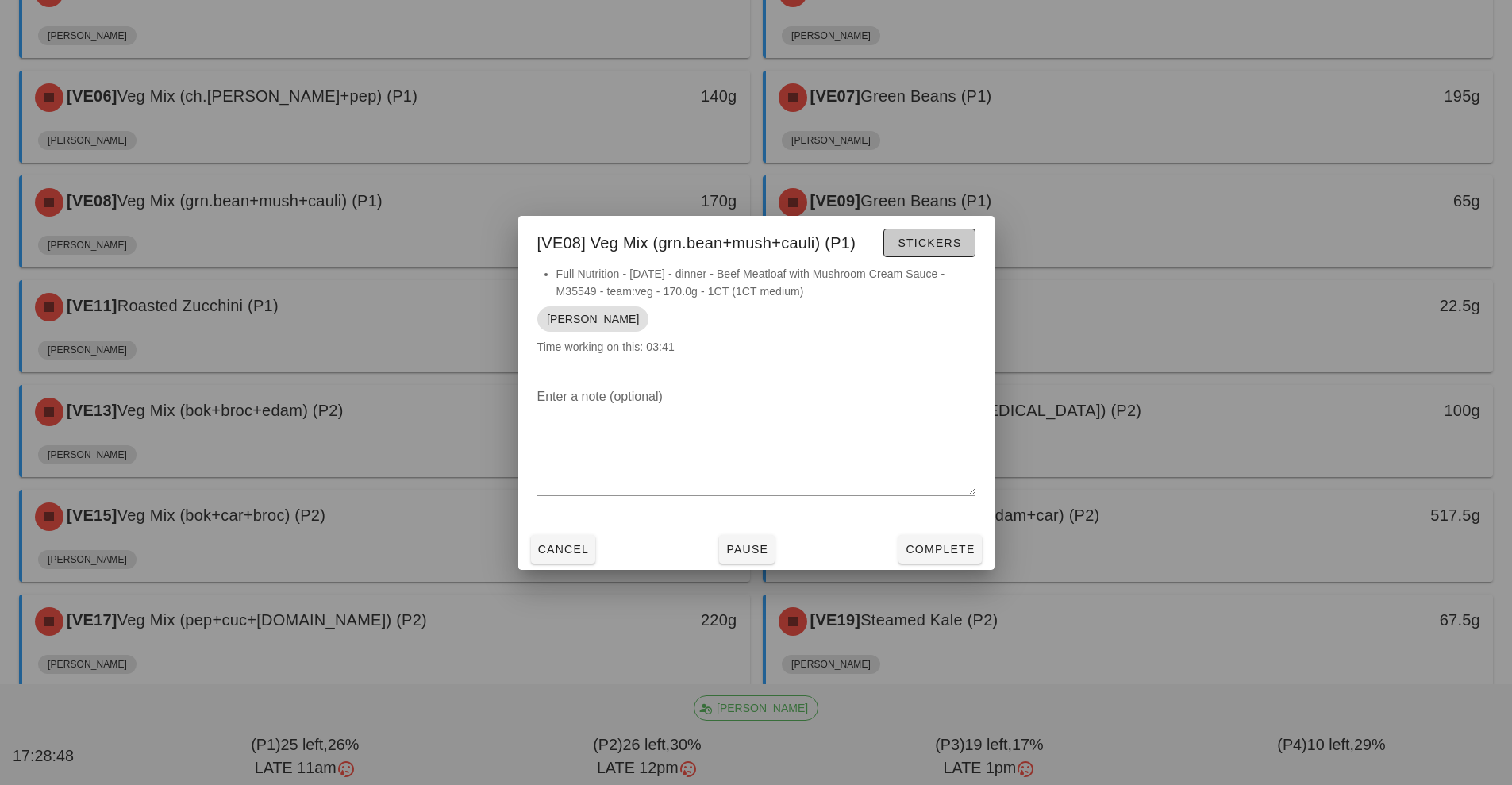
click at [928, 242] on span "Stickers" at bounding box center [929, 243] width 64 height 13
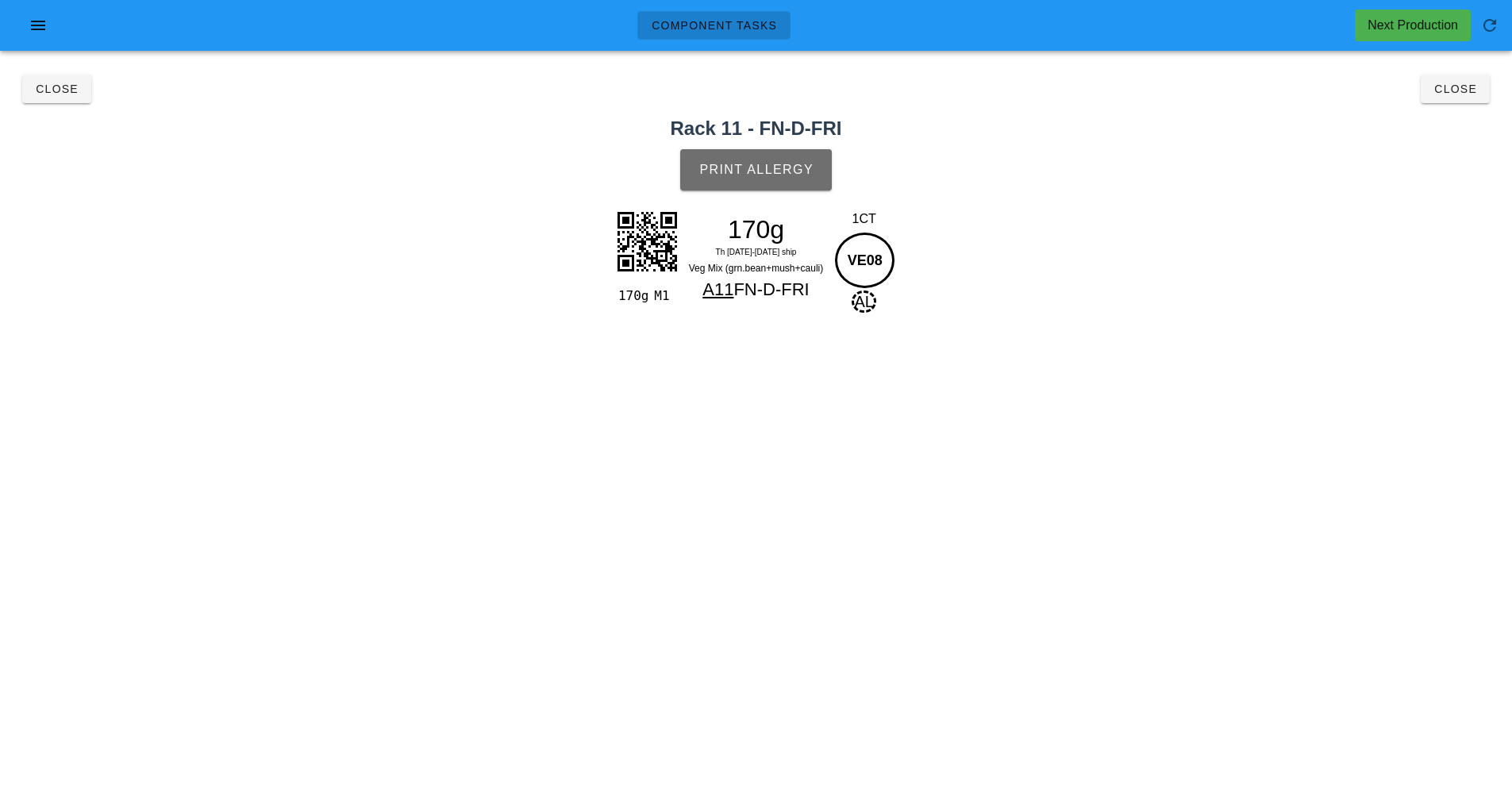
click at [803, 153] on button "Print Allergy" at bounding box center [756, 170] width 151 height 41
click at [1466, 100] on button "Close" at bounding box center [1455, 89] width 69 height 29
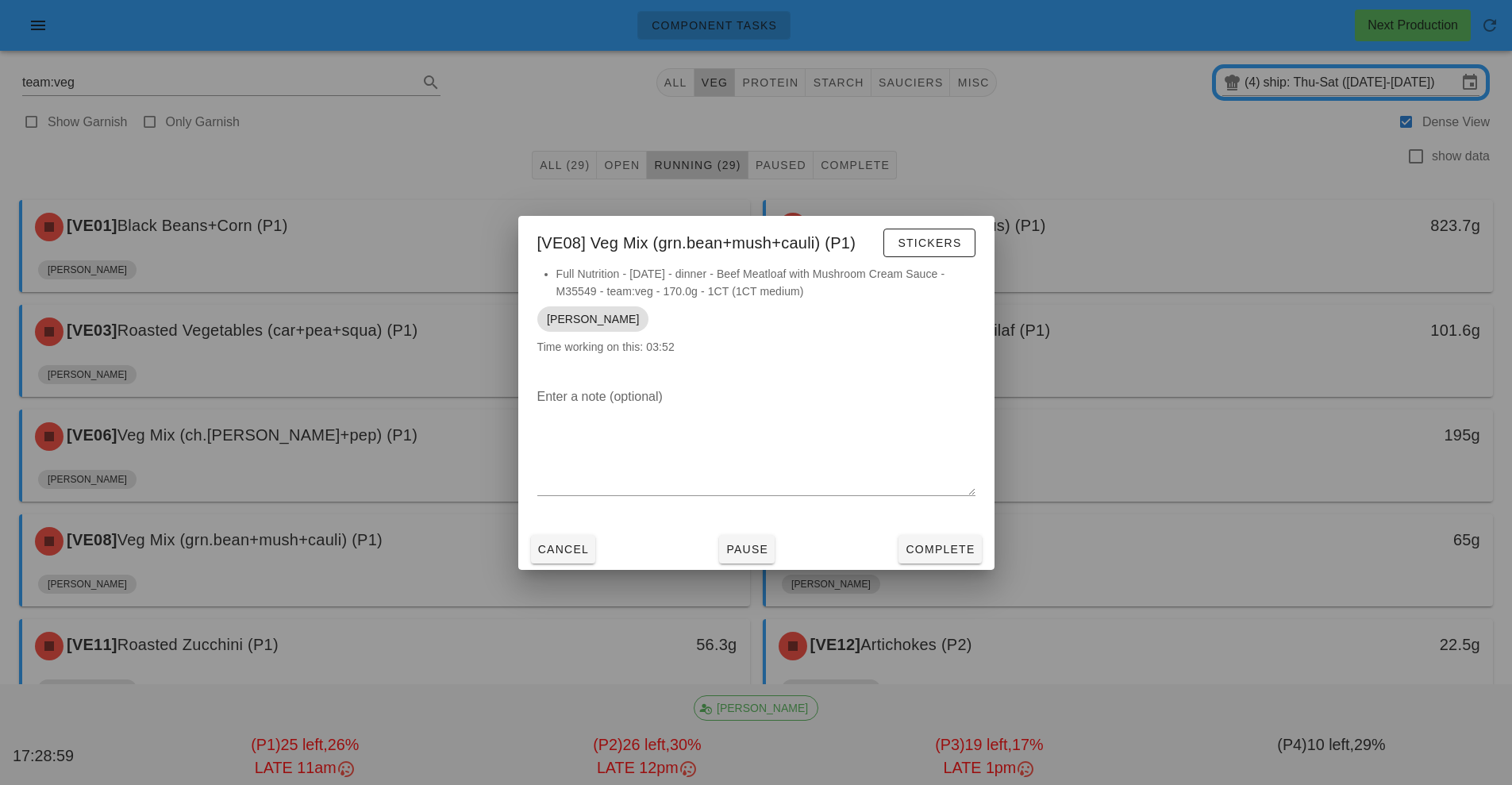
click at [1192, 549] on div at bounding box center [756, 392] width 1512 height 785
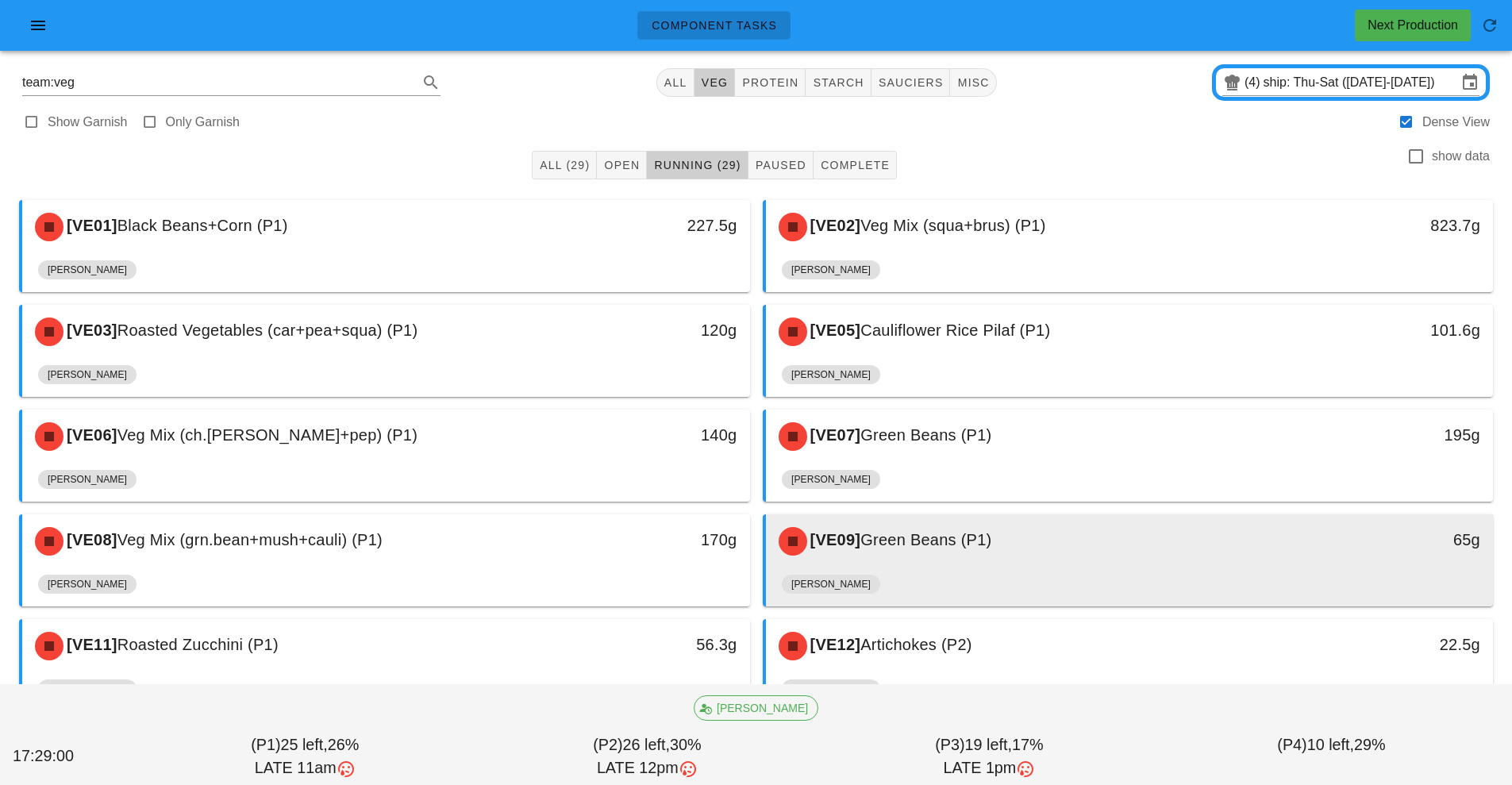
click at [1200, 564] on div "[VE09] Green Beans (P1)" at bounding box center [1039, 541] width 541 height 47
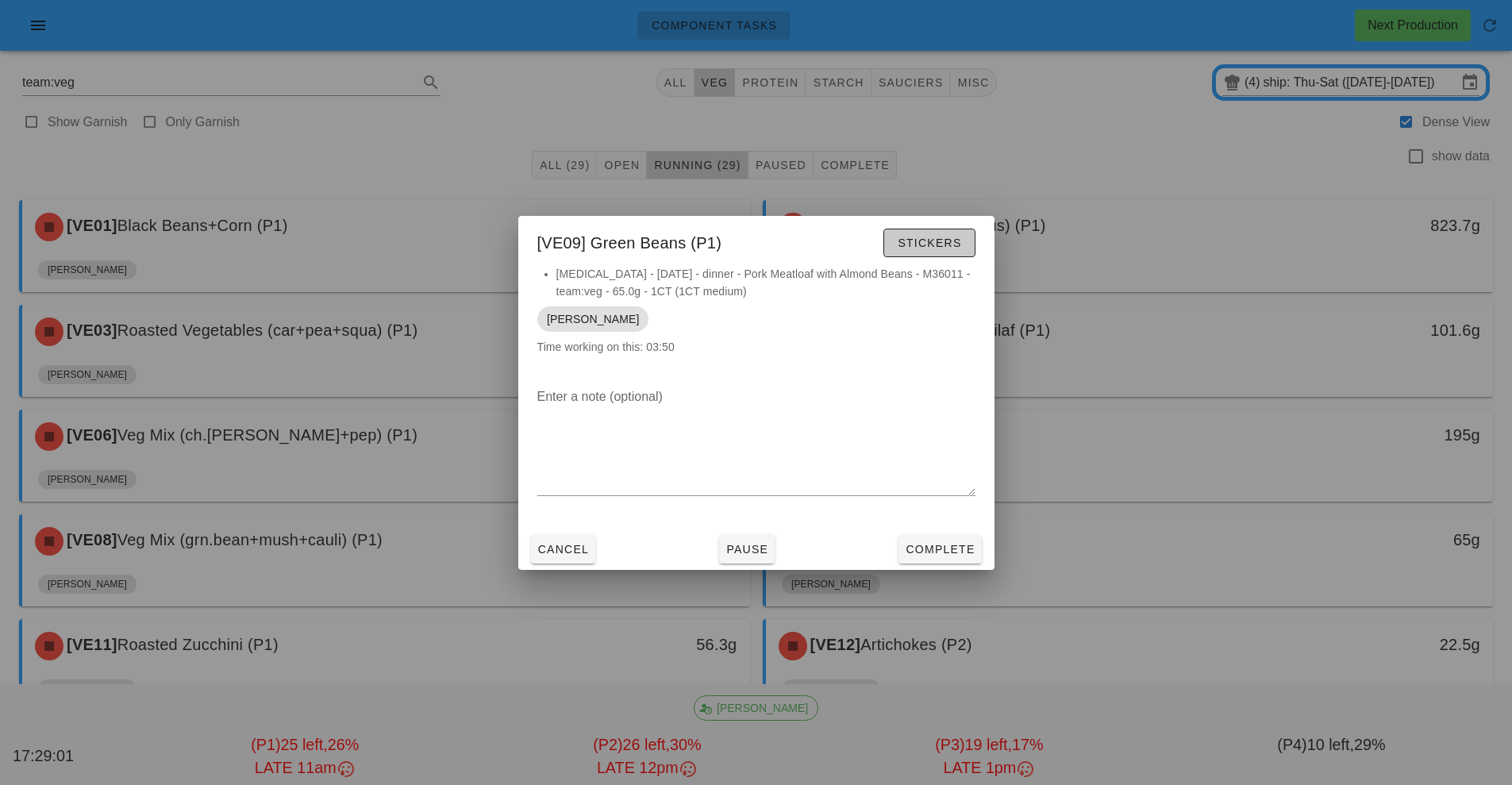
click at [943, 246] on span "Stickers" at bounding box center [929, 243] width 64 height 13
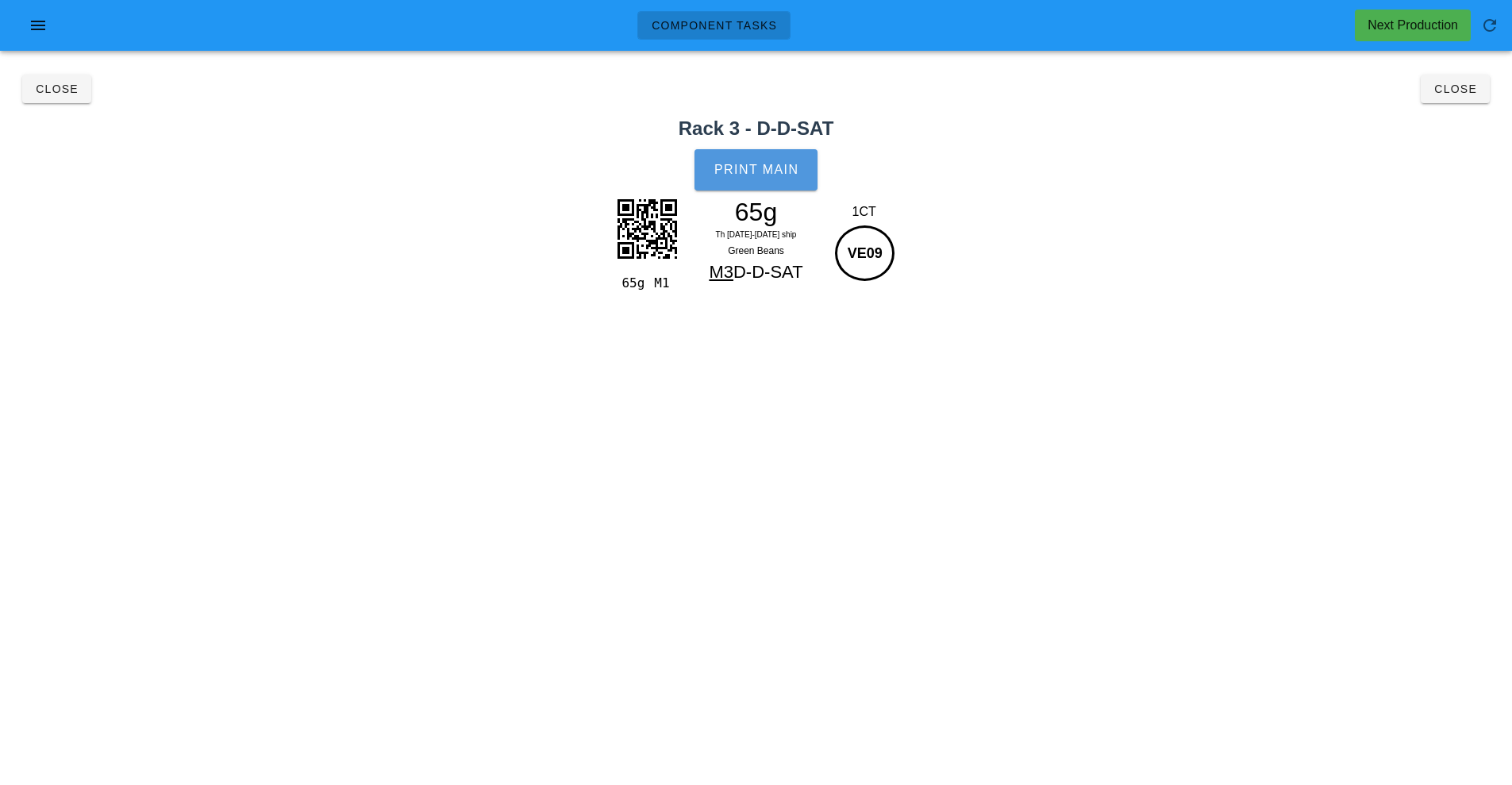
click at [790, 172] on span "Print Main" at bounding box center [756, 170] width 86 height 14
click at [1507, 93] on div "team:veg All veg protein starch sauciers misc (4) ship: Thu-Sat (Sep 25-Sep 27)…" at bounding box center [756, 199] width 1512 height 271
click at [1459, 90] on span "Close" at bounding box center [1455, 89] width 44 height 13
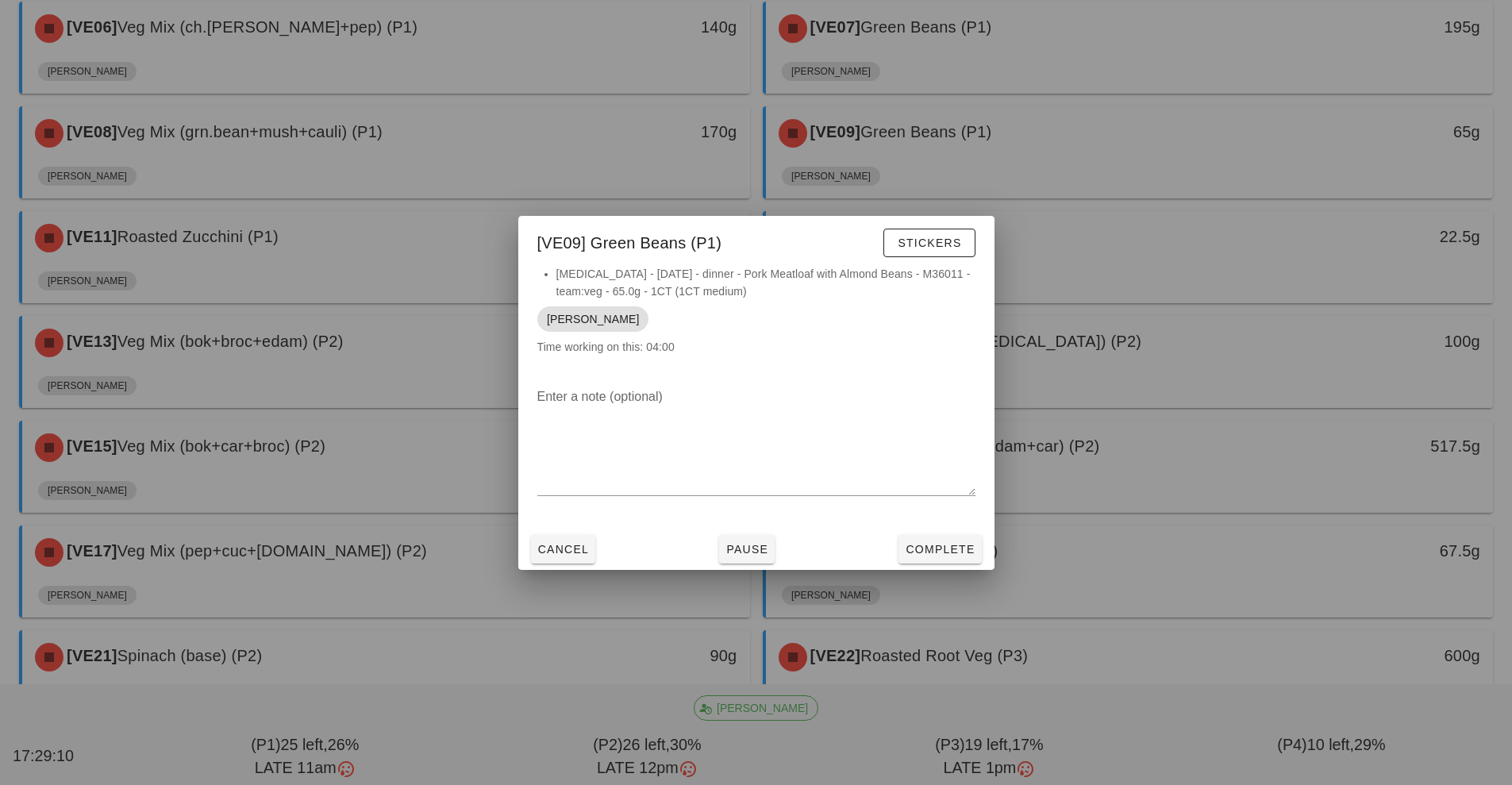
scroll to position [410, 0]
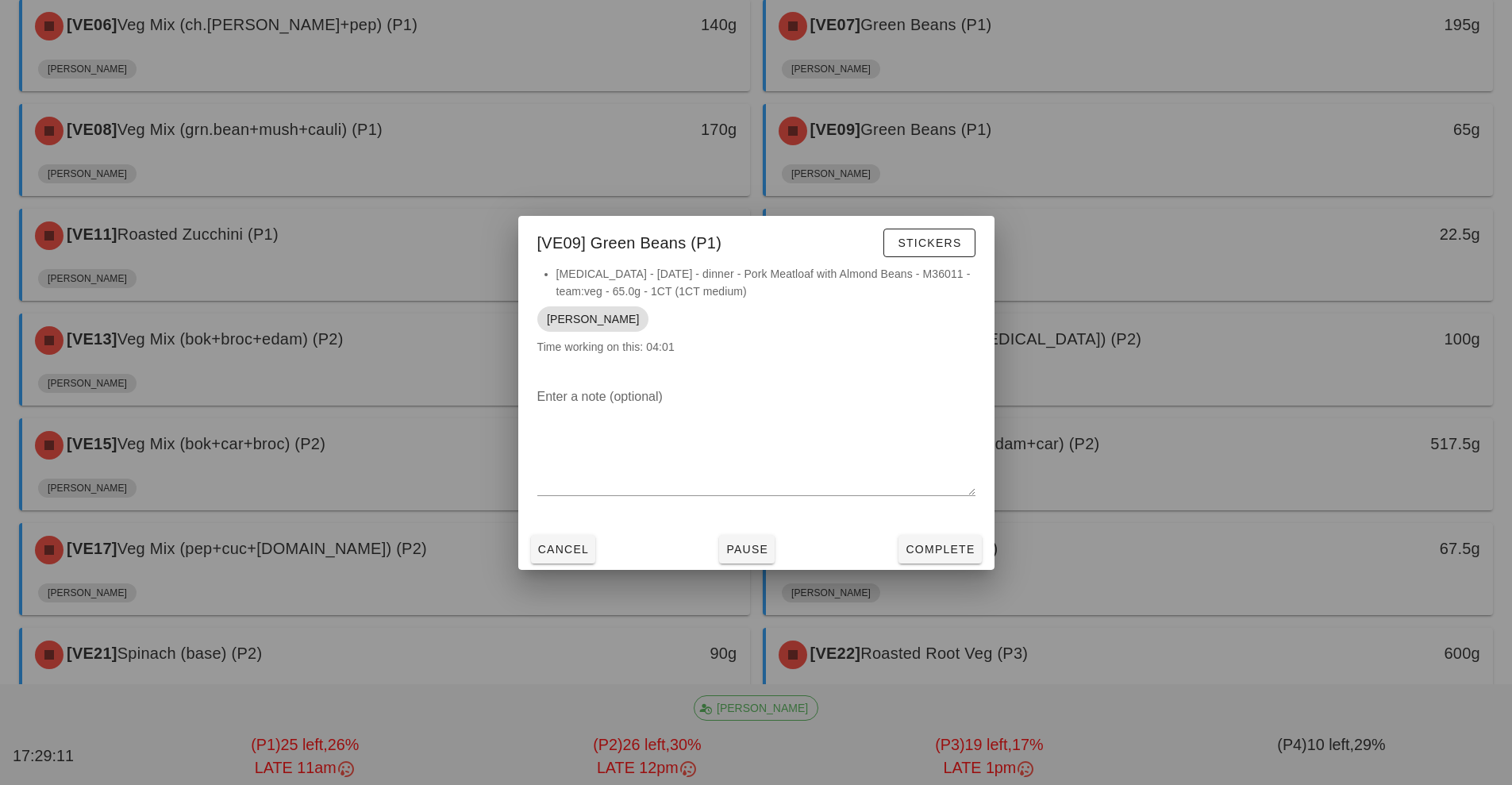
click at [397, 249] on div at bounding box center [756, 392] width 1512 height 785
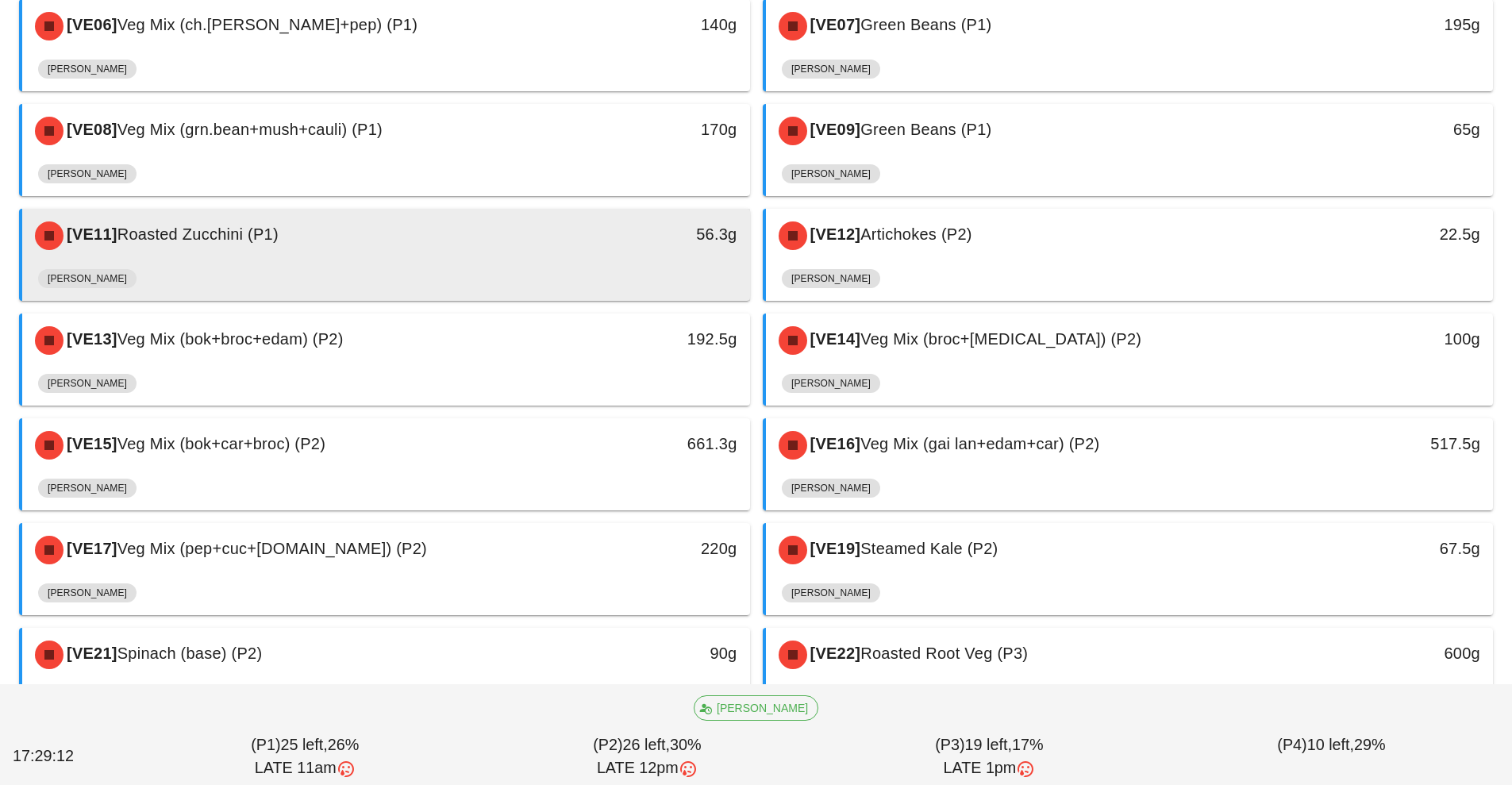
click at [505, 253] on div "[VE11] Roasted Zucchini (P1)" at bounding box center [295, 235] width 541 height 47
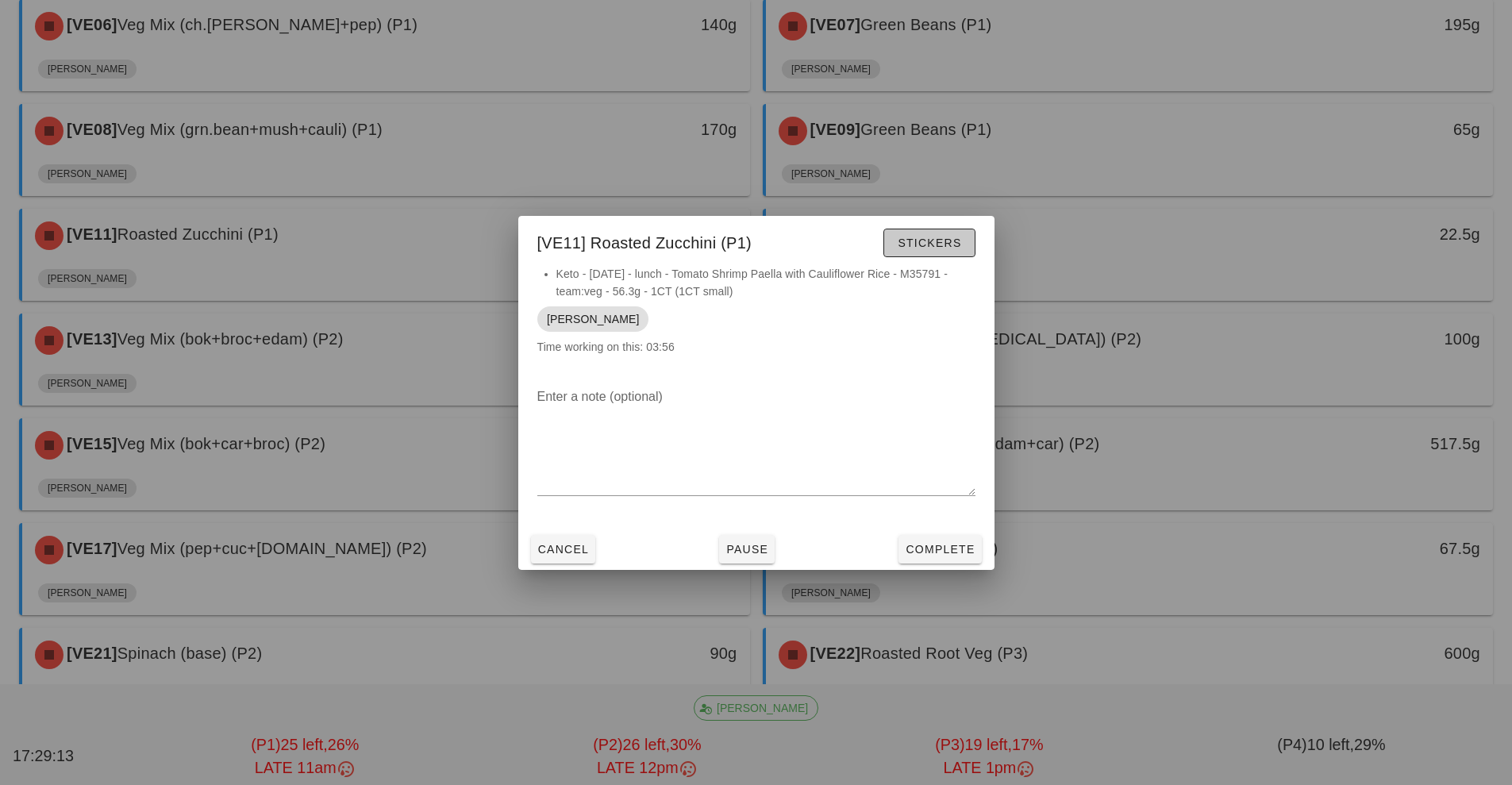
click at [918, 243] on span "Stickers" at bounding box center [929, 243] width 64 height 13
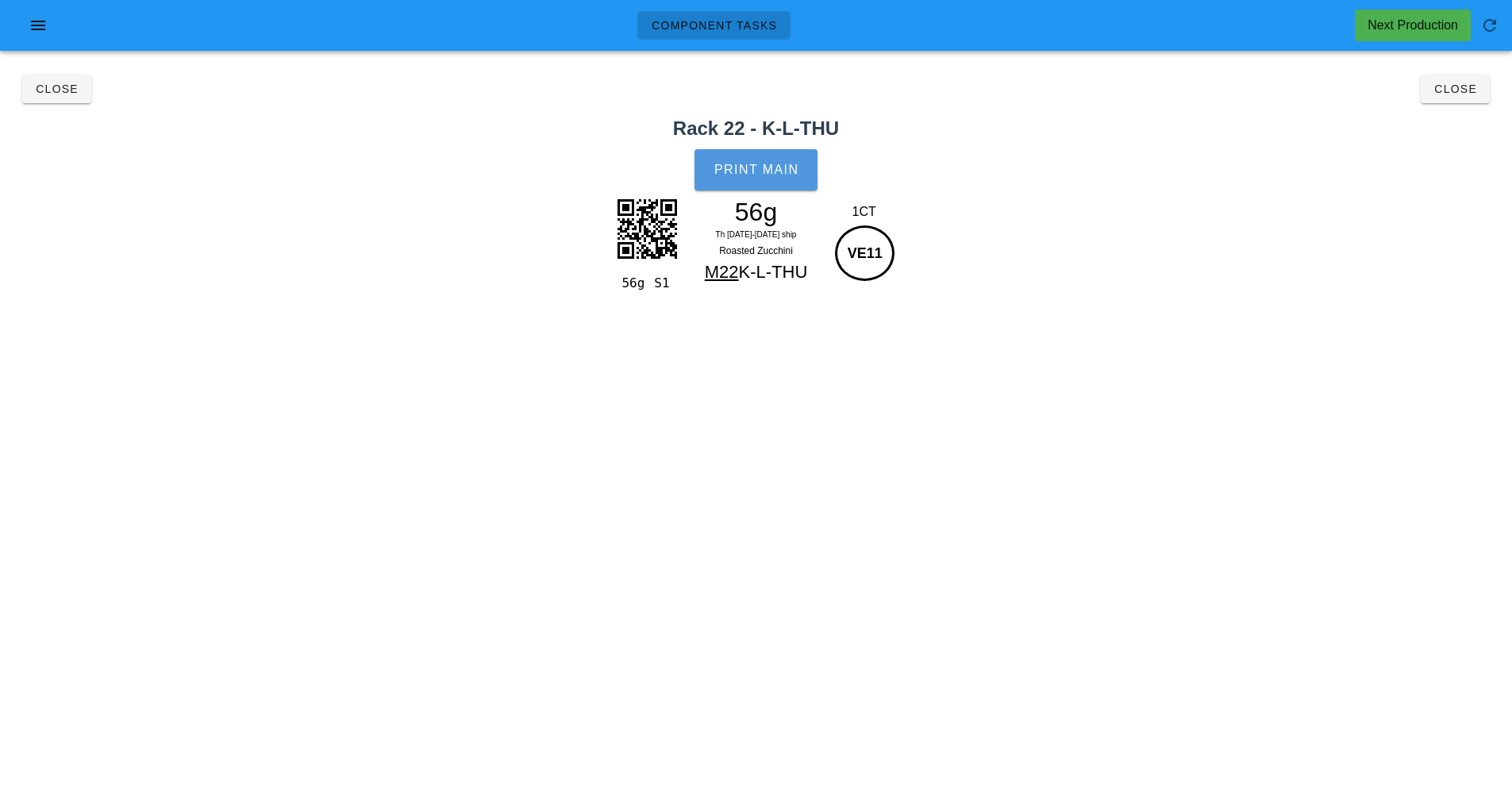
click at [749, 166] on span "Print Main" at bounding box center [756, 170] width 86 height 14
click at [1456, 90] on span "Close" at bounding box center [1455, 89] width 44 height 13
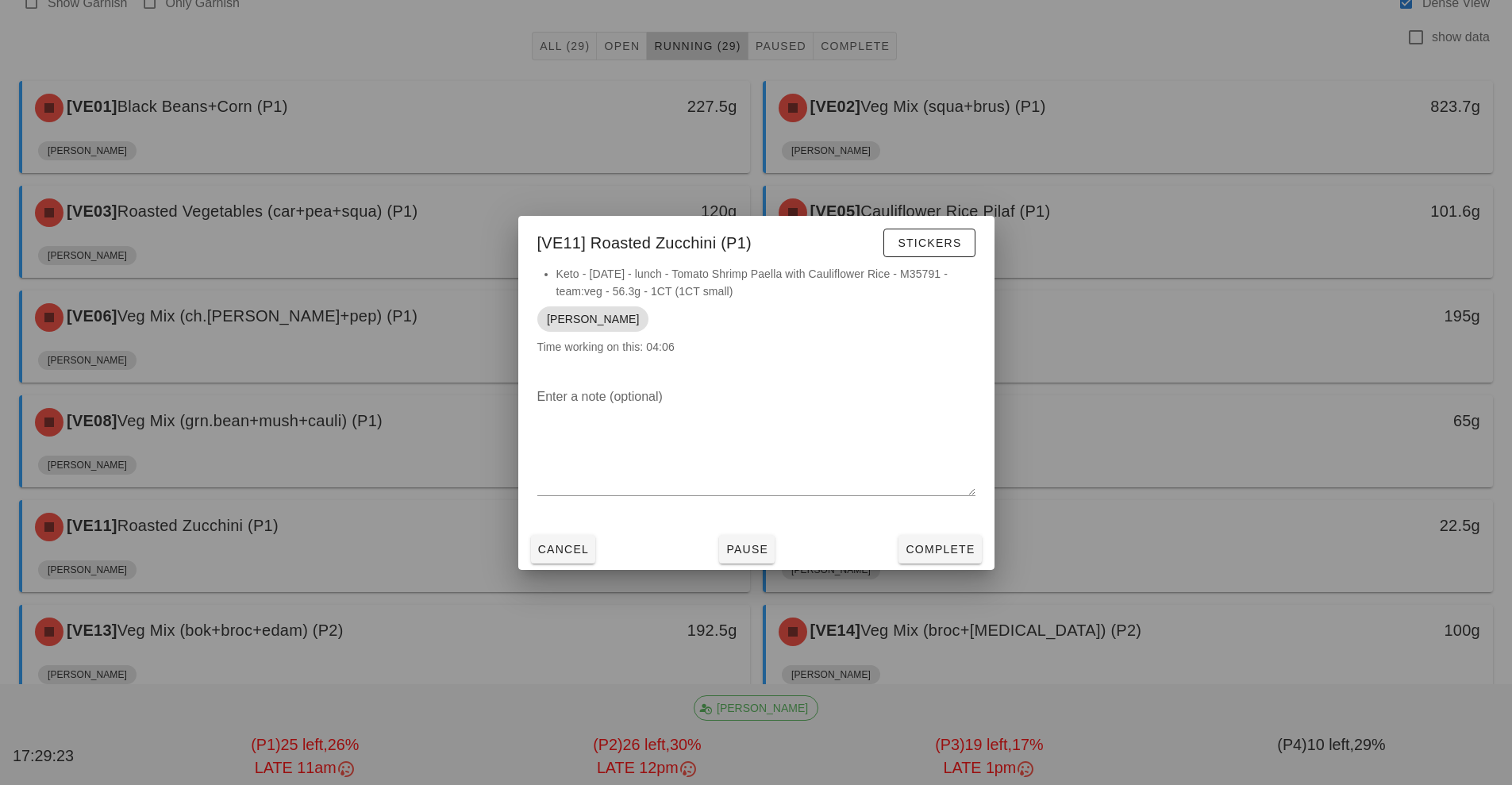
scroll to position [122, 0]
click at [1166, 525] on div at bounding box center [756, 392] width 1512 height 785
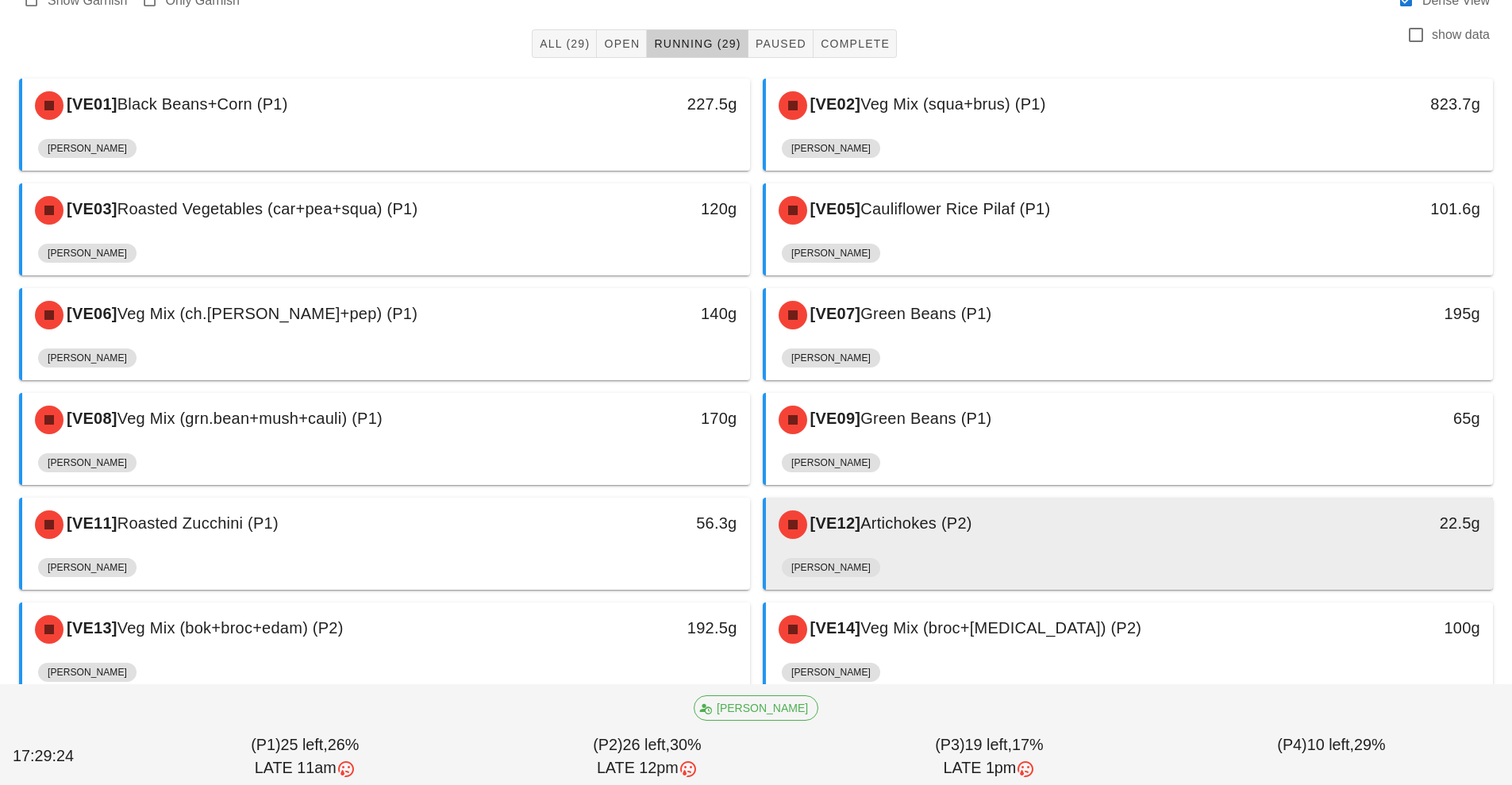
click at [1218, 546] on div "[VE12] Artichokes (P2)" at bounding box center [1039, 525] width 541 height 47
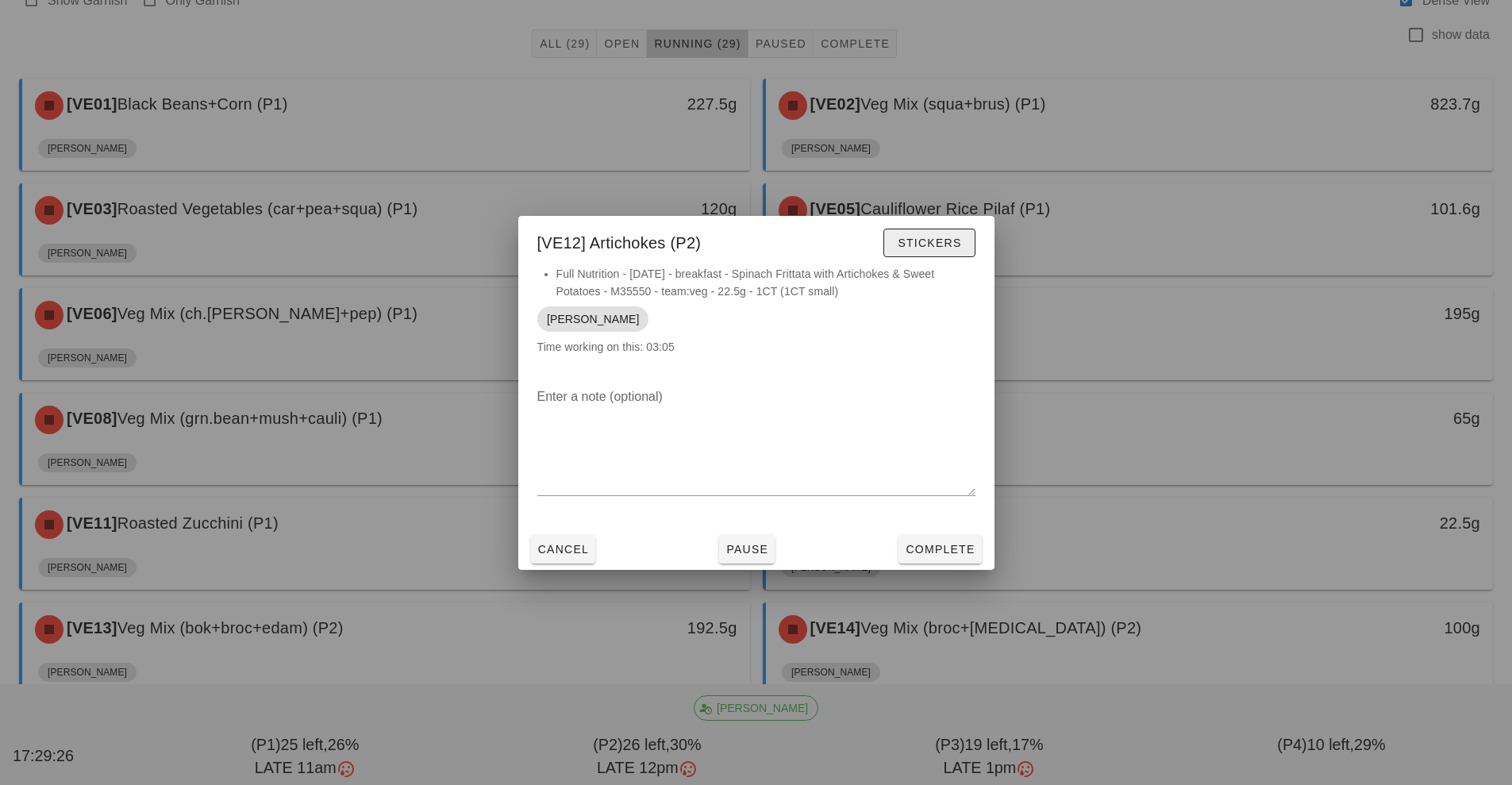
click at [928, 243] on span "Stickers" at bounding box center [929, 243] width 64 height 13
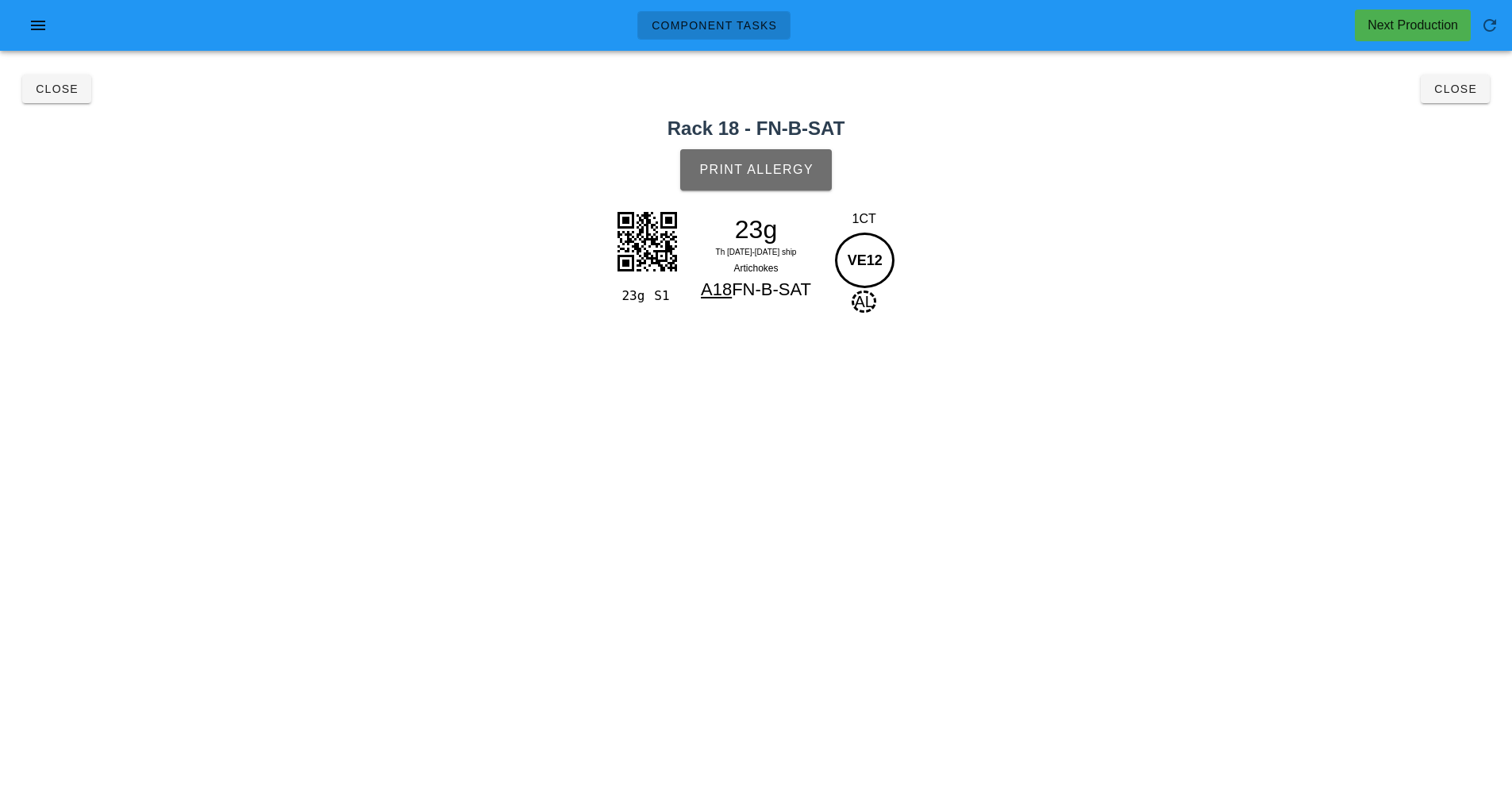
click at [761, 172] on span "Print Allergy" at bounding box center [756, 170] width 115 height 14
click at [1469, 98] on button "Close" at bounding box center [1455, 89] width 69 height 29
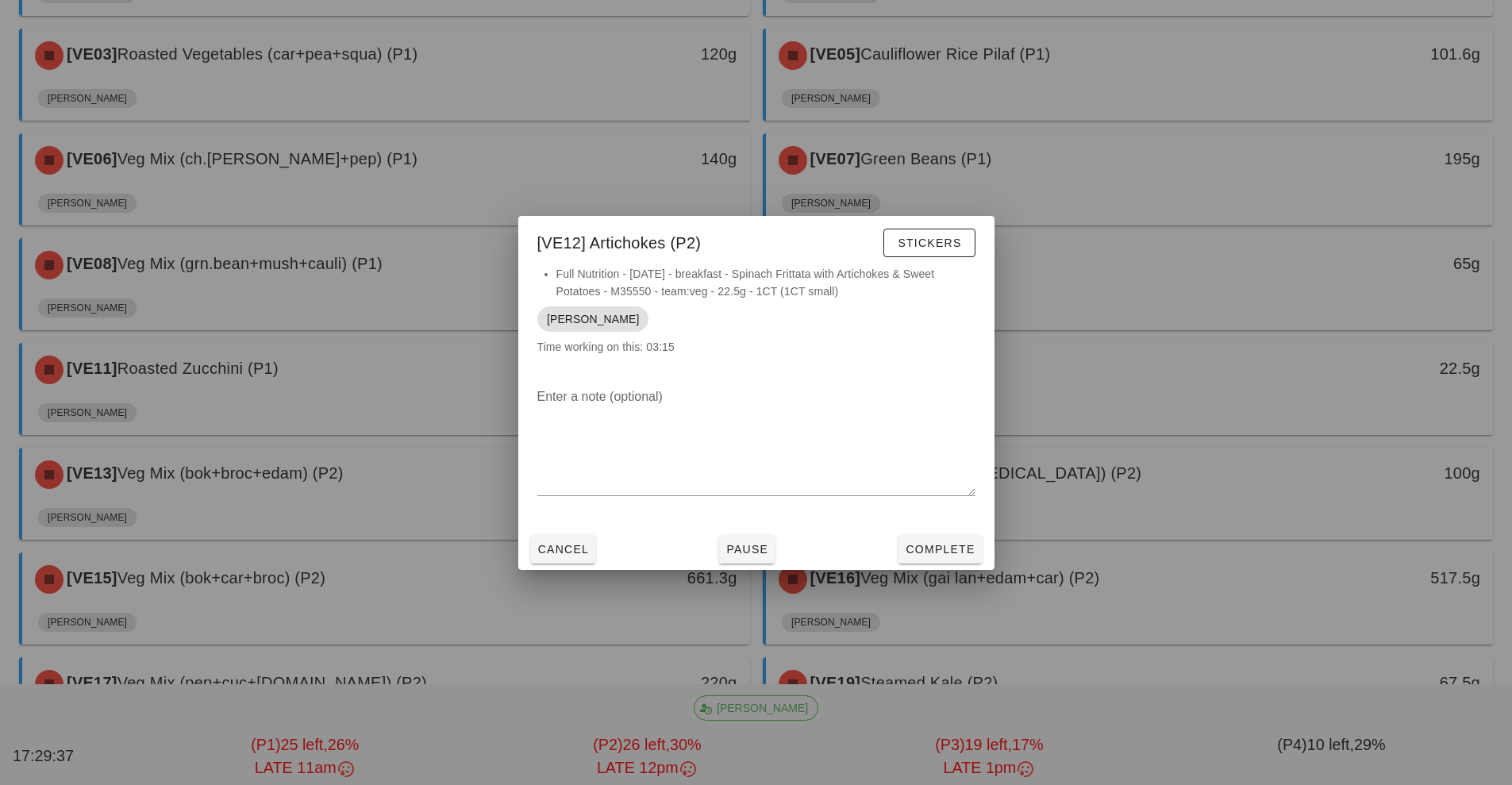
scroll to position [286, 0]
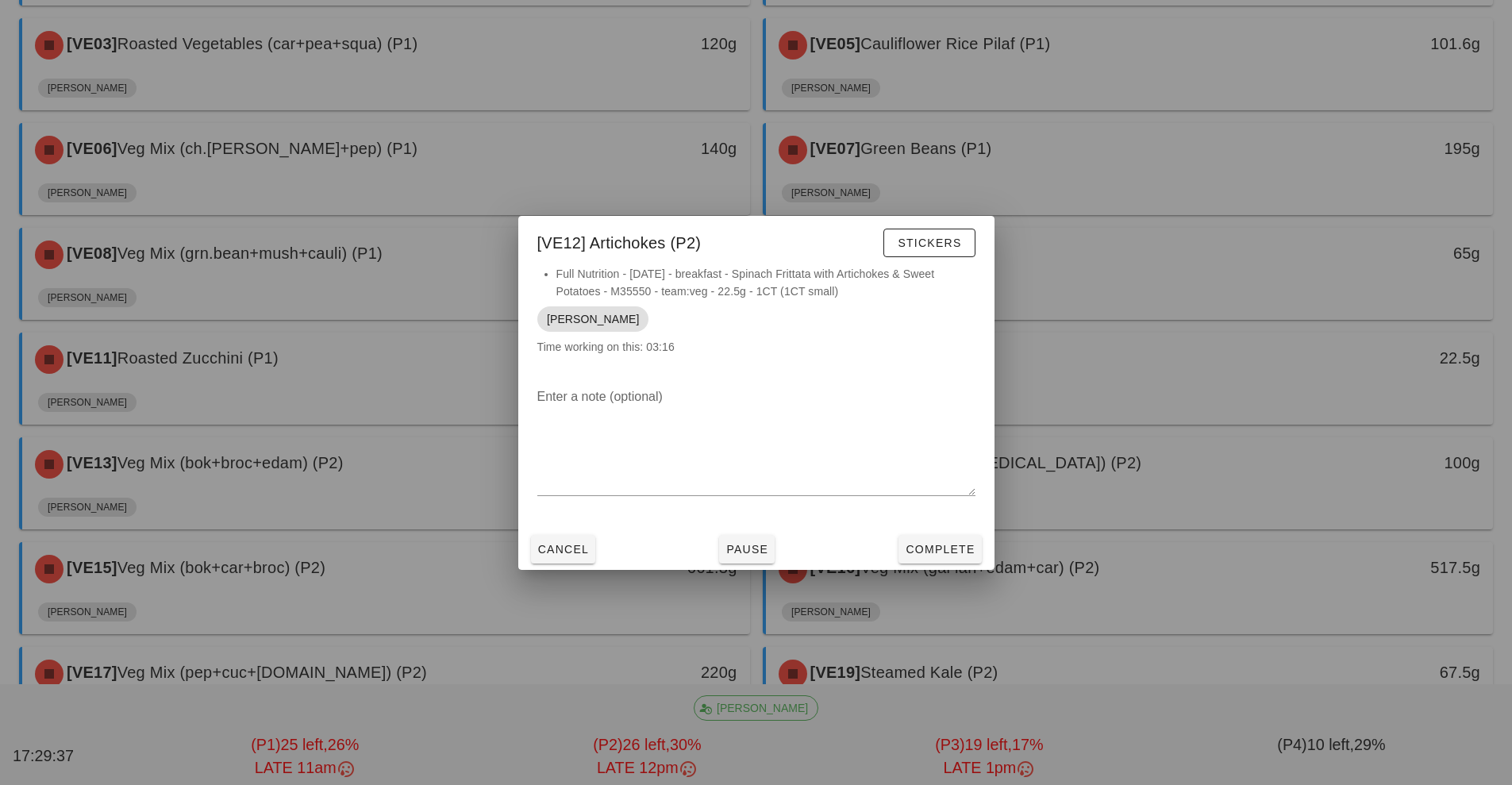
click at [371, 486] on div at bounding box center [756, 392] width 1512 height 785
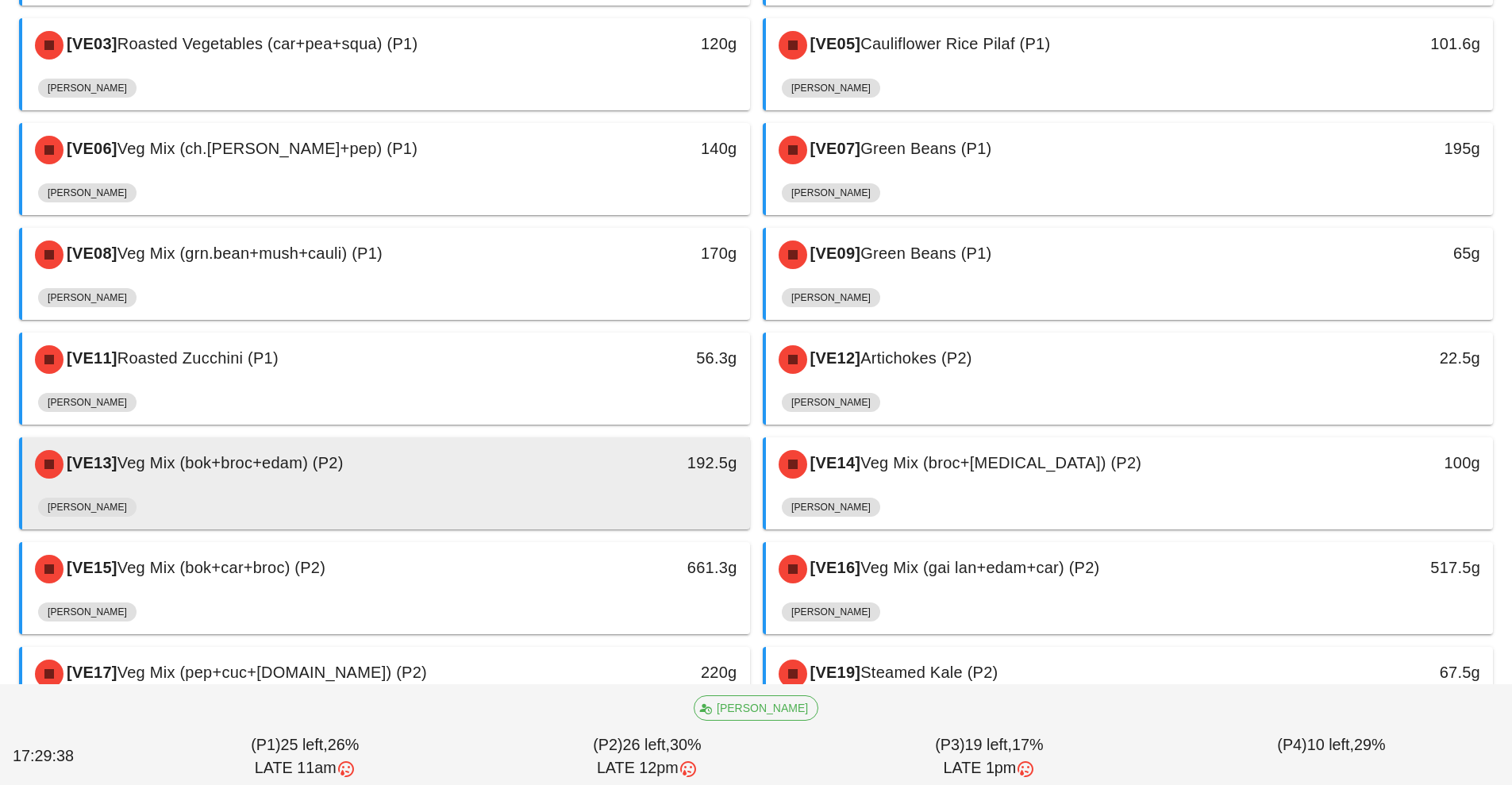
click at [442, 484] on div "[VE13] Veg Mix (bok+broc+edam) (P2)" at bounding box center [295, 464] width 541 height 47
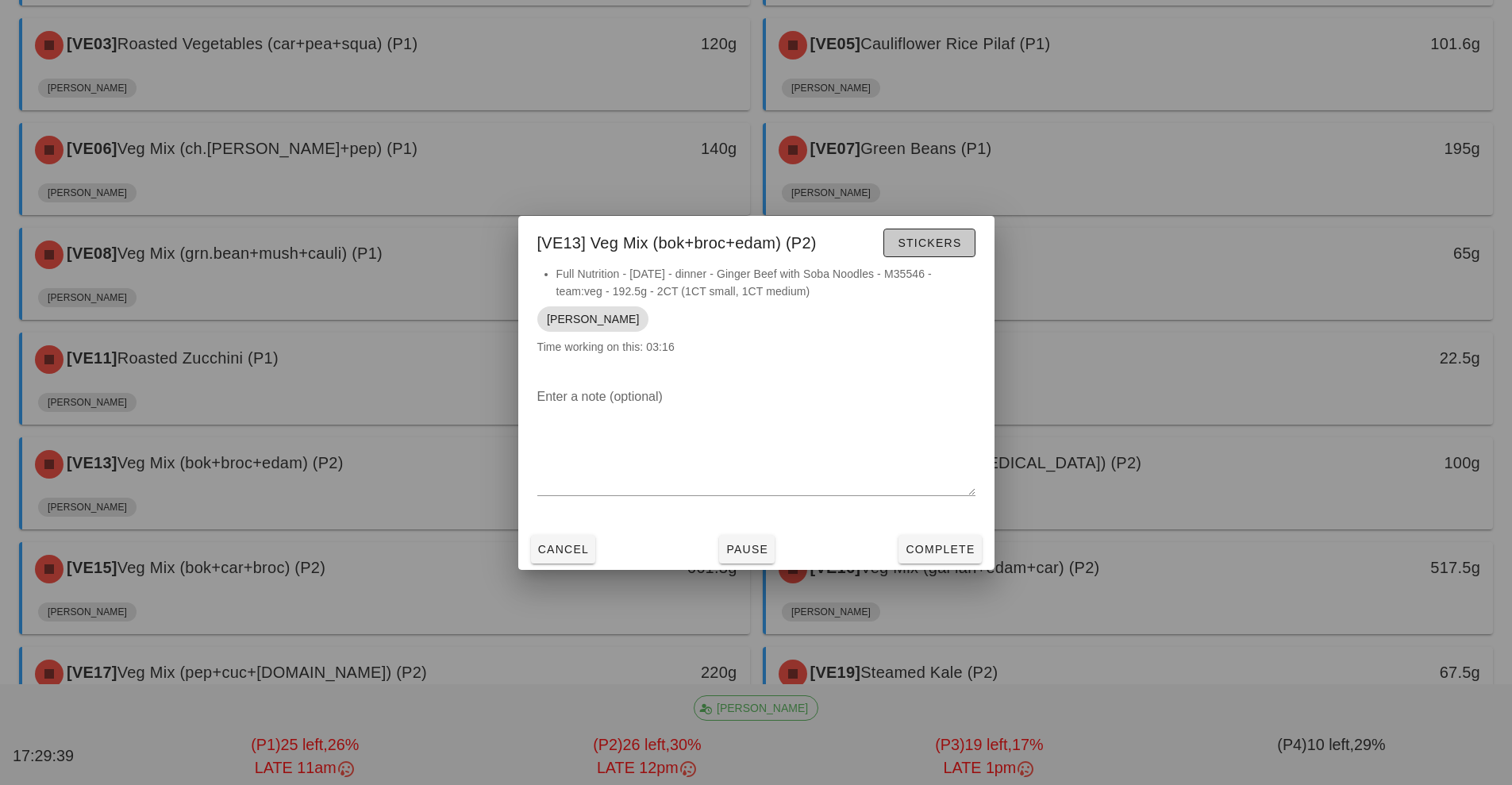
click at [934, 256] on button "Stickers" at bounding box center [929, 243] width 91 height 29
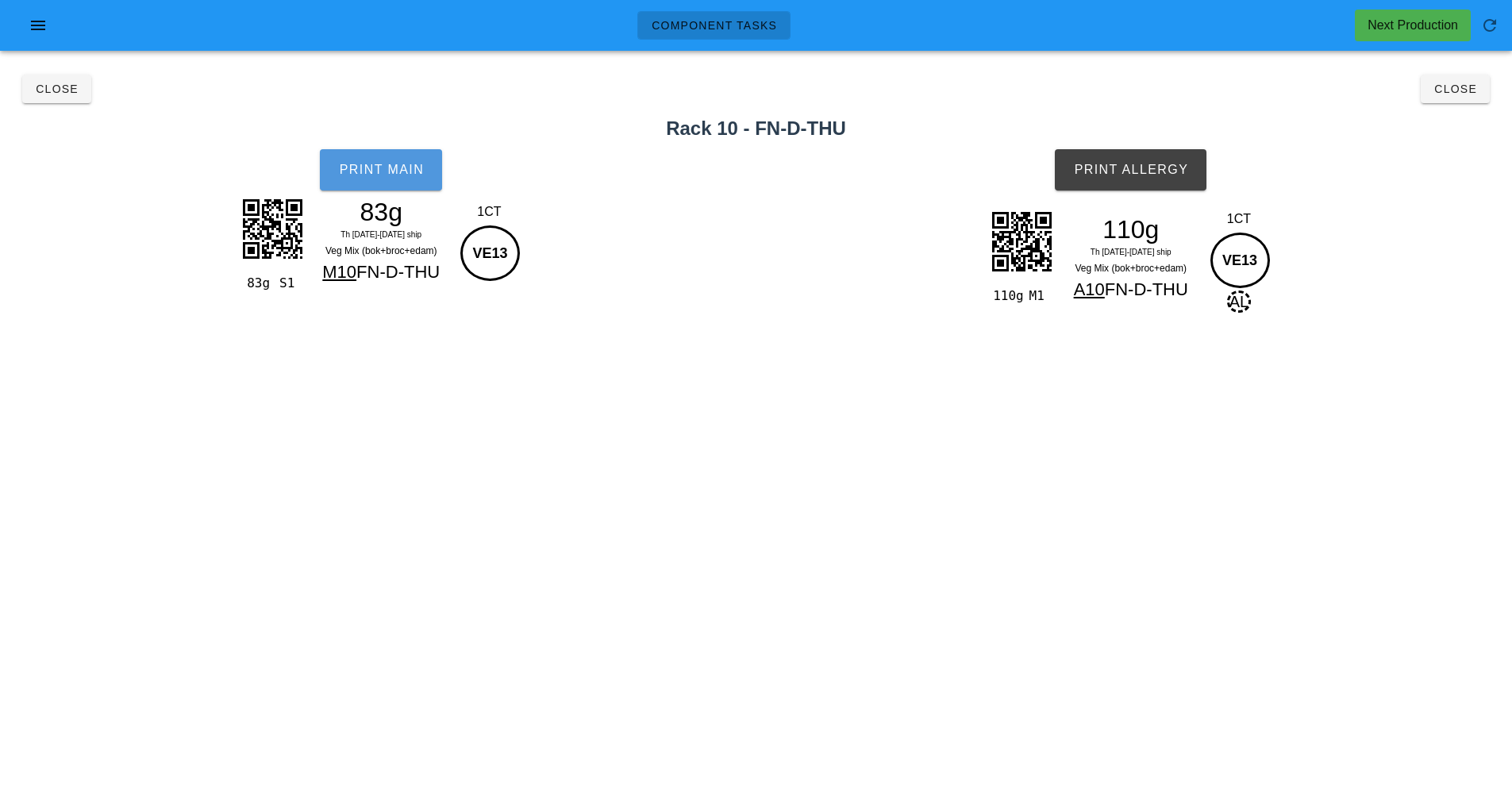
click at [359, 171] on span "Print Main" at bounding box center [381, 170] width 86 height 14
click at [1139, 171] on span "Print Allergy" at bounding box center [1131, 170] width 115 height 14
click at [1446, 88] on span "Close" at bounding box center [1455, 89] width 44 height 13
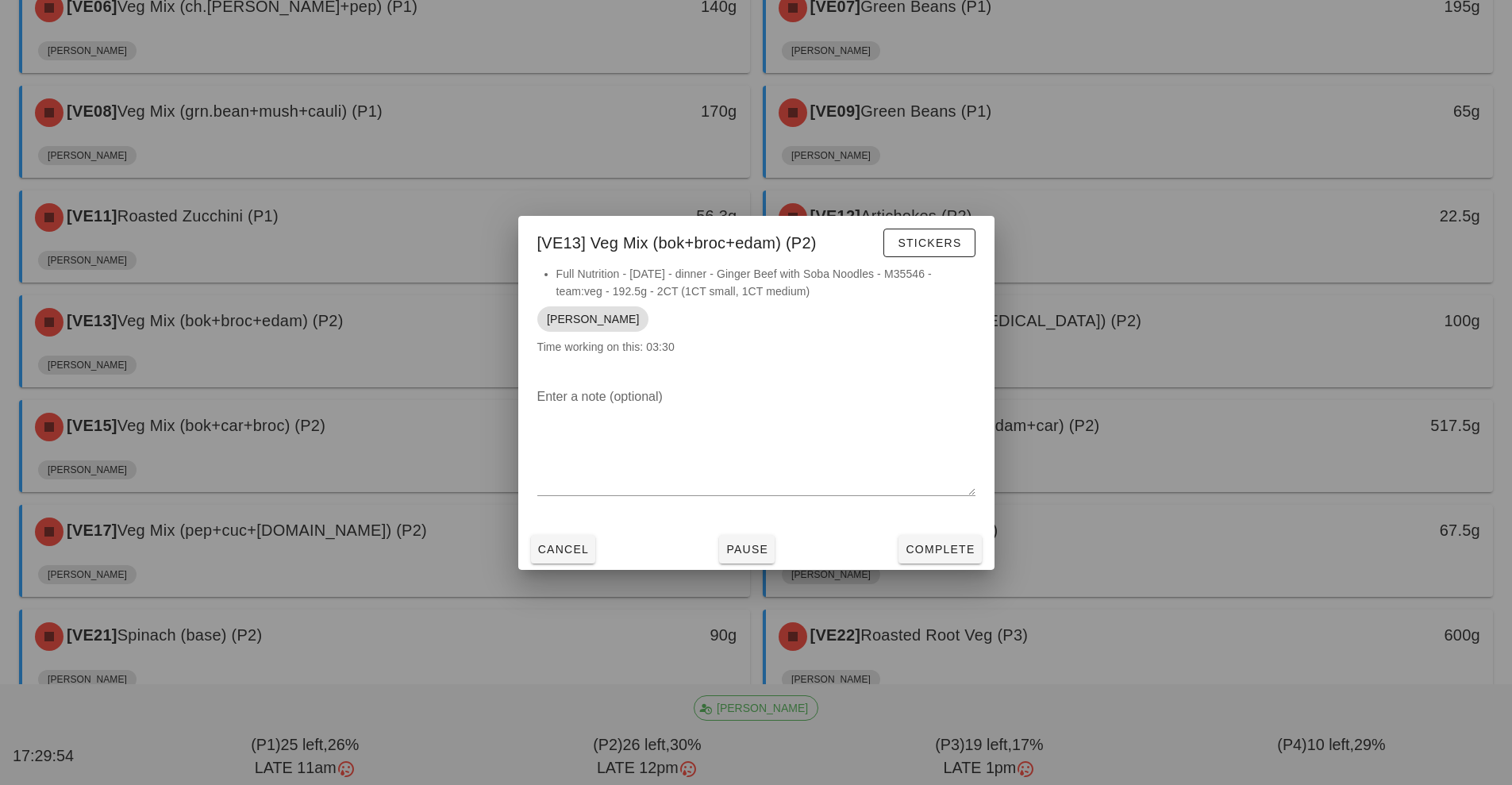
scroll to position [466, 0]
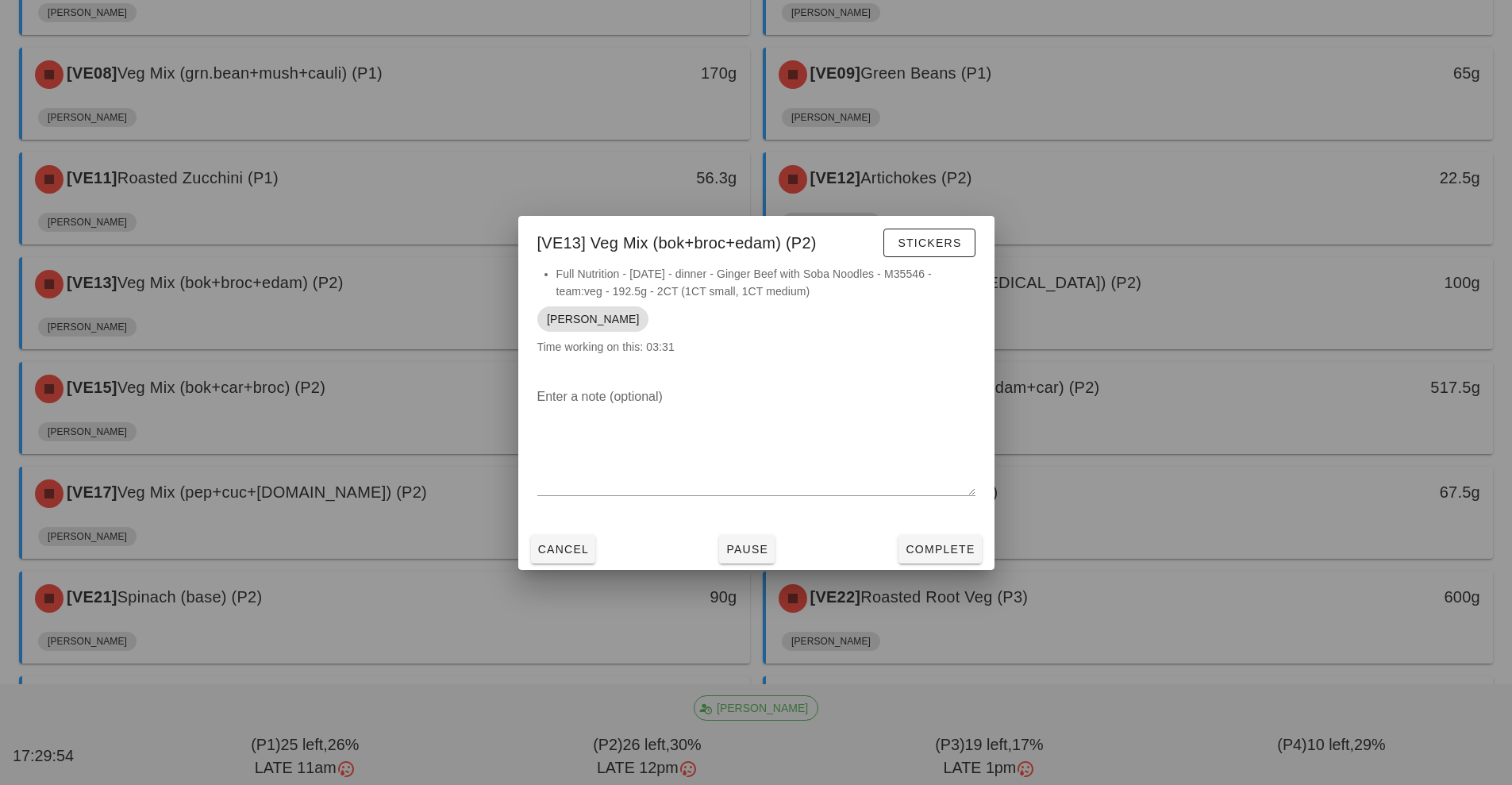
click at [1156, 291] on div at bounding box center [756, 392] width 1512 height 785
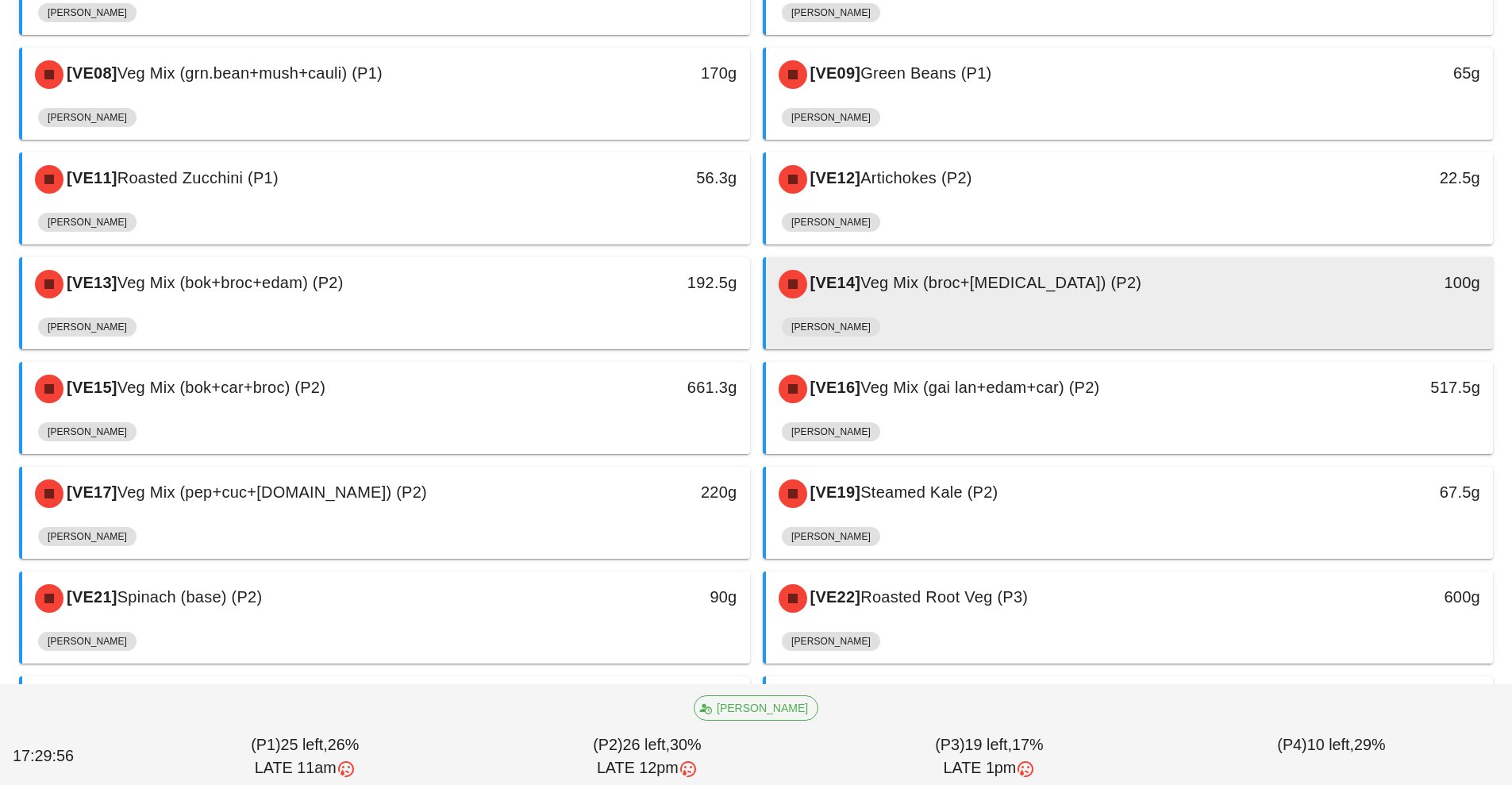
click at [1142, 294] on div "[VE14] Veg Mix (broc+[MEDICAL_DATA]) (P2)" at bounding box center [1039, 284] width 541 height 47
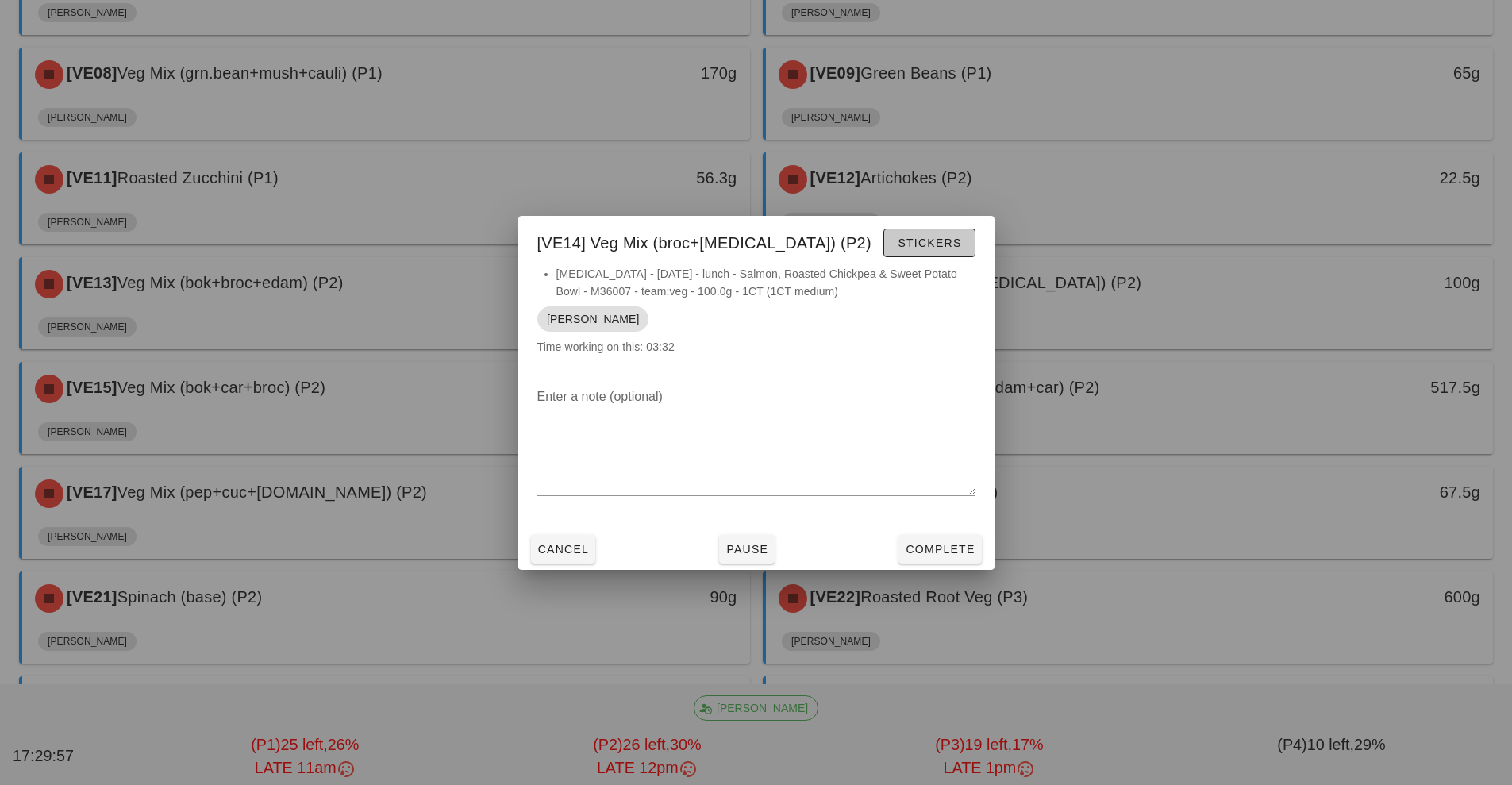
click at [944, 243] on span "Stickers" at bounding box center [929, 243] width 64 height 13
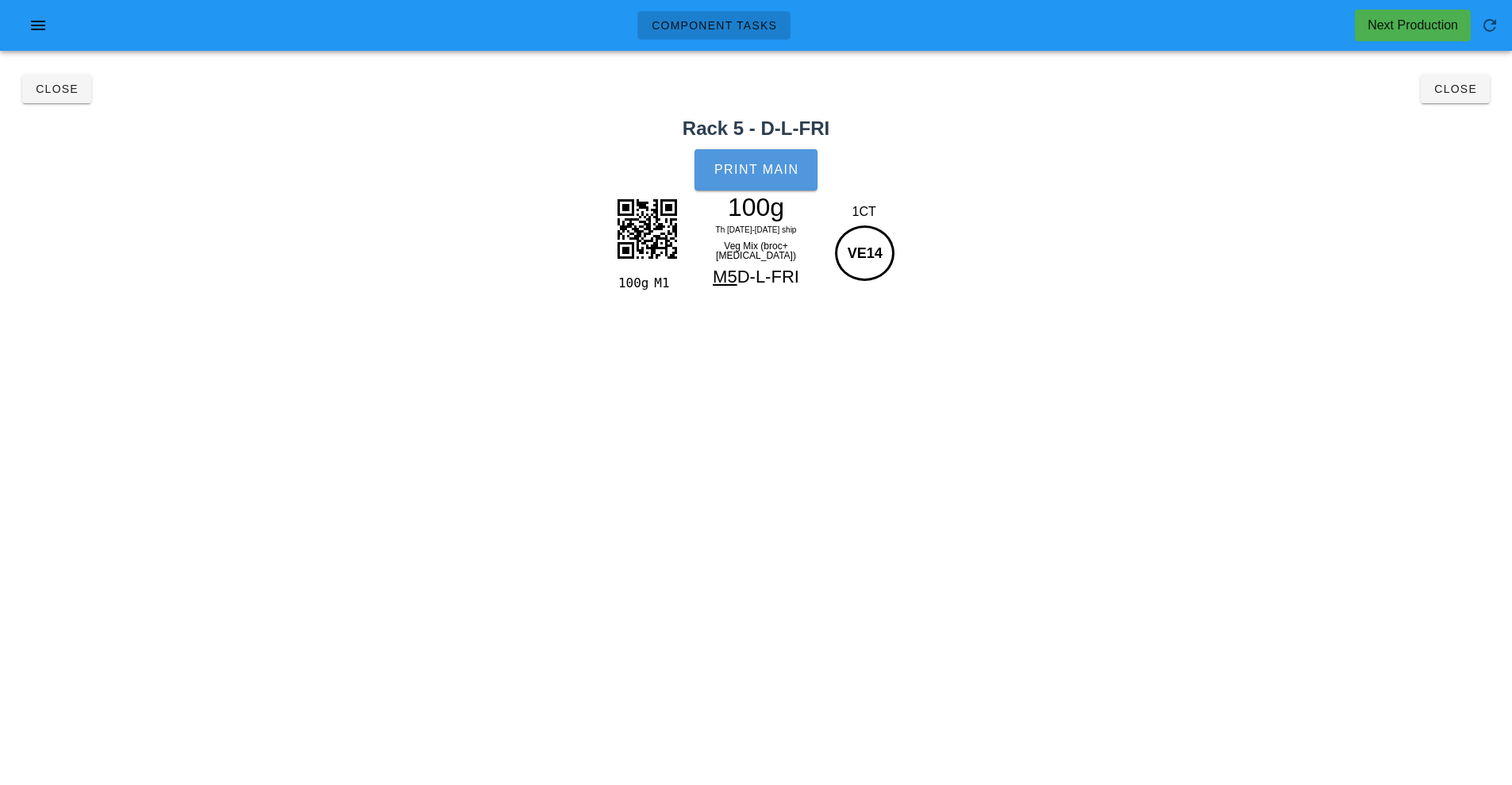
click at [749, 161] on button "Print Main" at bounding box center [756, 170] width 123 height 41
click at [1460, 99] on button "Close" at bounding box center [1455, 89] width 69 height 29
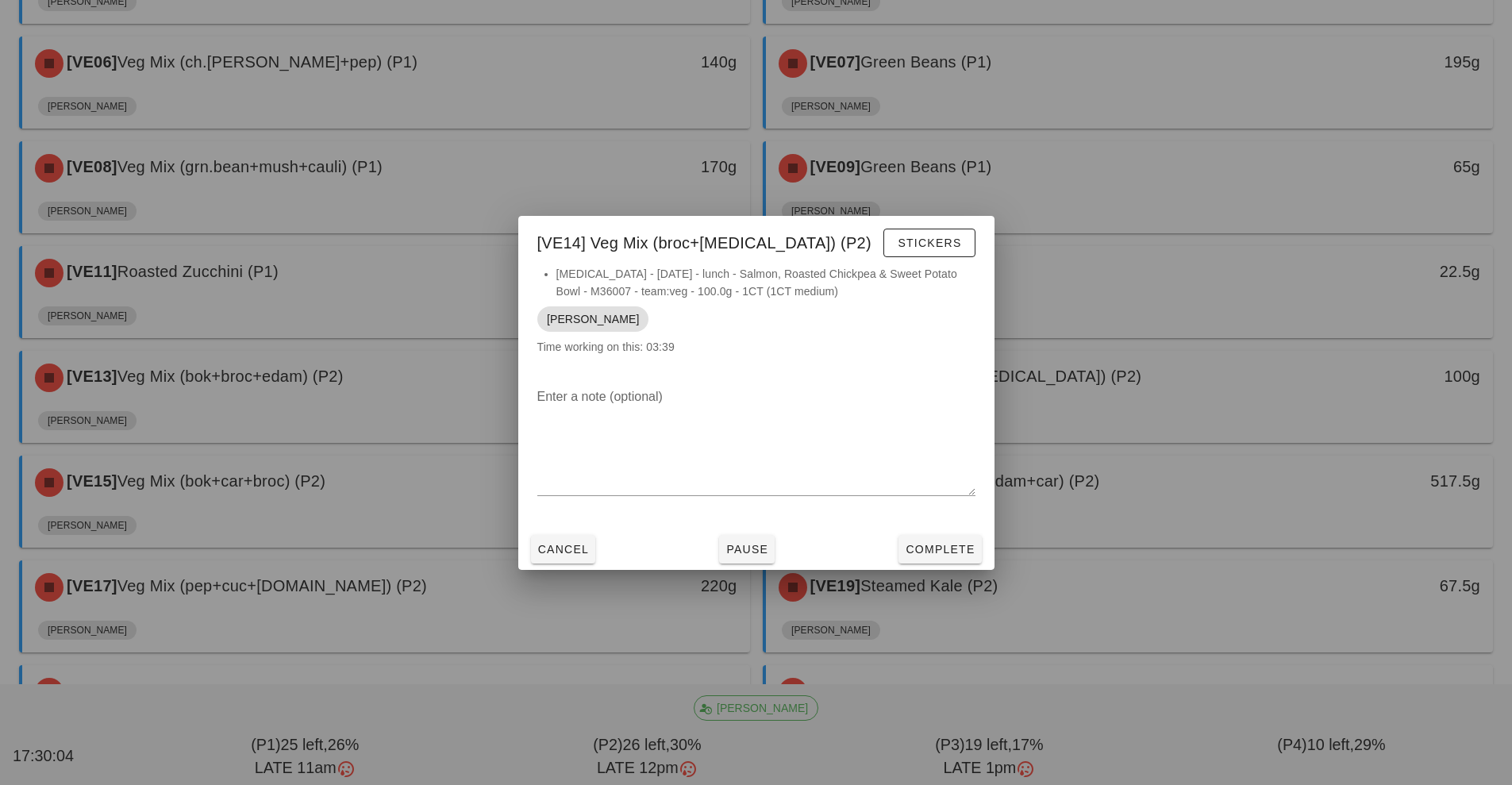
scroll to position [436, 0]
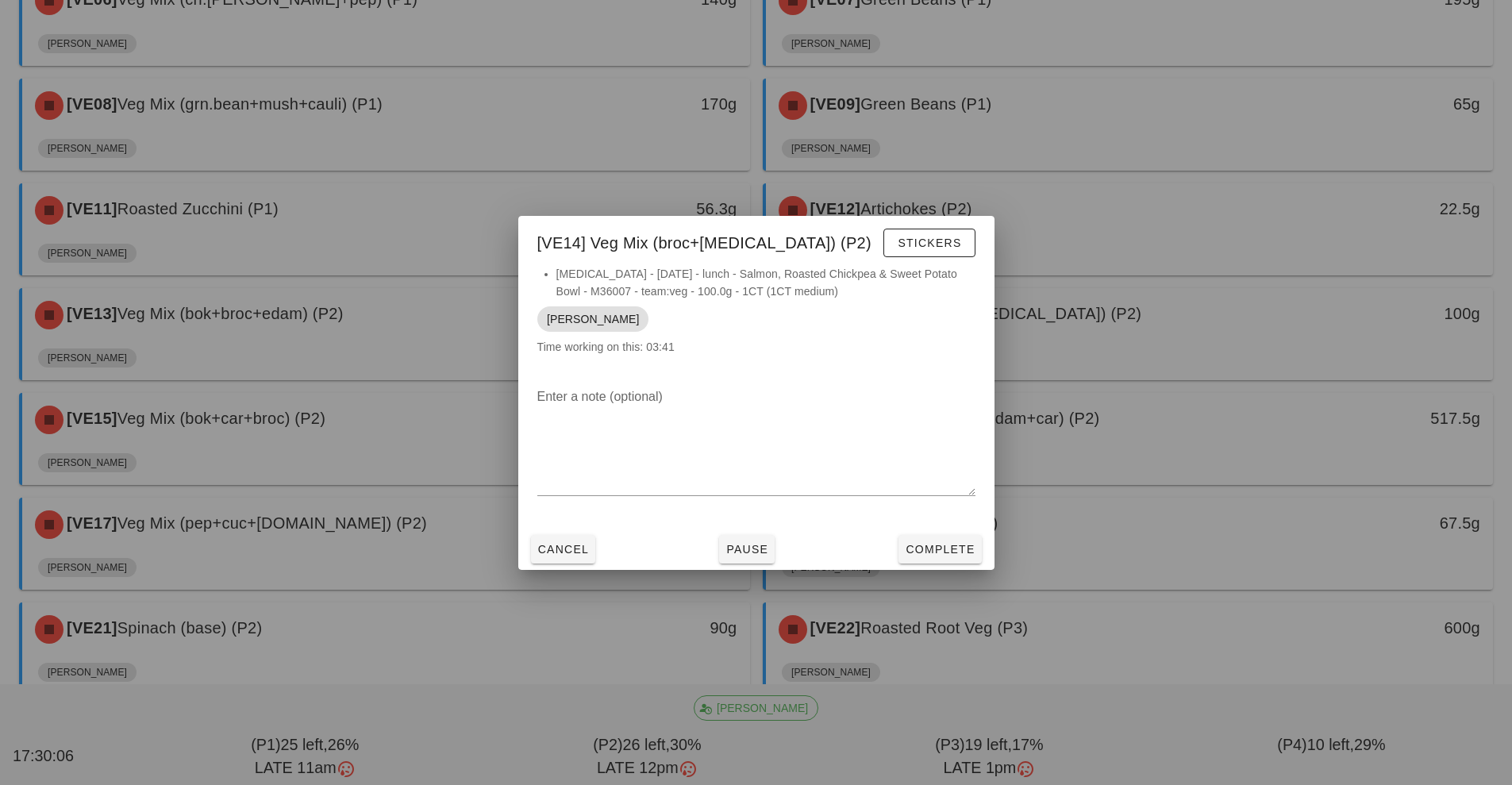
click at [338, 418] on div at bounding box center [756, 392] width 1512 height 785
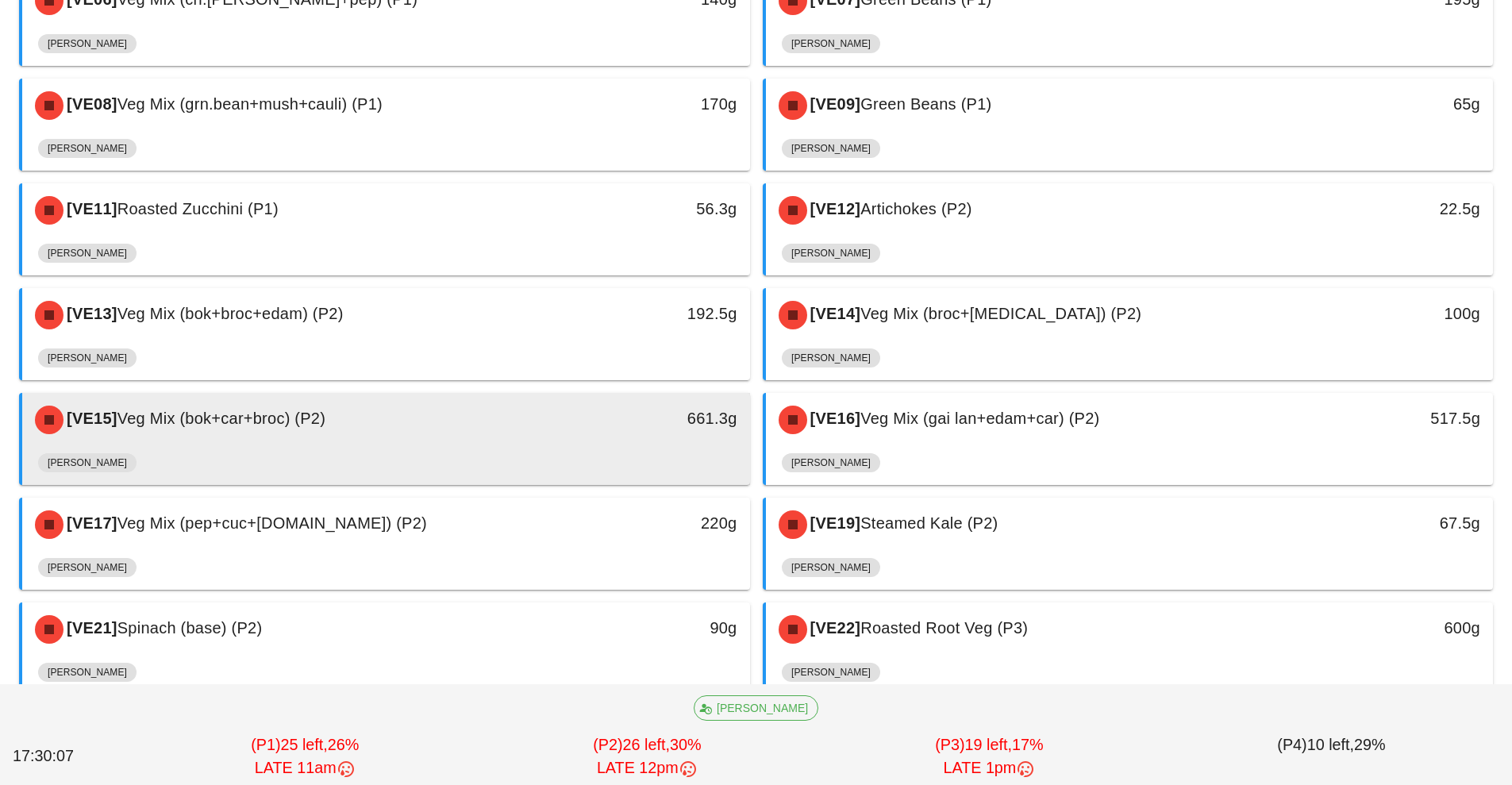
click at [379, 418] on div "[VE15] Veg Mix (bok+car+broc) (P2)" at bounding box center [295, 419] width 541 height 47
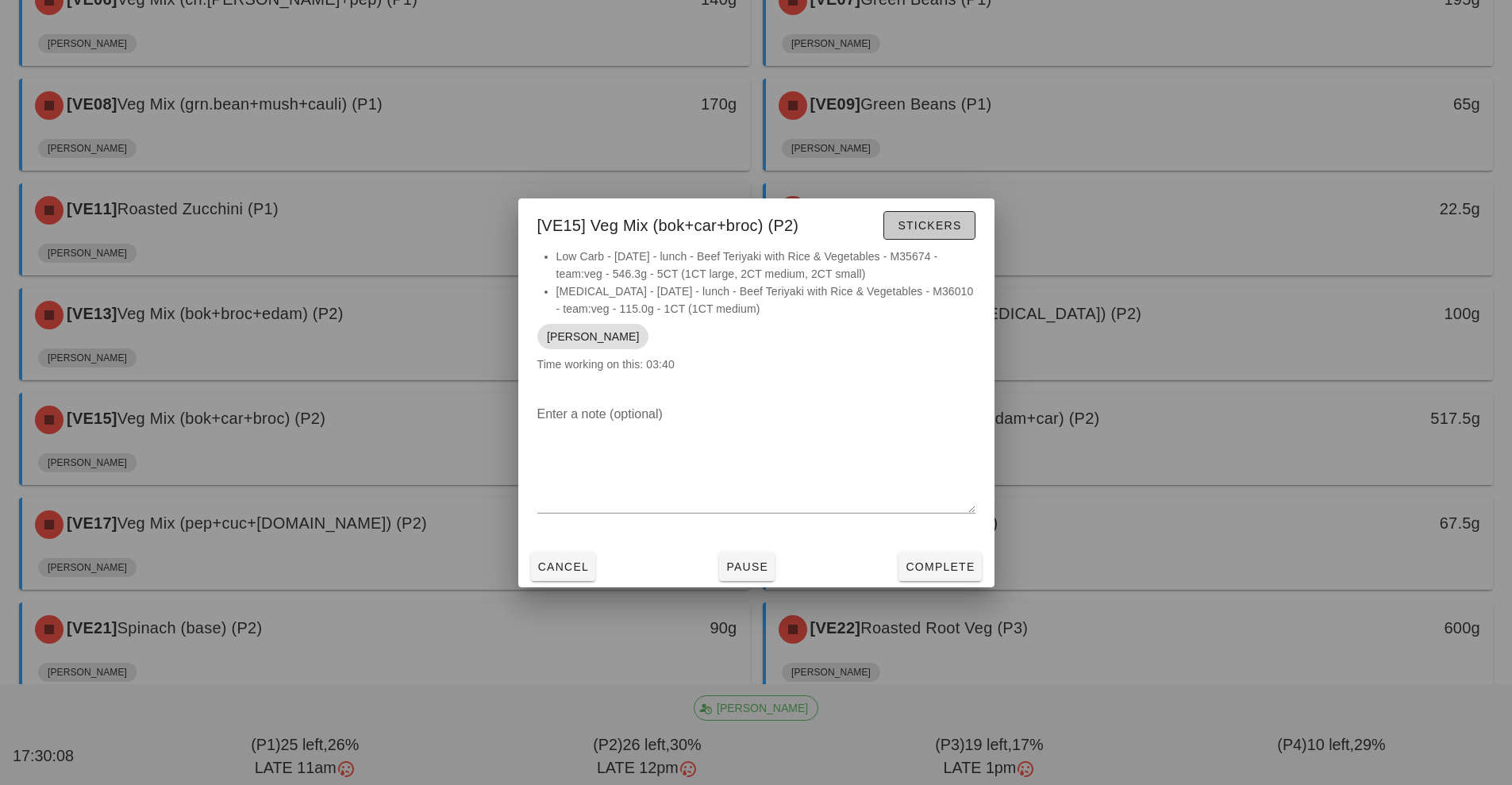
click at [945, 230] on span "Stickers" at bounding box center [929, 226] width 64 height 13
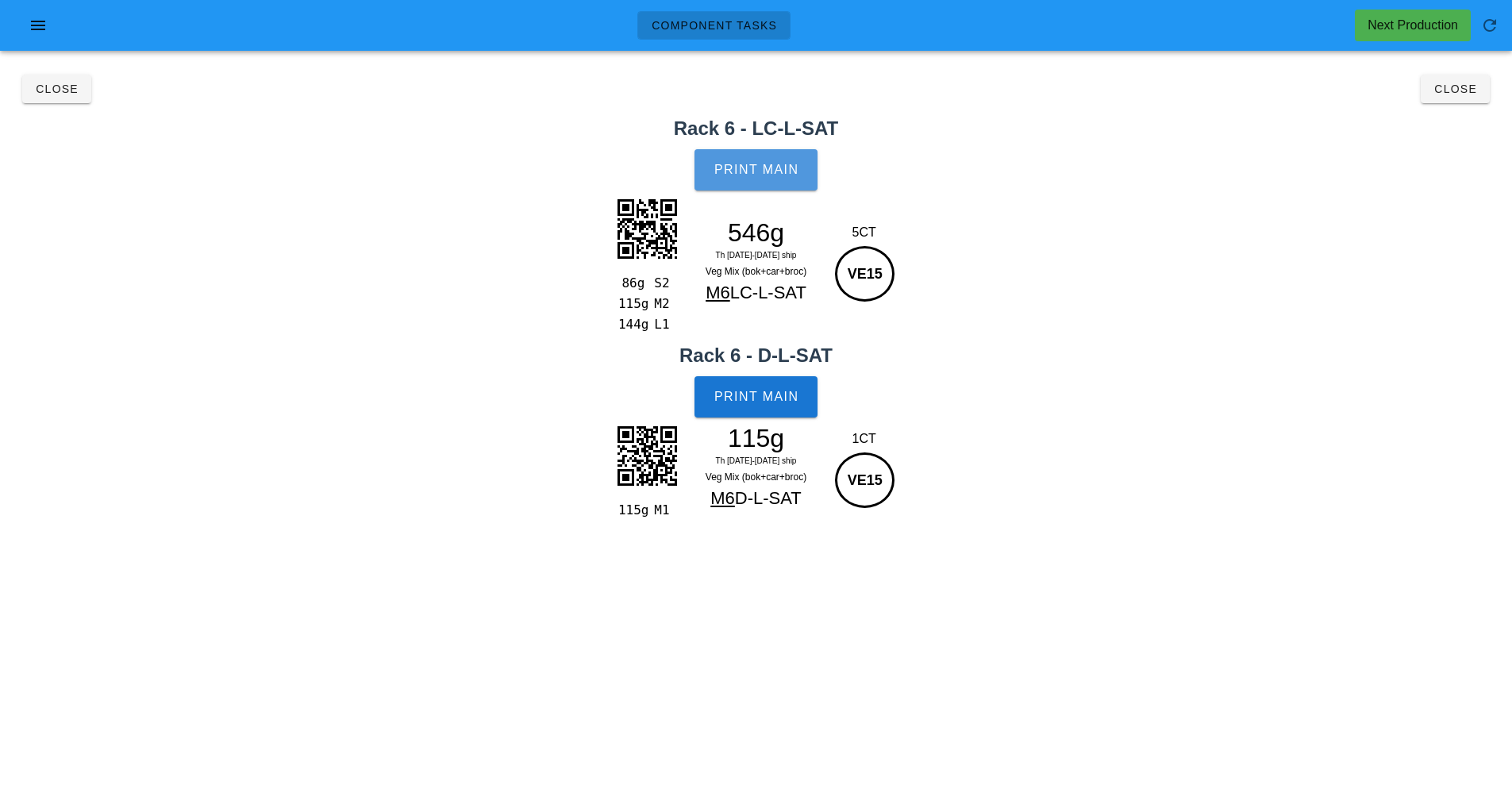
click at [766, 164] on span "Print Main" at bounding box center [756, 170] width 86 height 14
click at [794, 396] on span "Print Main" at bounding box center [756, 397] width 86 height 14
click at [1465, 88] on span "Close" at bounding box center [1455, 89] width 44 height 13
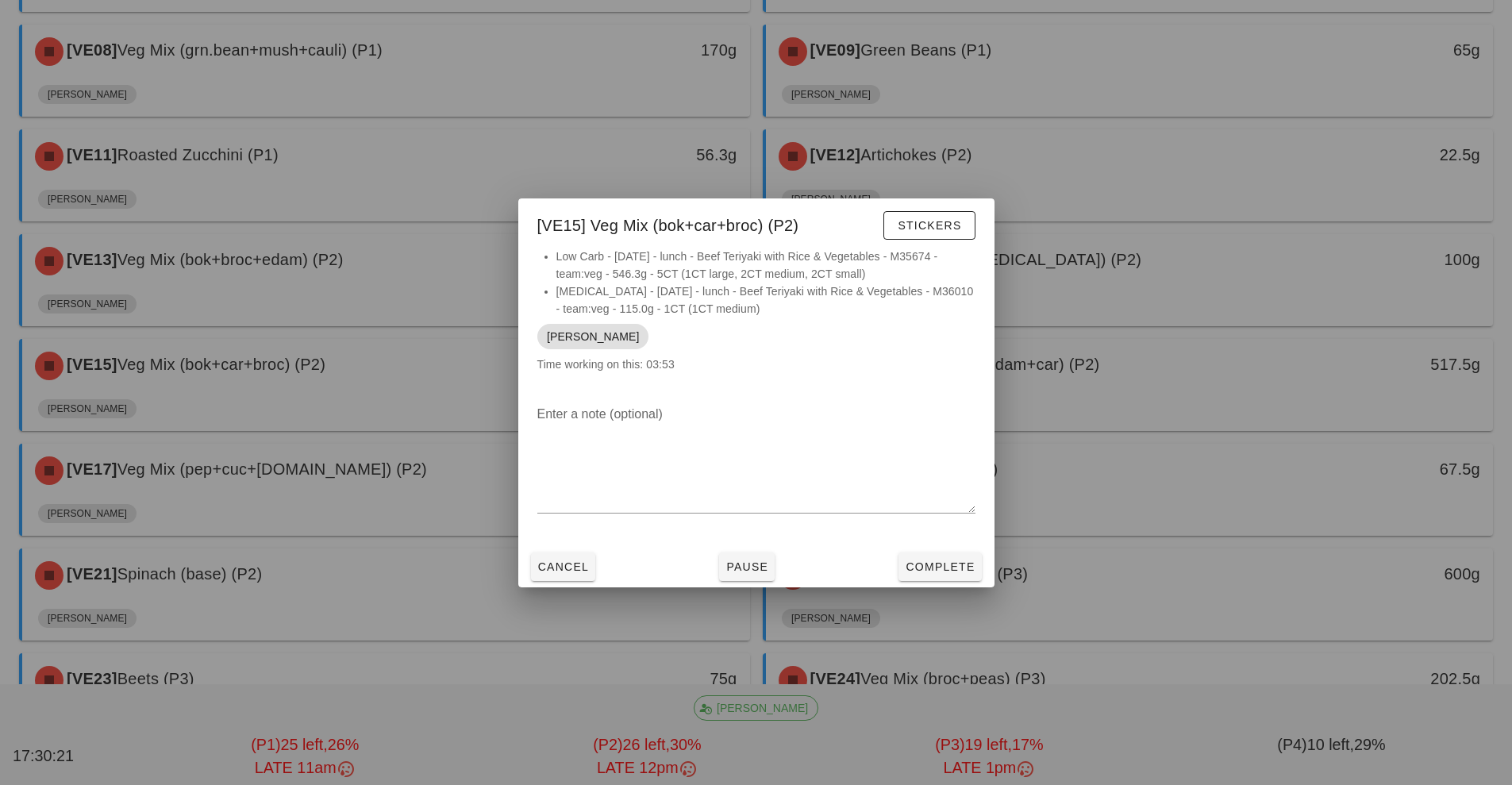
scroll to position [492, 0]
click at [1190, 371] on div at bounding box center [756, 392] width 1512 height 785
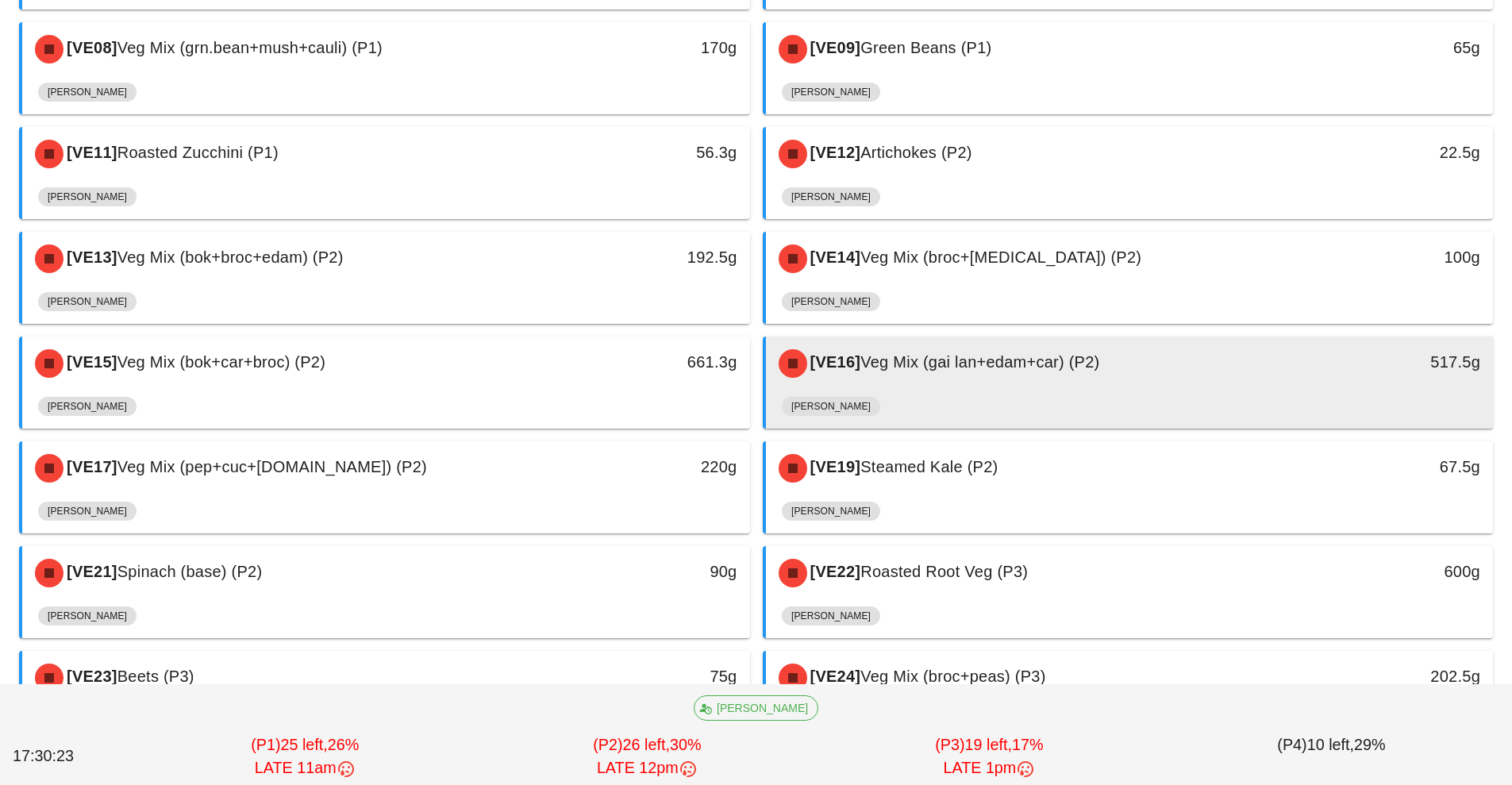
click at [1198, 389] on div "[VE16] Veg Mix (gai lan+edam+car) (P2) 517.5g" at bounding box center [1130, 363] width 728 height 54
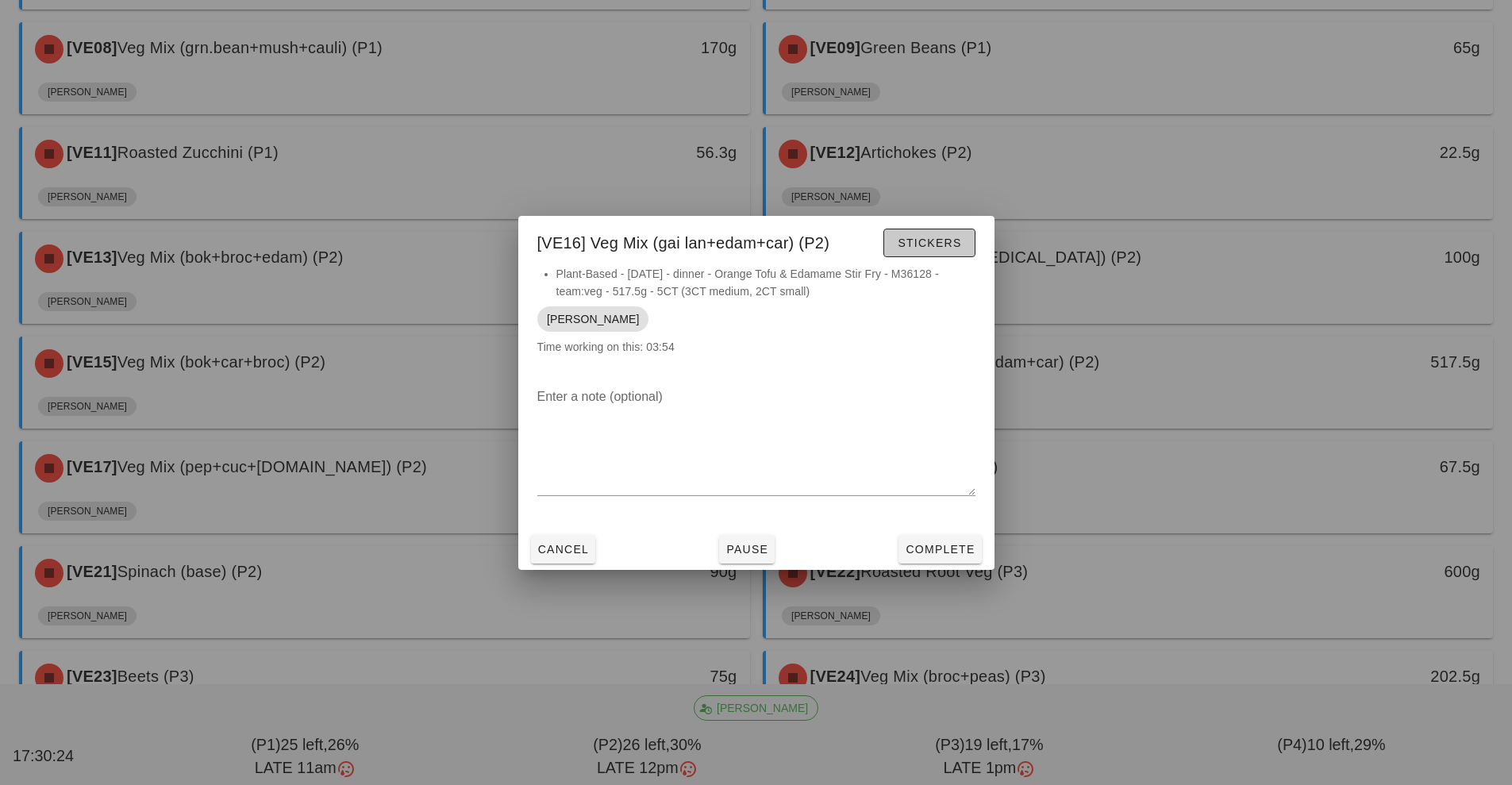
click at [957, 247] on span "Stickers" at bounding box center [929, 243] width 64 height 13
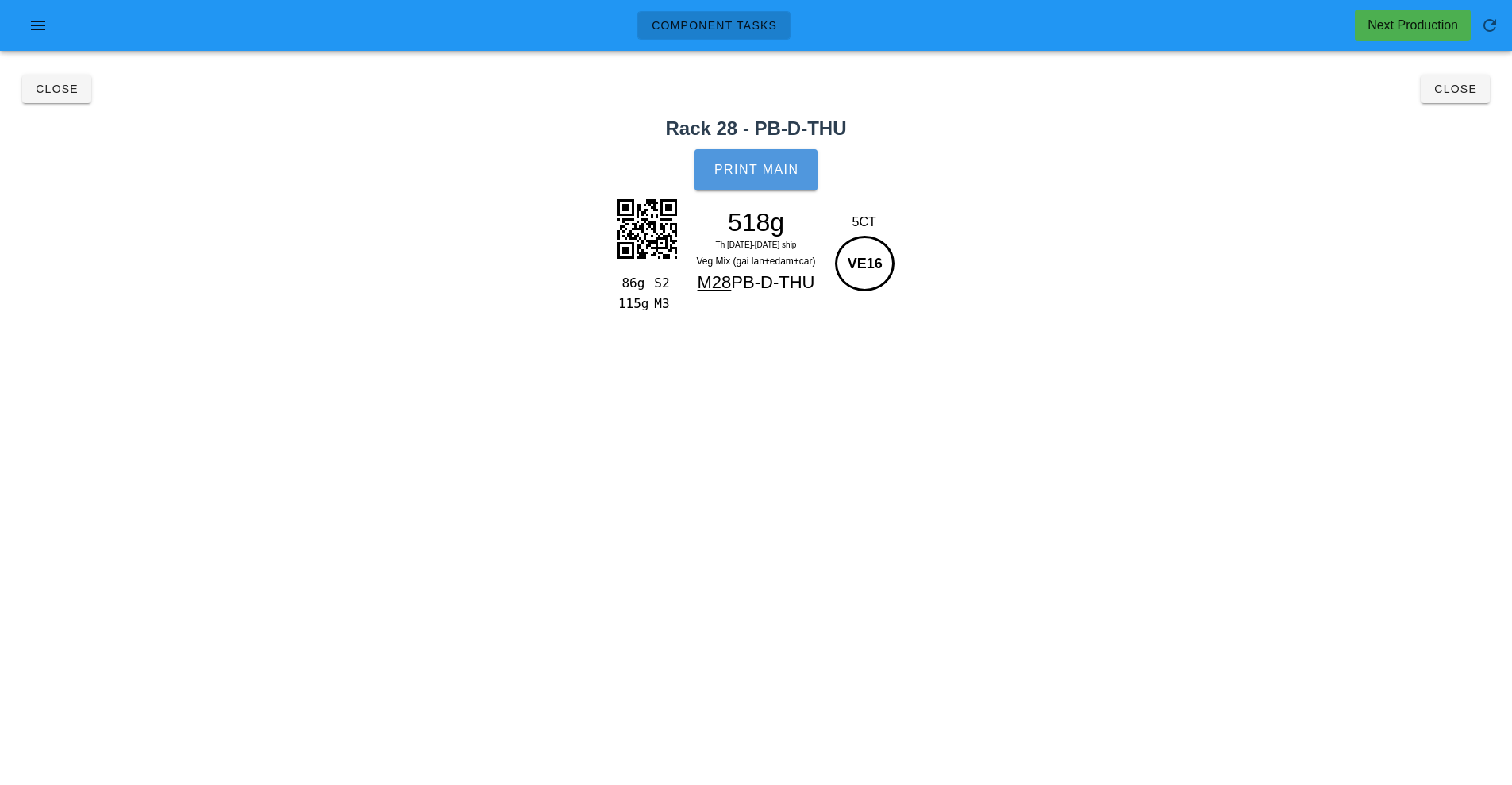
click at [752, 168] on span "Print Main" at bounding box center [756, 170] width 86 height 14
click at [1468, 95] on span "Close" at bounding box center [1455, 89] width 44 height 13
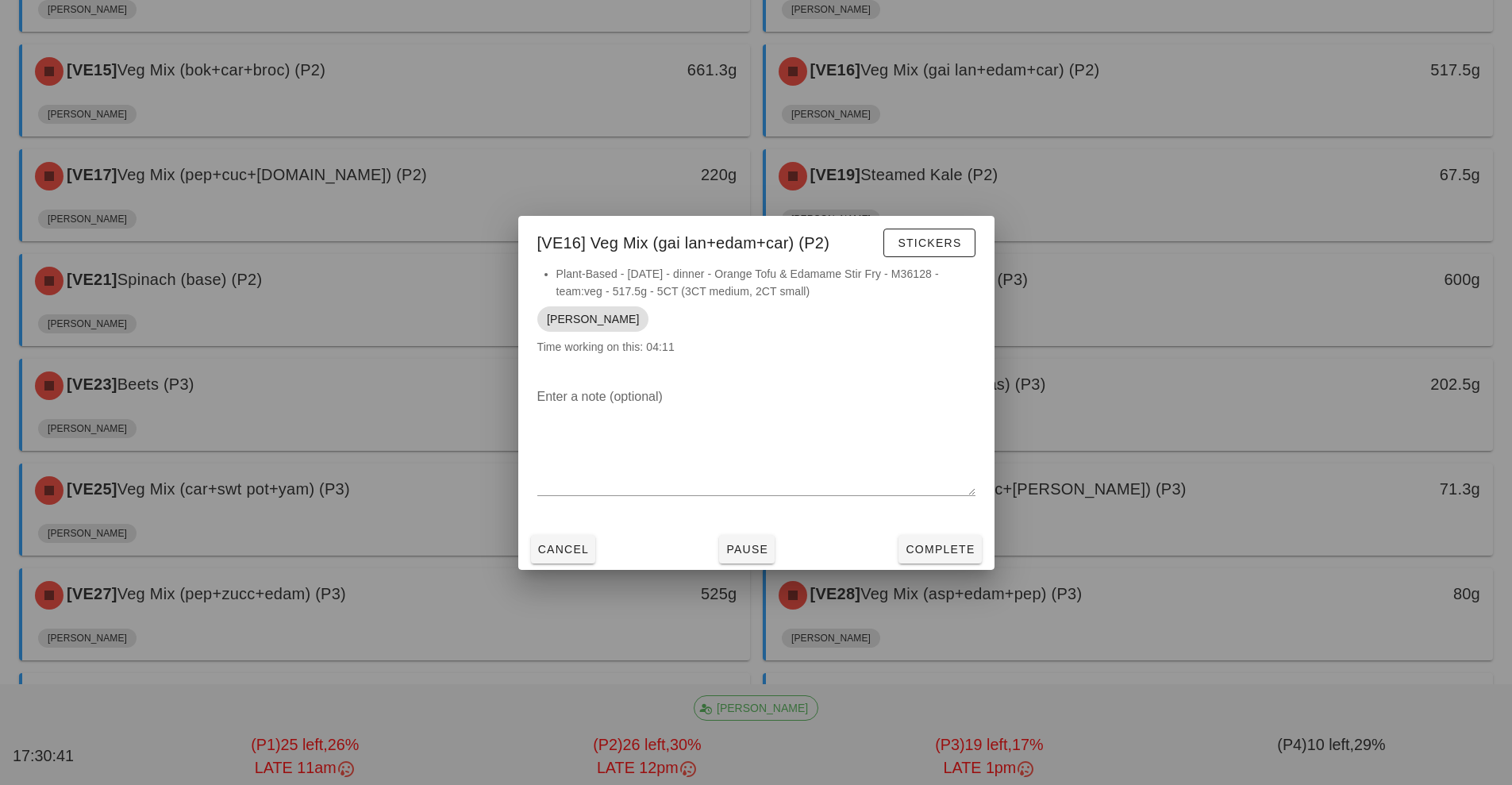
scroll to position [788, 0]
click at [407, 175] on div at bounding box center [756, 392] width 1512 height 785
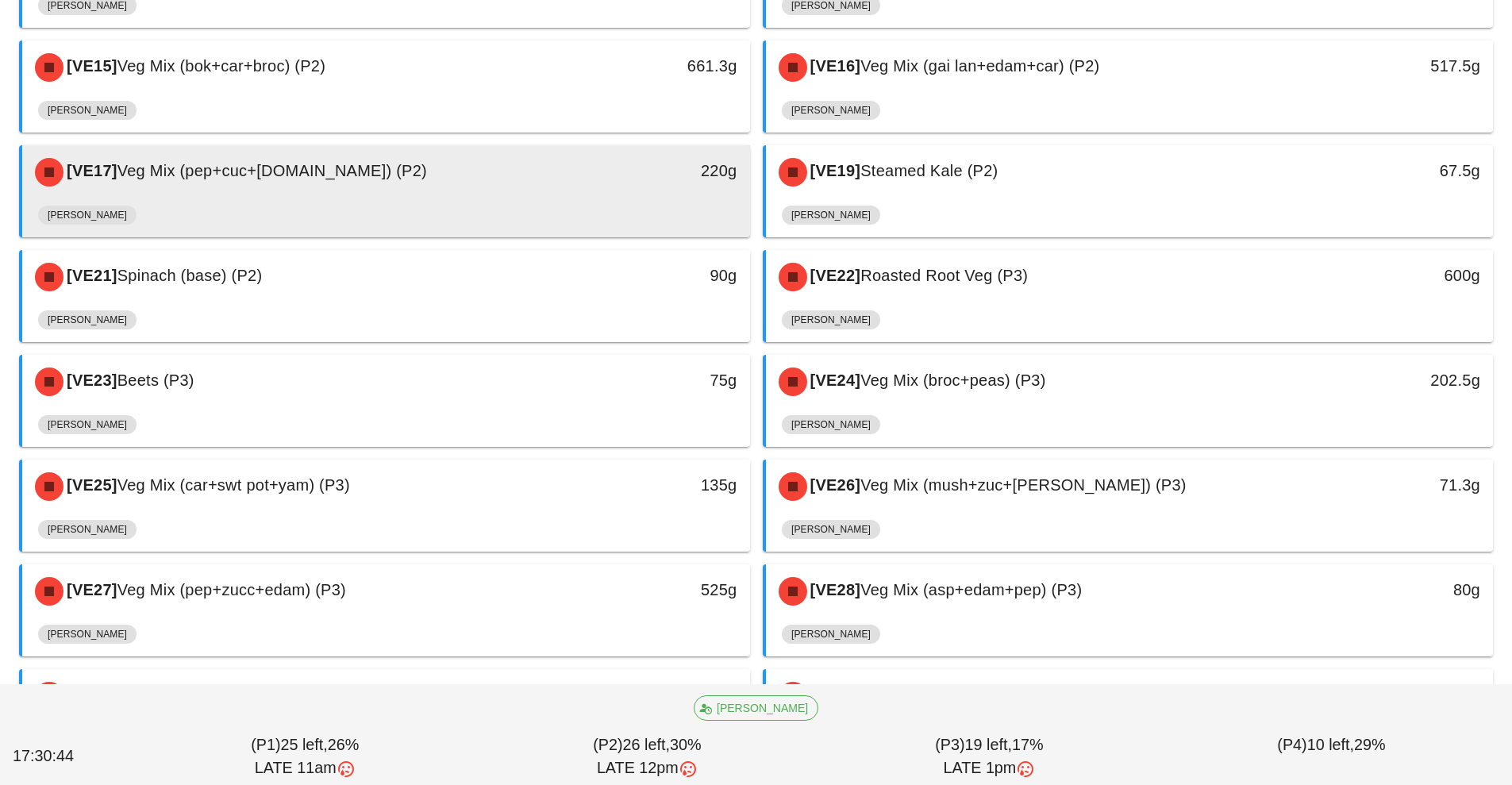
click at [613, 179] on div "220g" at bounding box center [656, 170] width 161 height 25
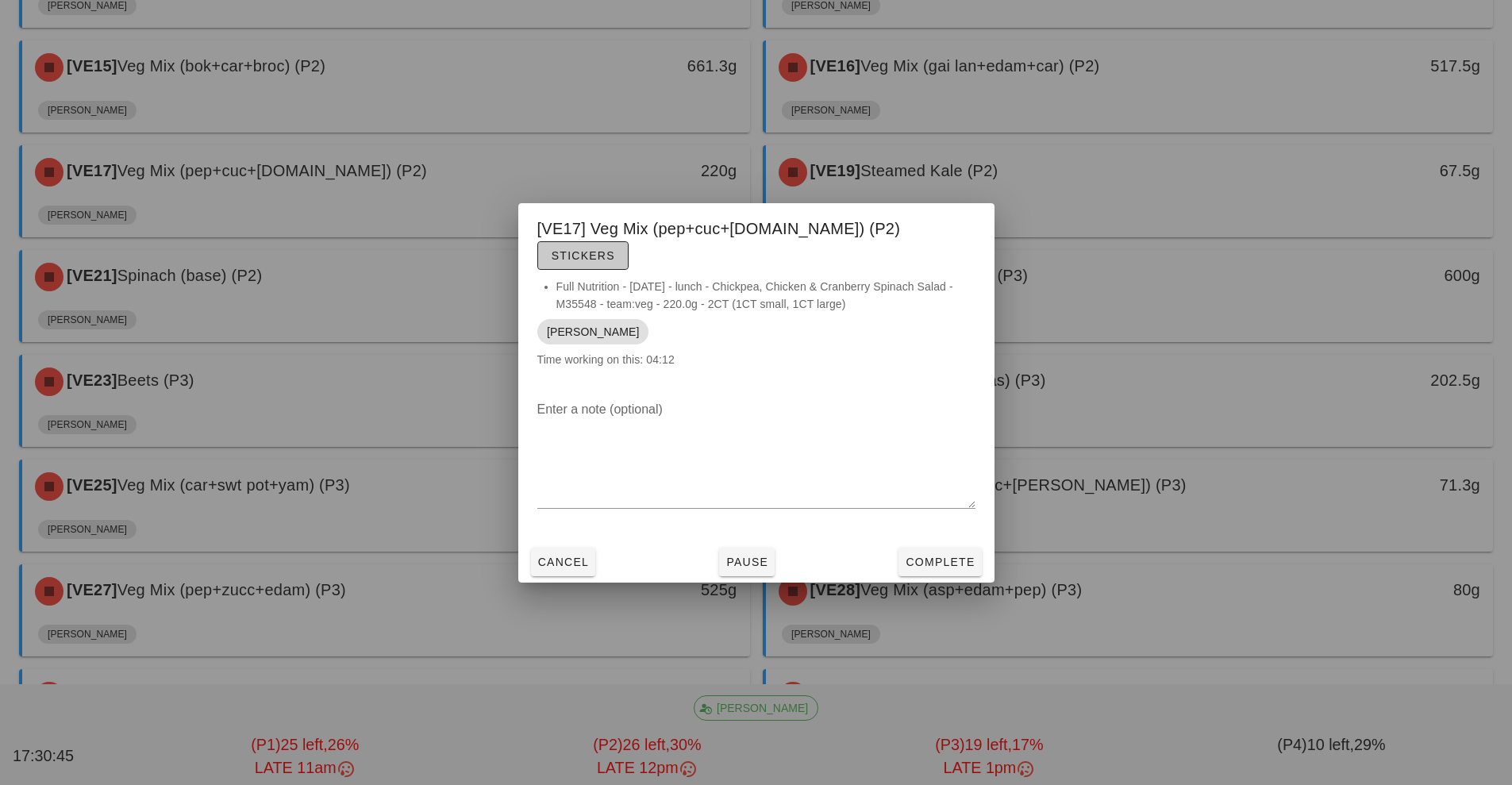
click at [615, 249] on span "Stickers" at bounding box center [583, 255] width 64 height 13
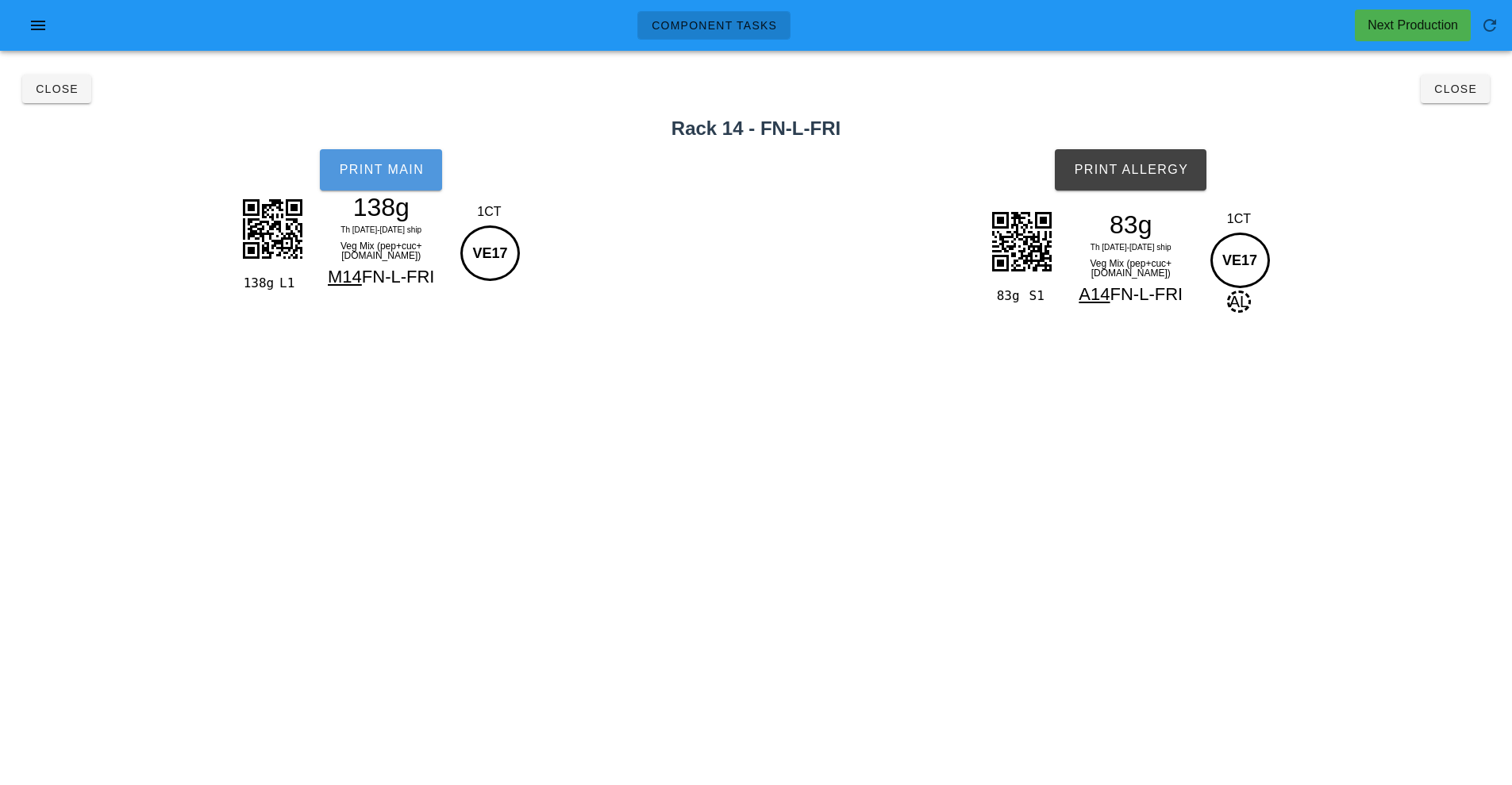
click at [377, 172] on span "Print Main" at bounding box center [381, 170] width 86 height 14
click at [1152, 178] on button "Print Allergy" at bounding box center [1130, 170] width 151 height 41
click at [1448, 89] on span "Close" at bounding box center [1455, 89] width 44 height 13
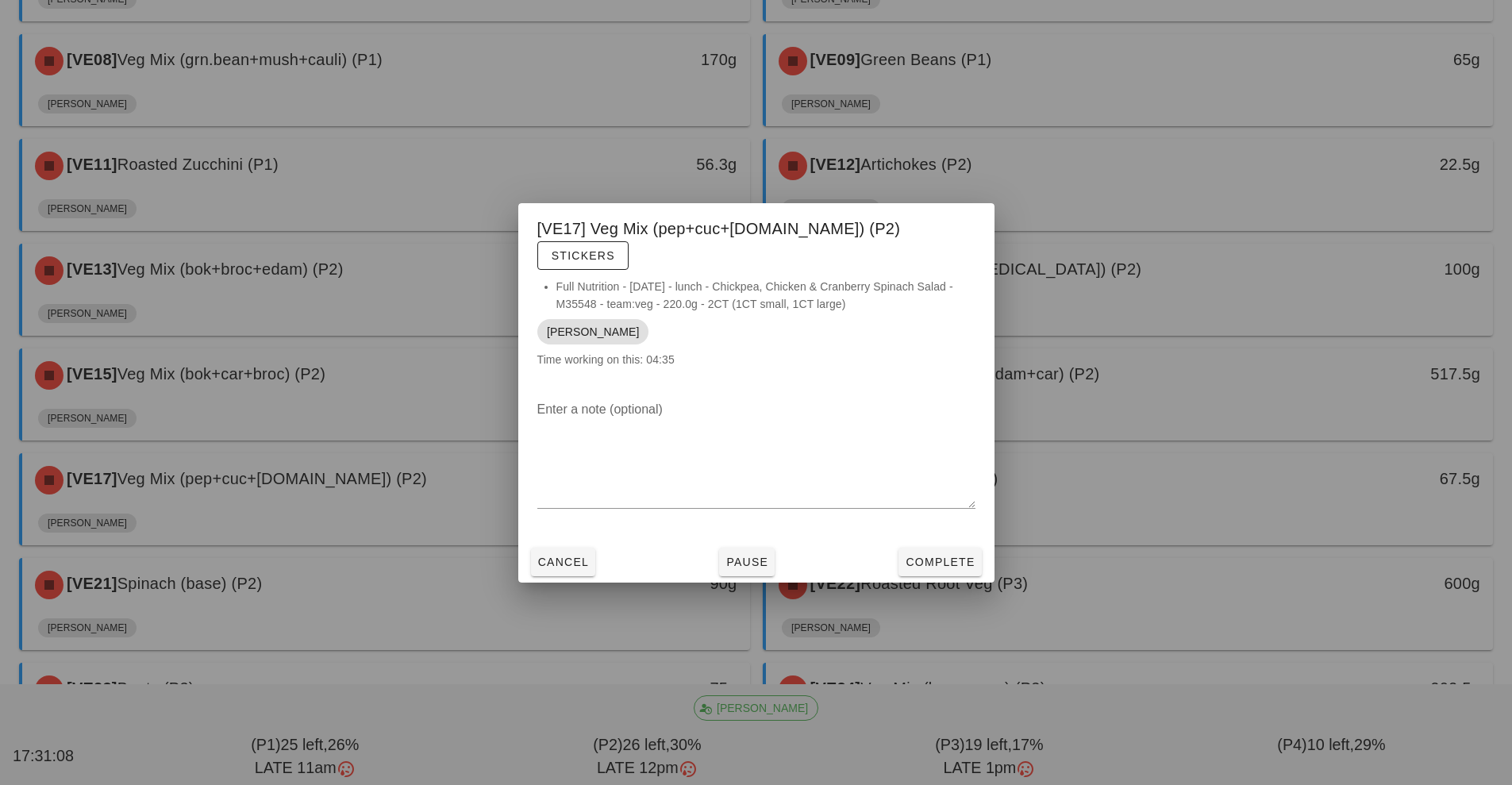
scroll to position [490, 0]
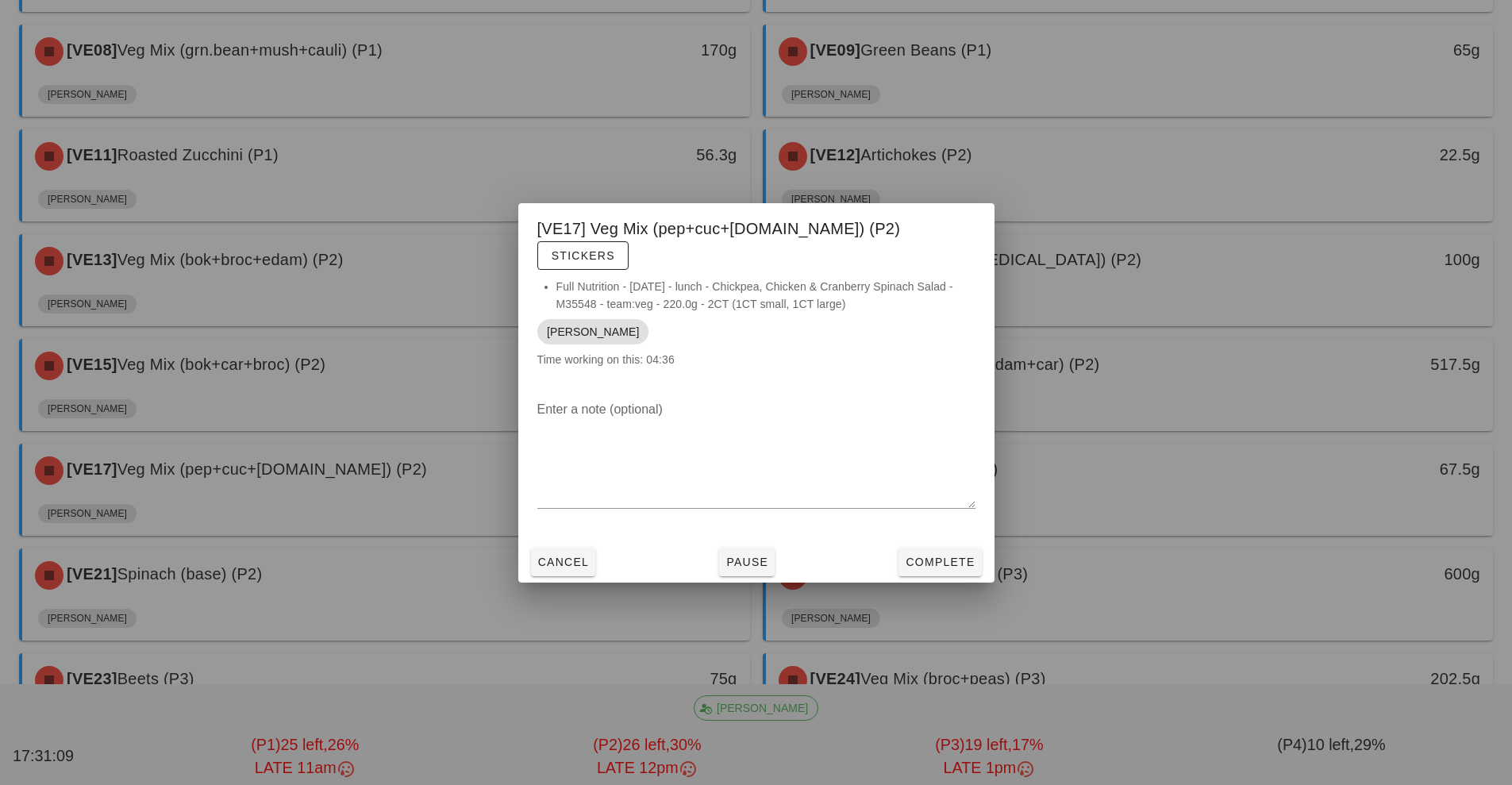
click at [1233, 492] on div at bounding box center [756, 392] width 1512 height 785
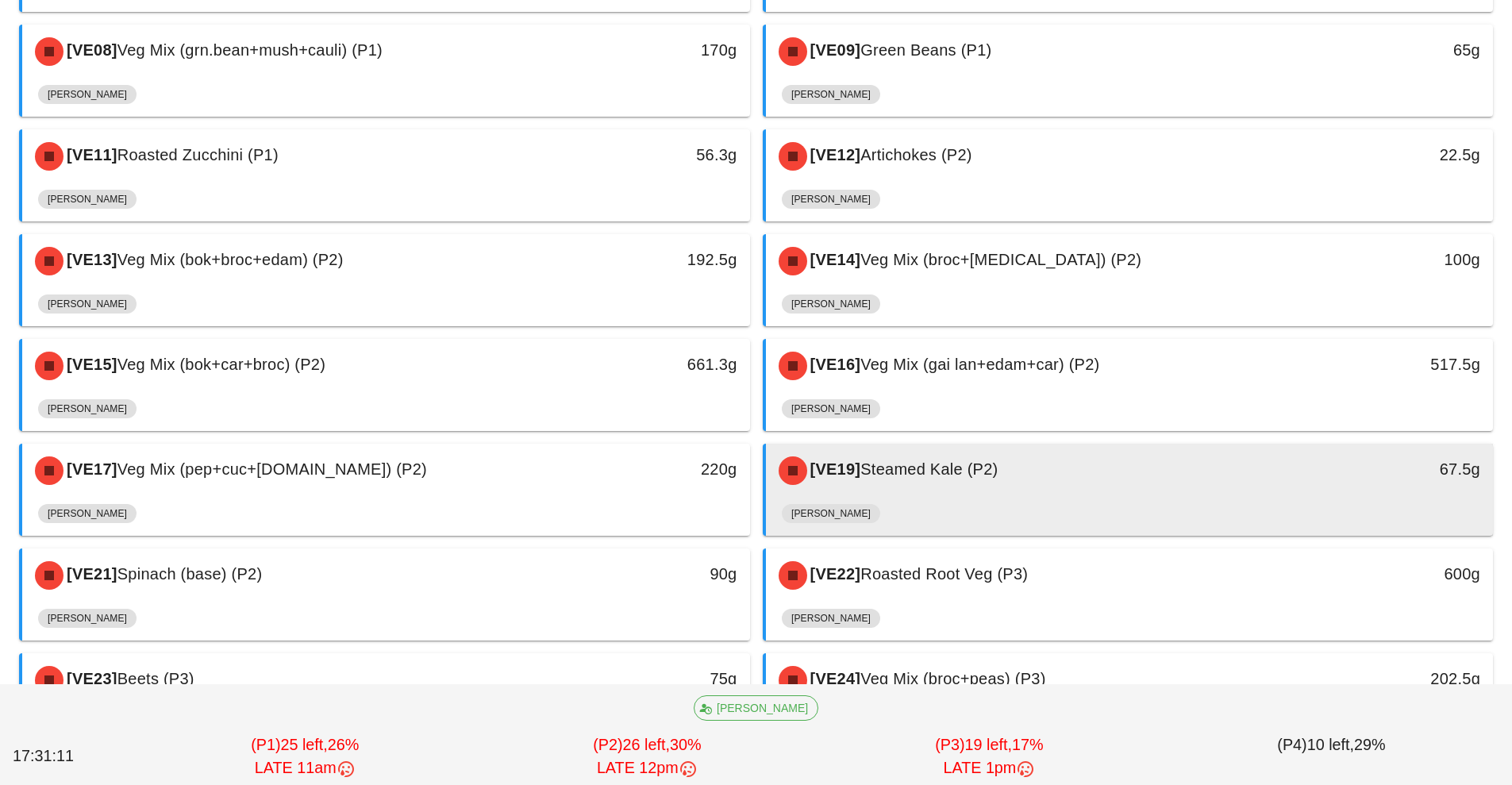
click at [1251, 508] on div "[PERSON_NAME]" at bounding box center [1130, 516] width 696 height 38
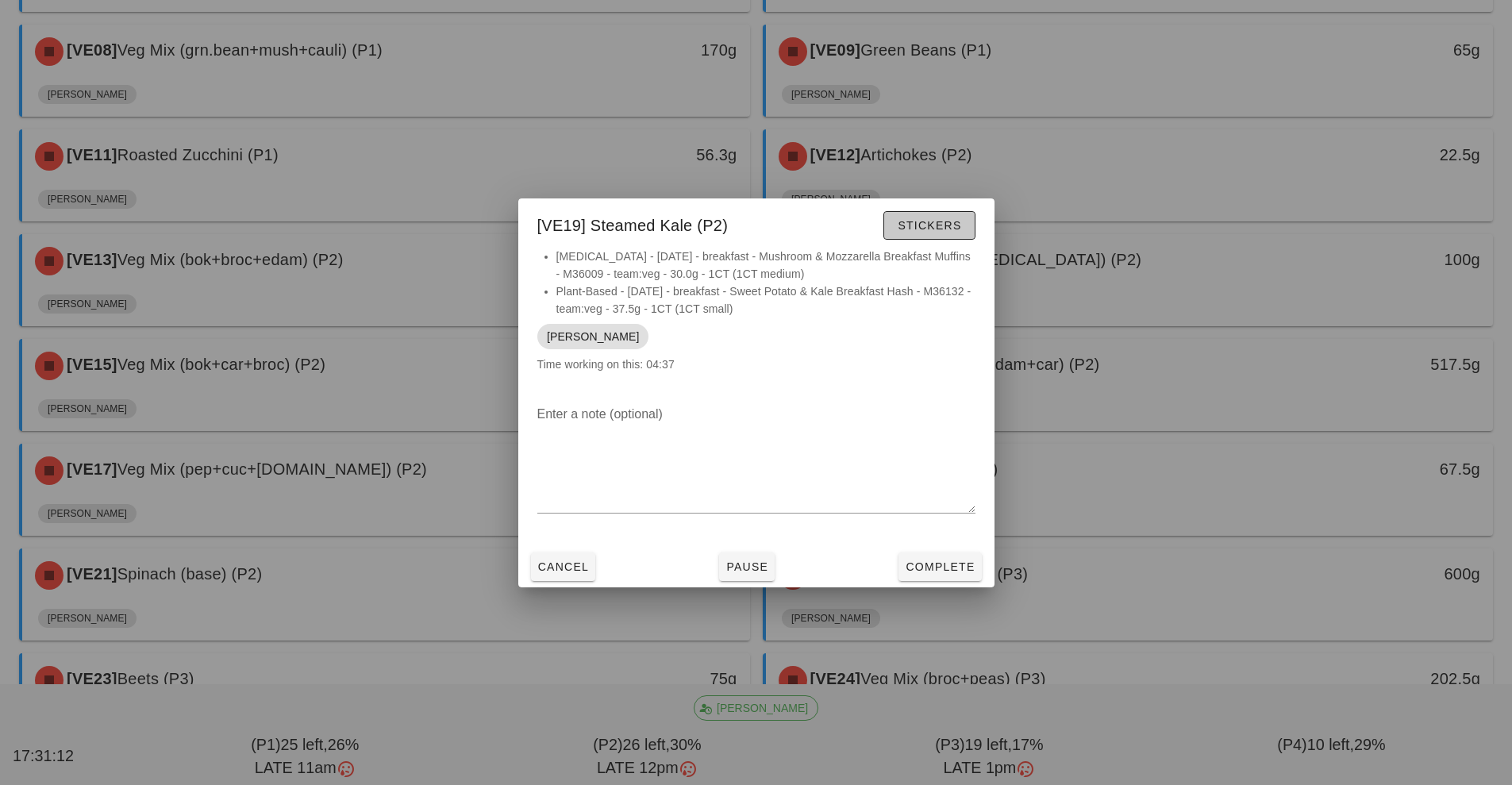
click at [942, 227] on span "Stickers" at bounding box center [929, 226] width 64 height 13
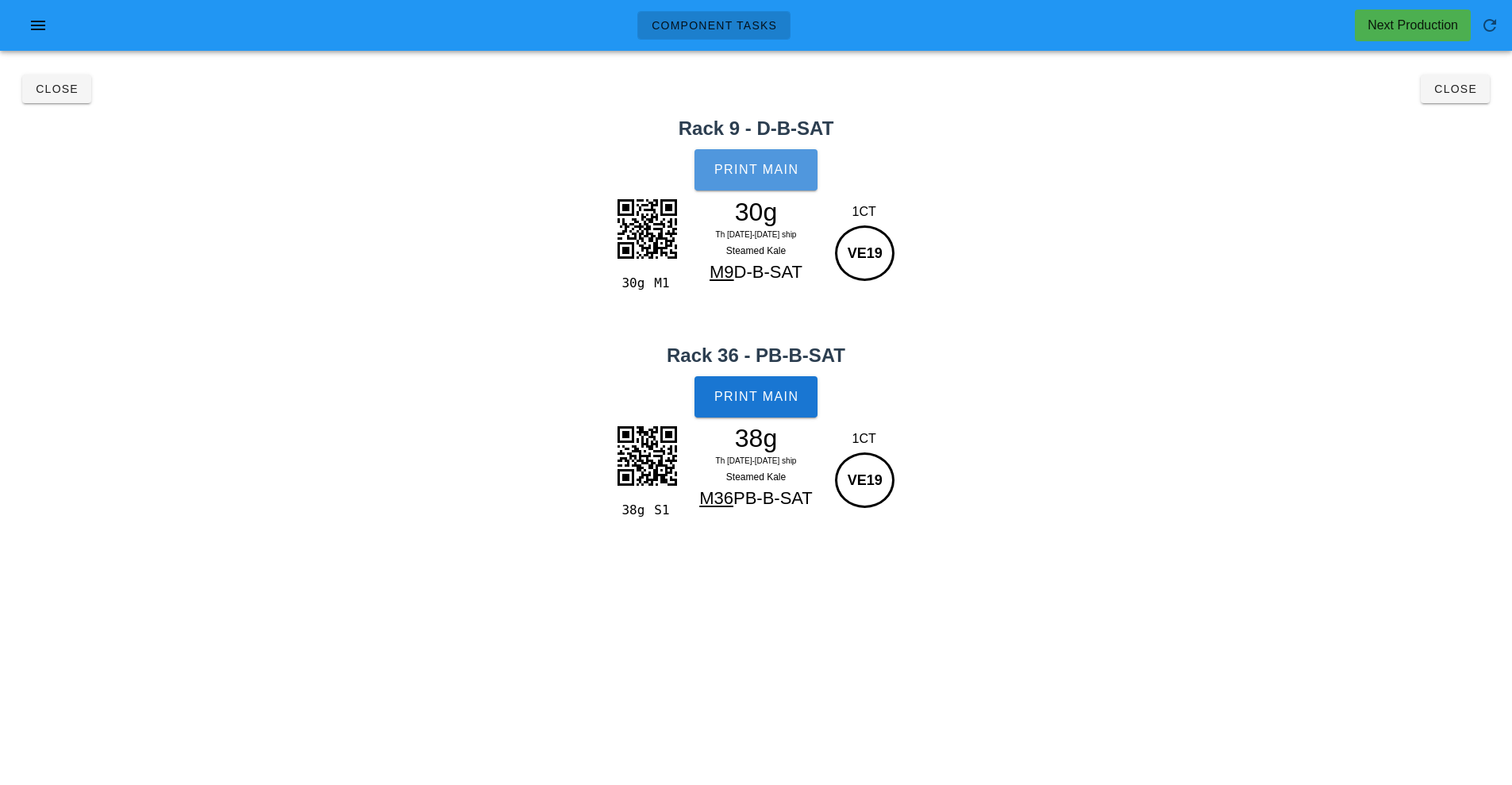
click at [765, 175] on span "Print Main" at bounding box center [756, 170] width 86 height 14
click at [754, 409] on button "Print Main" at bounding box center [756, 397] width 123 height 41
click at [1456, 86] on span "Close" at bounding box center [1455, 89] width 44 height 13
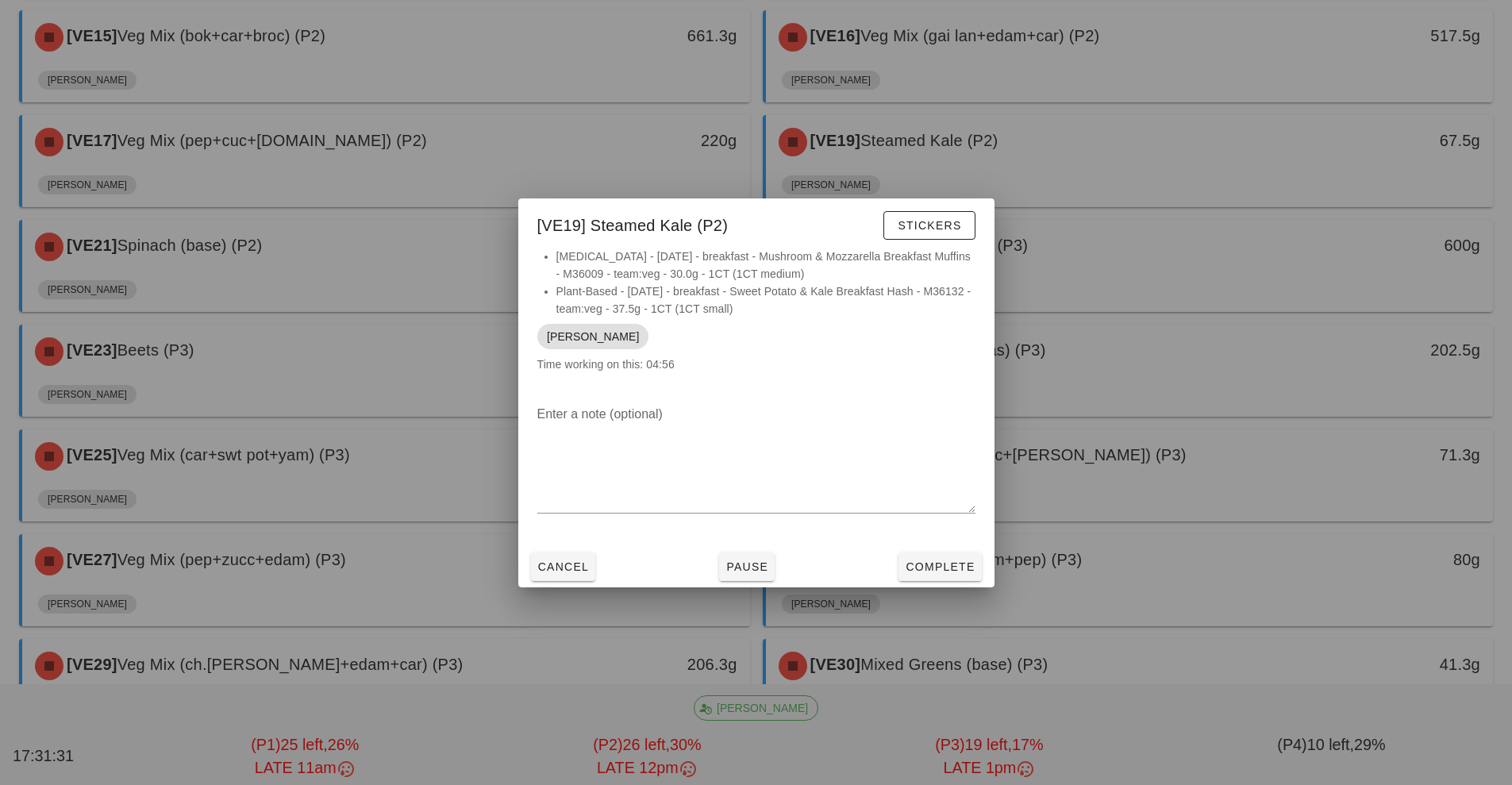
scroll to position [832, 0]
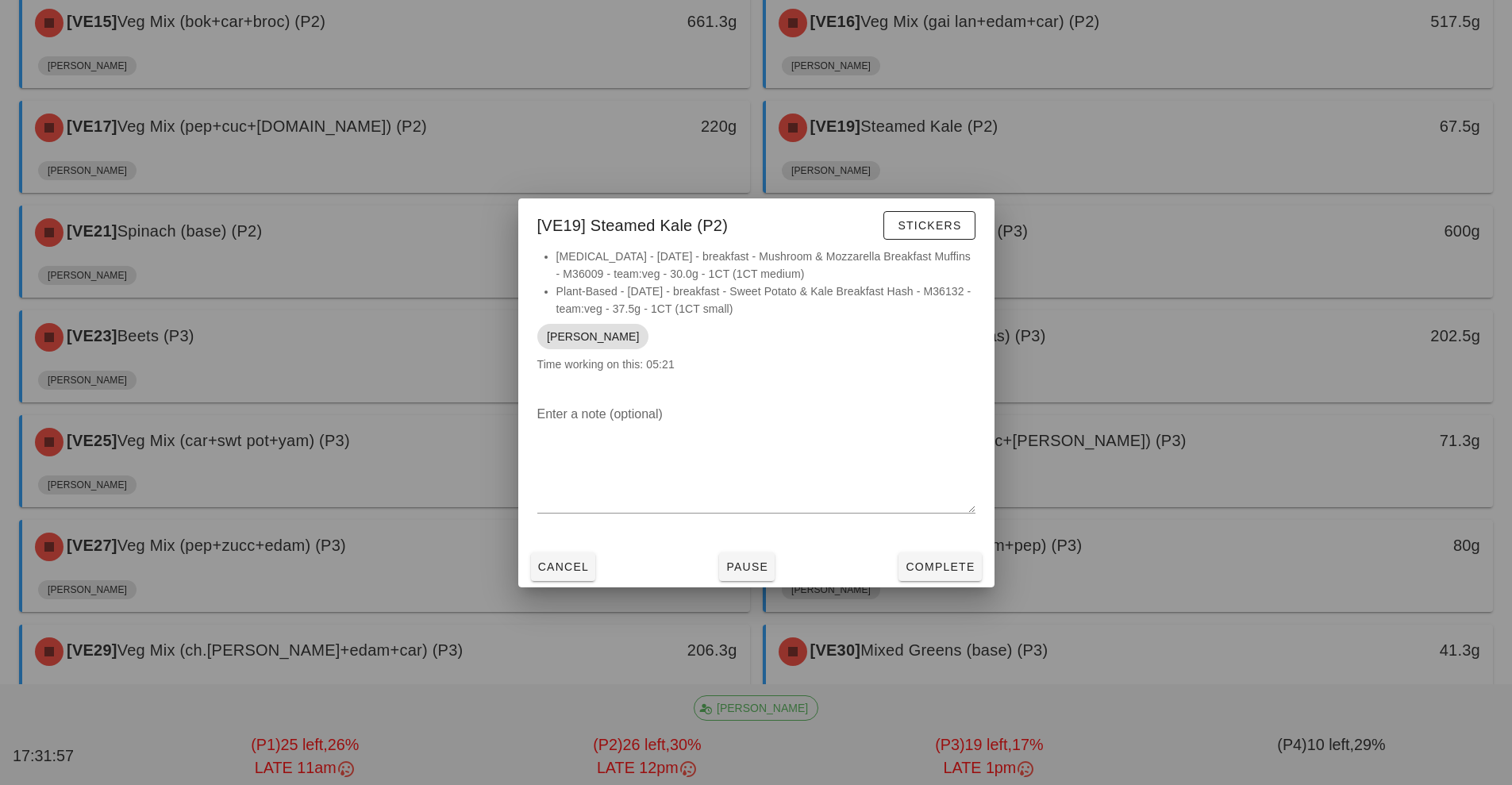
click at [385, 236] on div at bounding box center [756, 392] width 1512 height 785
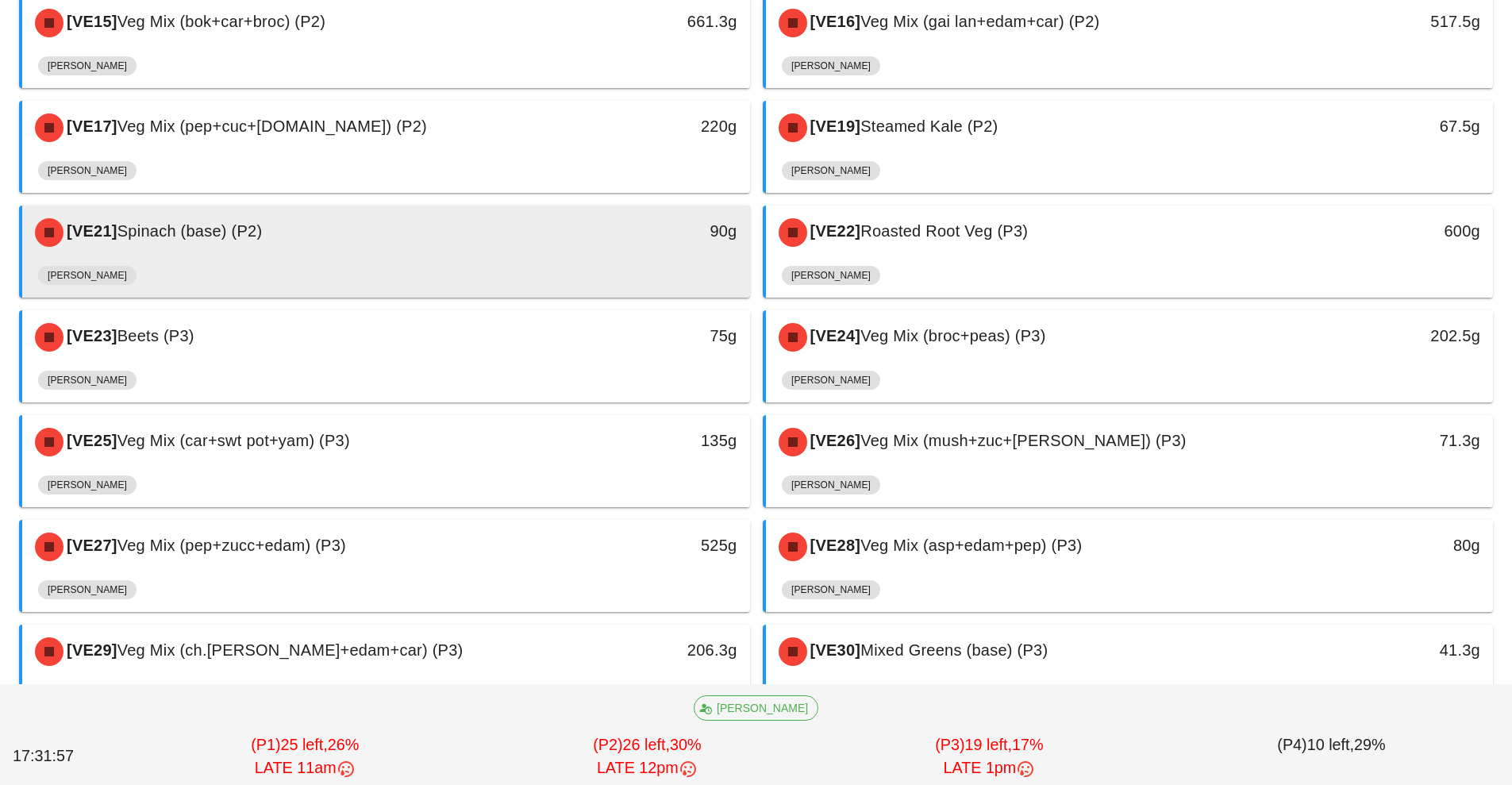
click at [462, 235] on div "[VE21] Spinach (base) (P2)" at bounding box center [295, 232] width 541 height 47
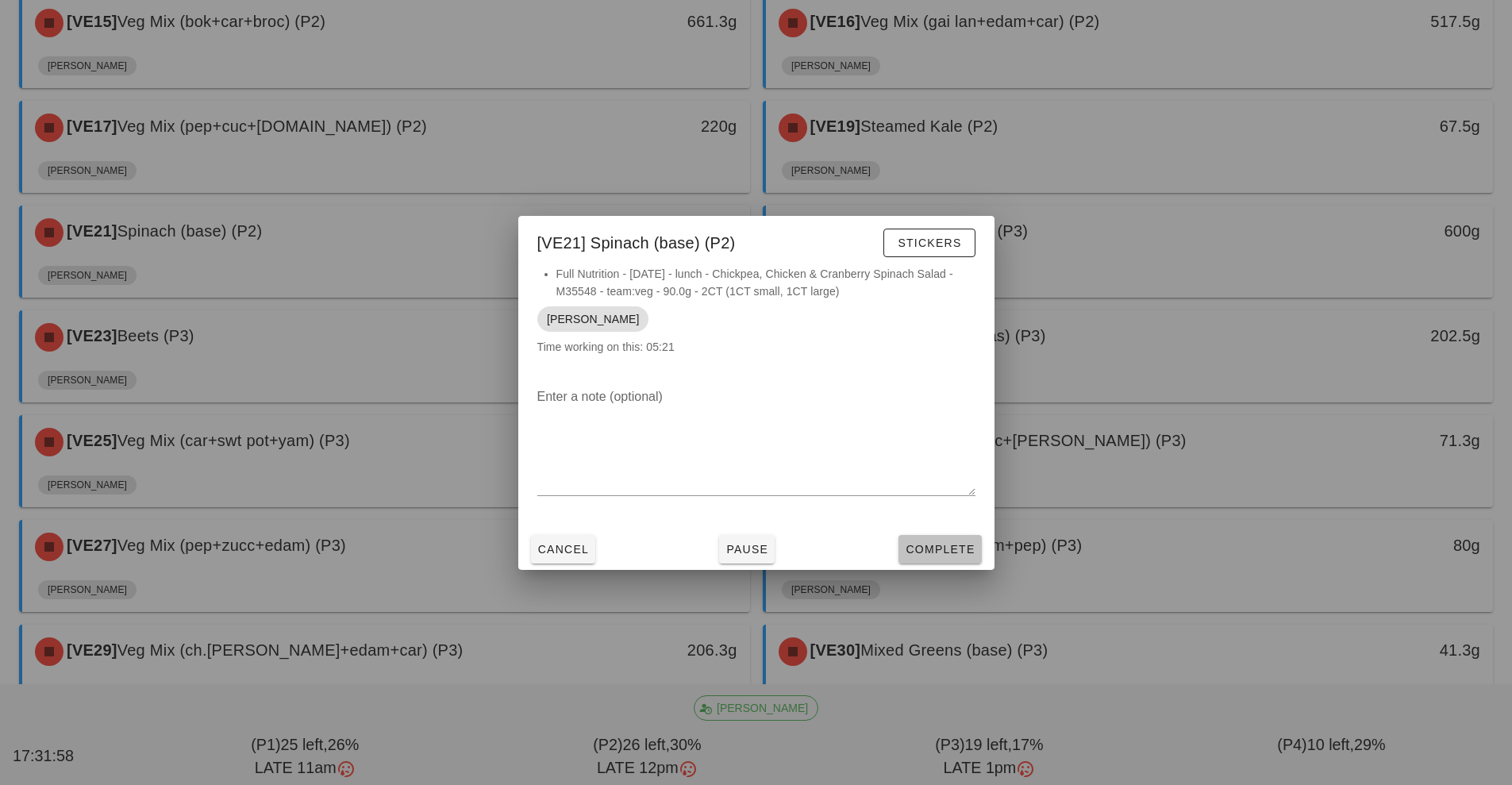
click at [960, 549] on span "Complete" at bounding box center [940, 550] width 70 height 13
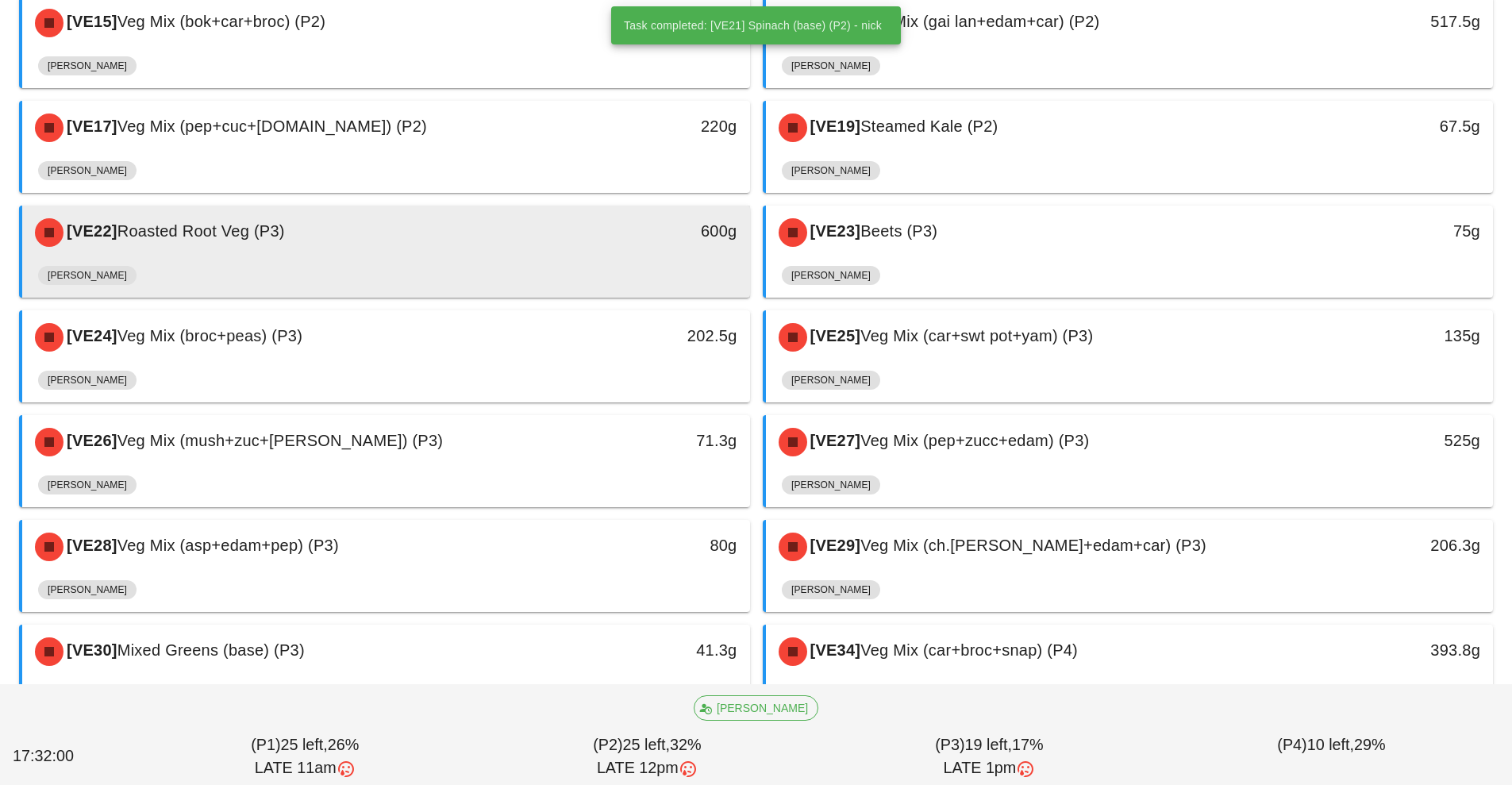
click at [525, 235] on div "[VE22] Roasted Root Veg (P3)" at bounding box center [295, 232] width 541 height 47
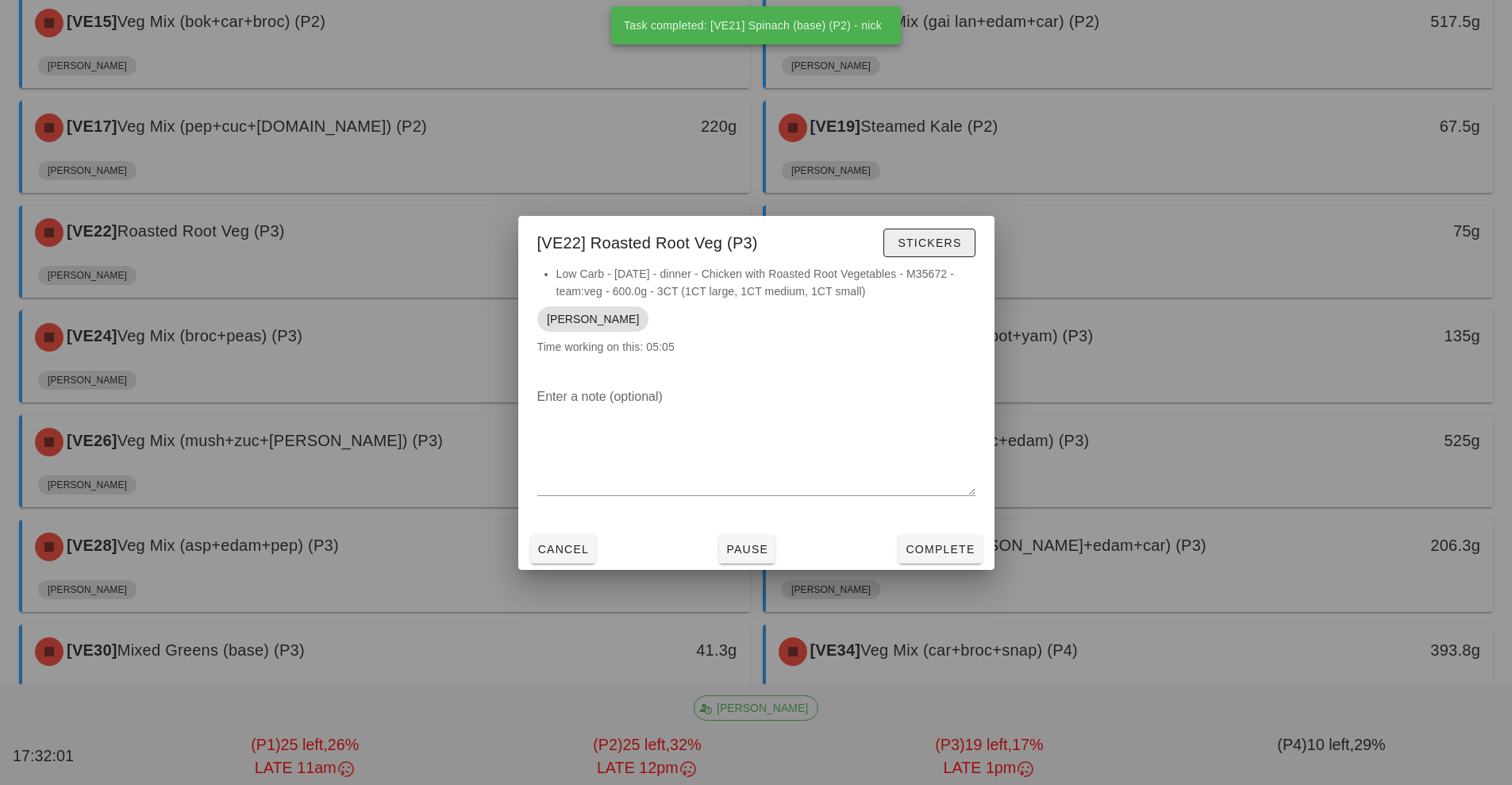
click at [940, 238] on span "Stickers" at bounding box center [929, 243] width 64 height 13
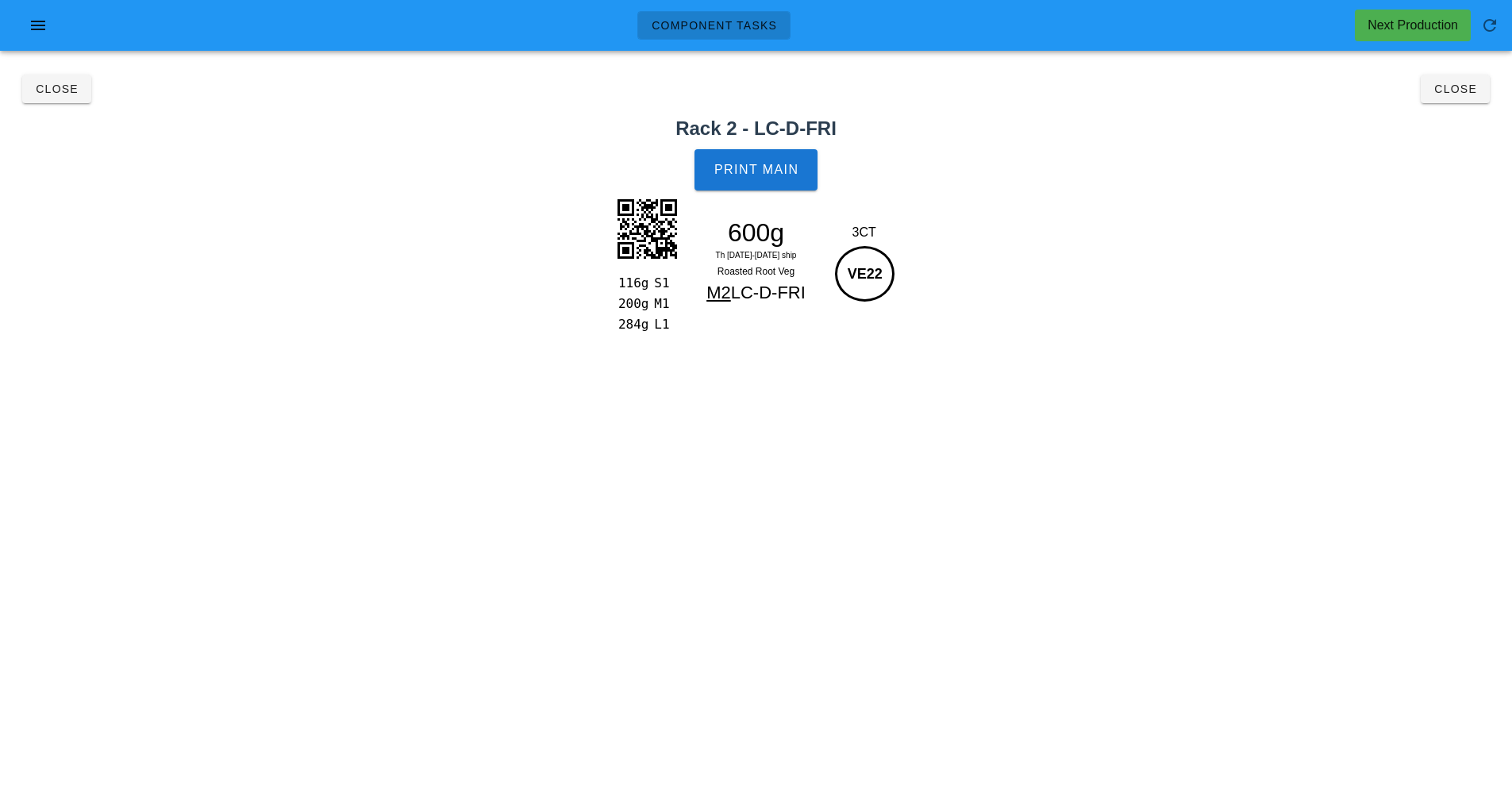
click at [1337, 207] on div "116g S1 200g M1 284g L1 600g Th 25-Sa 27 Sep ship Roasted Root Veg M2 LC-D-FRI …" at bounding box center [756, 265] width 1499 height 144
click at [761, 167] on span "Print Main" at bounding box center [756, 170] width 86 height 14
click at [1470, 98] on button "Close" at bounding box center [1455, 89] width 69 height 29
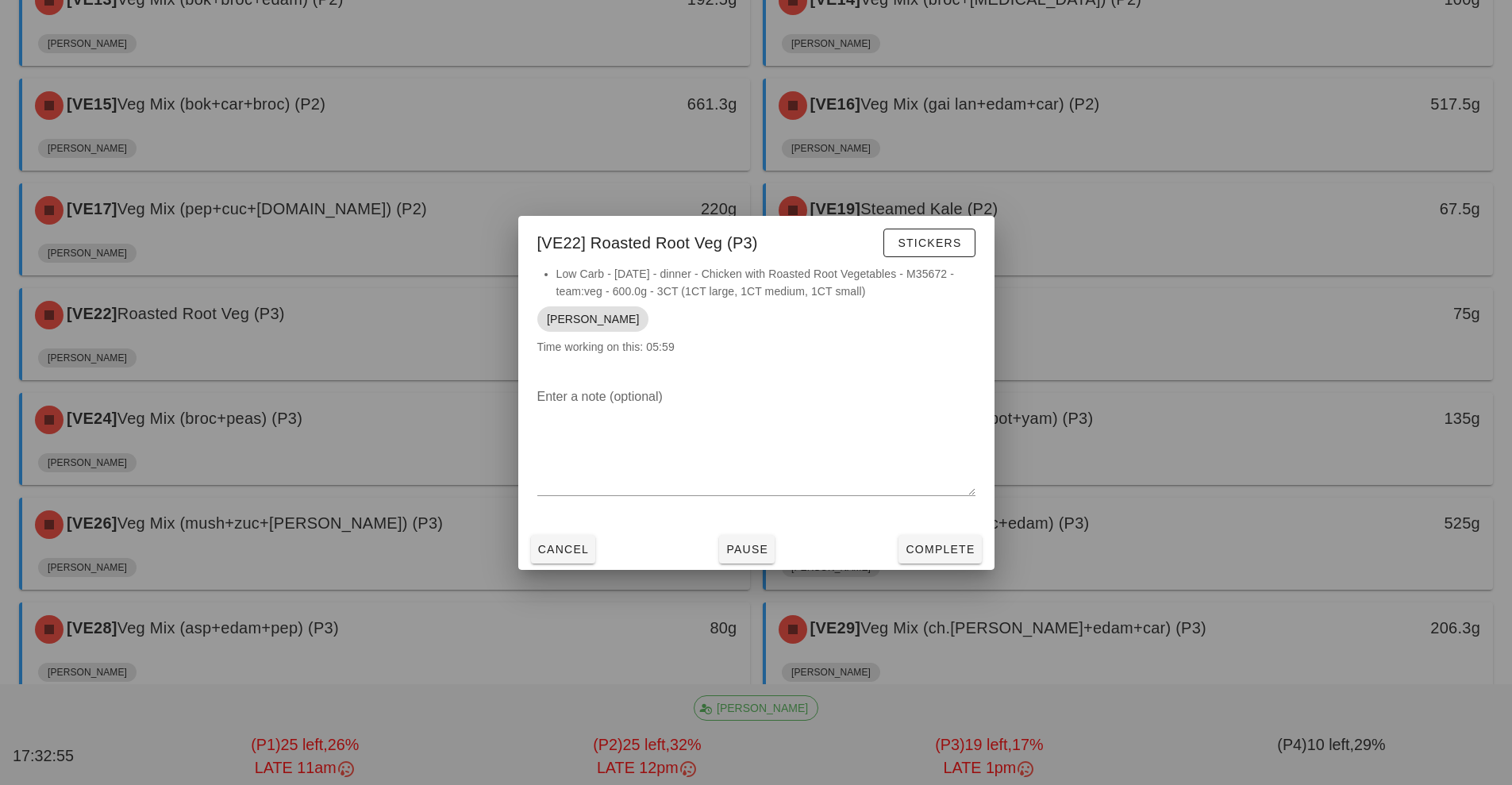
scroll to position [755, 0]
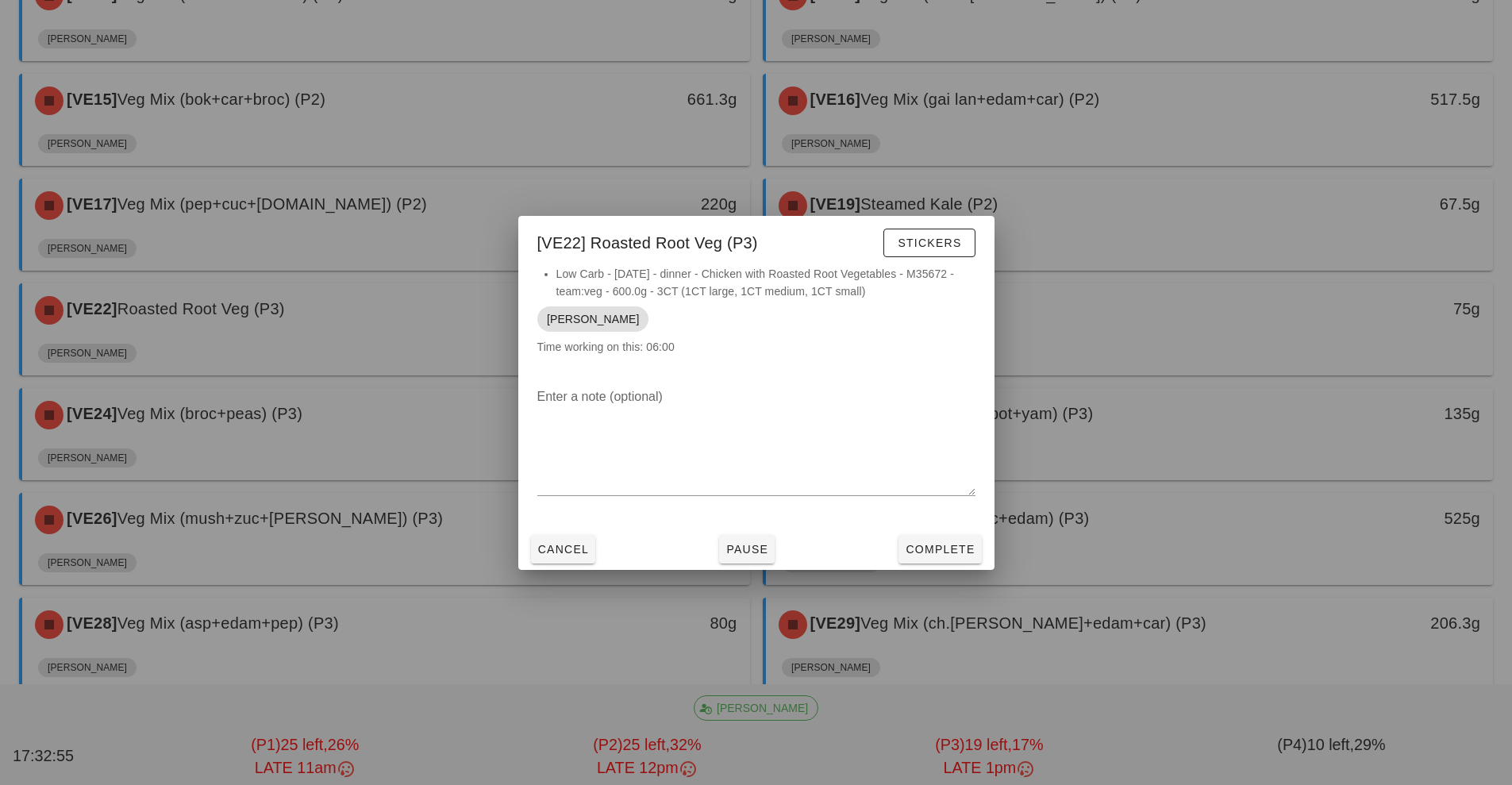
click at [1088, 314] on div at bounding box center [756, 392] width 1512 height 785
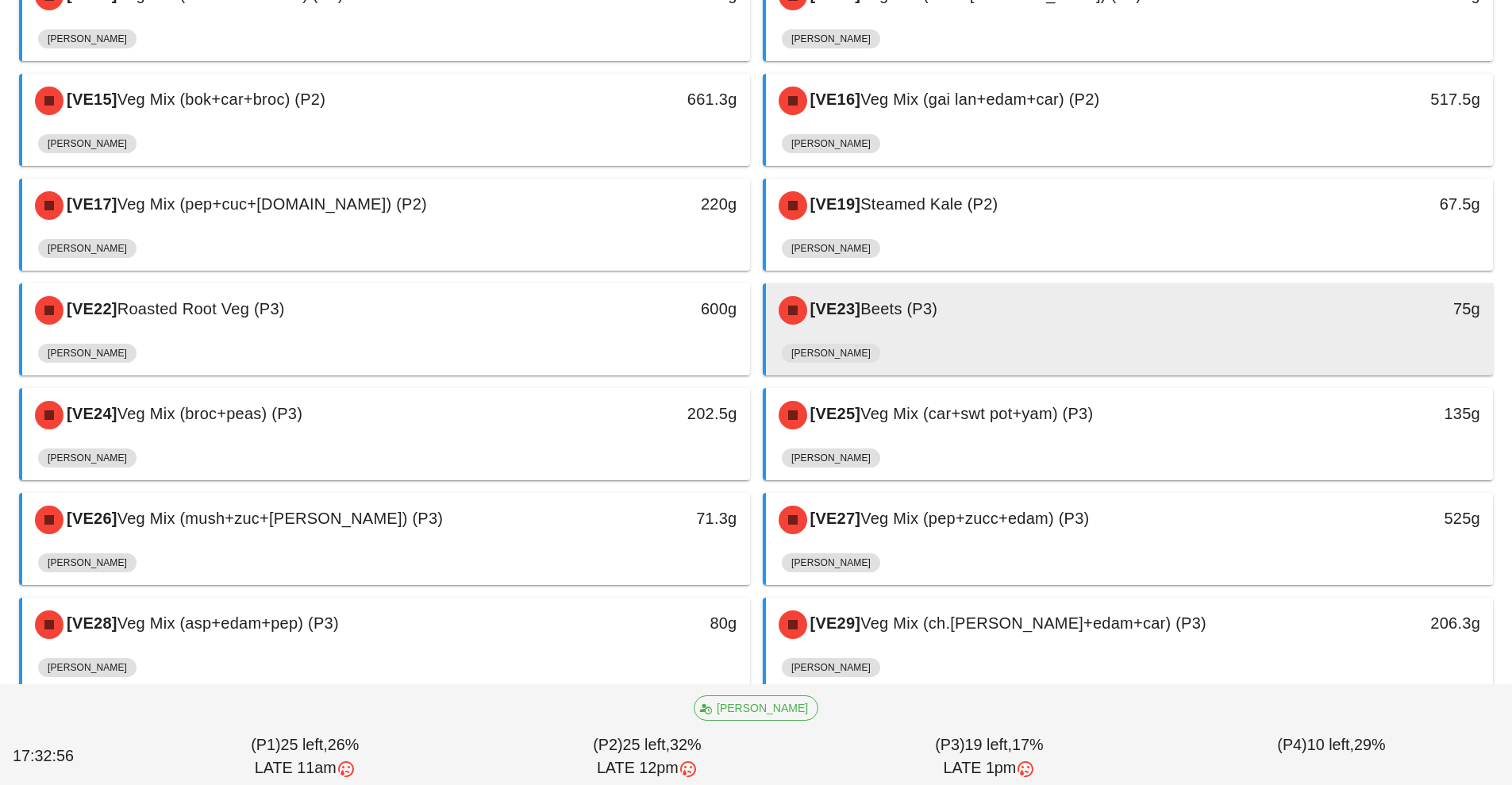
click at [1090, 337] on div "[VE23] Beets (P3) 75g" at bounding box center [1130, 311] width 728 height 54
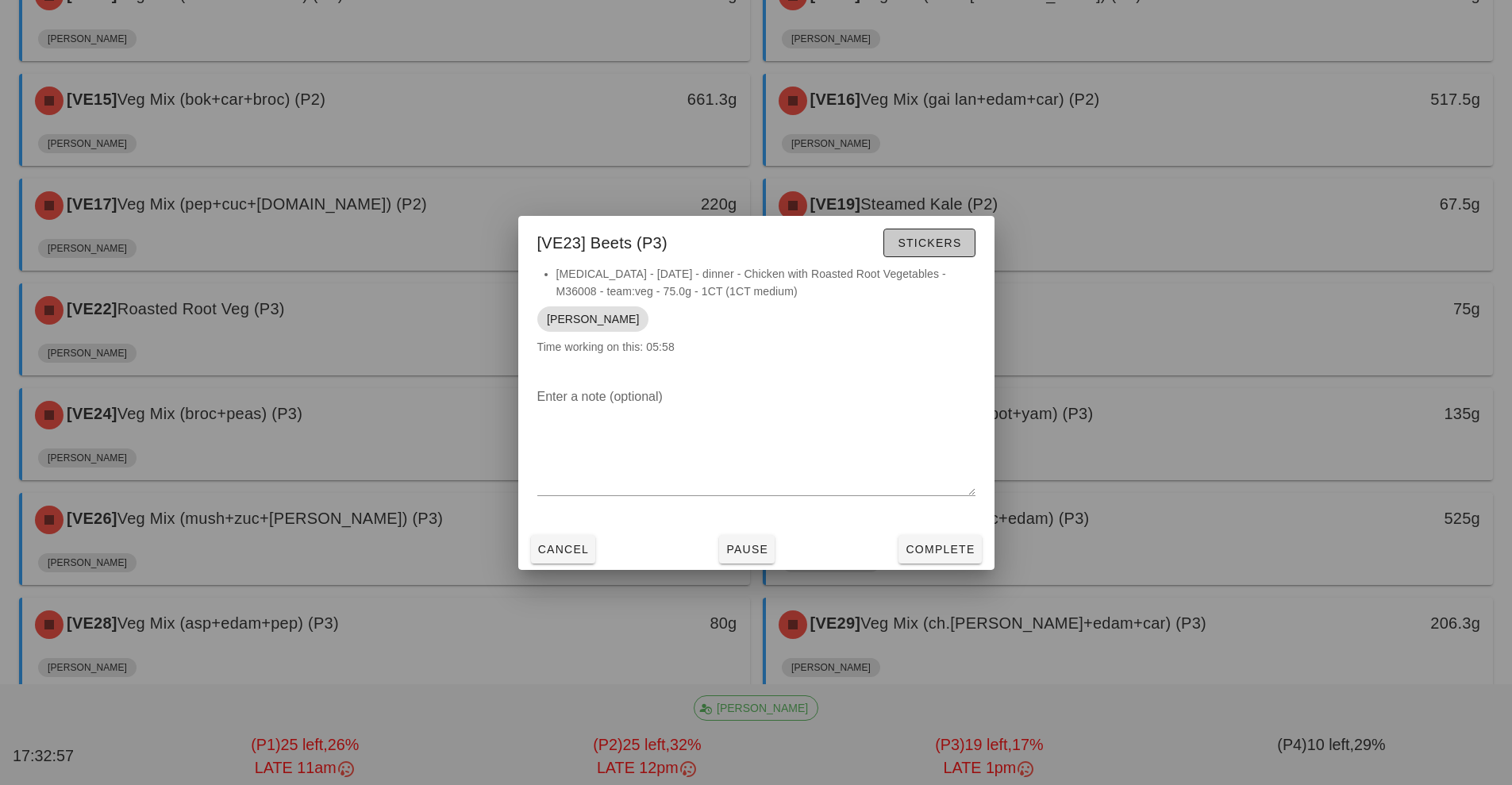
click at [949, 243] on span "Stickers" at bounding box center [929, 243] width 64 height 13
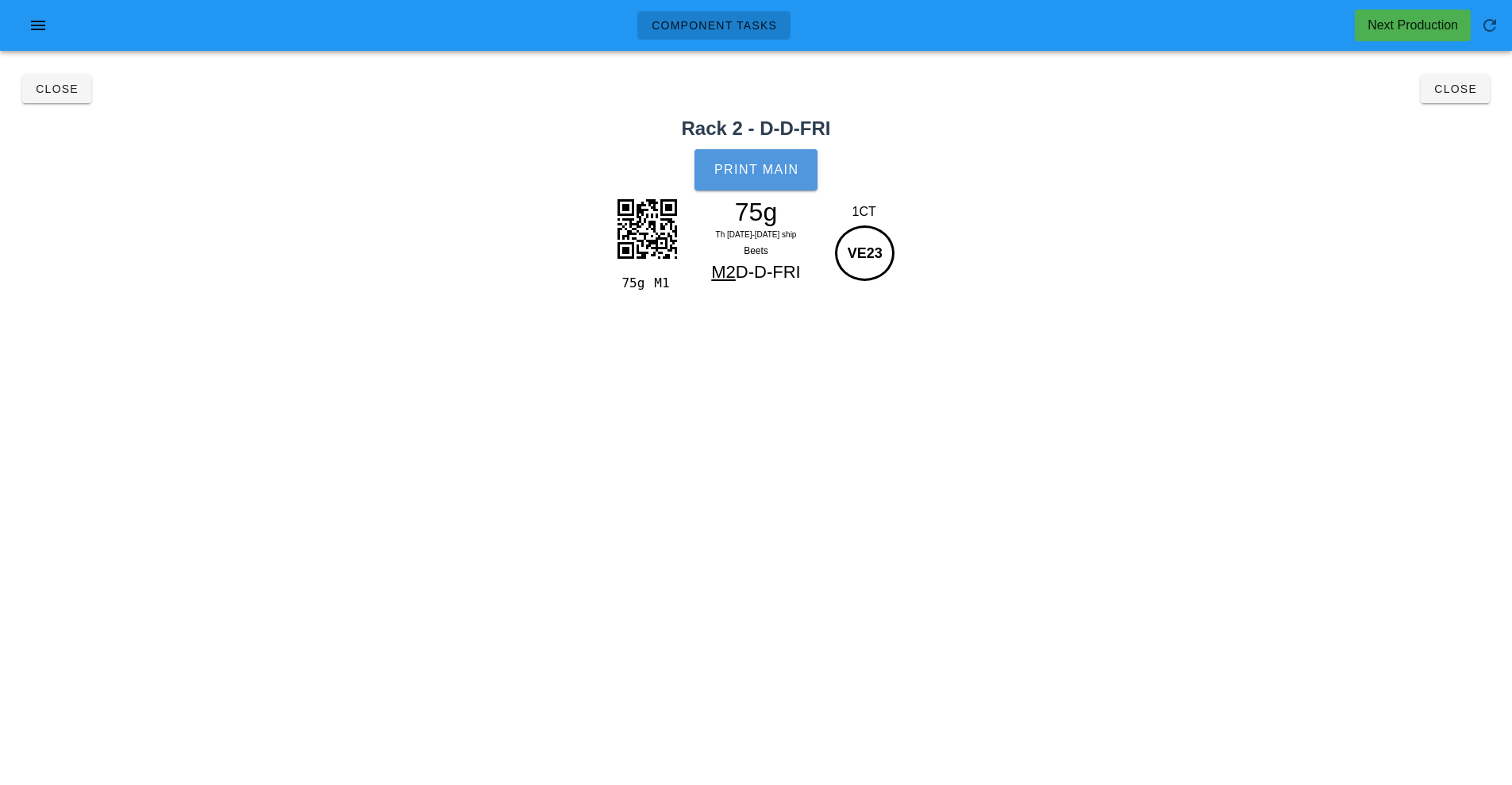
click at [761, 172] on span "Print Main" at bounding box center [756, 170] width 86 height 14
click at [1469, 94] on span "Close" at bounding box center [1455, 89] width 44 height 13
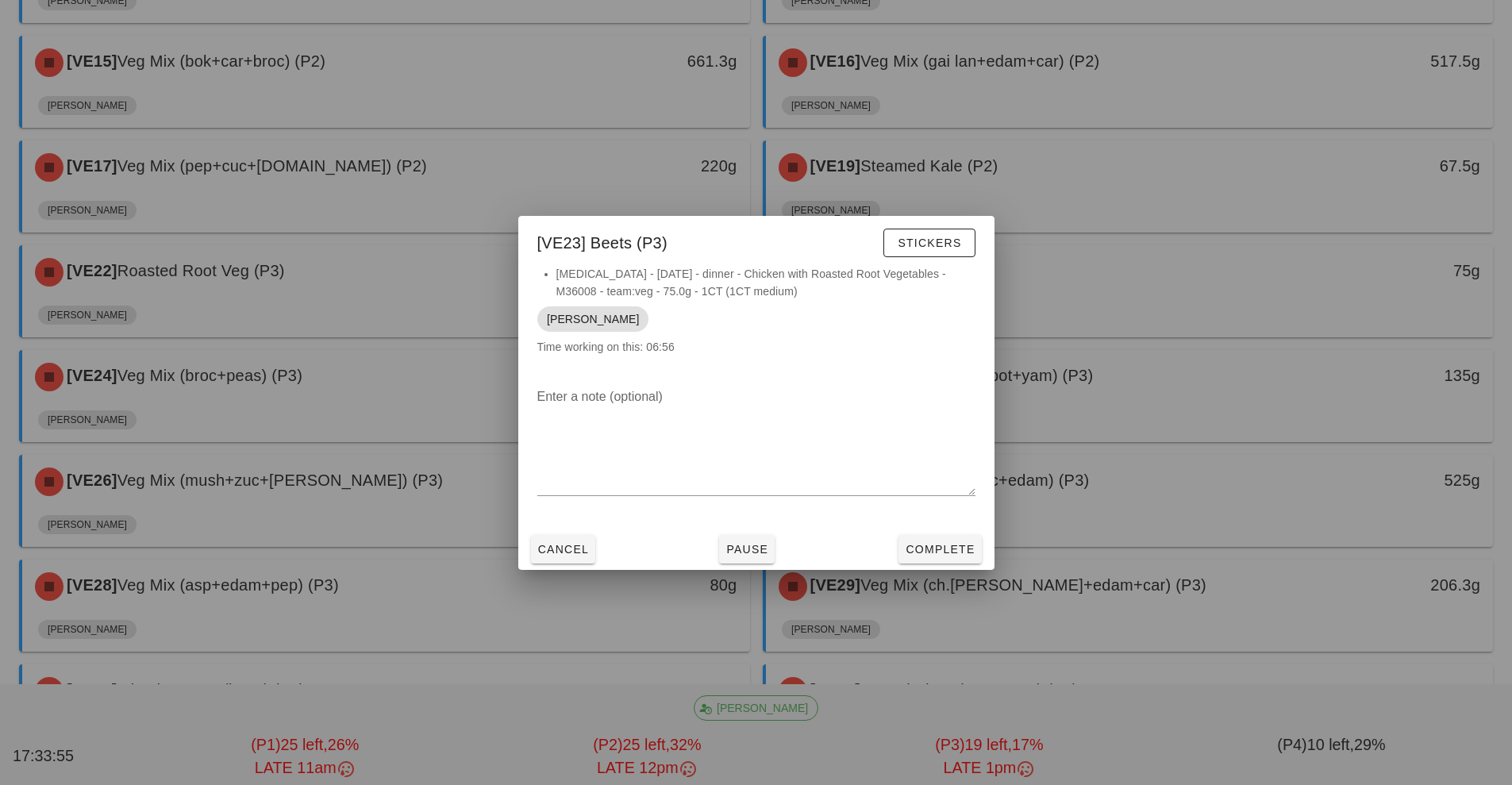
scroll to position [806, 0]
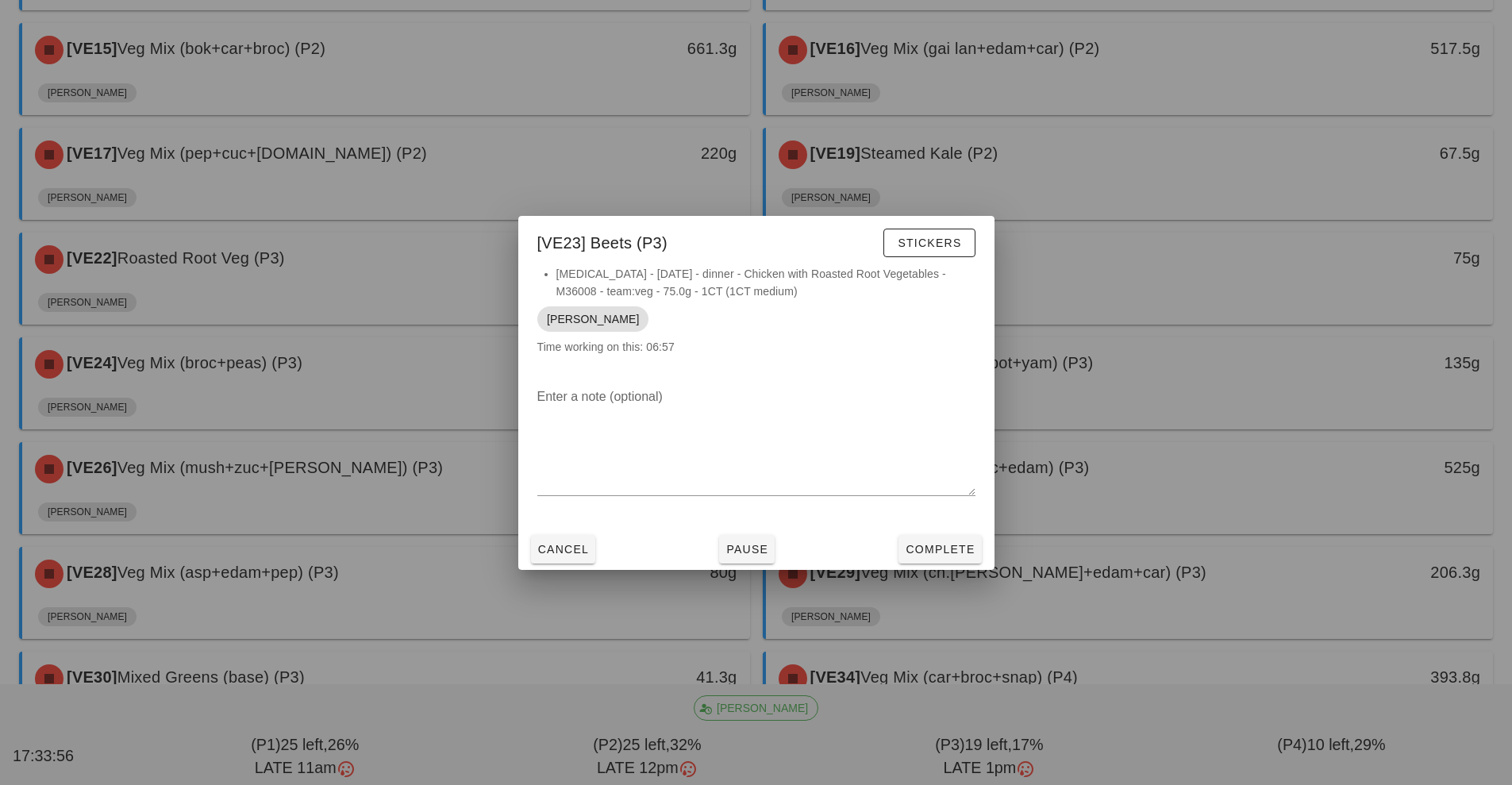
click at [397, 374] on div at bounding box center [756, 392] width 1512 height 785
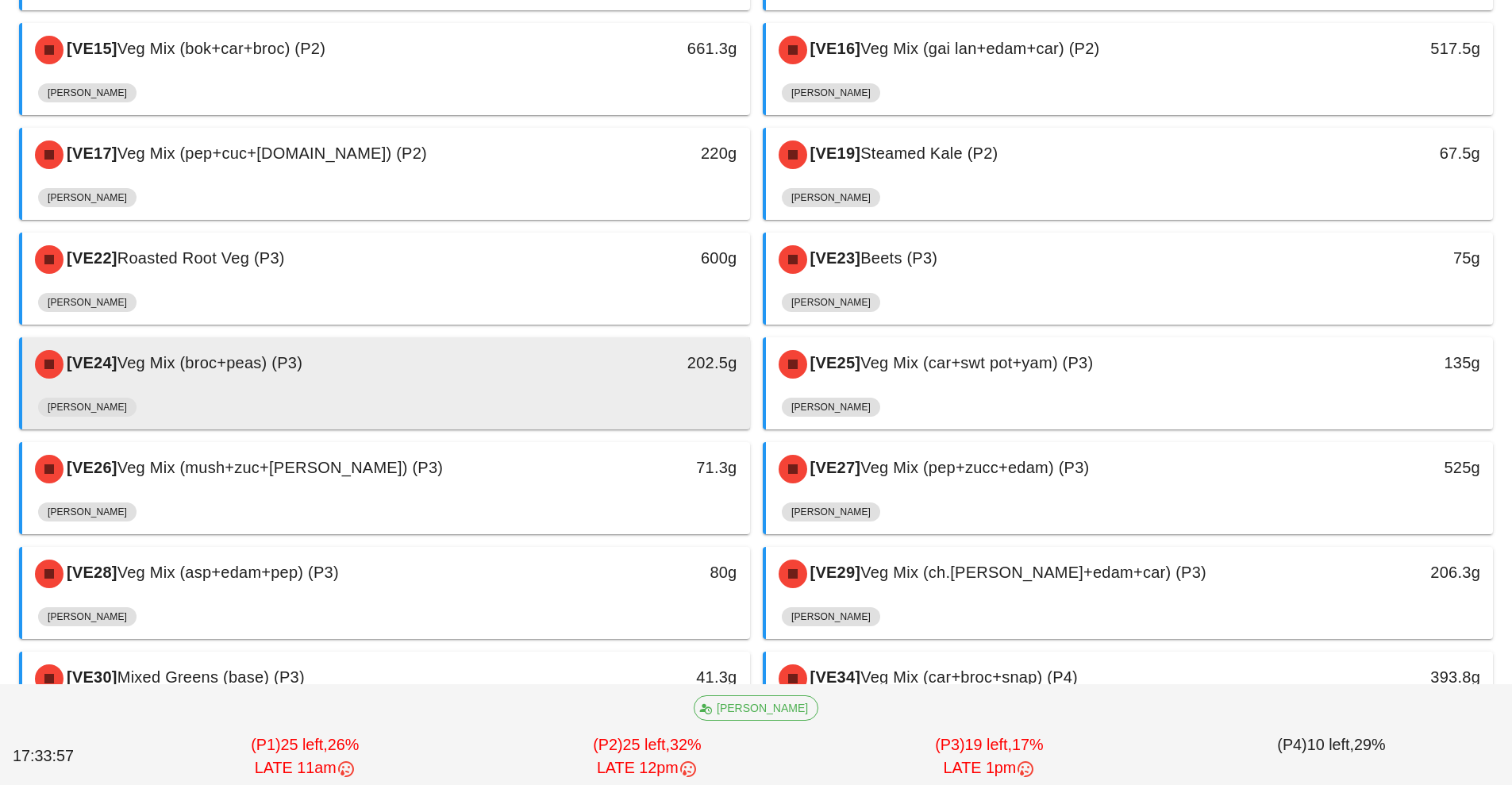
click at [473, 382] on div "[VE24] Veg Mix (broc+peas) (P3)" at bounding box center [295, 363] width 541 height 47
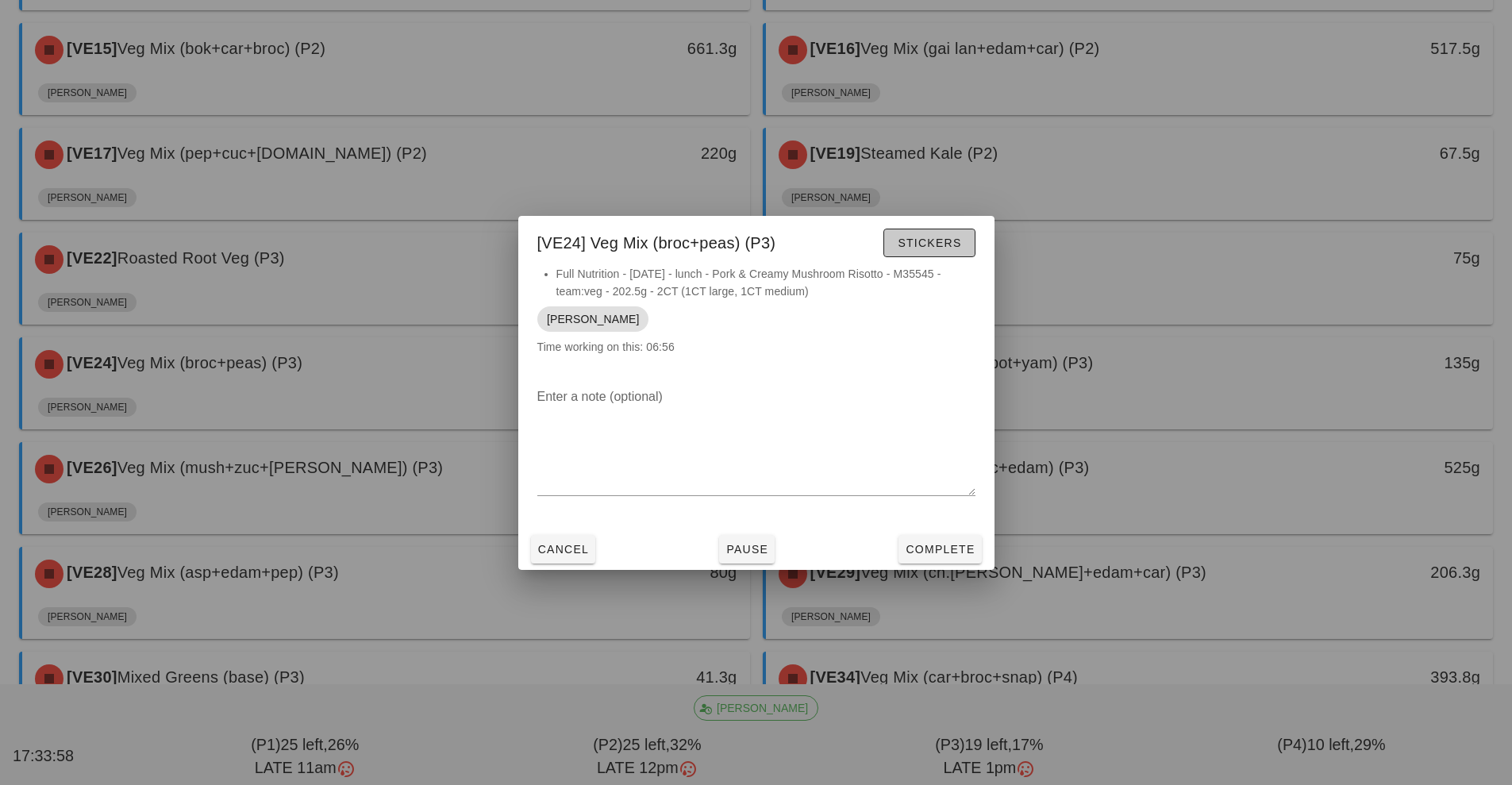
click at [937, 239] on span "Stickers" at bounding box center [929, 243] width 64 height 13
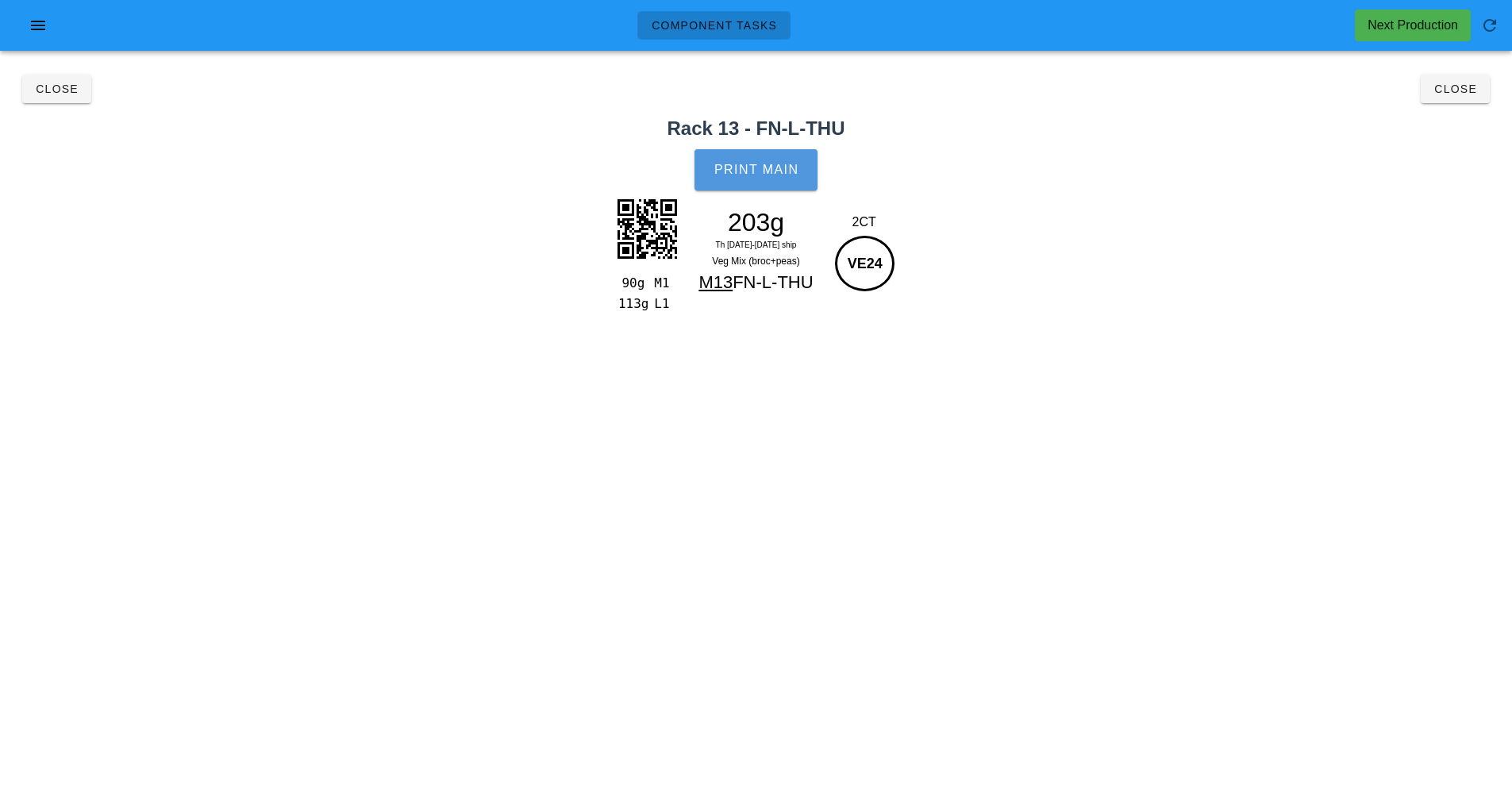
click at [762, 167] on span "Print Main" at bounding box center [756, 170] width 86 height 14
click at [1454, 94] on span "Close" at bounding box center [1455, 89] width 44 height 13
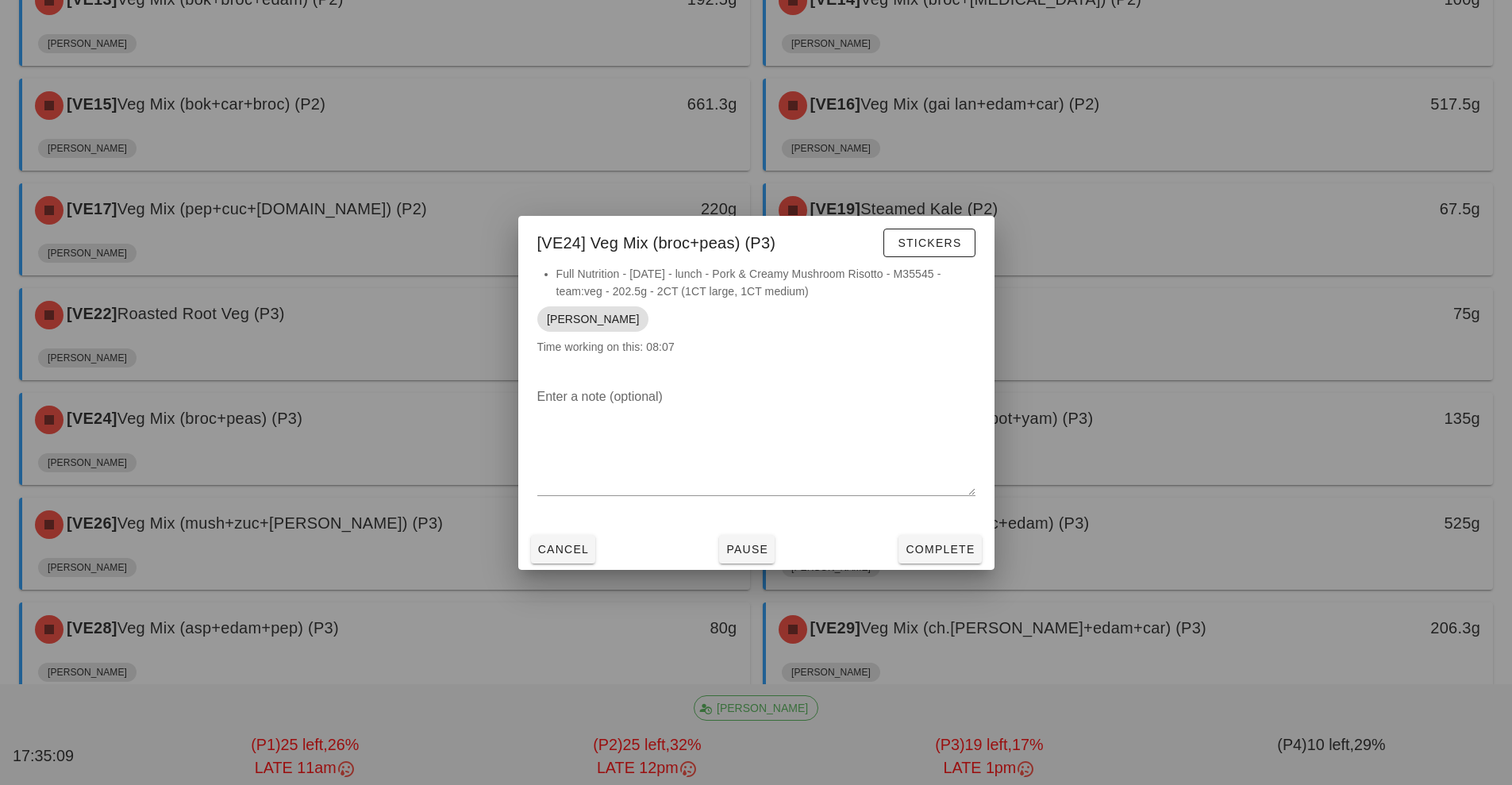
scroll to position [762, 0]
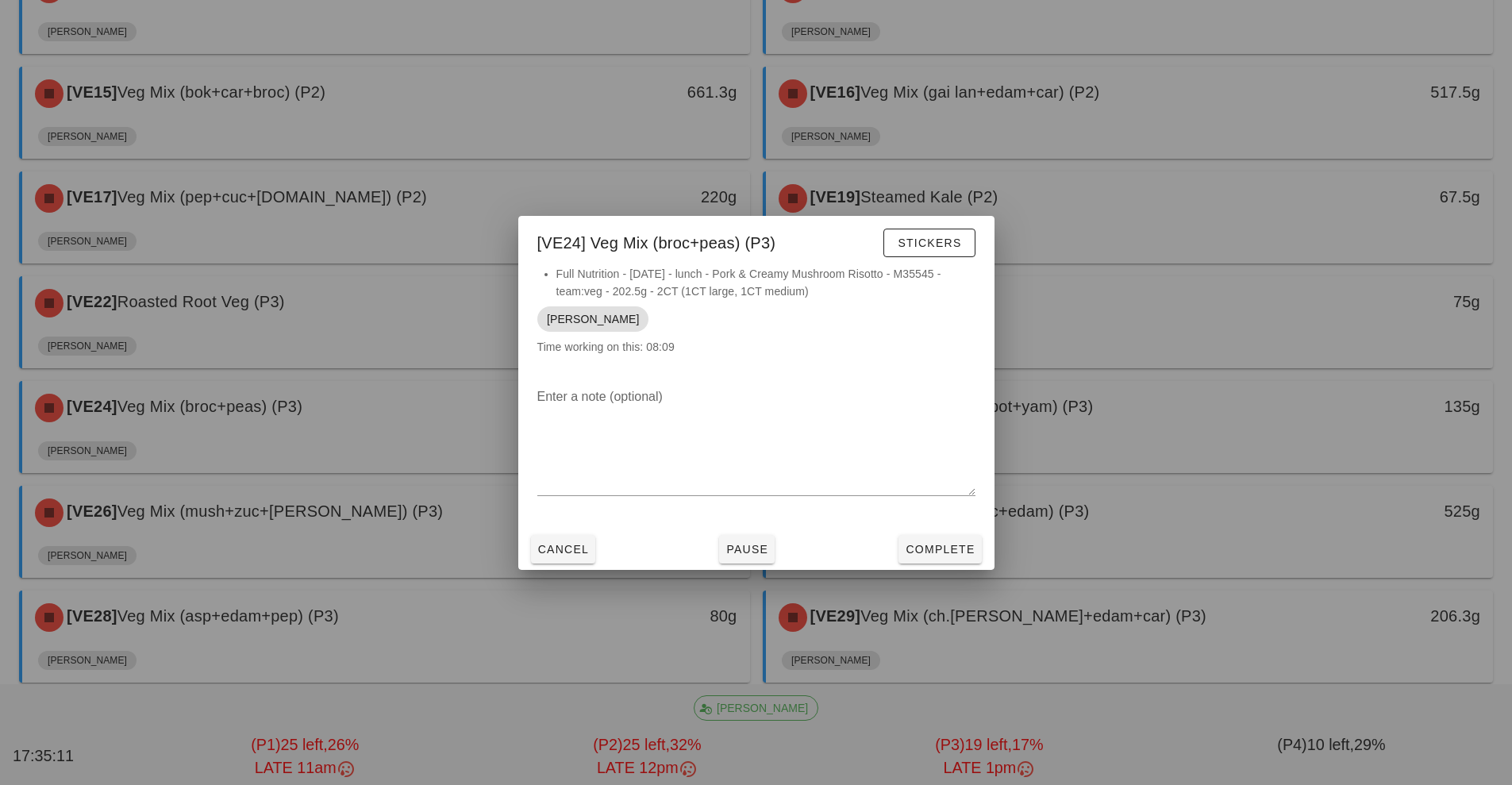
click at [1201, 420] on div at bounding box center [756, 392] width 1512 height 785
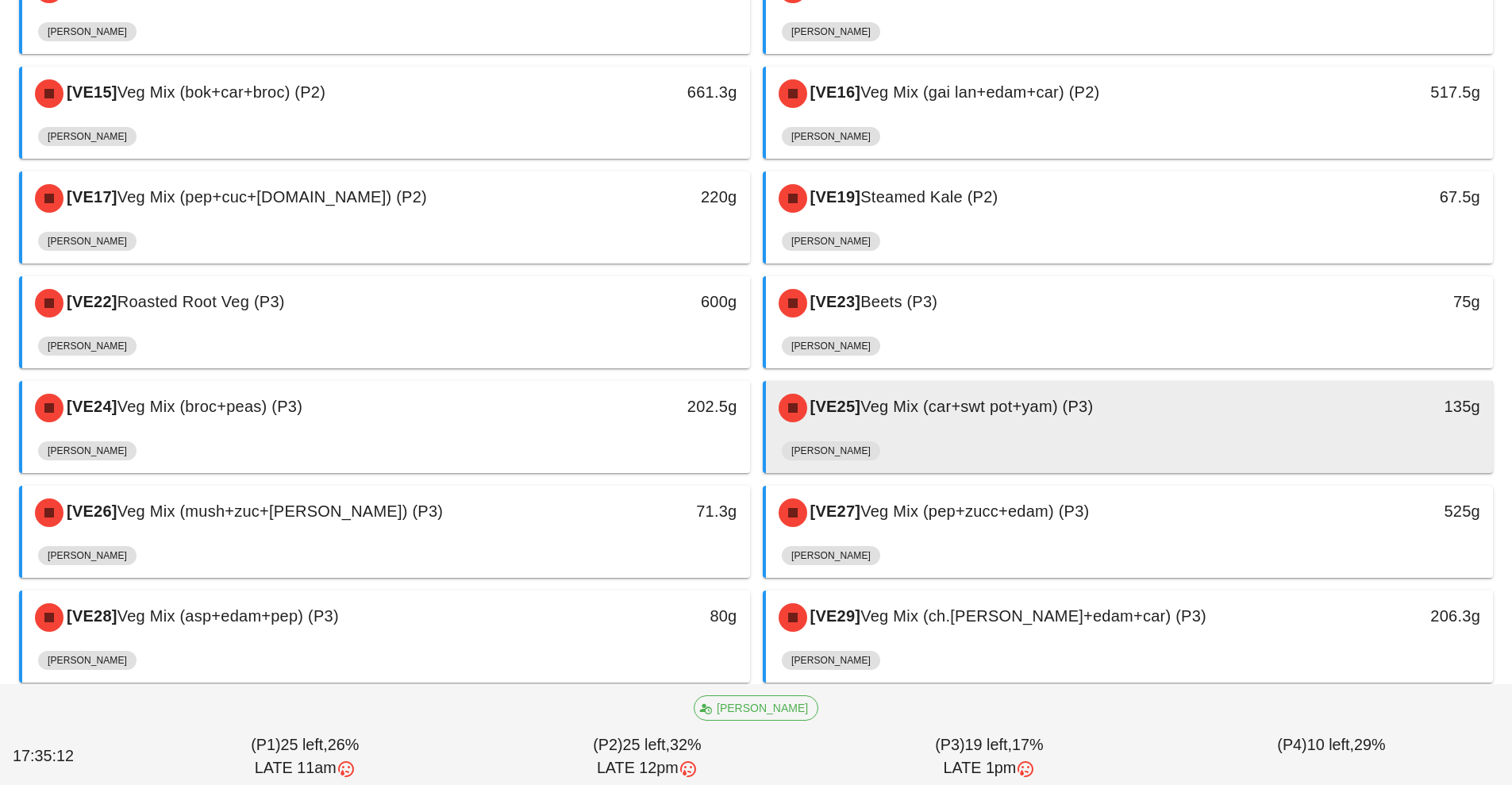
click at [1215, 438] on div "[PERSON_NAME]" at bounding box center [1130, 454] width 696 height 38
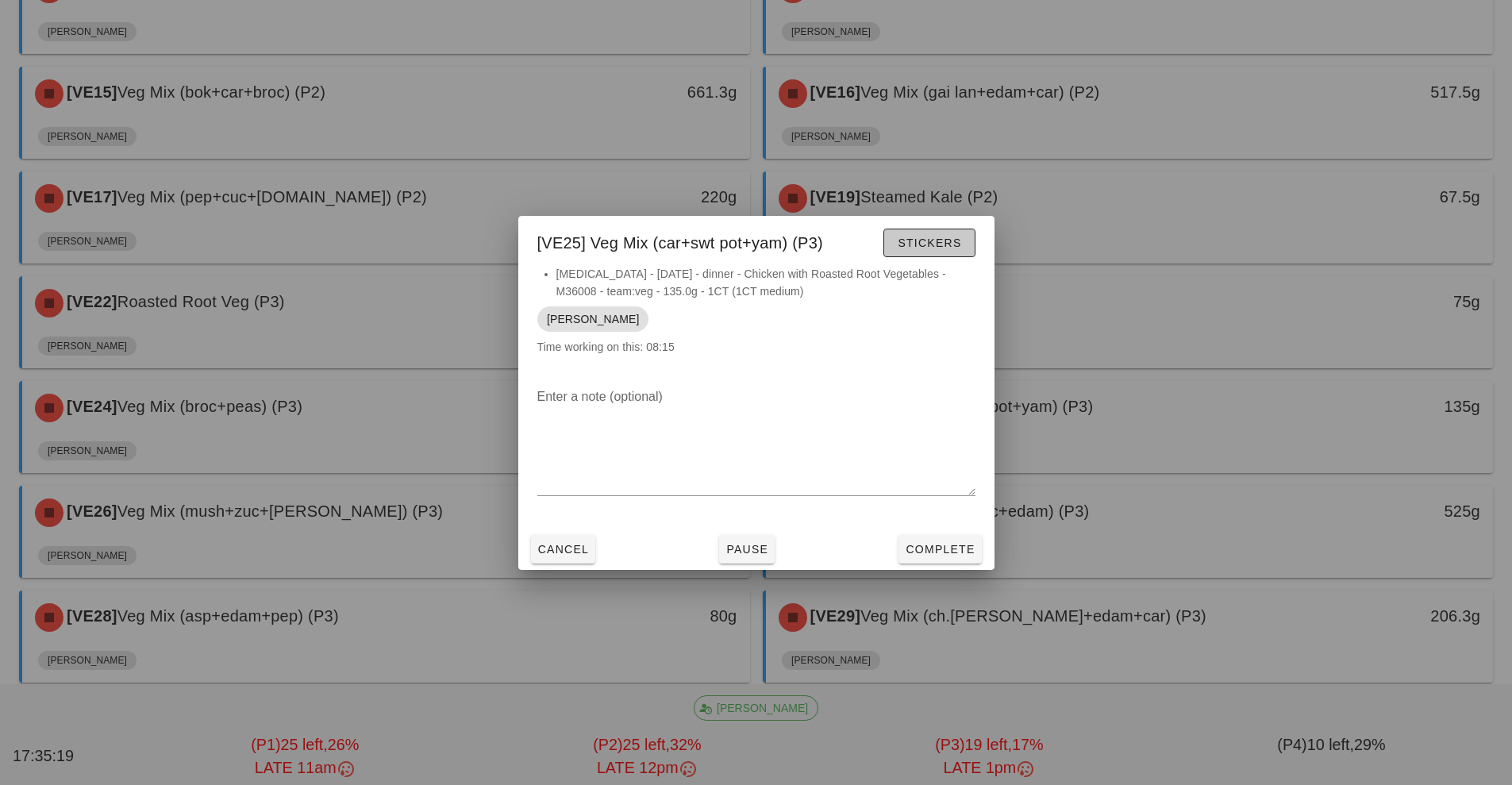
click at [940, 242] on span "Stickers" at bounding box center [929, 243] width 64 height 13
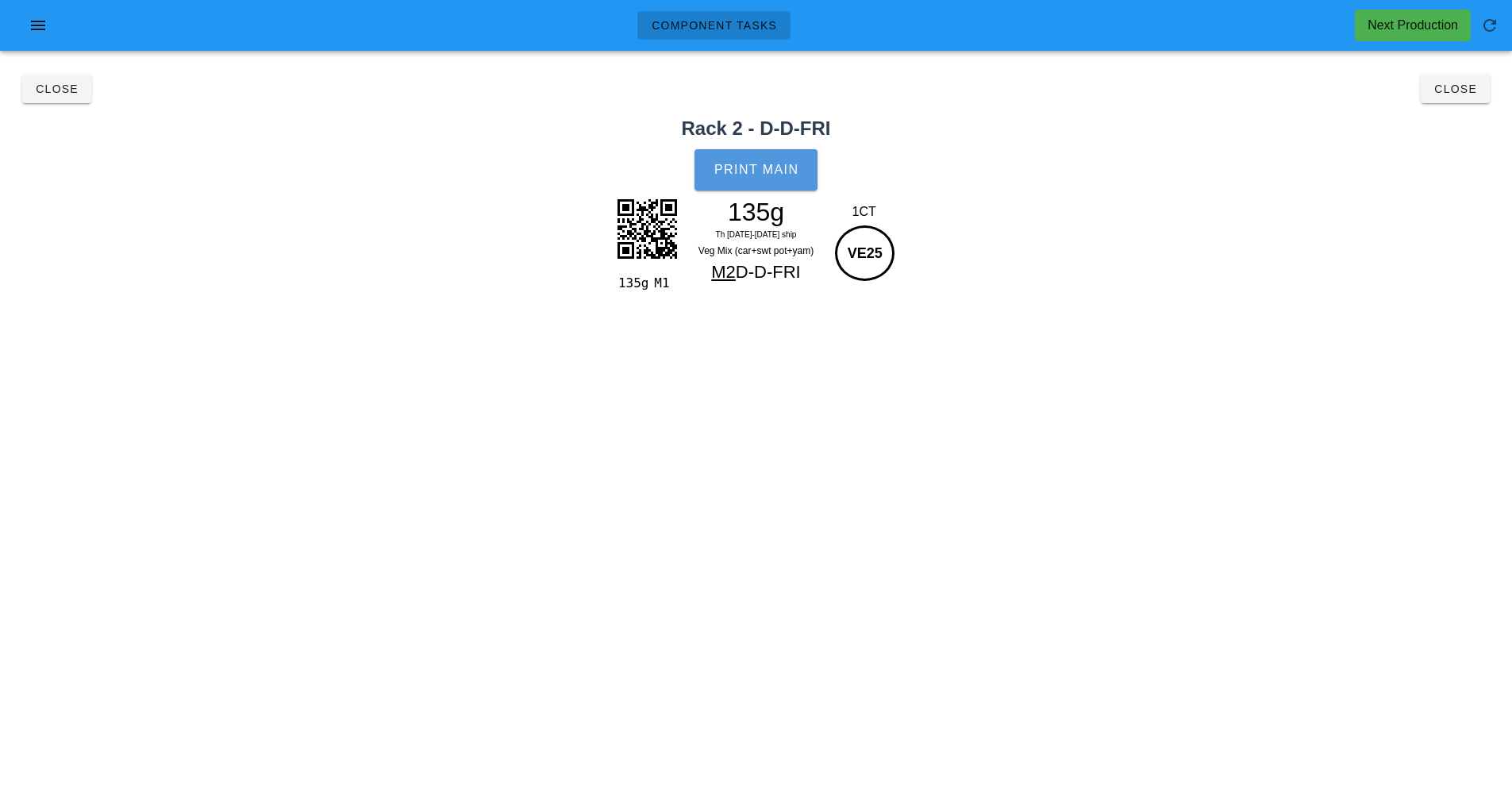
click at [757, 168] on span "Print Main" at bounding box center [756, 170] width 86 height 14
click at [1453, 74] on button "Close" at bounding box center [1455, 89] width 69 height 29
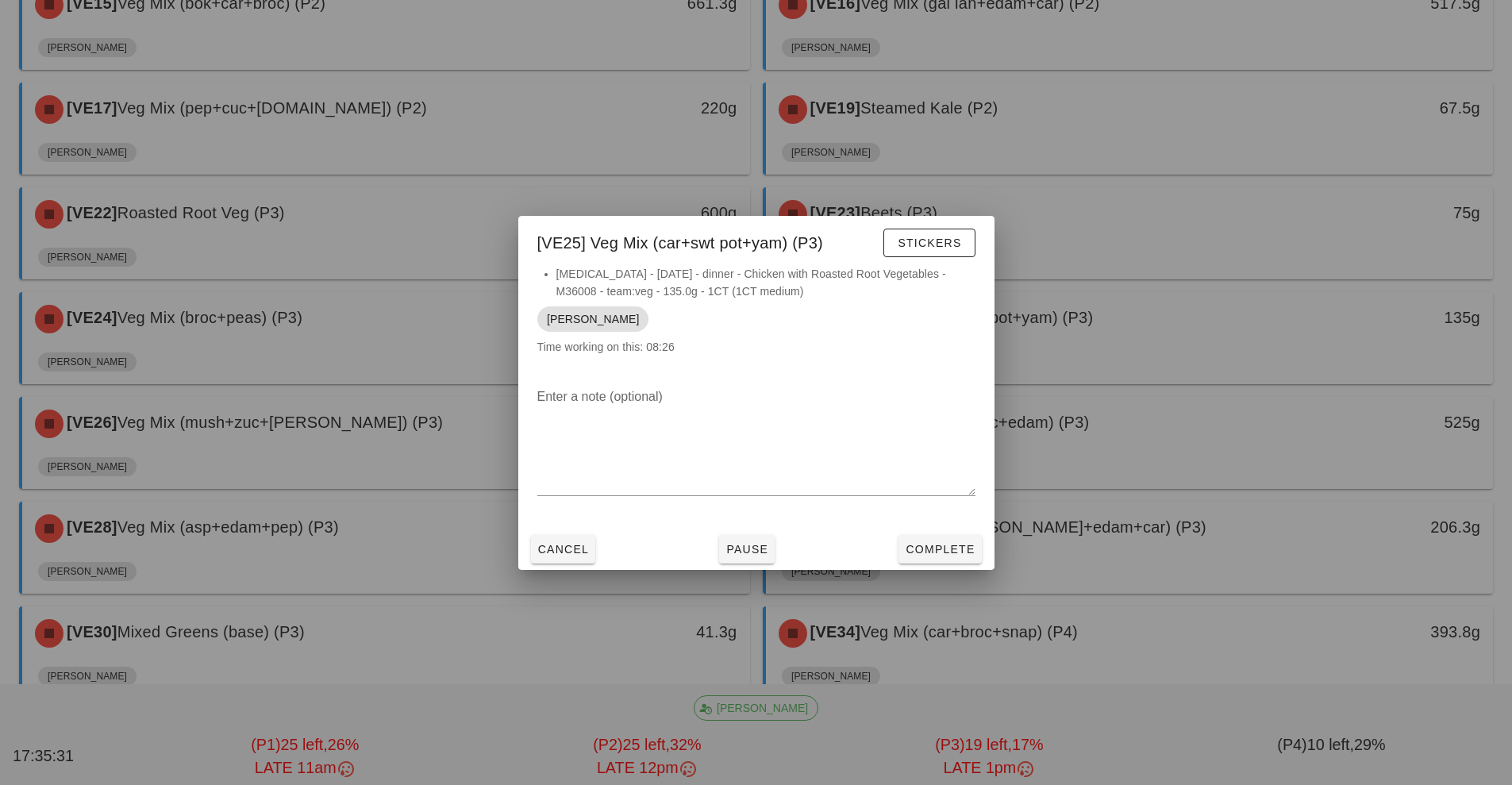
scroll to position [858, 0]
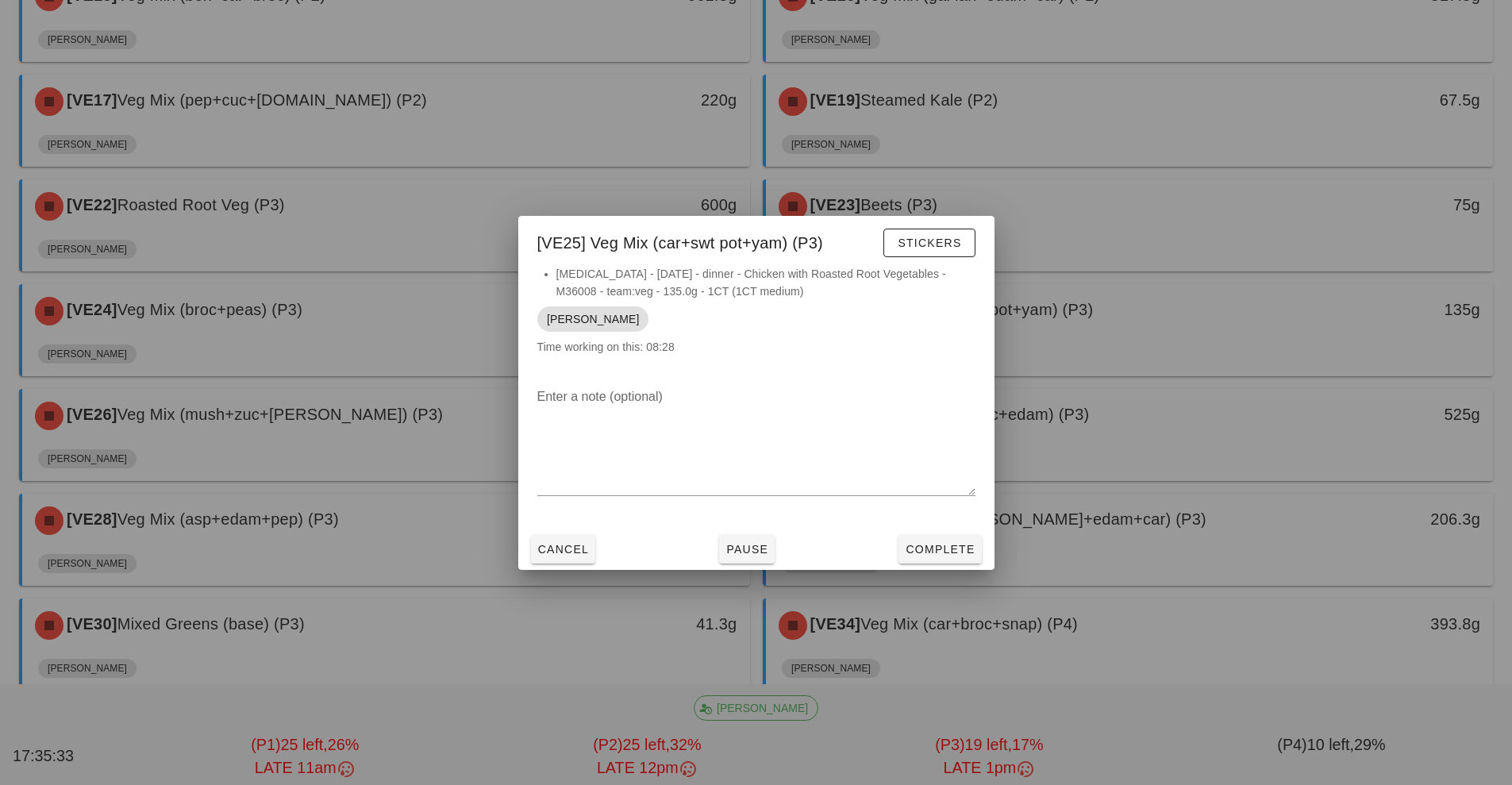
click at [363, 450] on div at bounding box center [756, 392] width 1512 height 785
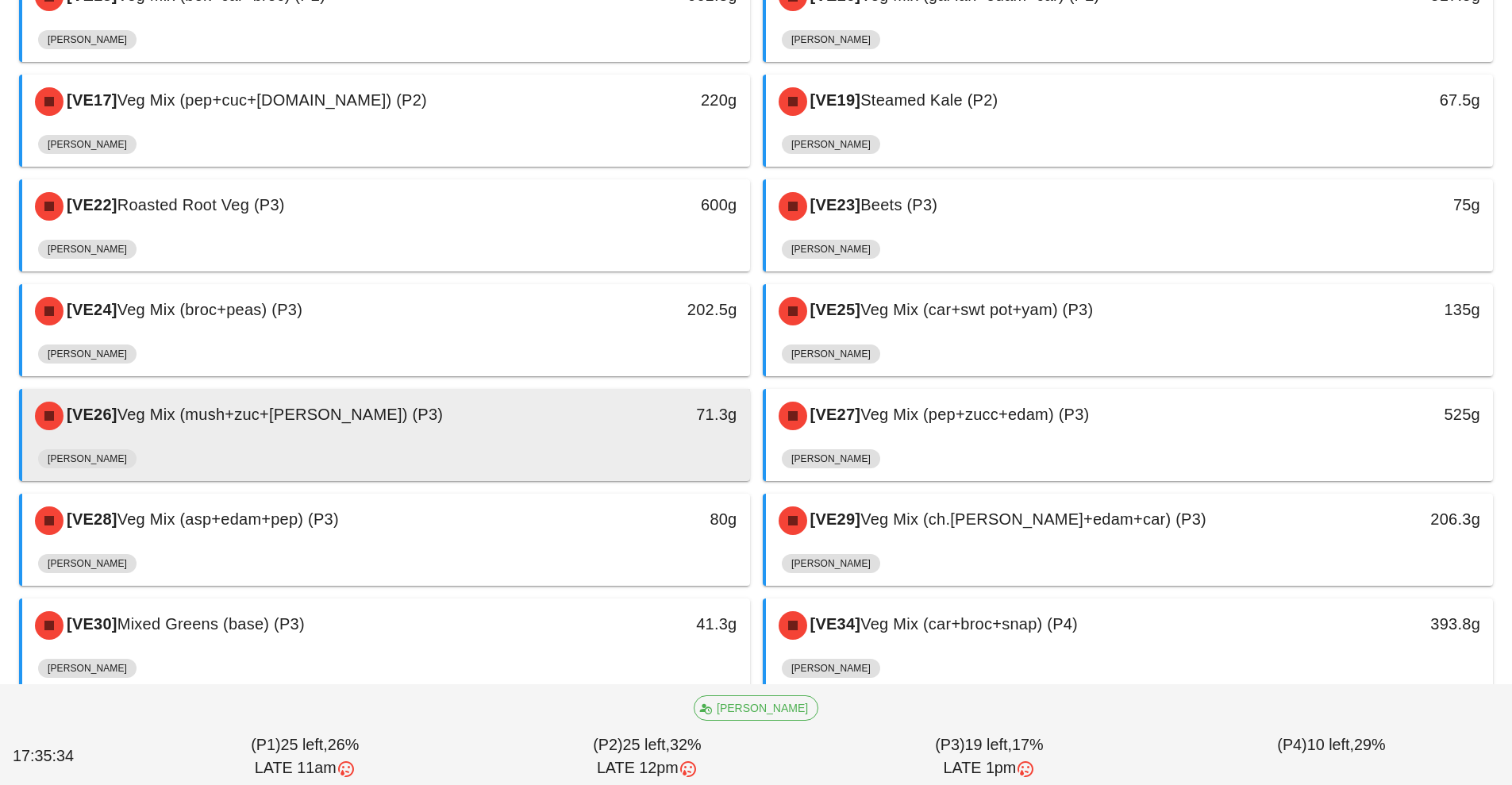
click at [564, 436] on div "[VE26] Veg Mix (mush+zuc+tom) (P3)" at bounding box center [295, 415] width 541 height 47
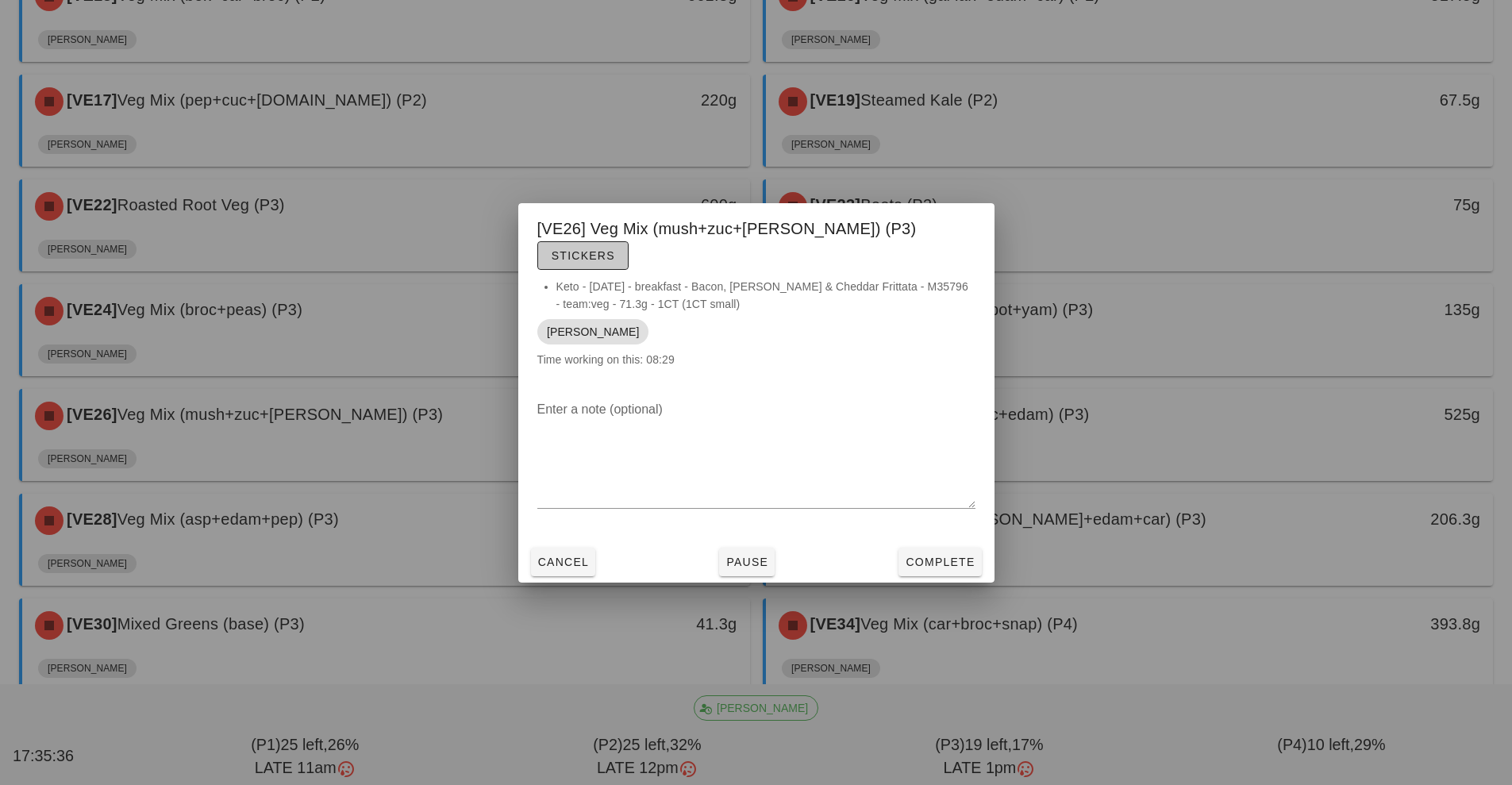
click at [615, 249] on span "Stickers" at bounding box center [583, 255] width 64 height 13
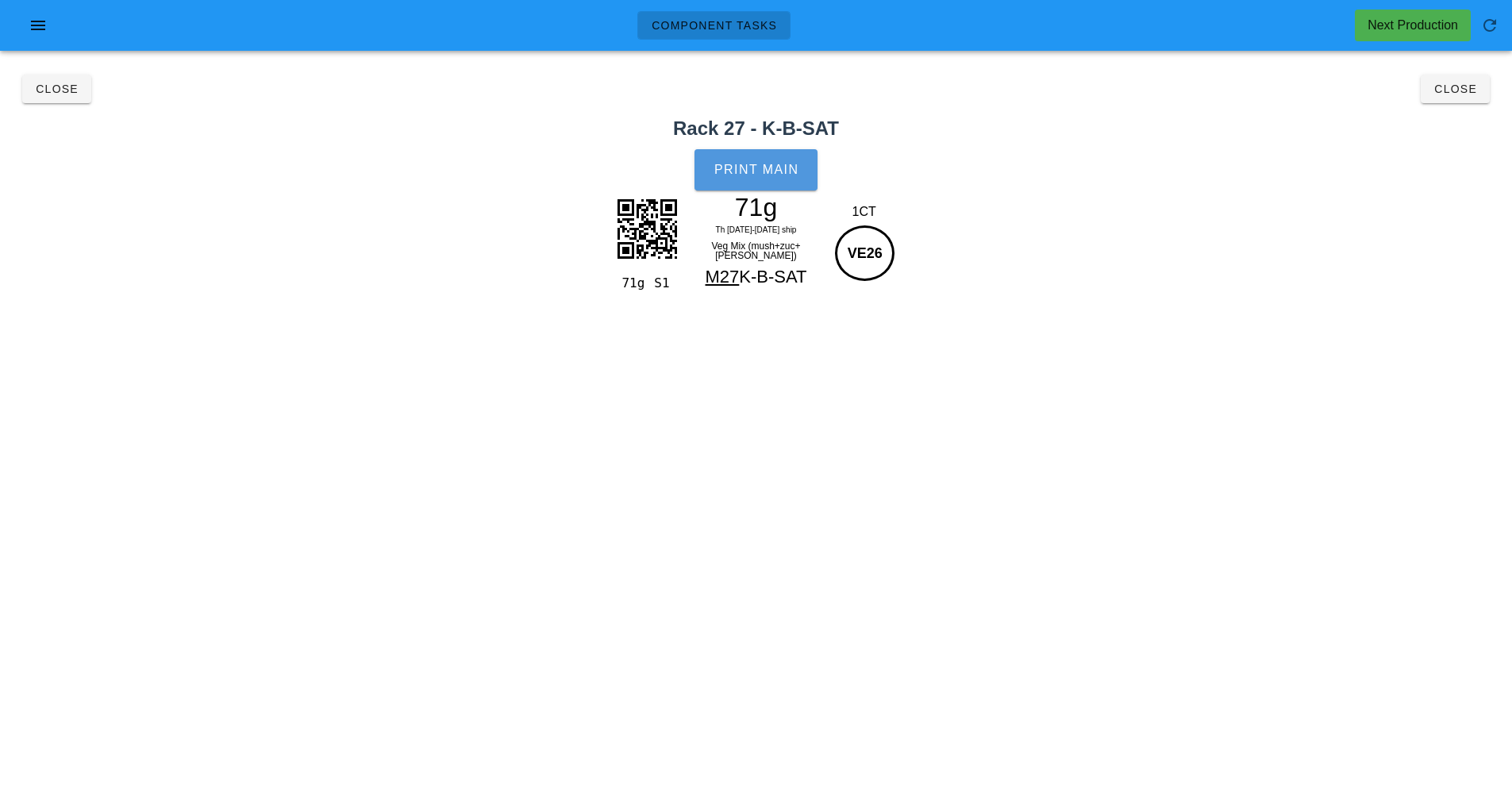
click at [755, 163] on span "Print Main" at bounding box center [756, 170] width 86 height 14
click at [1461, 84] on span "Close" at bounding box center [1455, 89] width 44 height 13
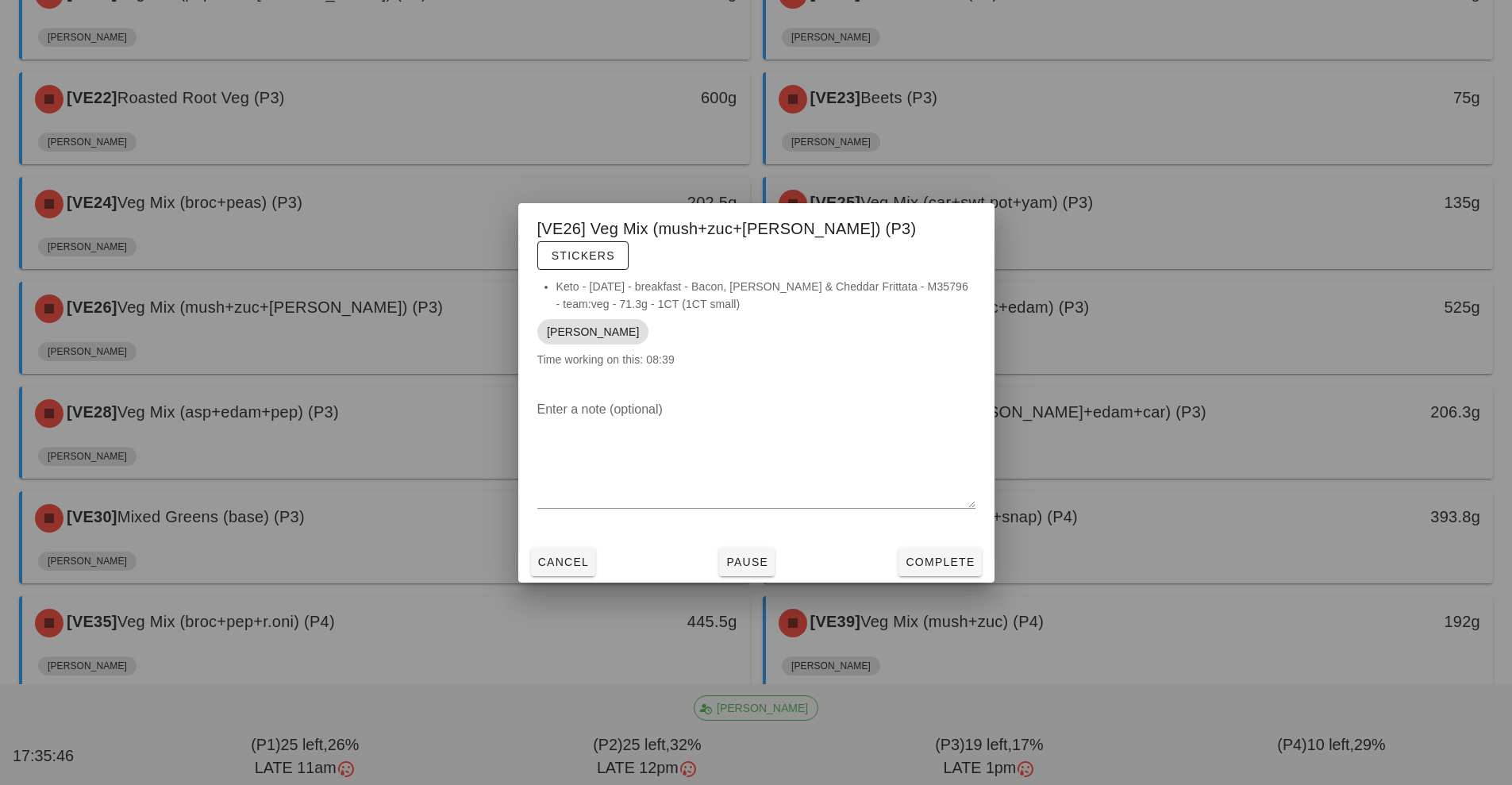
scroll to position [967, 0]
click at [1142, 320] on div at bounding box center [756, 392] width 1512 height 785
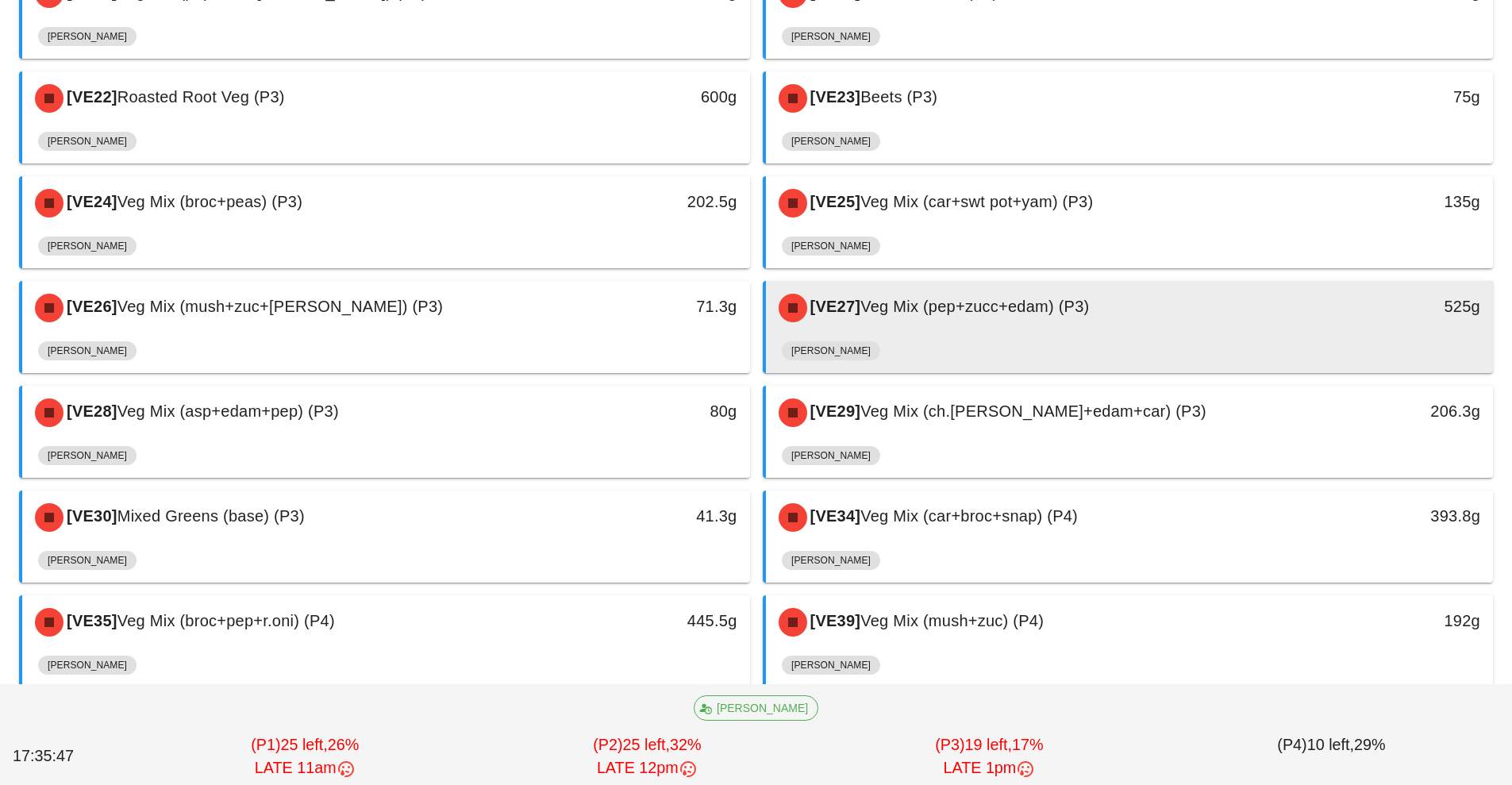
click at [1142, 320] on div "[VE27] Veg Mix (pep+zucc+edam) (P3)" at bounding box center [1039, 307] width 541 height 47
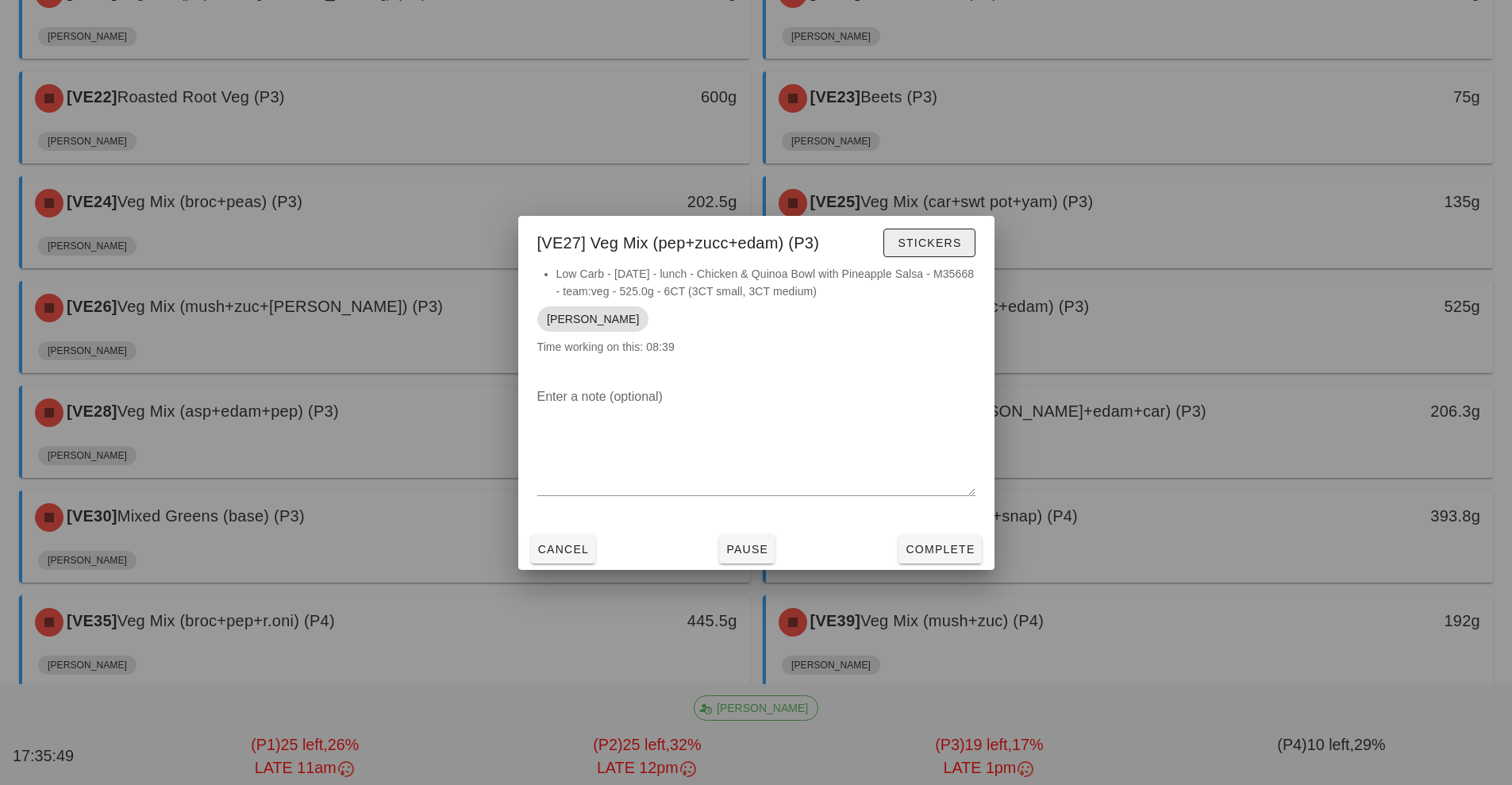
click at [916, 244] on span "Stickers" at bounding box center [929, 243] width 64 height 13
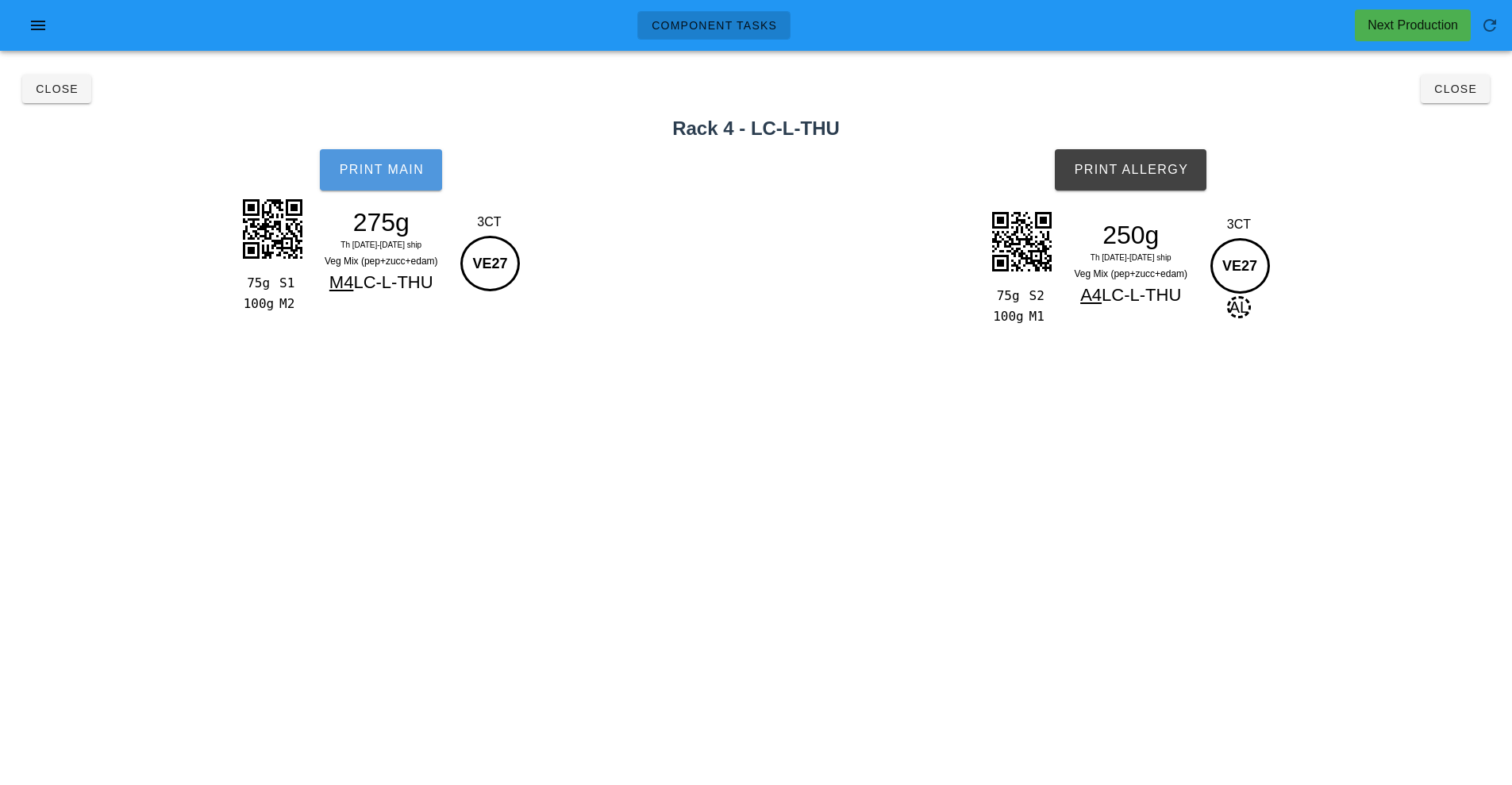
click at [354, 156] on button "Print Main" at bounding box center [380, 170] width 123 height 41
click at [1134, 177] on button "Print Allergy" at bounding box center [1130, 170] width 151 height 41
click at [1453, 90] on span "Close" at bounding box center [1455, 89] width 44 height 13
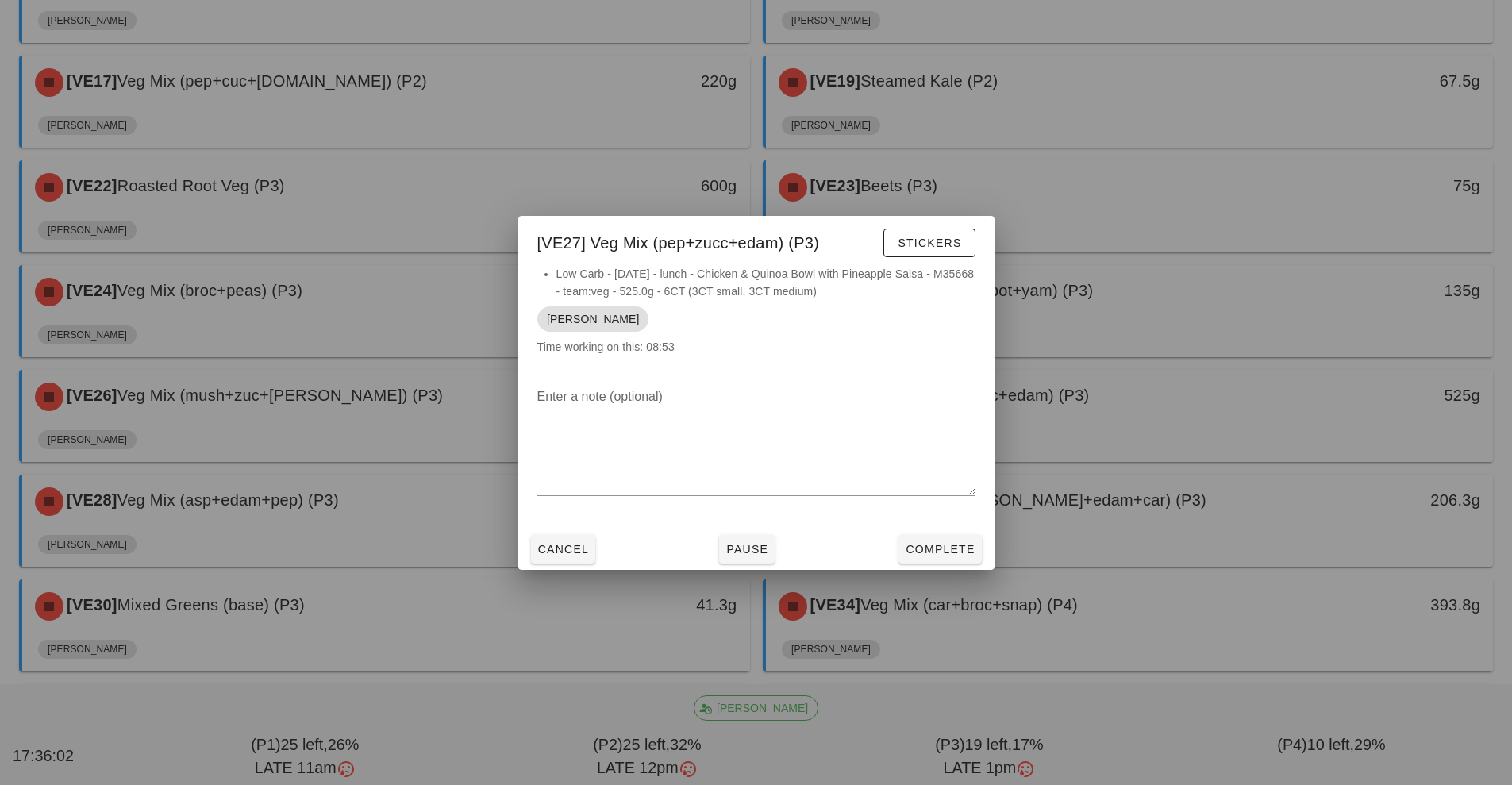
scroll to position [891, 0]
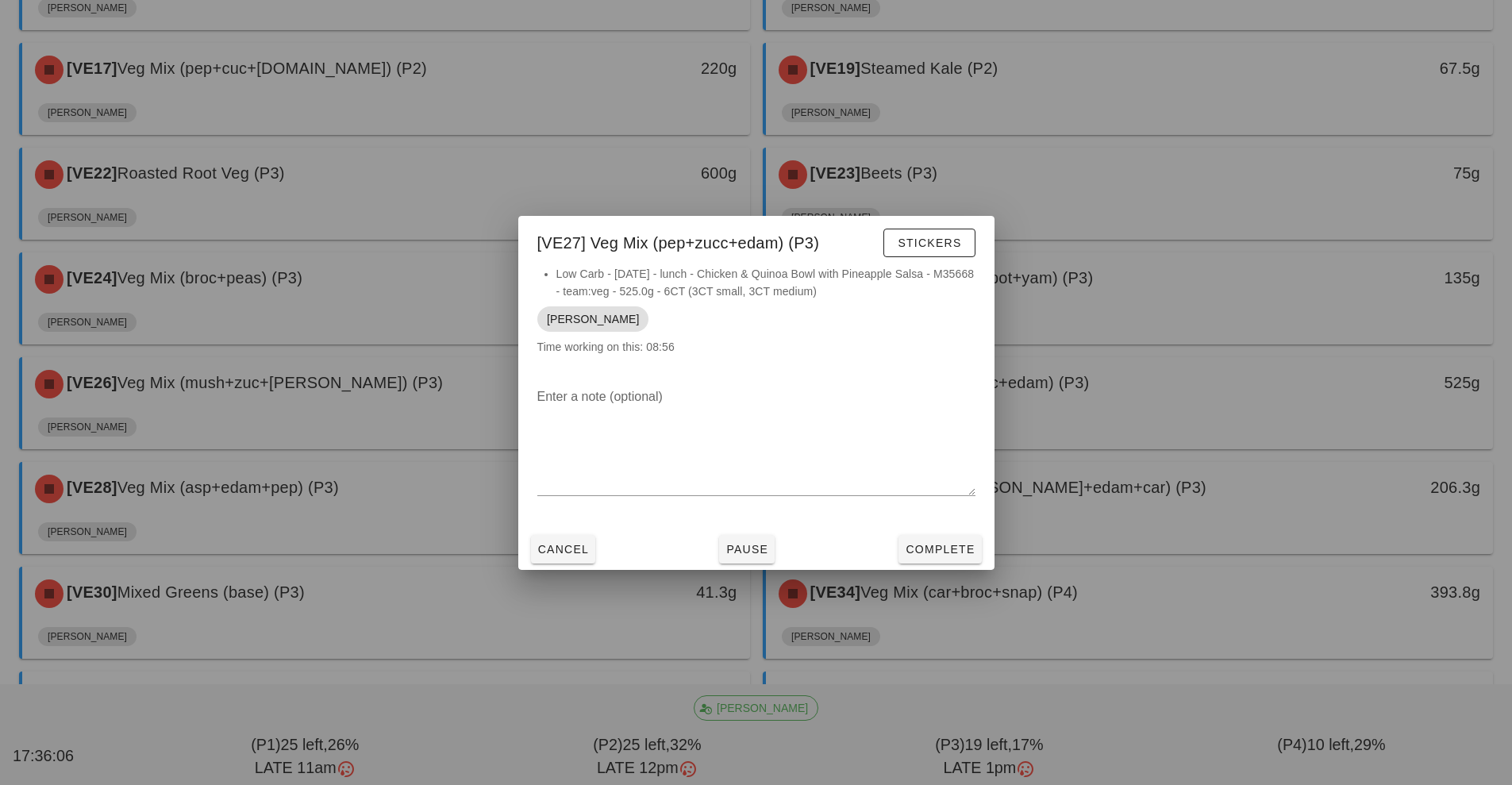
click at [367, 508] on div at bounding box center [756, 392] width 1512 height 785
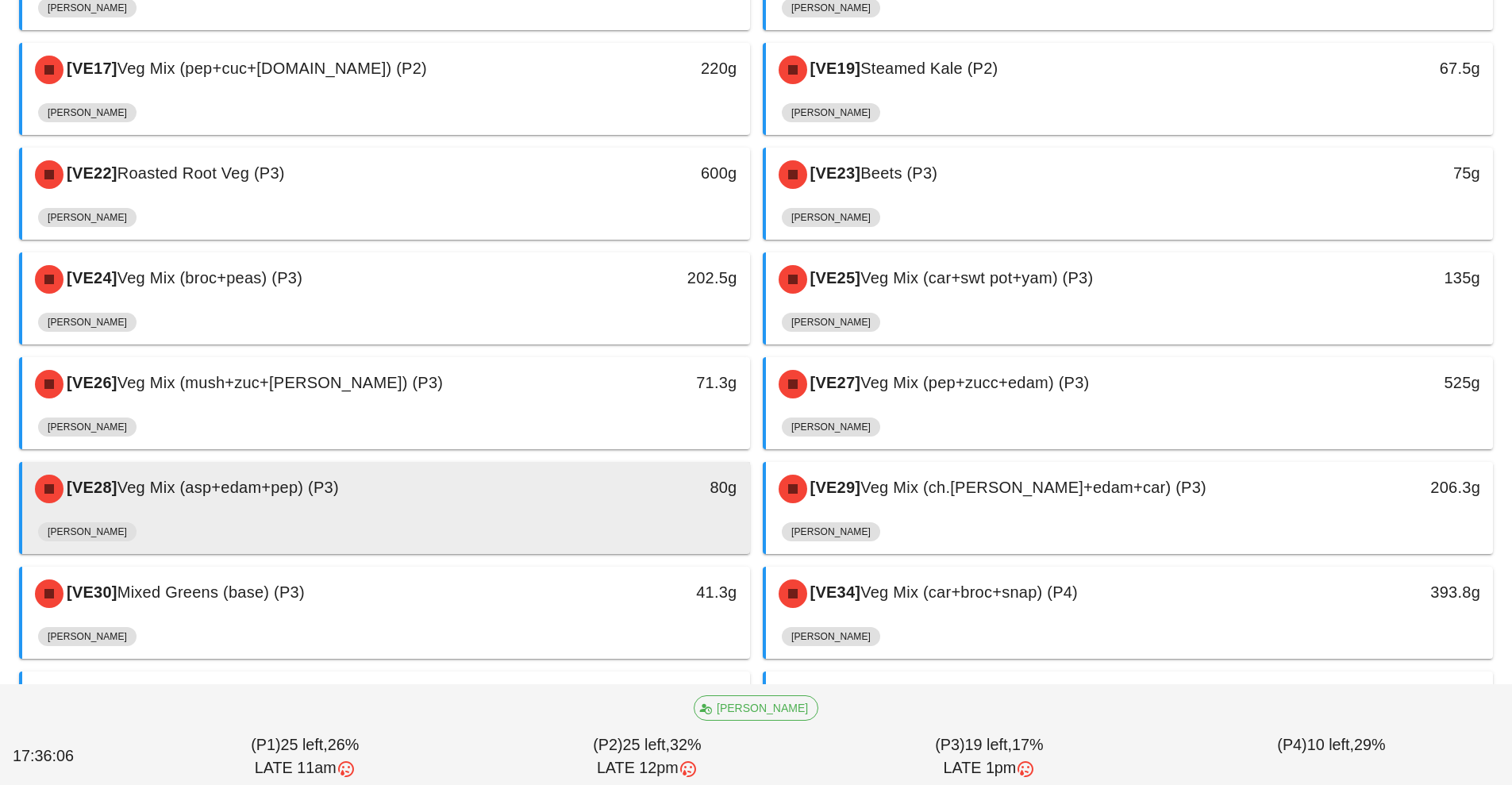
click at [492, 514] on div "[VE28] Veg Mix (asp+edam+pep) (P3) 80g" at bounding box center [386, 489] width 728 height 54
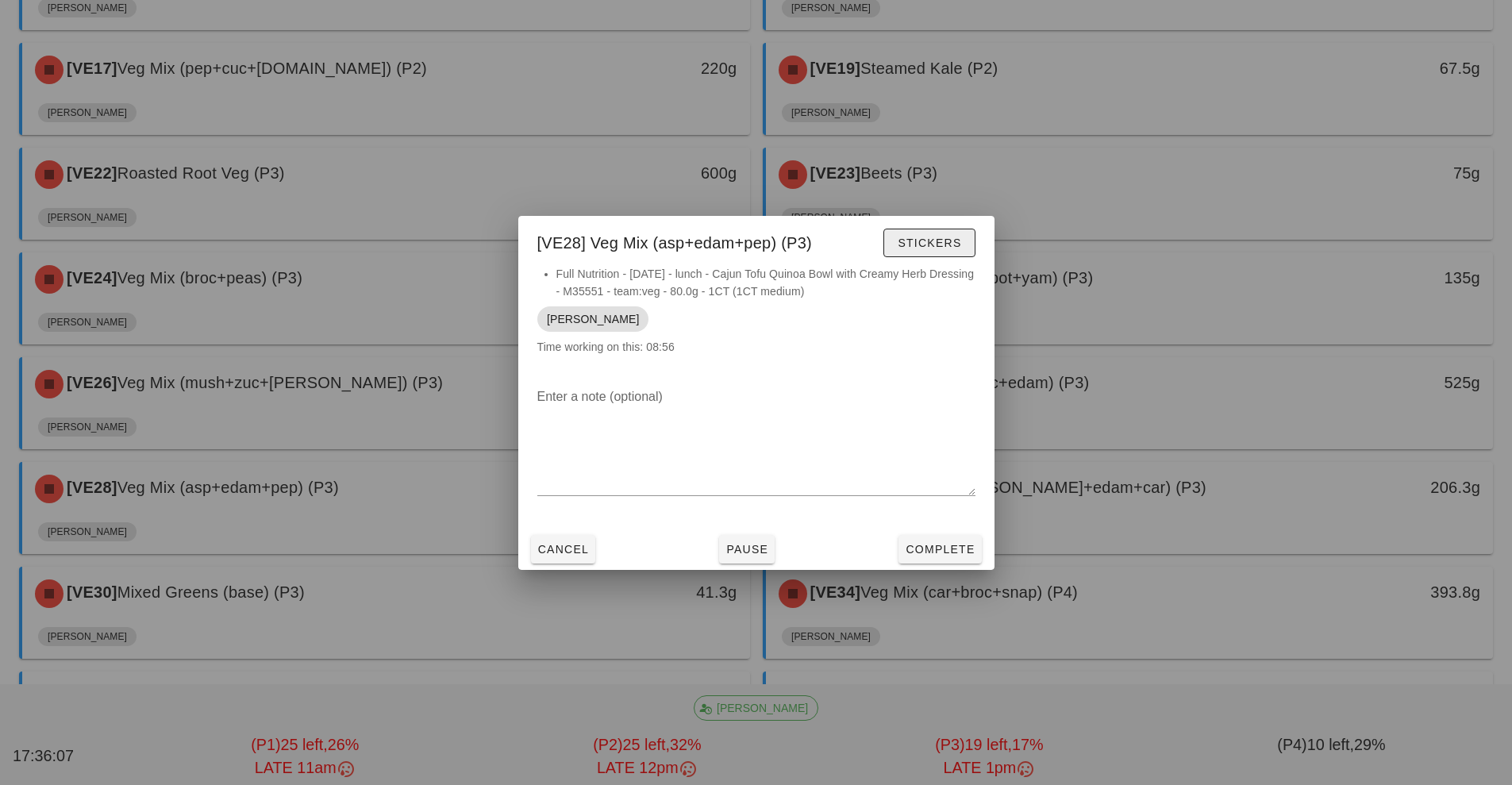
click at [928, 252] on button "Stickers" at bounding box center [929, 243] width 91 height 29
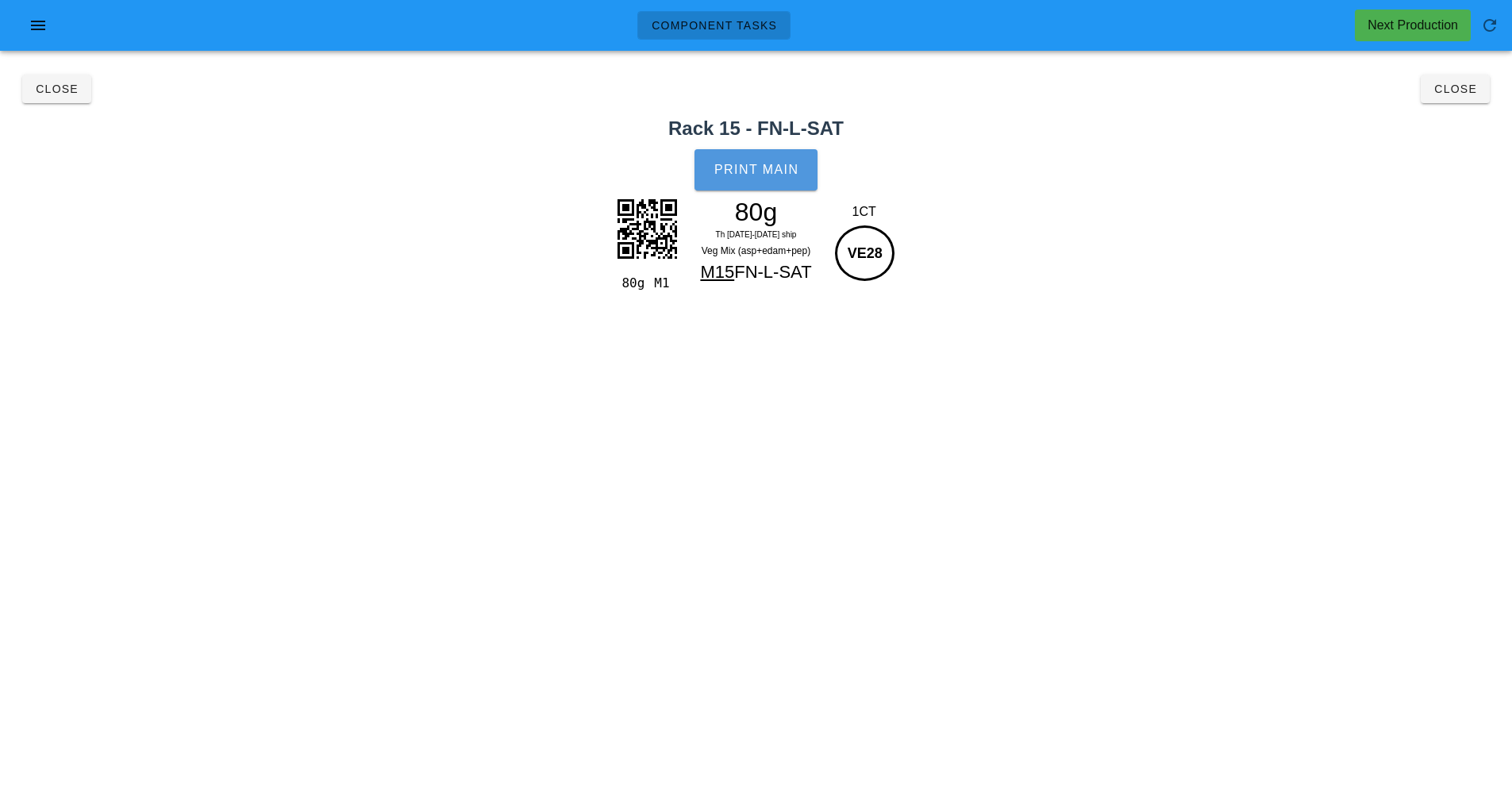
click at [765, 156] on button "Print Main" at bounding box center [756, 170] width 123 height 41
click at [1452, 90] on span "Close" at bounding box center [1455, 89] width 44 height 13
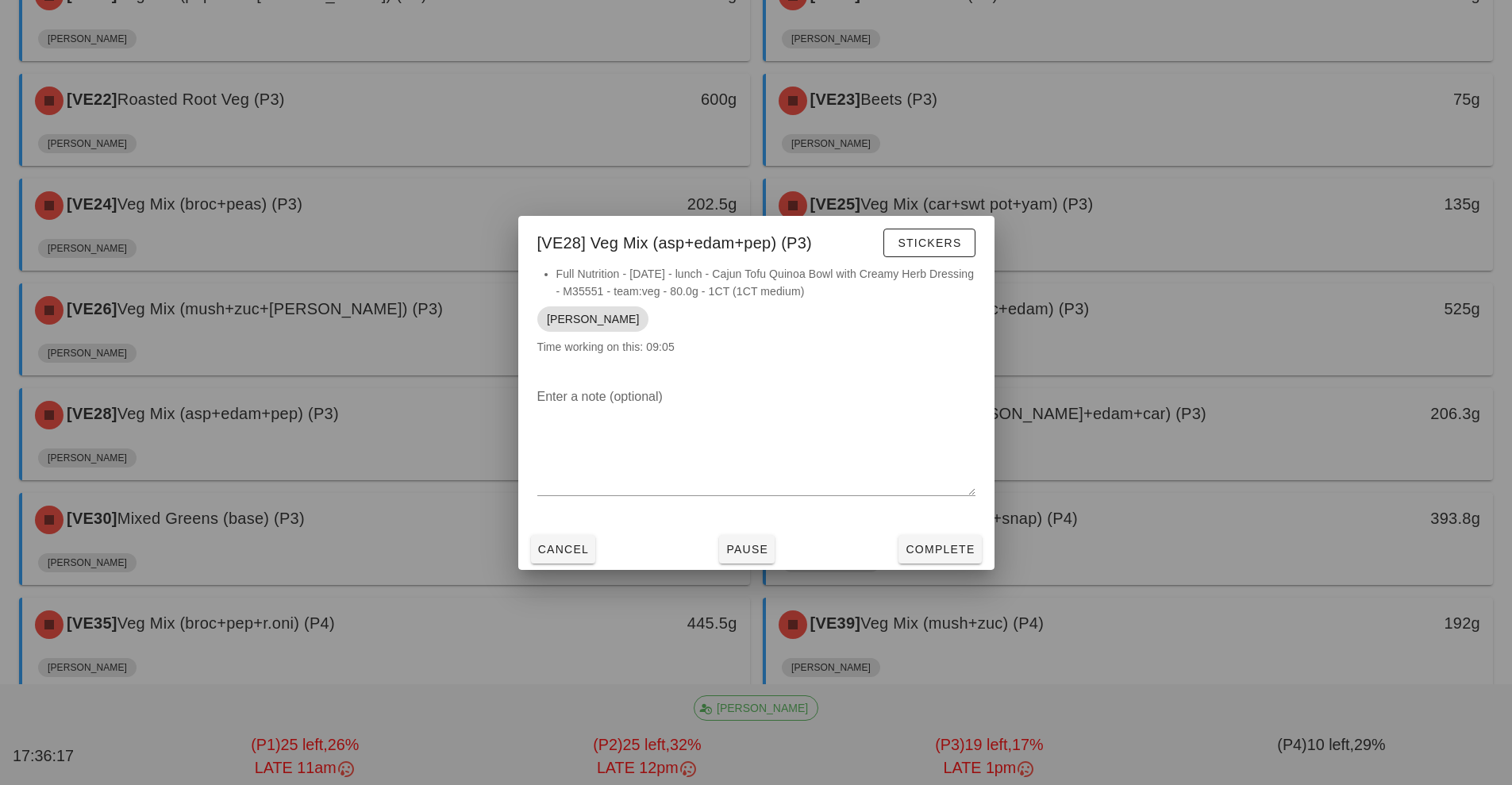
scroll to position [966, 0]
click at [1186, 448] on div at bounding box center [756, 392] width 1512 height 785
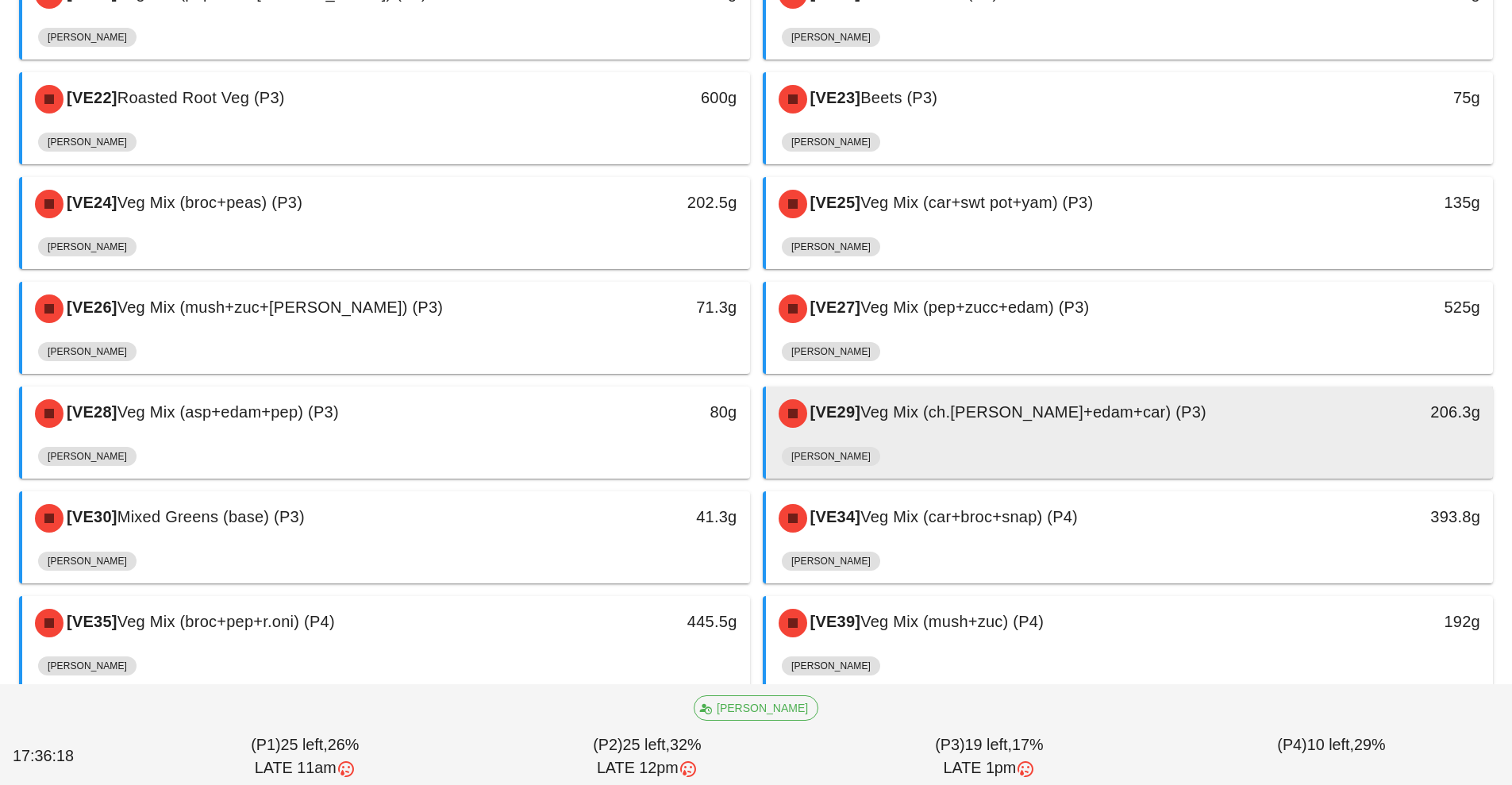
click at [1091, 436] on div "[VE29] Veg Mix (ch.tom+edam+car) (P3)" at bounding box center [1039, 413] width 541 height 47
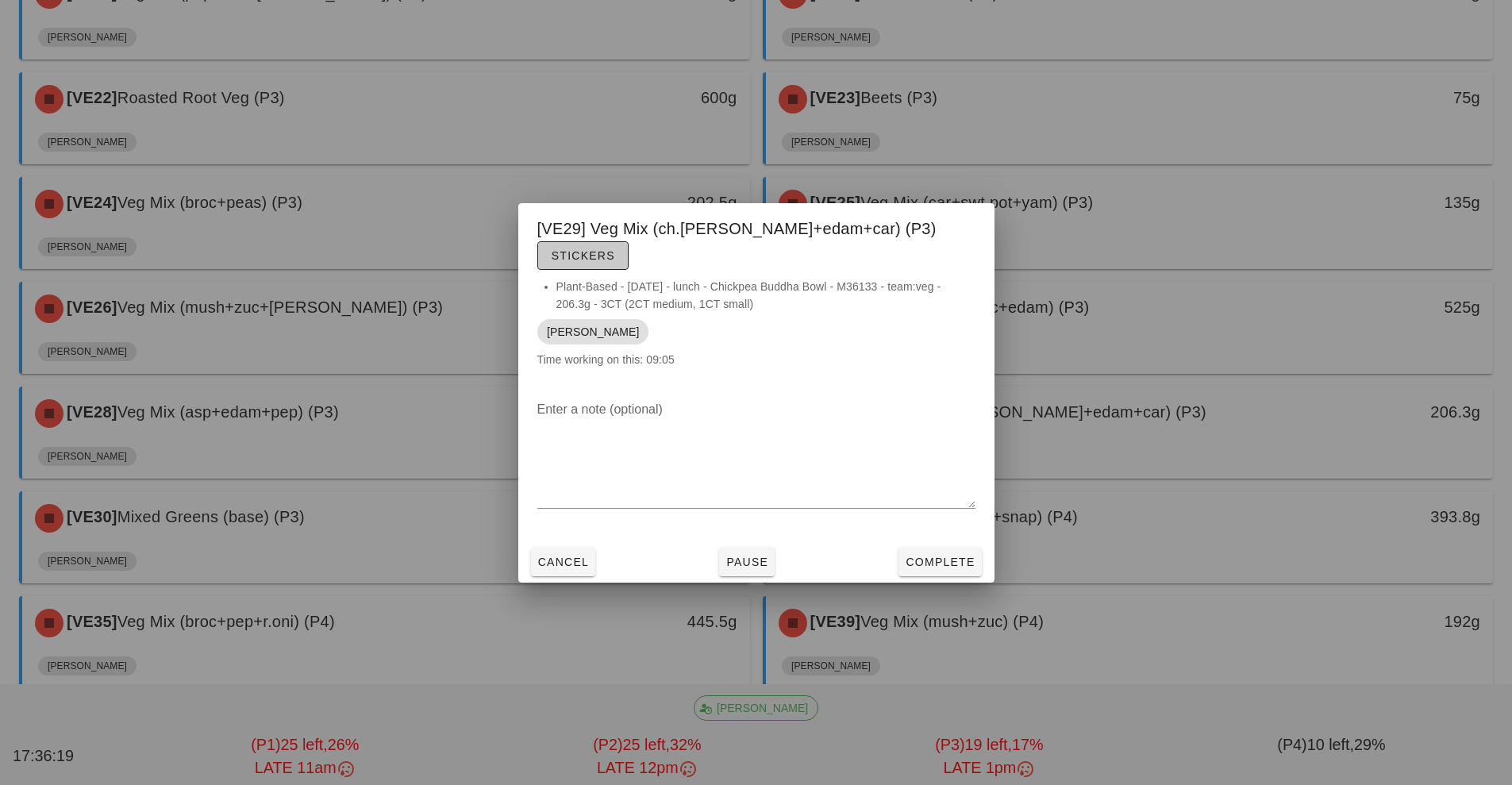
click at [615, 249] on span "Stickers" at bounding box center [583, 255] width 64 height 13
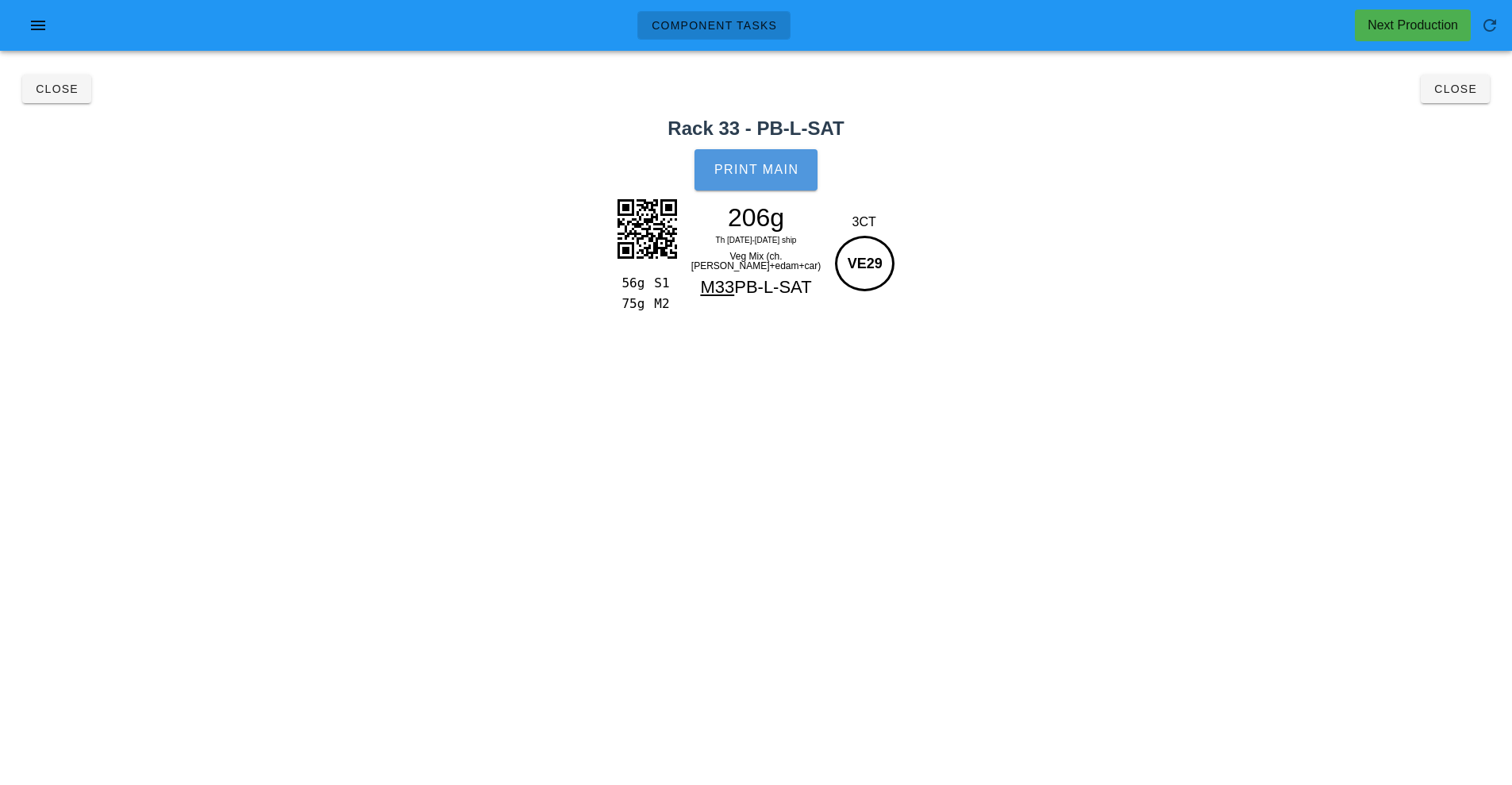
click at [745, 170] on span "Print Main" at bounding box center [756, 170] width 86 height 14
click at [1448, 87] on span "Close" at bounding box center [1455, 89] width 44 height 13
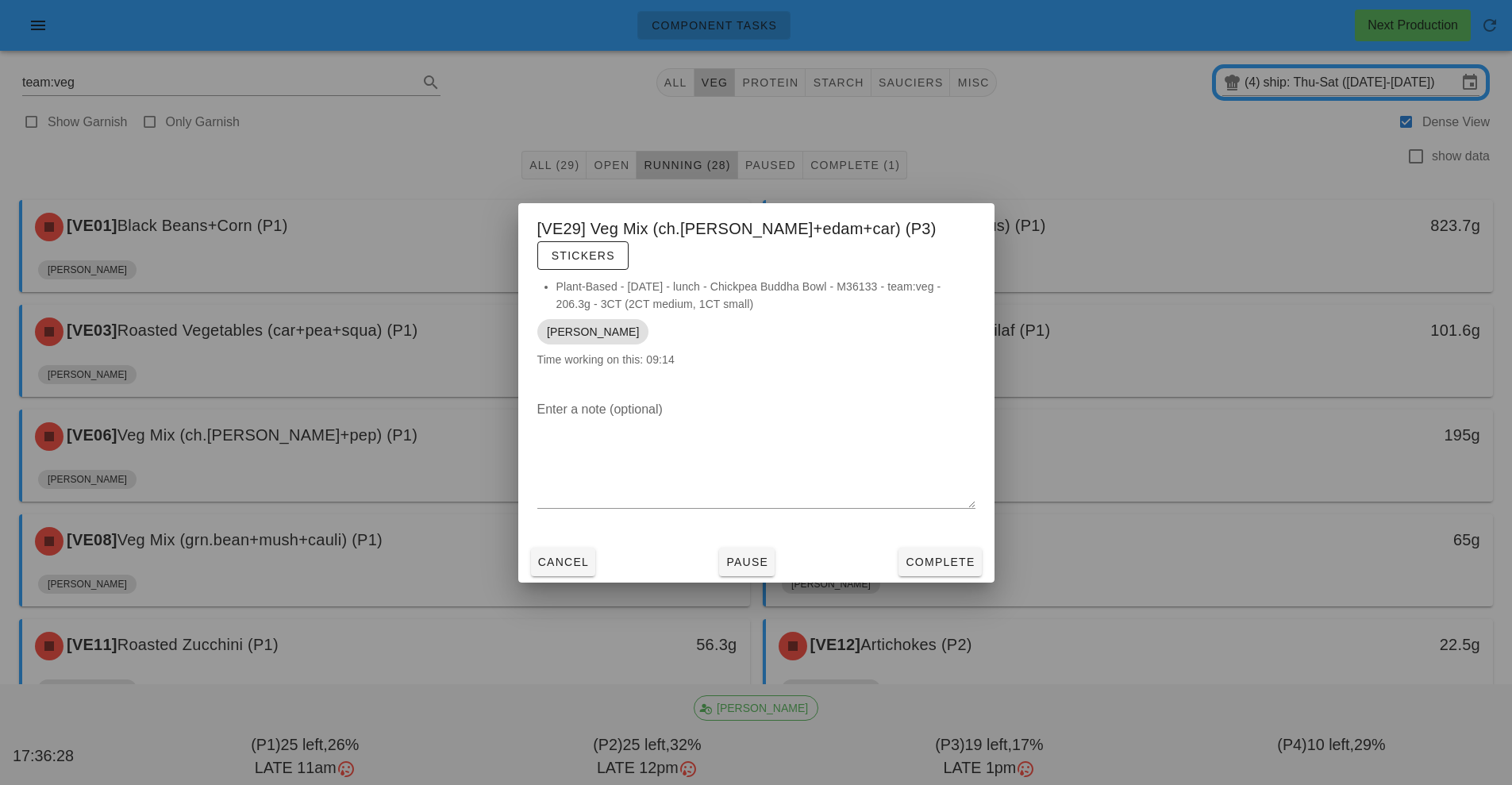
click at [1267, 221] on div at bounding box center [756, 392] width 1512 height 785
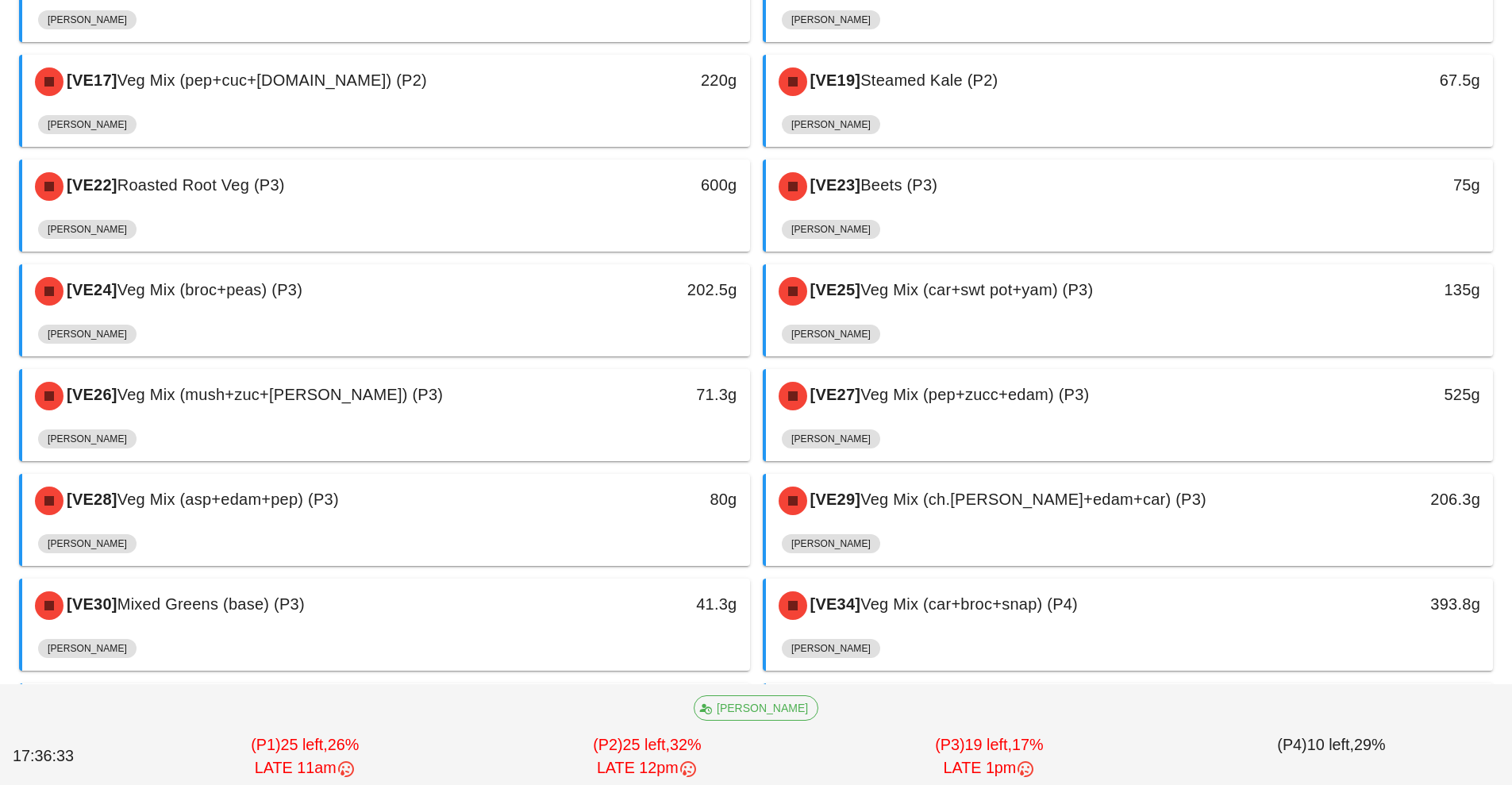
scroll to position [984, 0]
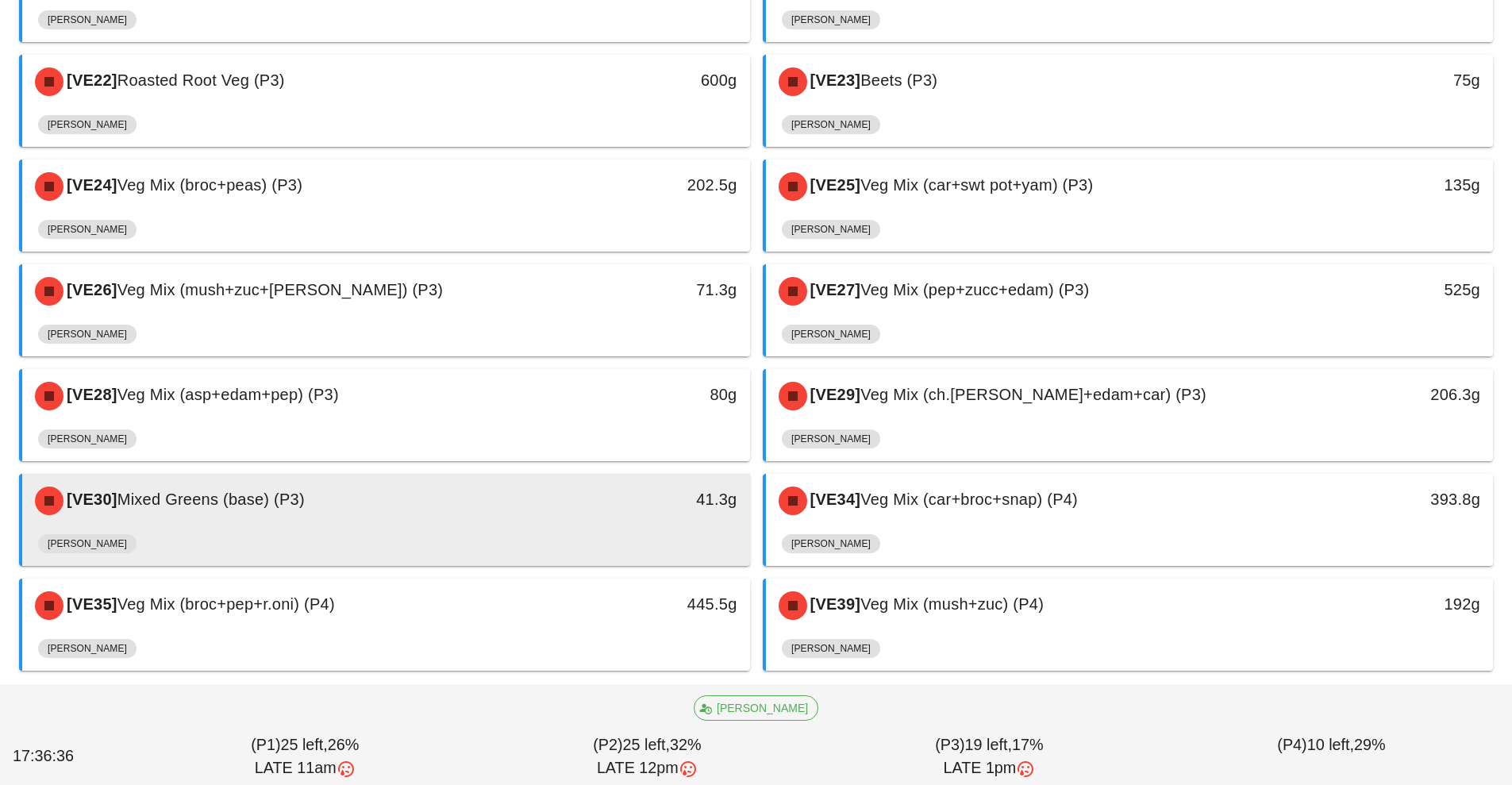
click at [553, 524] on div "[VE30] Mixed Greens (base) (P3)" at bounding box center [295, 500] width 541 height 47
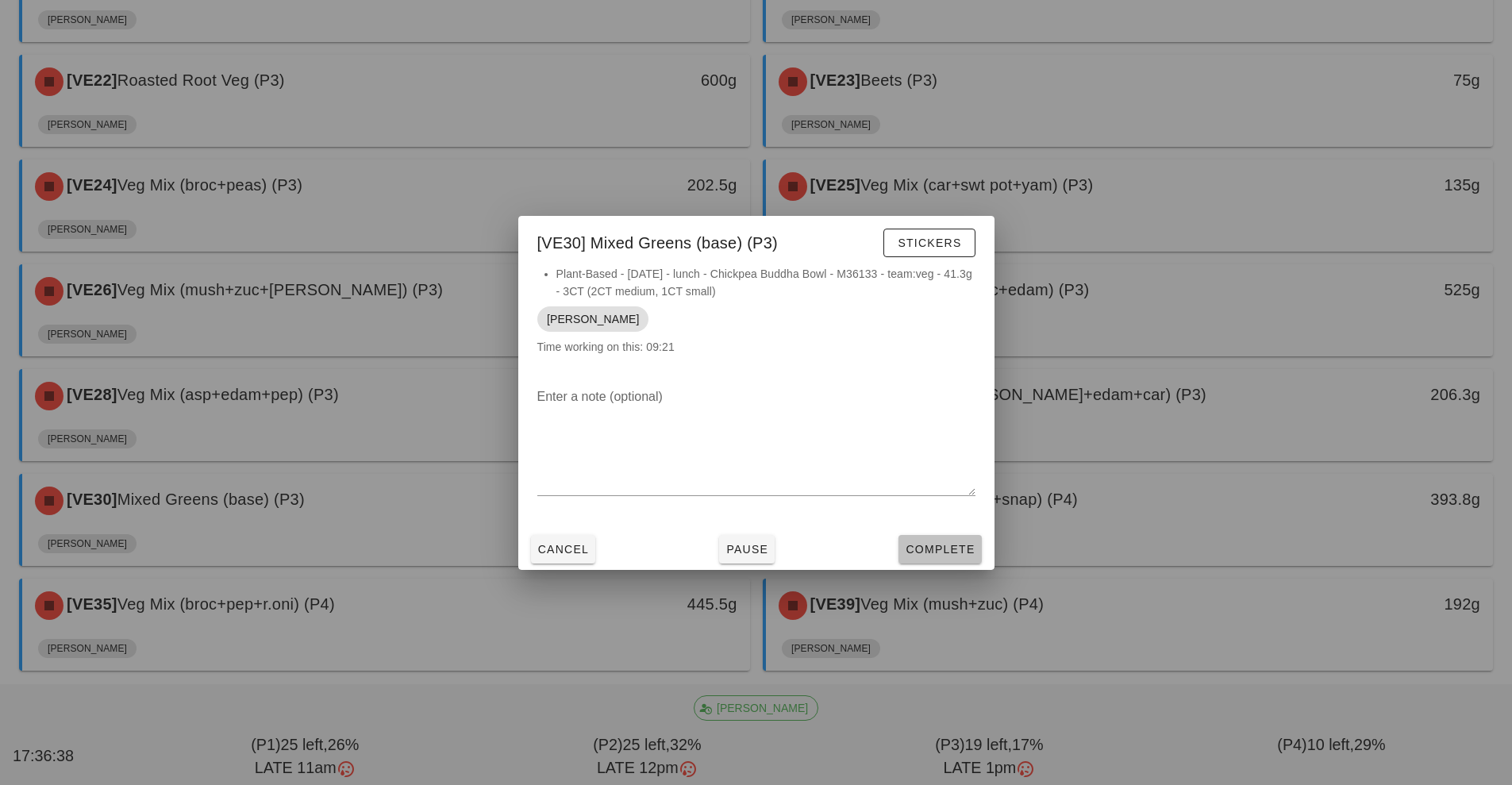
click at [947, 552] on span "Complete" at bounding box center [940, 550] width 70 height 13
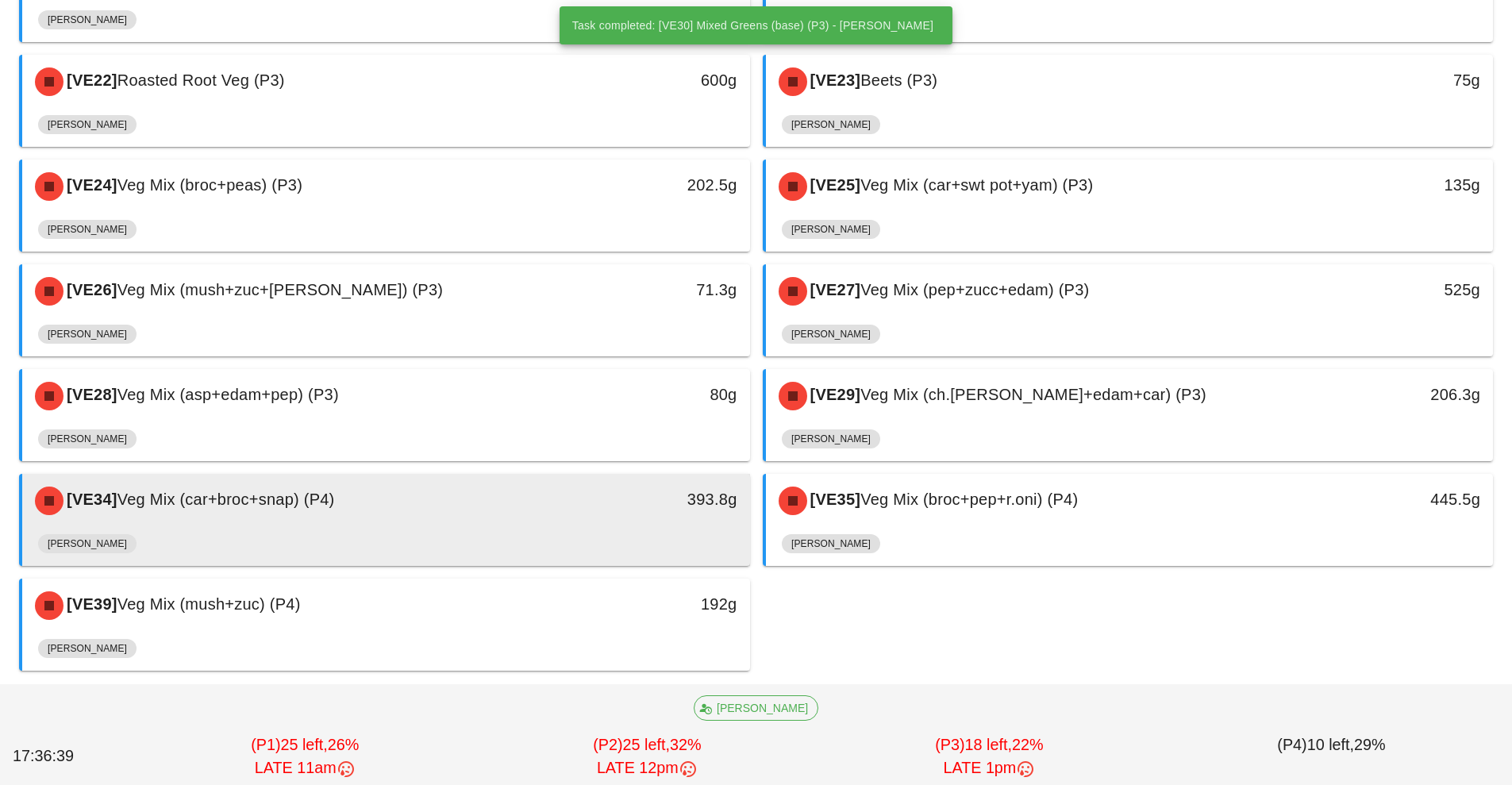
click at [522, 521] on div "[VE34] Veg Mix (car+broc+snap) (P4)" at bounding box center [295, 500] width 541 height 47
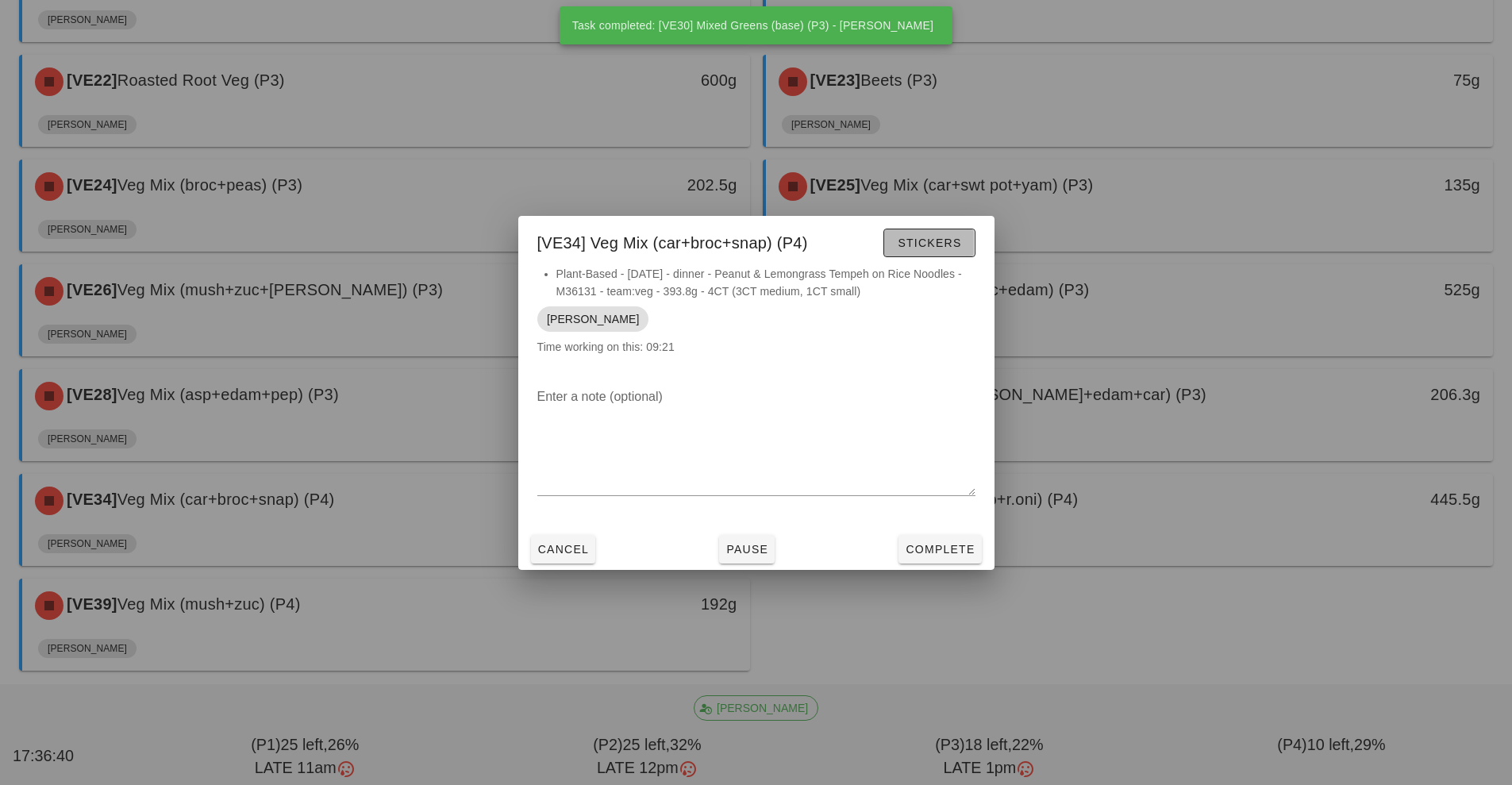
click at [935, 254] on button "Stickers" at bounding box center [929, 243] width 91 height 29
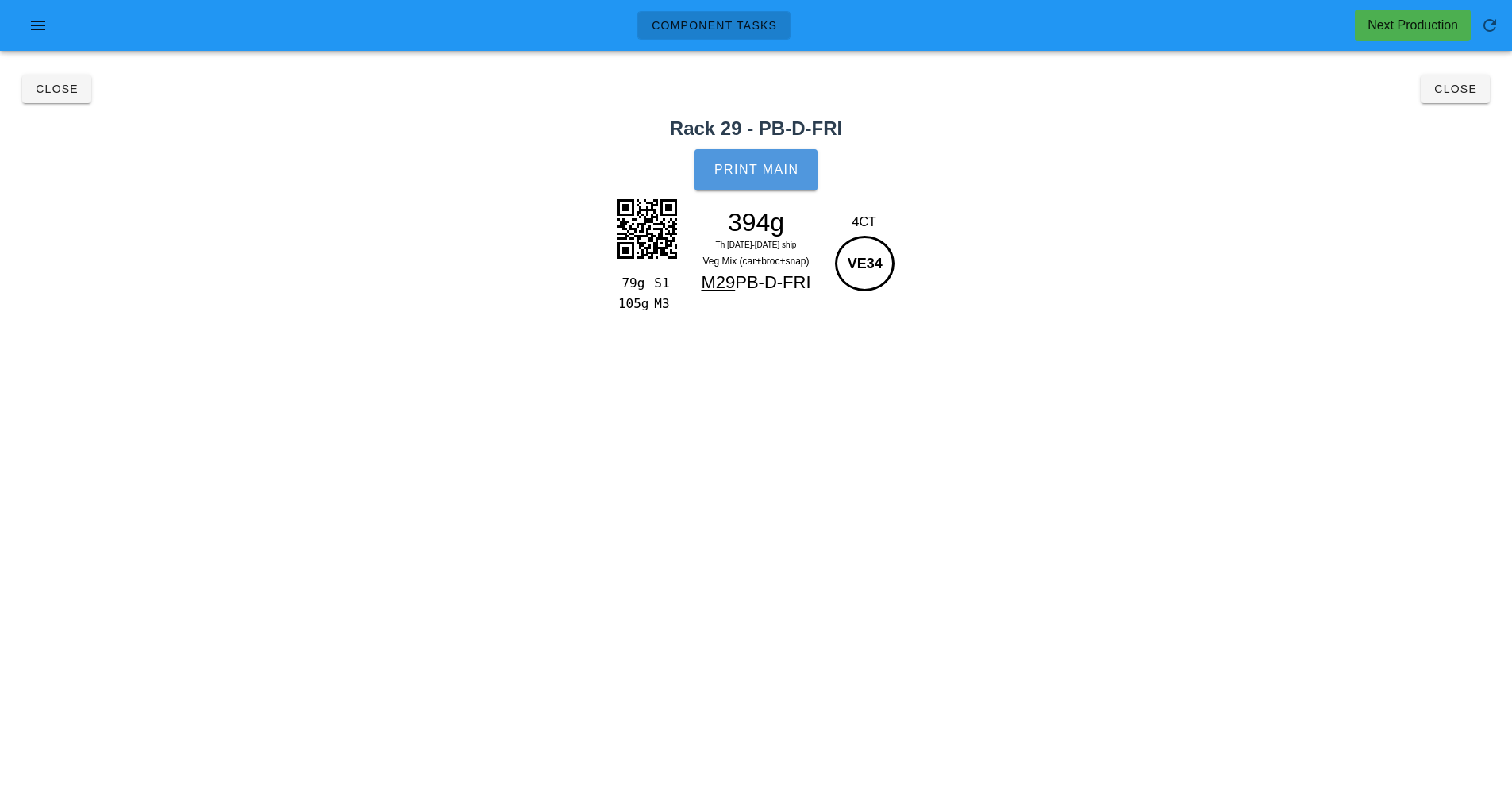
click at [780, 178] on button "Print Main" at bounding box center [756, 170] width 123 height 41
click at [1446, 94] on span "Close" at bounding box center [1455, 89] width 44 height 13
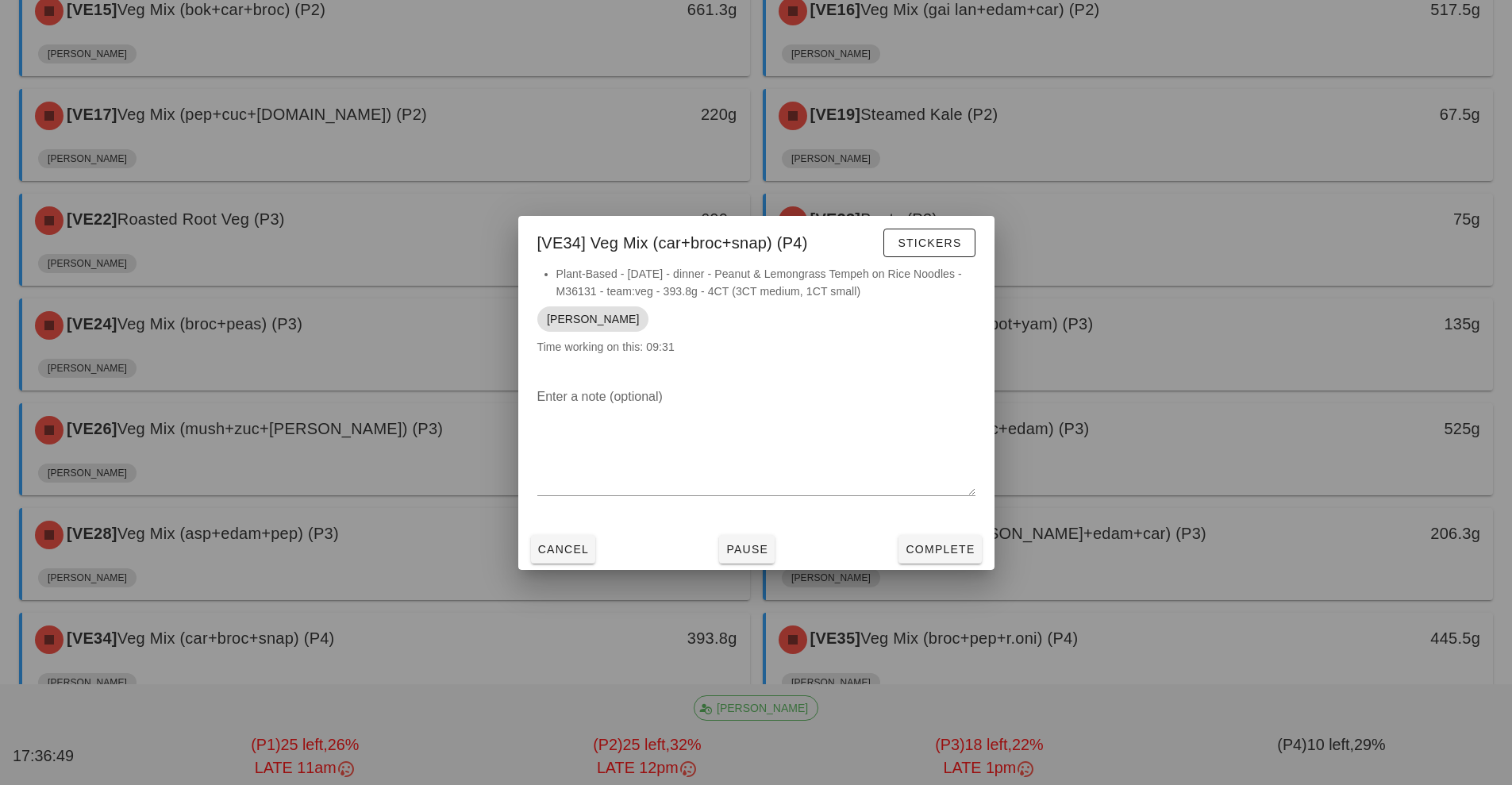
scroll to position [984, 0]
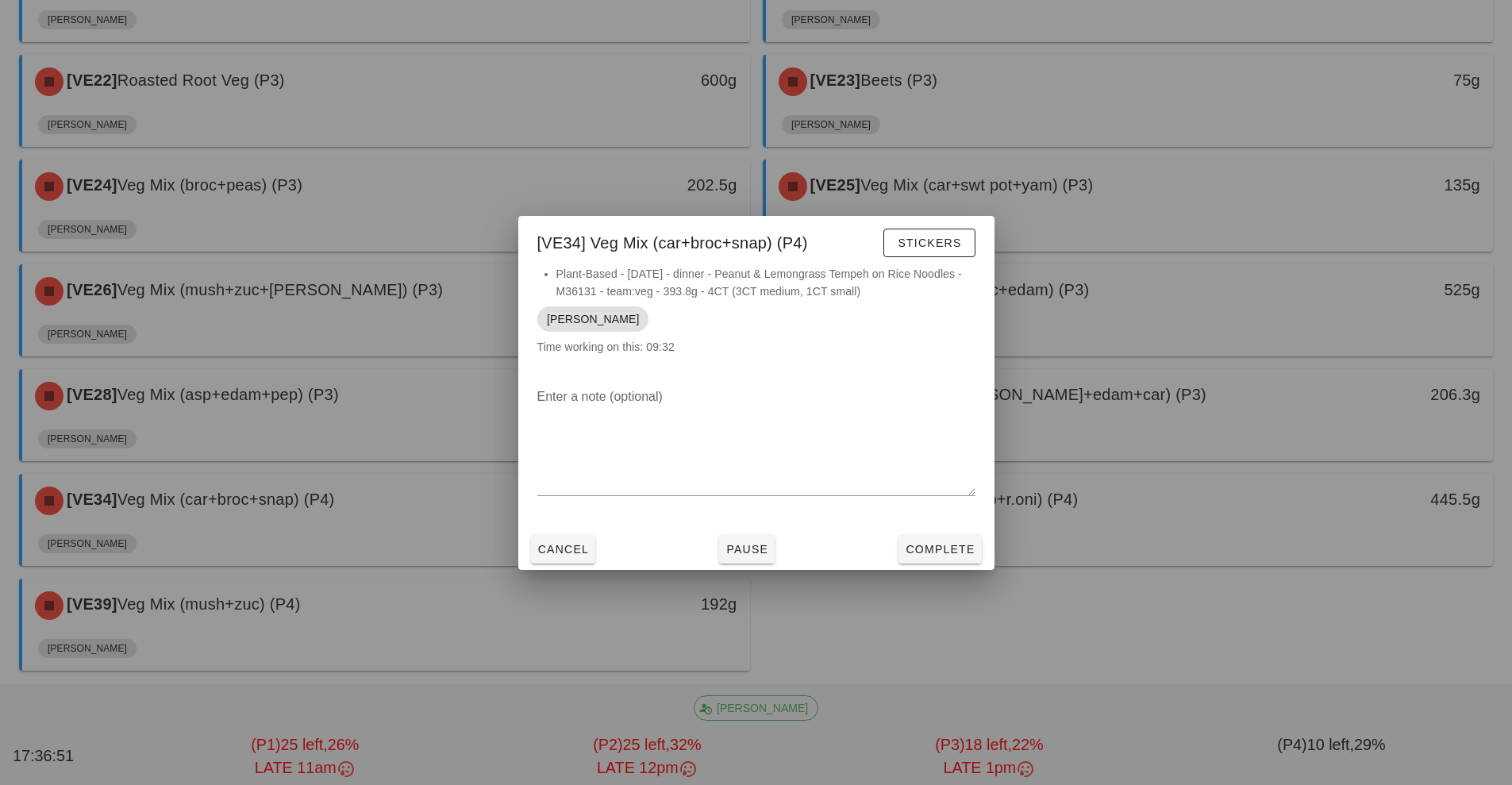
click at [1214, 513] on div at bounding box center [756, 392] width 1512 height 785
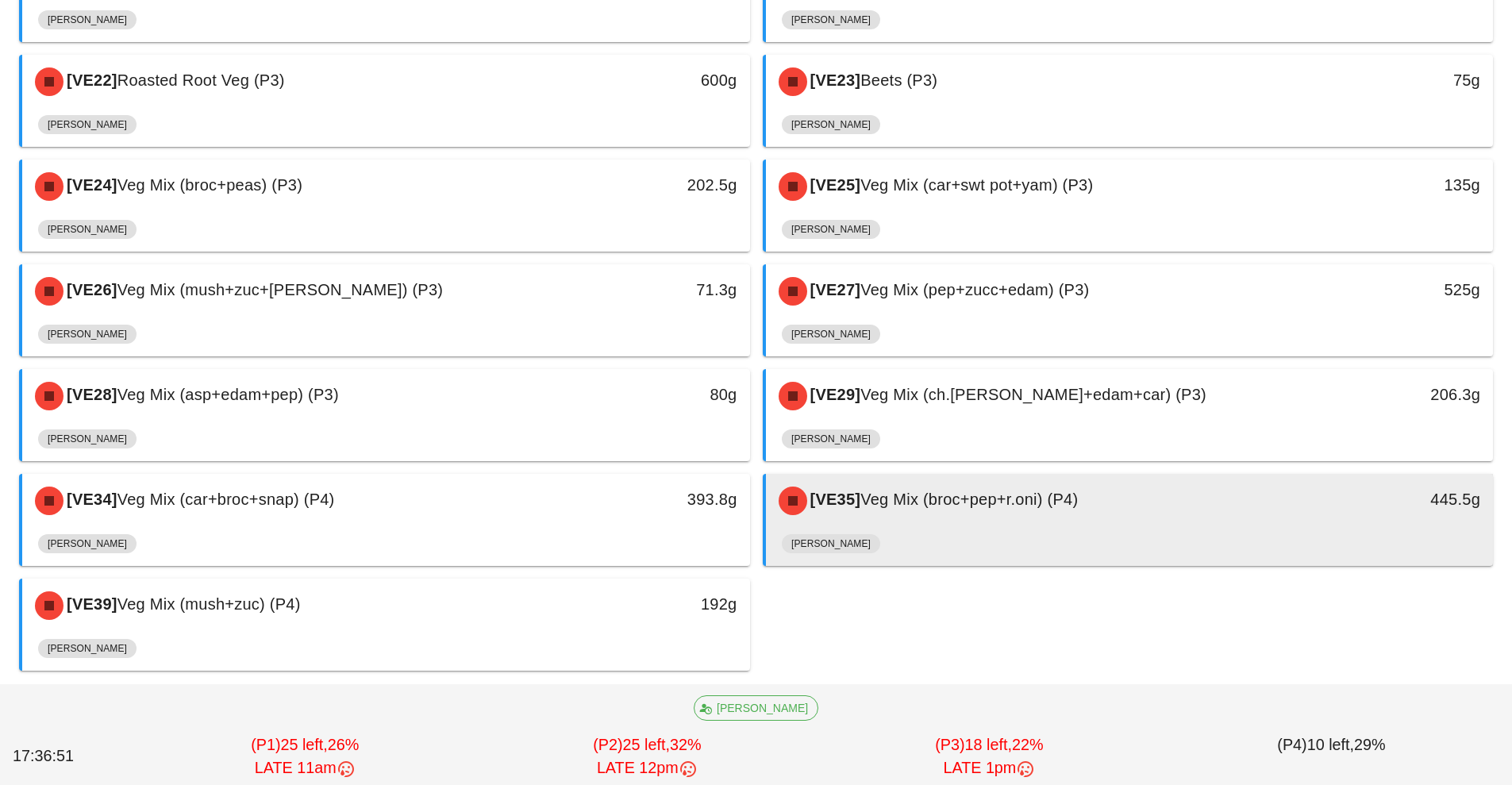
click at [1181, 510] on div "[VE35] Veg Mix (broc+pep+r.oni) (P4)" at bounding box center [1039, 500] width 541 height 47
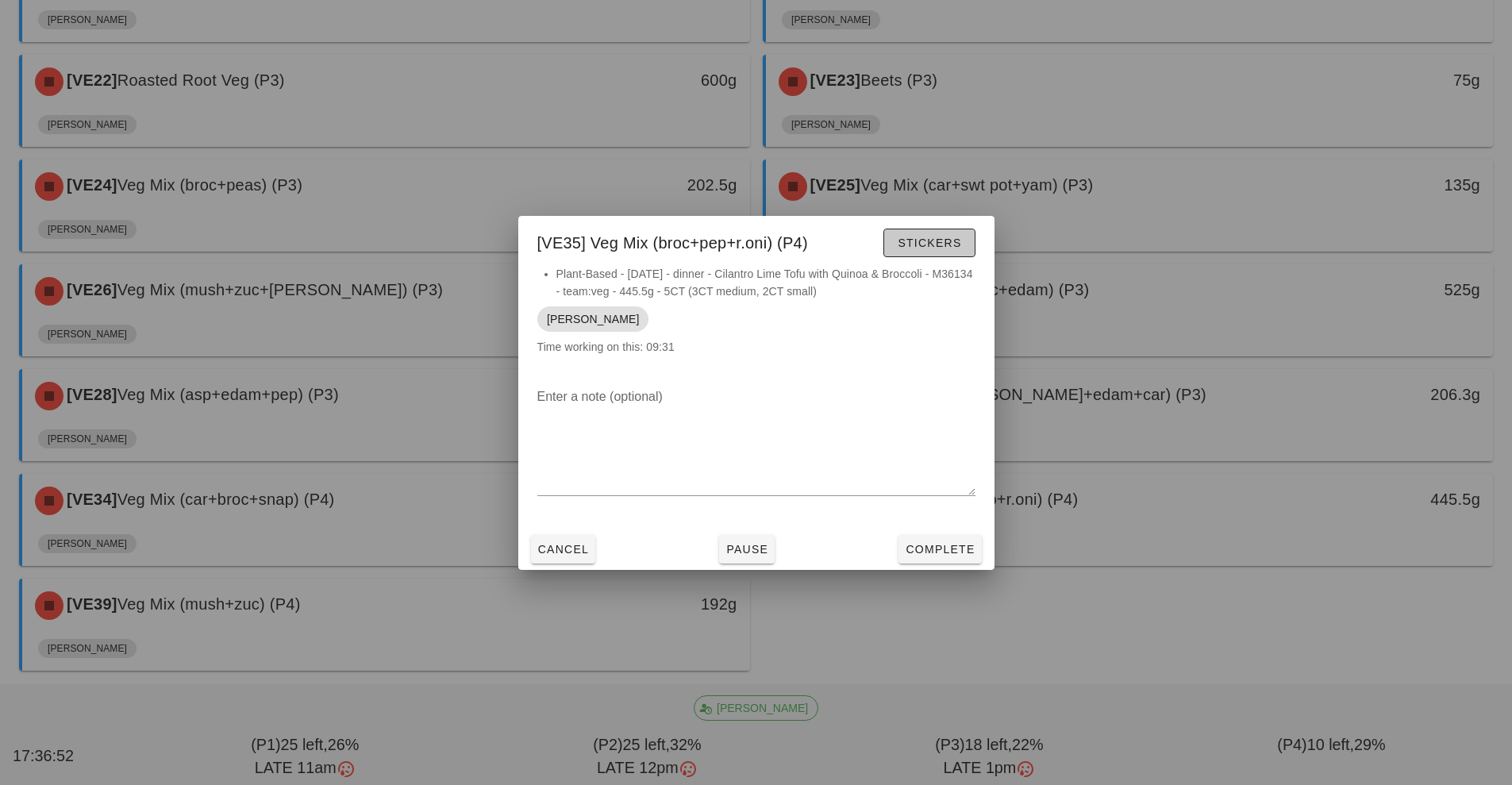
click at [935, 243] on span "Stickers" at bounding box center [929, 243] width 64 height 13
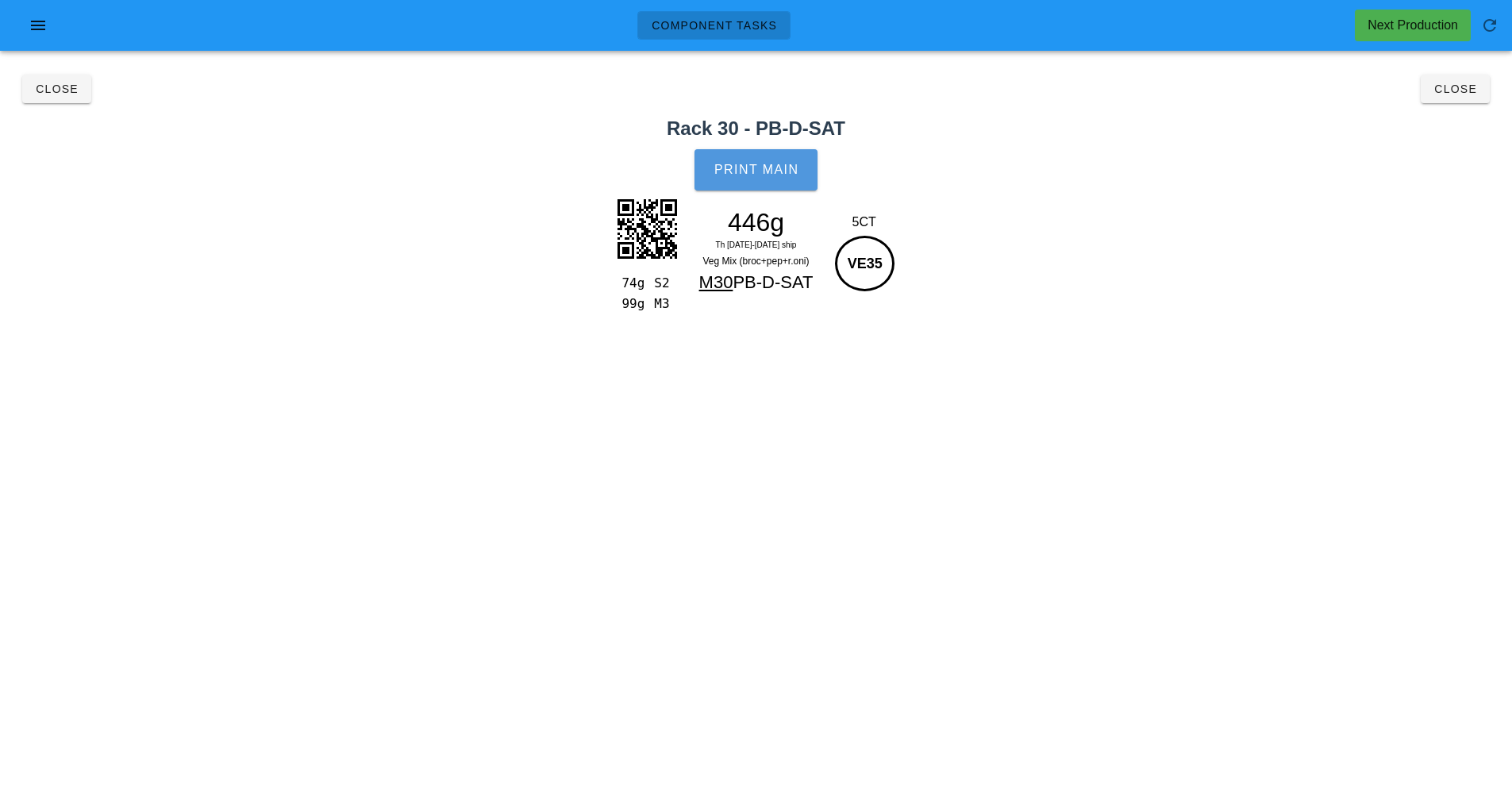
click at [765, 170] on span "Print Main" at bounding box center [756, 170] width 86 height 14
click at [1466, 84] on span "Close" at bounding box center [1455, 89] width 44 height 13
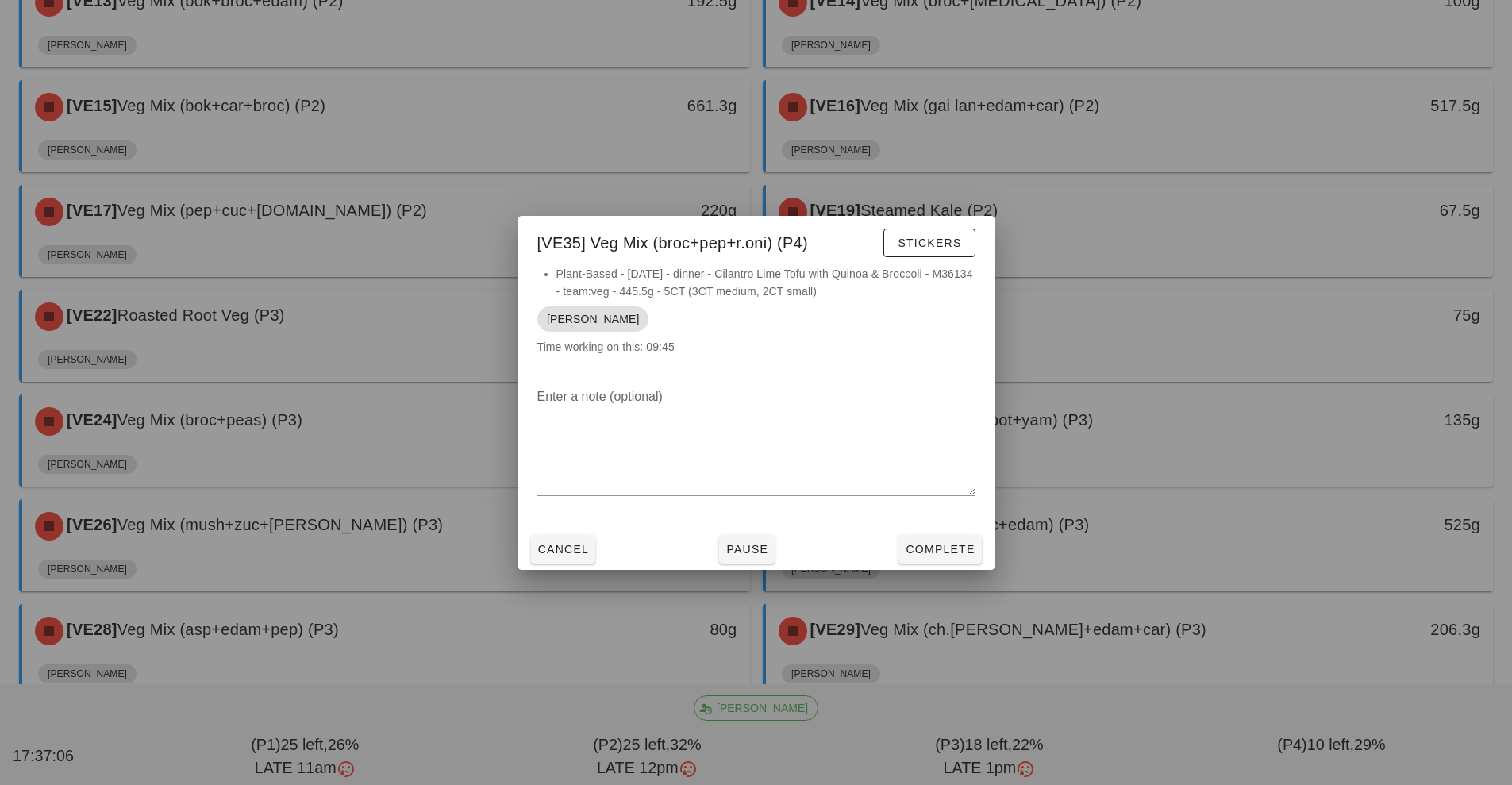
scroll to position [984, 0]
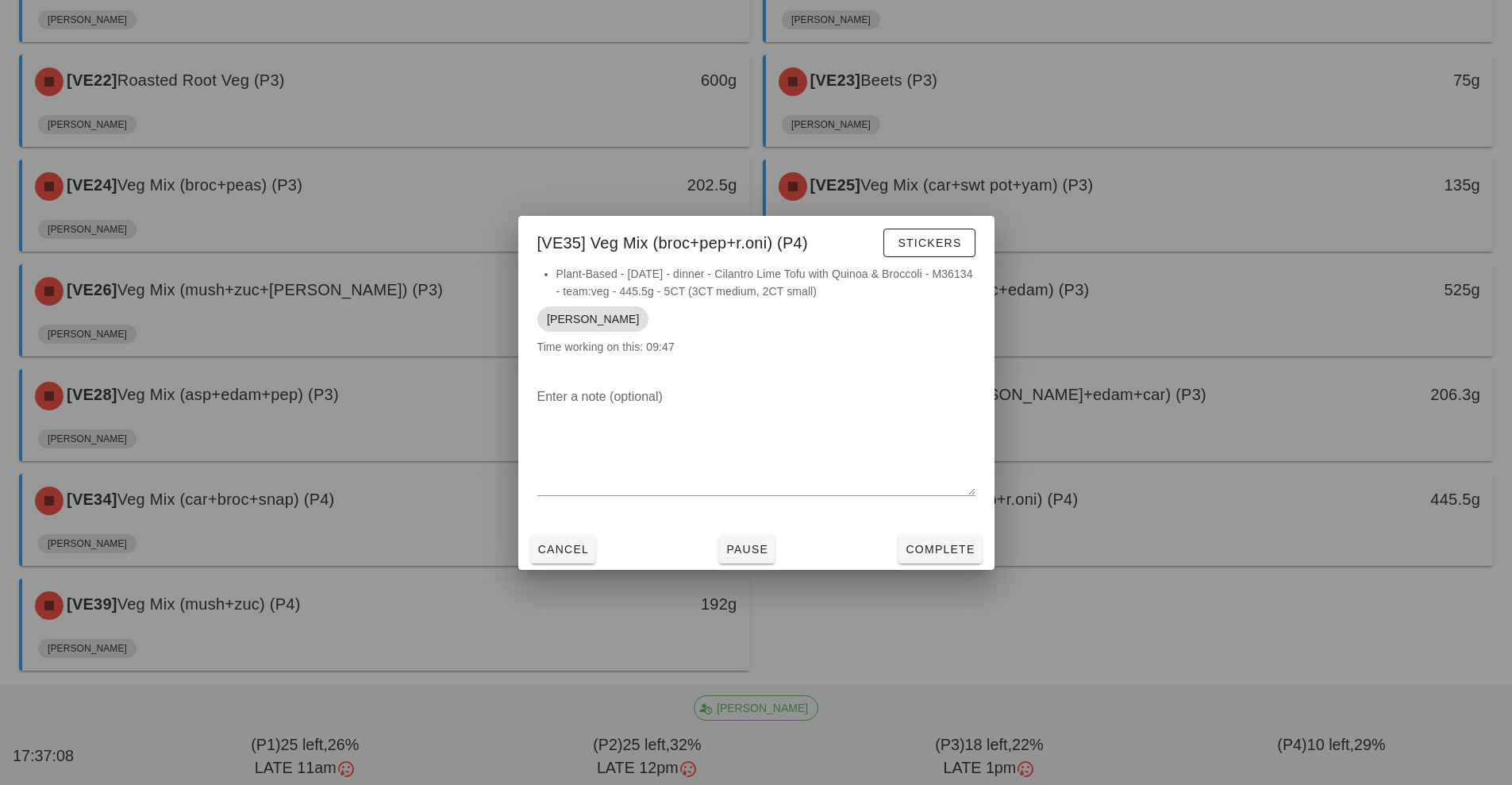
click at [459, 641] on div at bounding box center [756, 392] width 1512 height 785
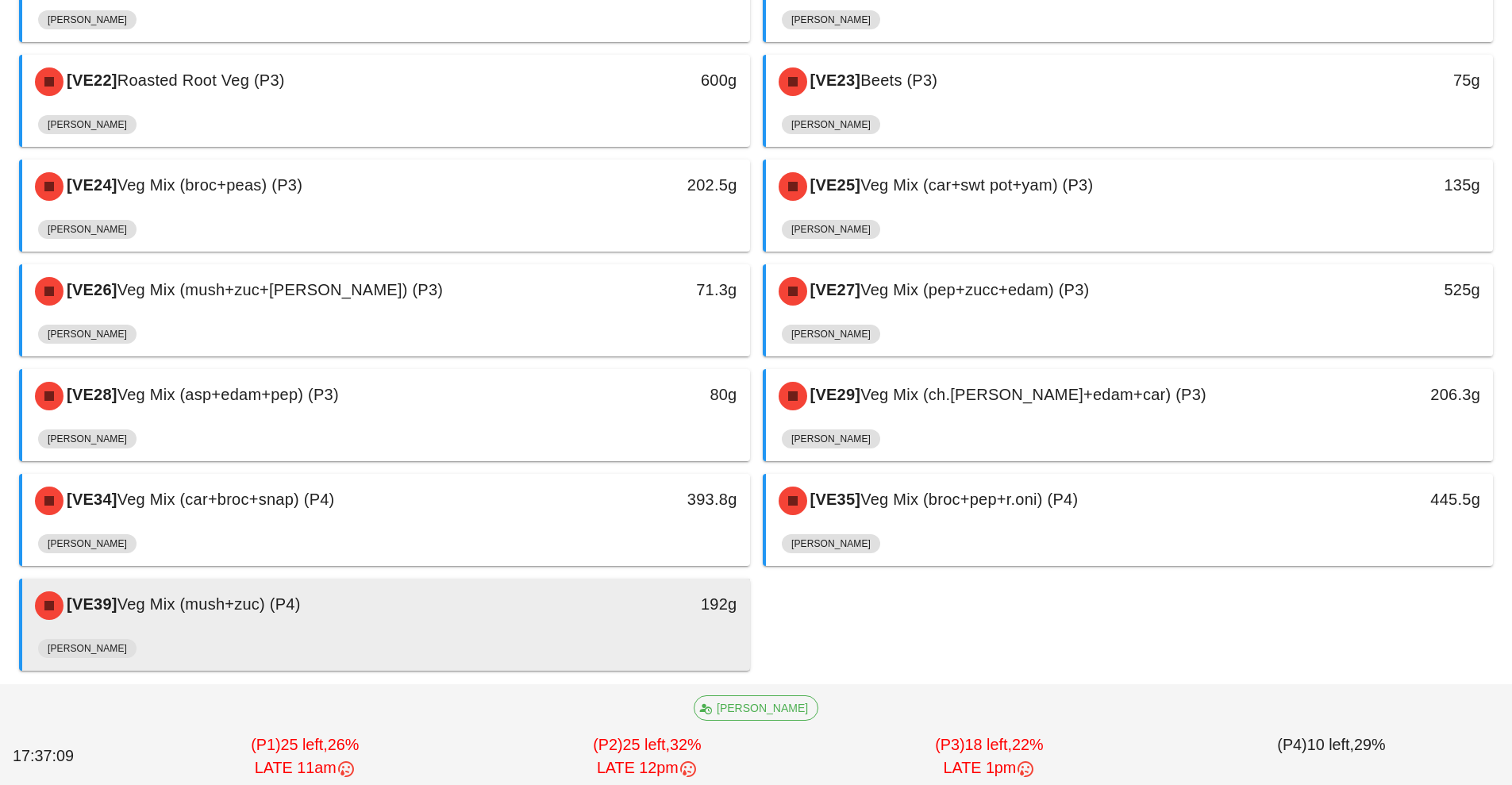
click at [568, 620] on div "192g" at bounding box center [655, 605] width 180 height 47
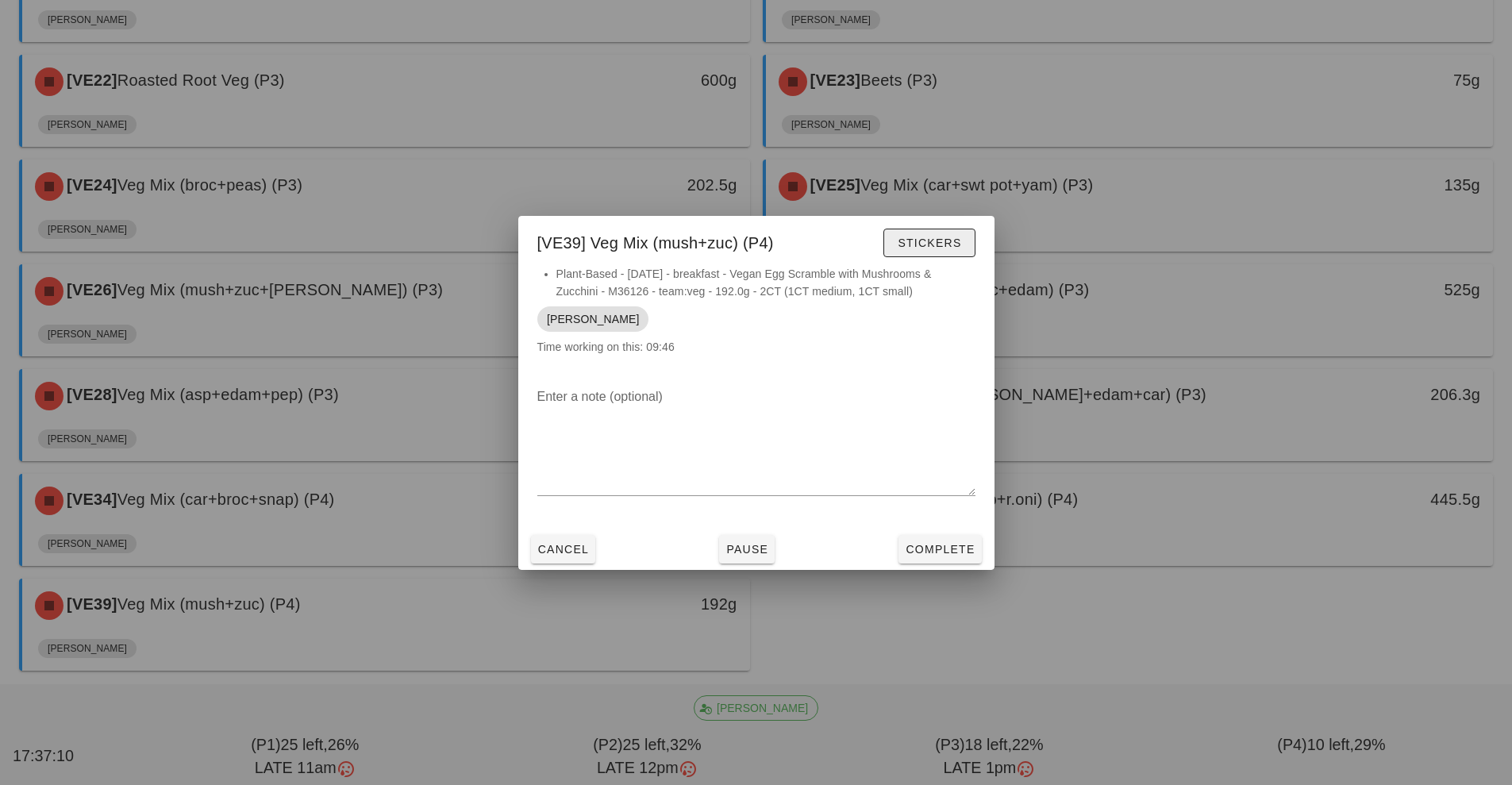
click at [932, 242] on span "Stickers" at bounding box center [929, 243] width 64 height 13
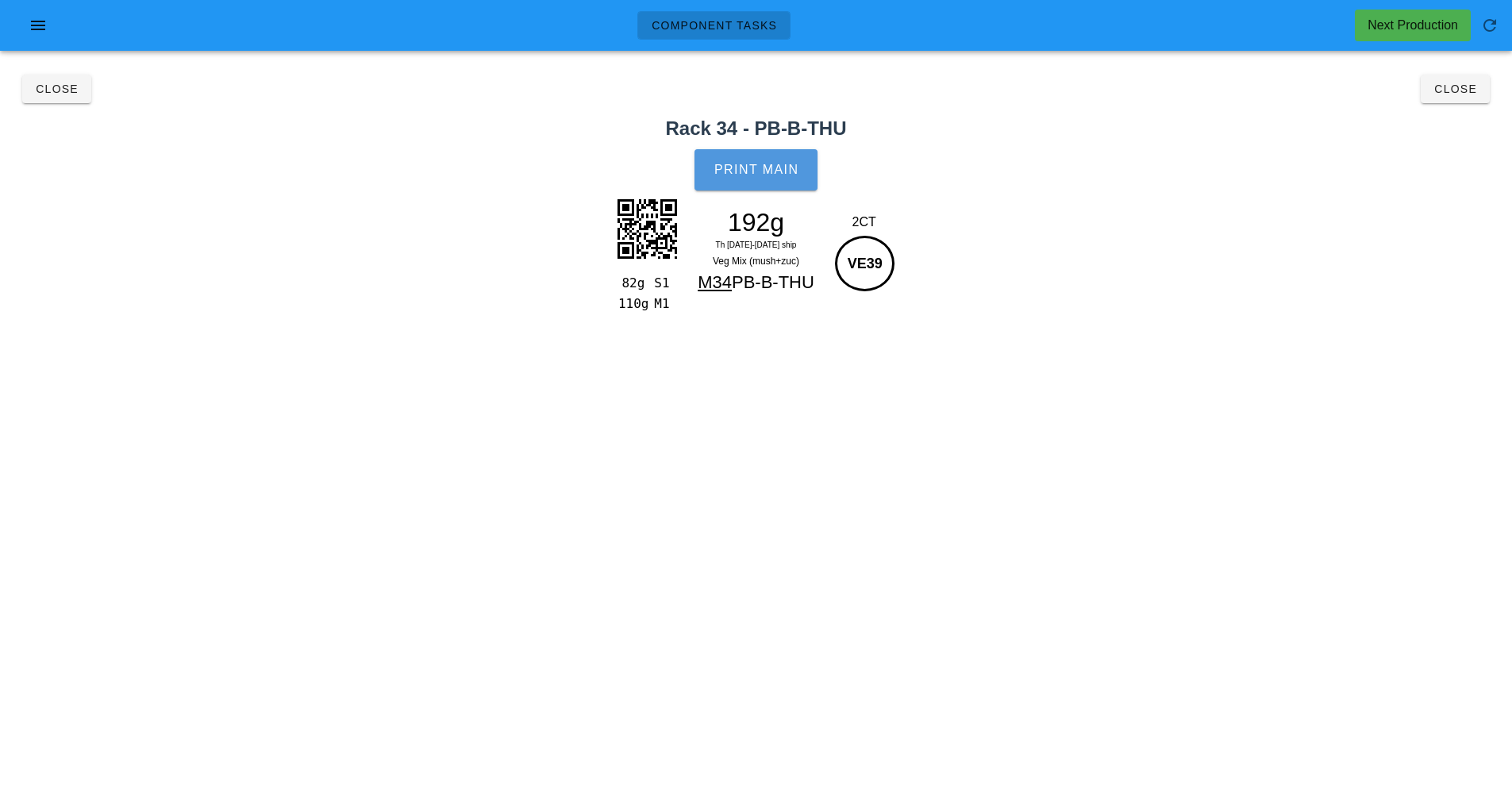
click at [770, 163] on span "Print Main" at bounding box center [756, 170] width 86 height 14
click at [1461, 93] on span "Close" at bounding box center [1455, 89] width 44 height 13
